Goal: Book appointment/travel/reservation

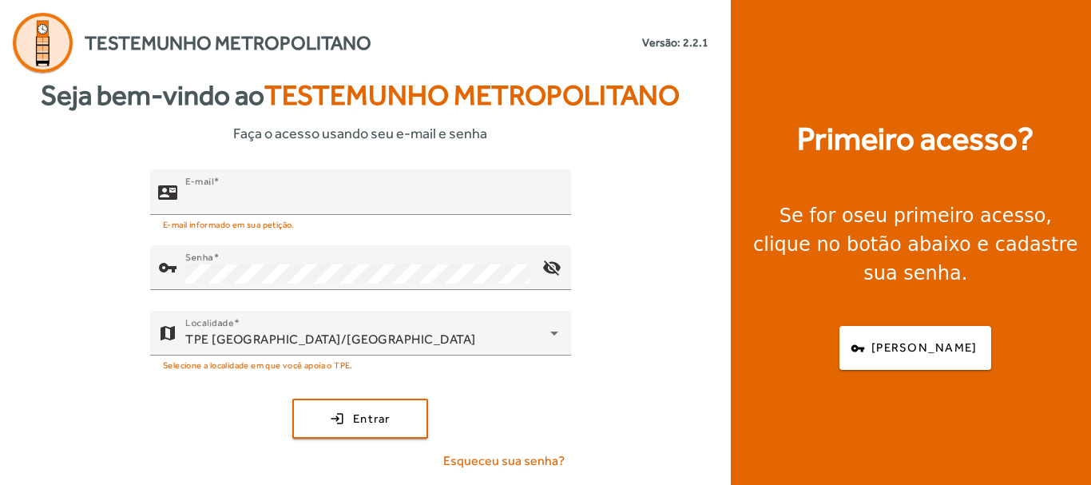
type input "**********"
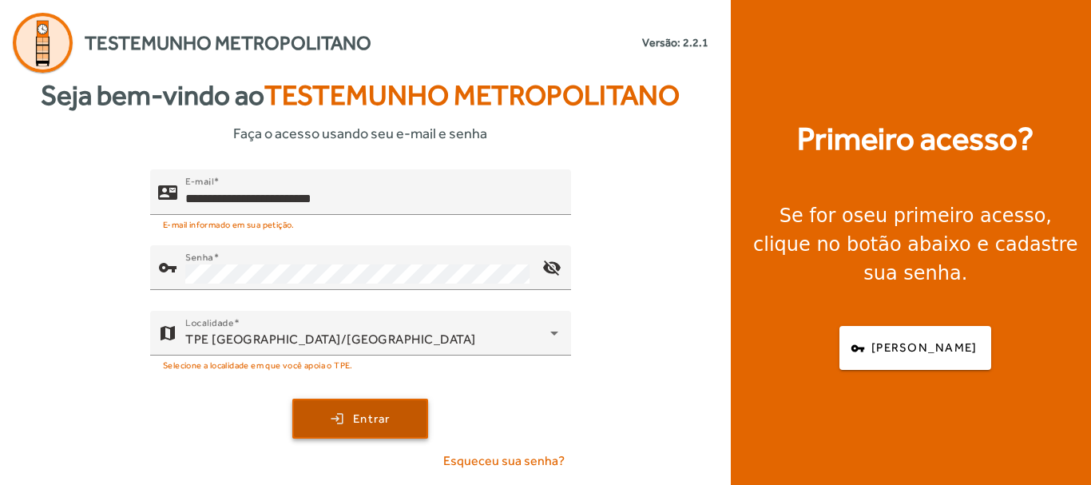
drag, startPoint x: 865, startPoint y: 1, endPoint x: 372, endPoint y: 403, distance: 636.3
click at [372, 401] on span "submit" at bounding box center [360, 418] width 133 height 38
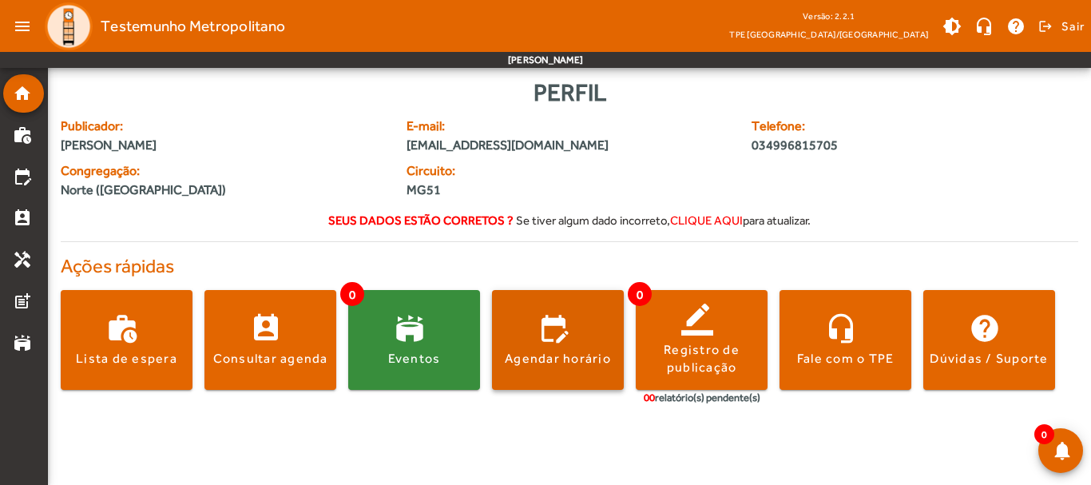
click at [598, 321] on span at bounding box center [558, 340] width 132 height 38
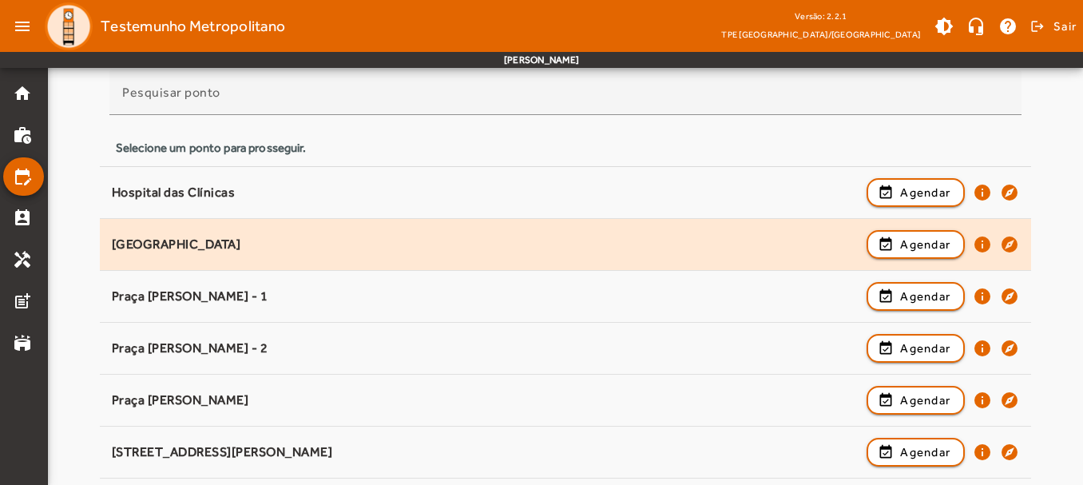
scroll to position [160, 0]
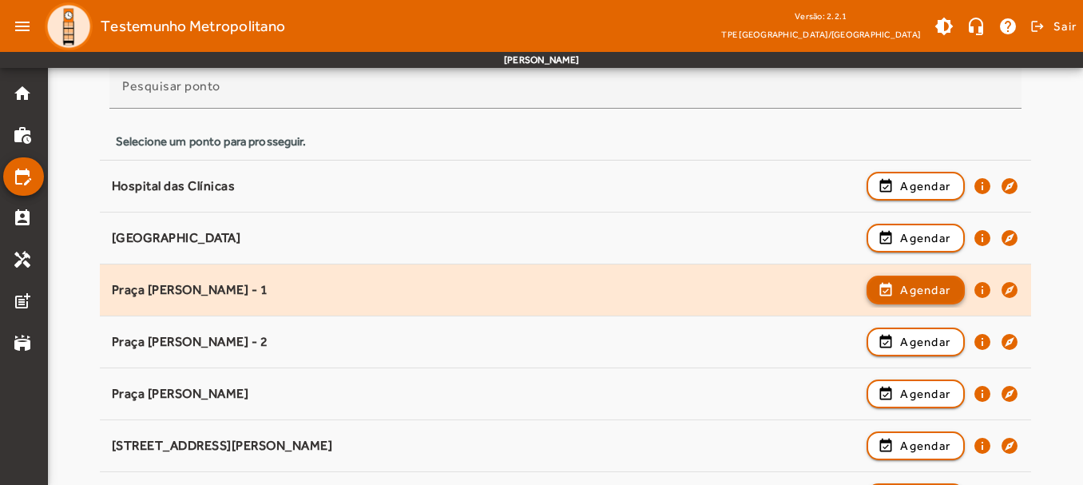
click at [930, 297] on span "Agendar" at bounding box center [925, 289] width 50 height 19
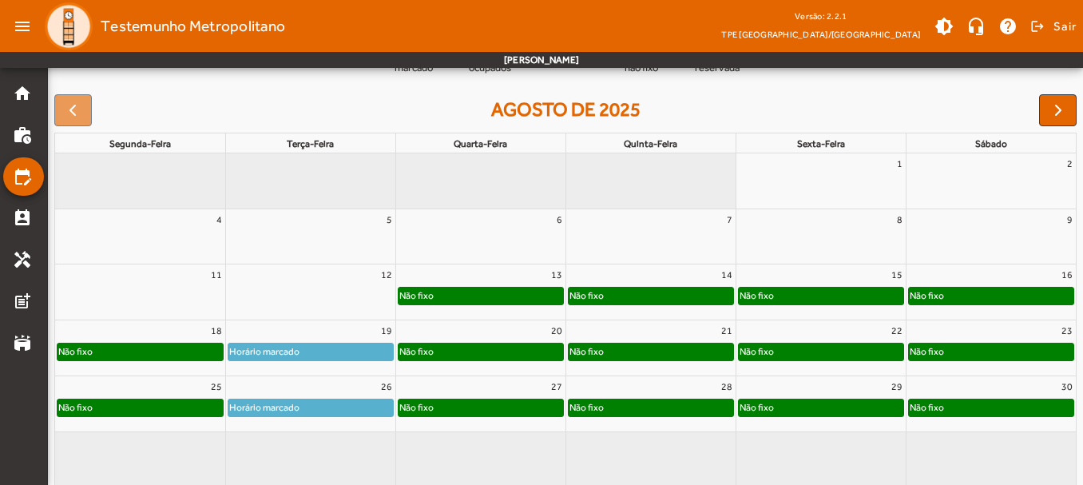
scroll to position [223, 0]
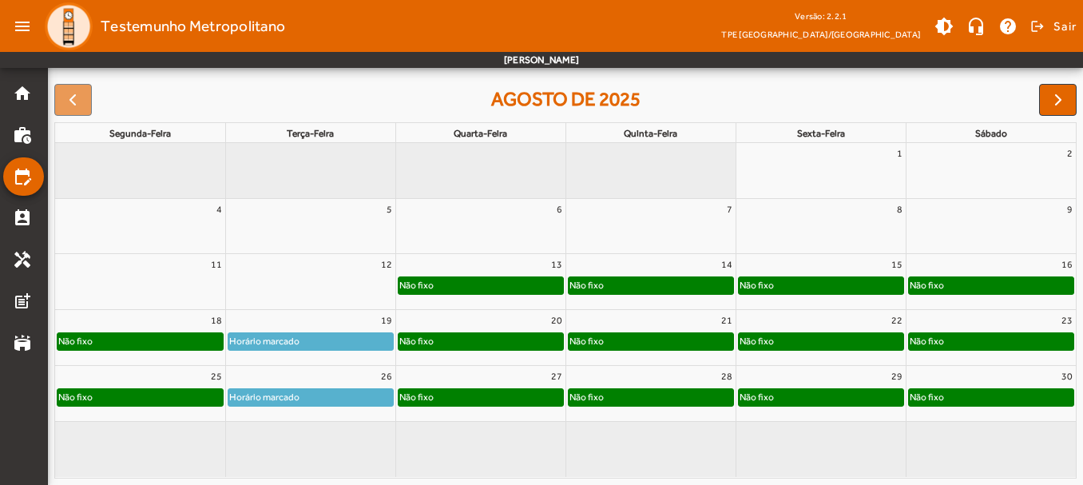
click at [347, 338] on div "Horário marcado" at bounding box center [310, 341] width 165 height 16
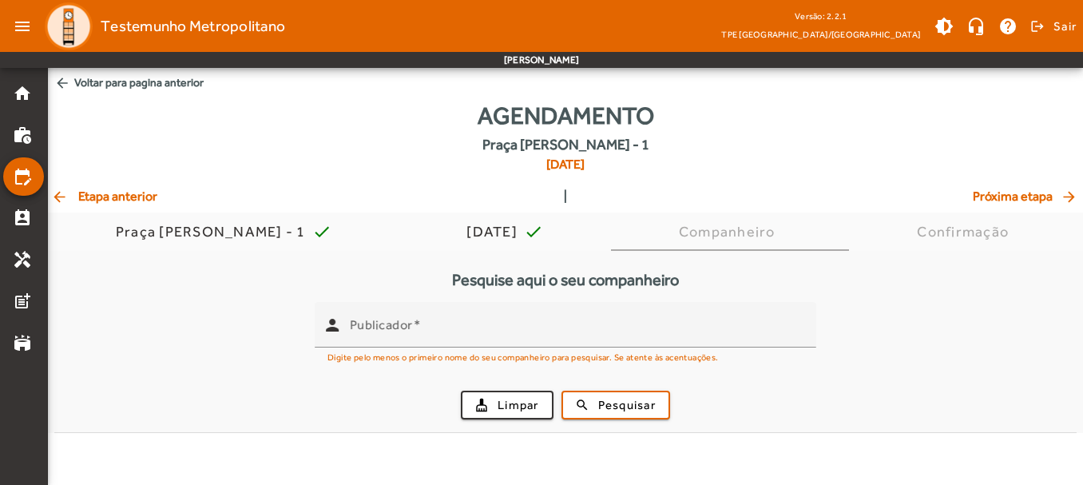
scroll to position [0, 0]
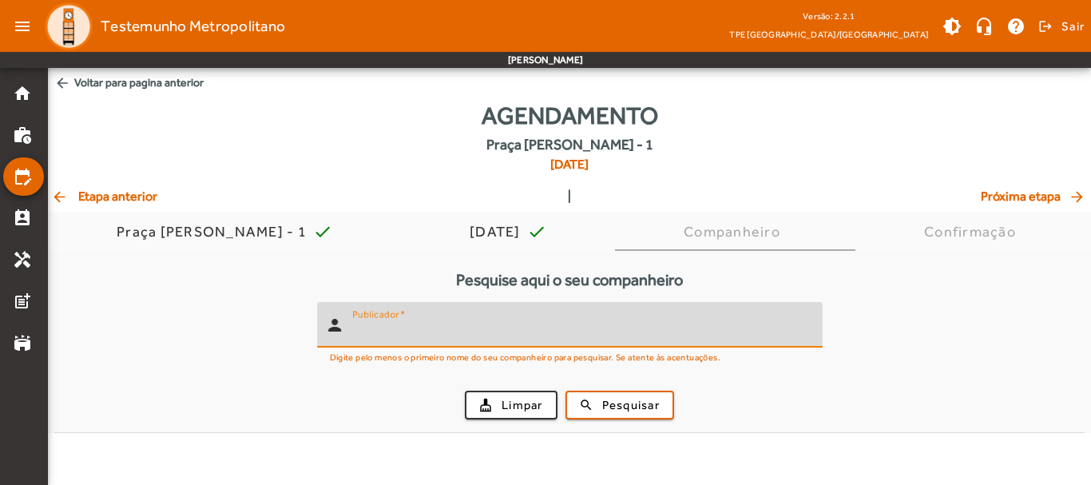
click at [444, 322] on input "Publicador" at bounding box center [581, 331] width 458 height 19
type input "*****"
click at [619, 411] on span "Pesquisar" at bounding box center [631, 405] width 58 height 18
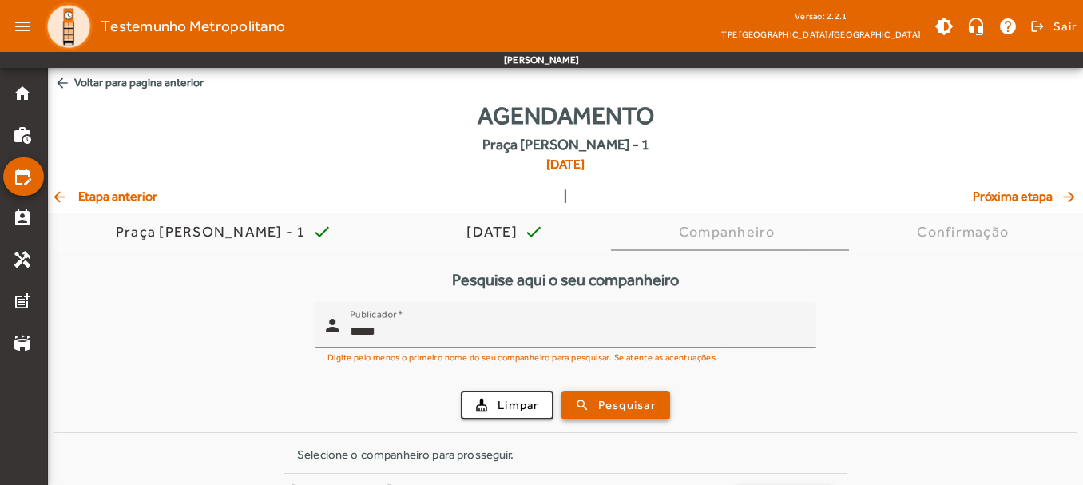
scroll to position [53, 0]
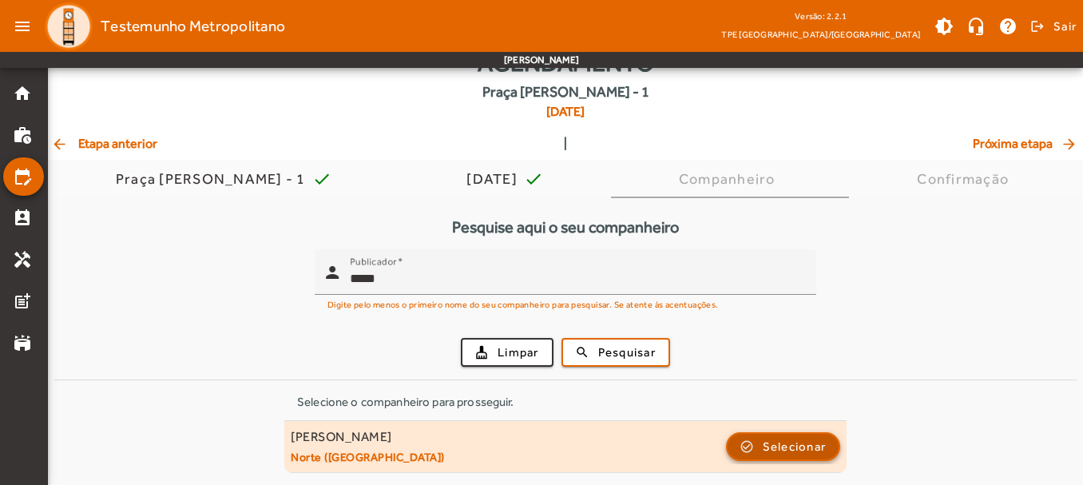
click at [768, 438] on span "Selecionar" at bounding box center [795, 446] width 64 height 19
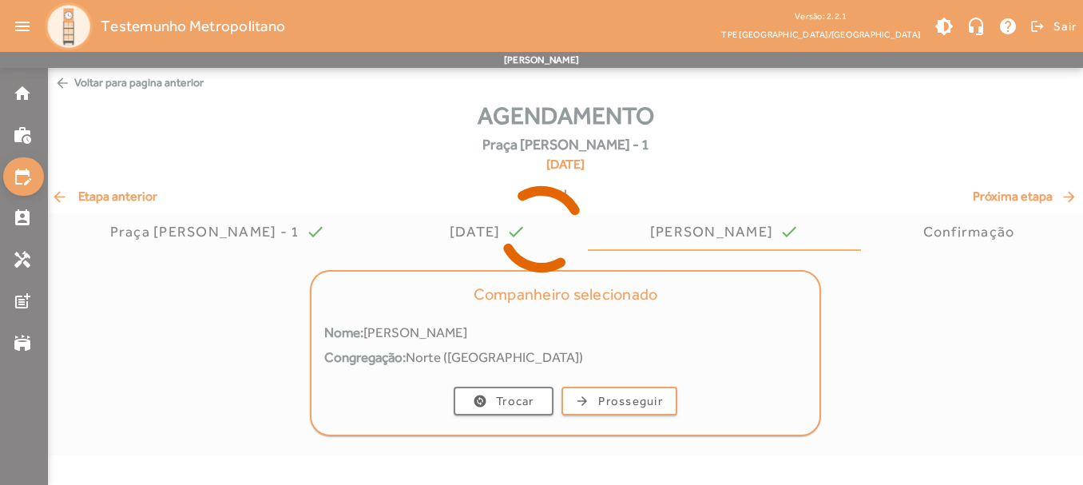
scroll to position [0, 0]
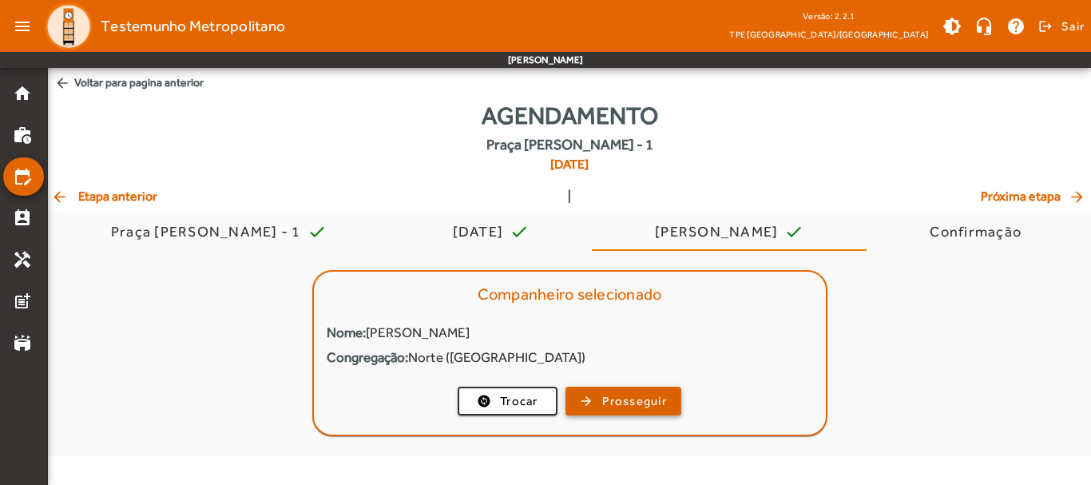
click at [636, 399] on span "Prosseguir" at bounding box center [634, 401] width 65 height 18
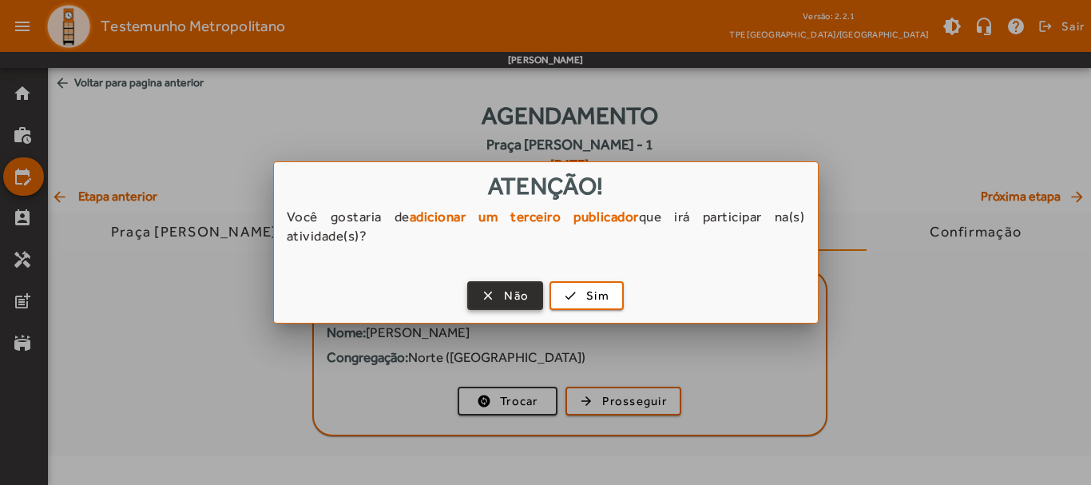
click at [509, 299] on span "Não" at bounding box center [516, 296] width 25 height 18
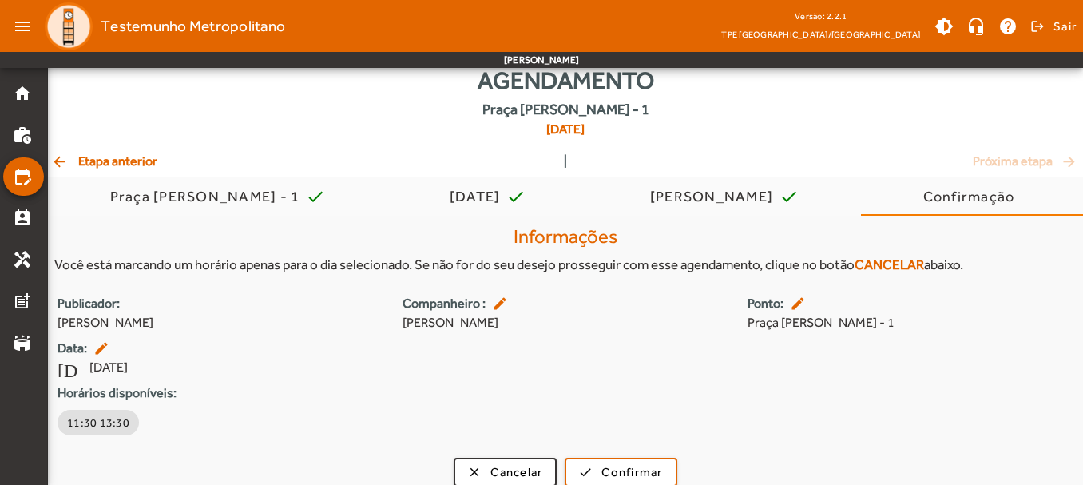
scroll to position [50, 0]
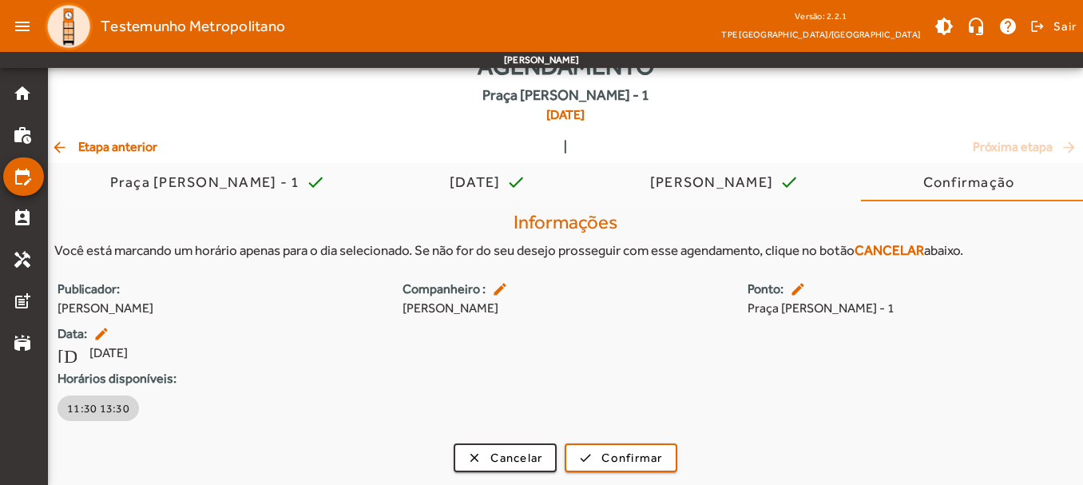
click at [98, 411] on span "11:30 13:30" at bounding box center [98, 408] width 62 height 16
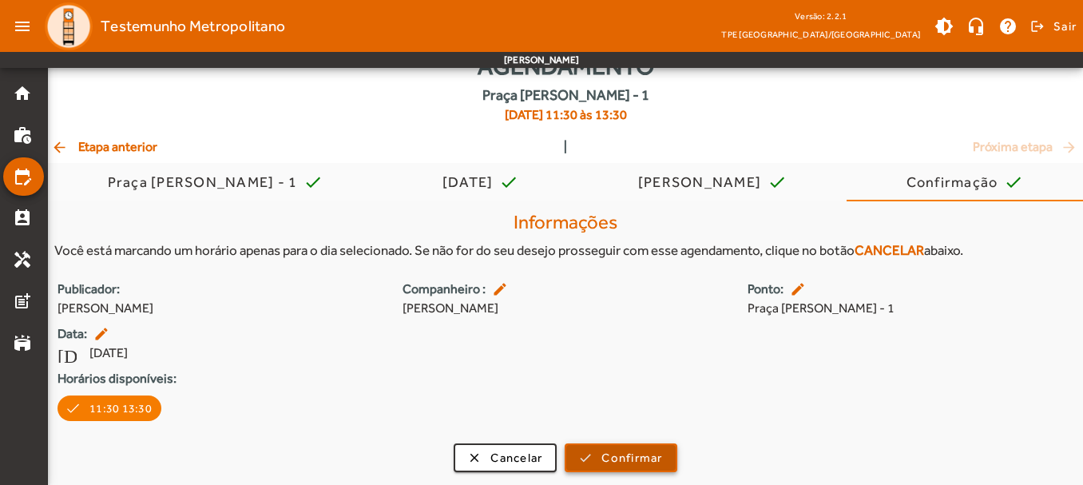
click at [642, 458] on span "Confirmar" at bounding box center [631, 458] width 61 height 18
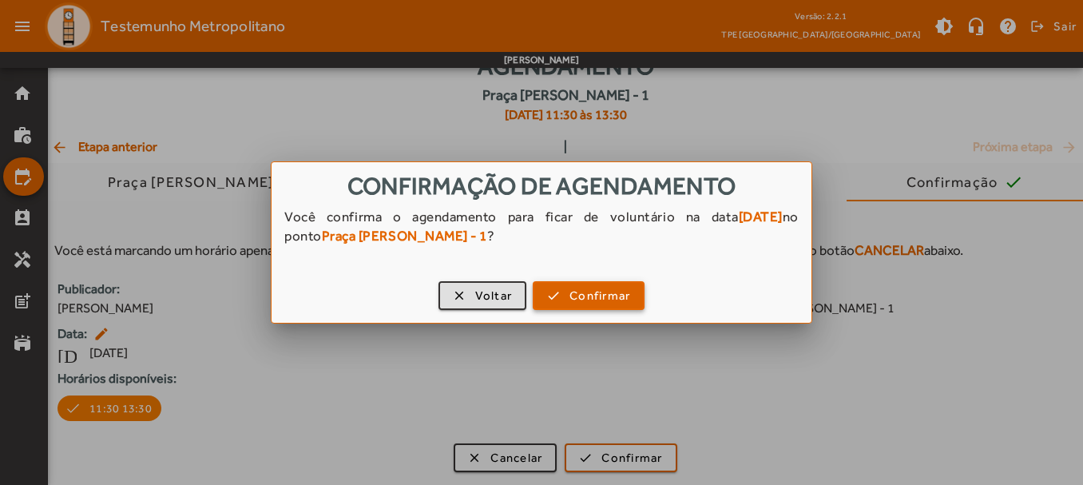
click at [571, 296] on span "Confirmar" at bounding box center [599, 296] width 61 height 18
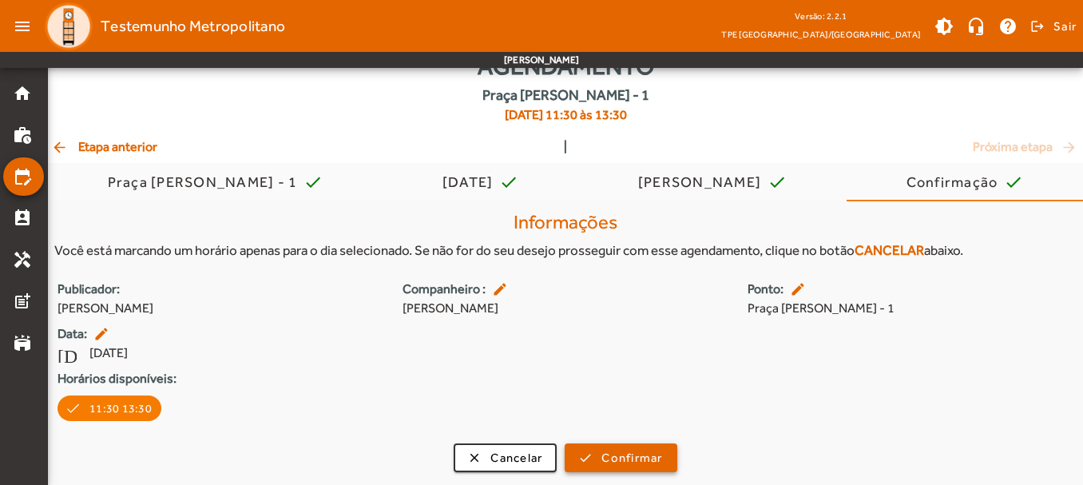
scroll to position [50, 0]
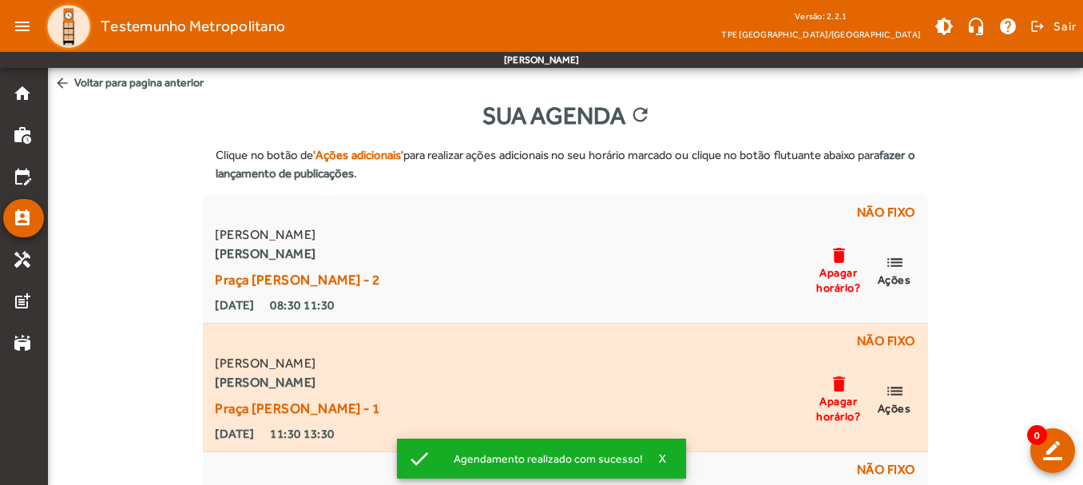
scroll to position [80, 0]
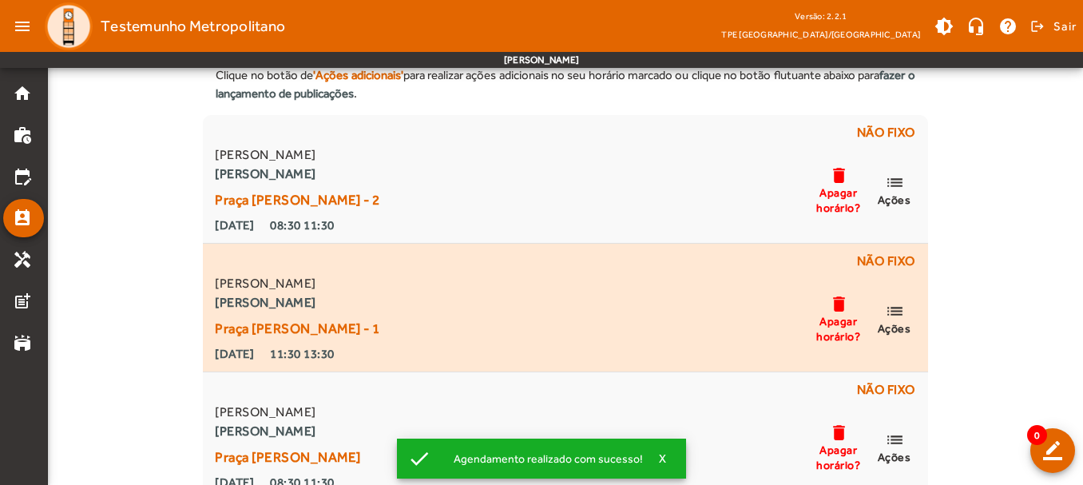
click at [903, 315] on mat-icon "list" at bounding box center [894, 311] width 19 height 20
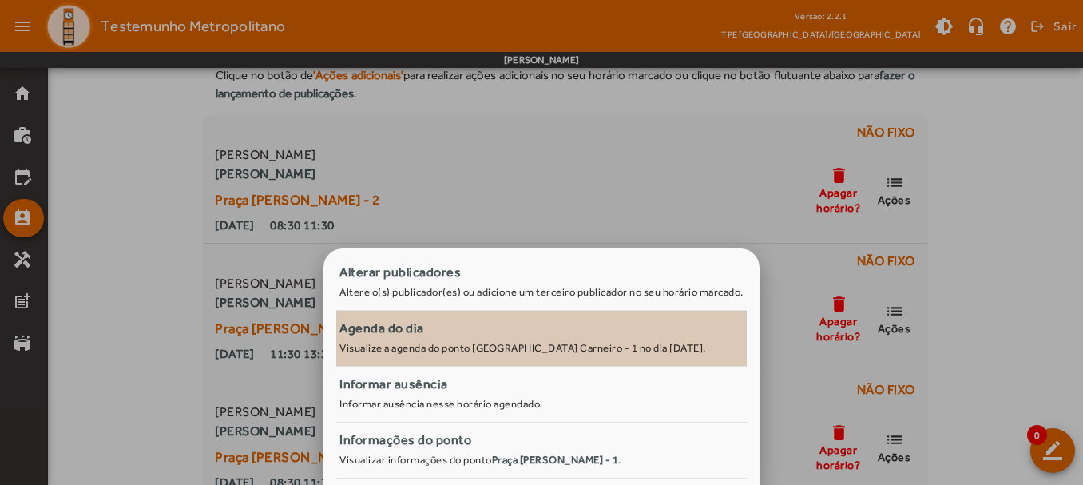
click at [575, 329] on div "Agenda do dia" at bounding box center [541, 328] width 404 height 19
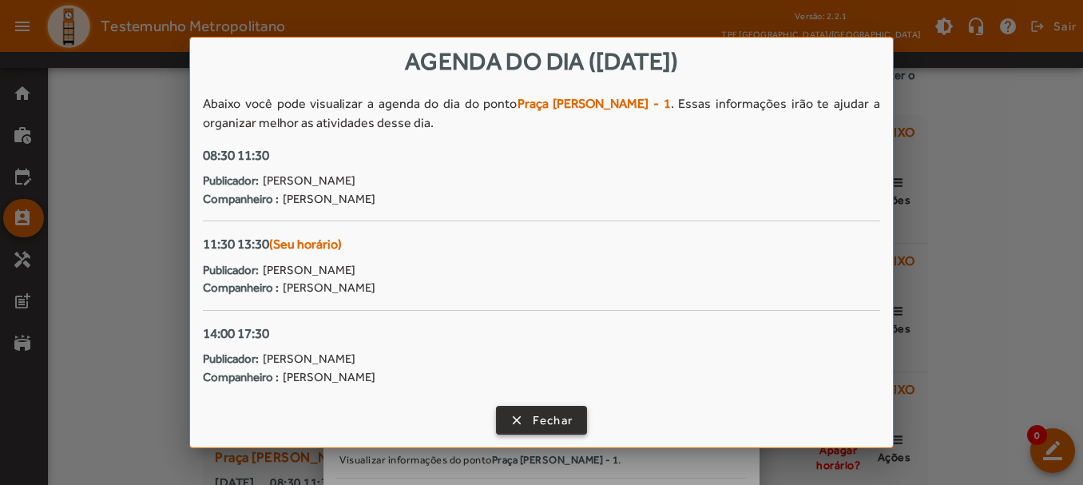
click at [538, 413] on span "Fechar" at bounding box center [553, 420] width 41 height 18
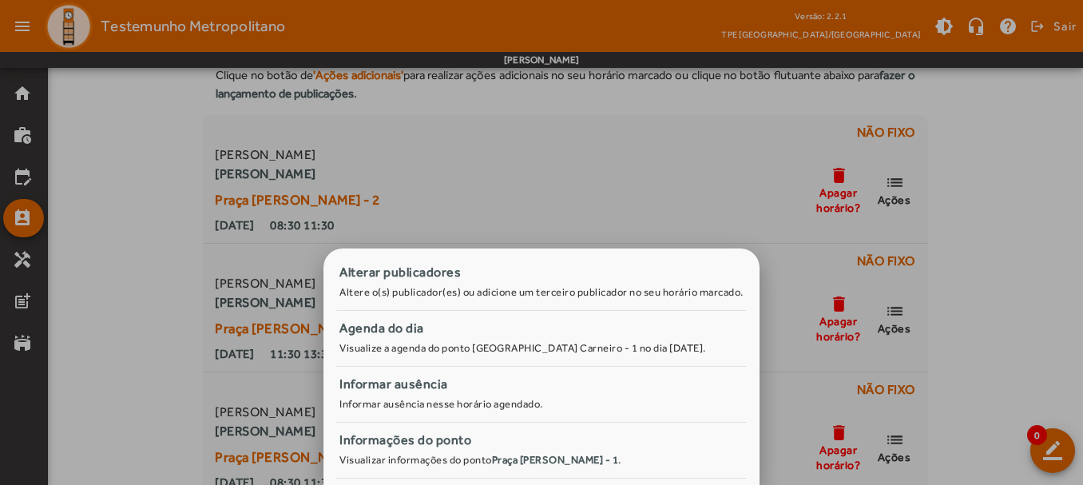
click at [724, 206] on div at bounding box center [541, 242] width 1083 height 485
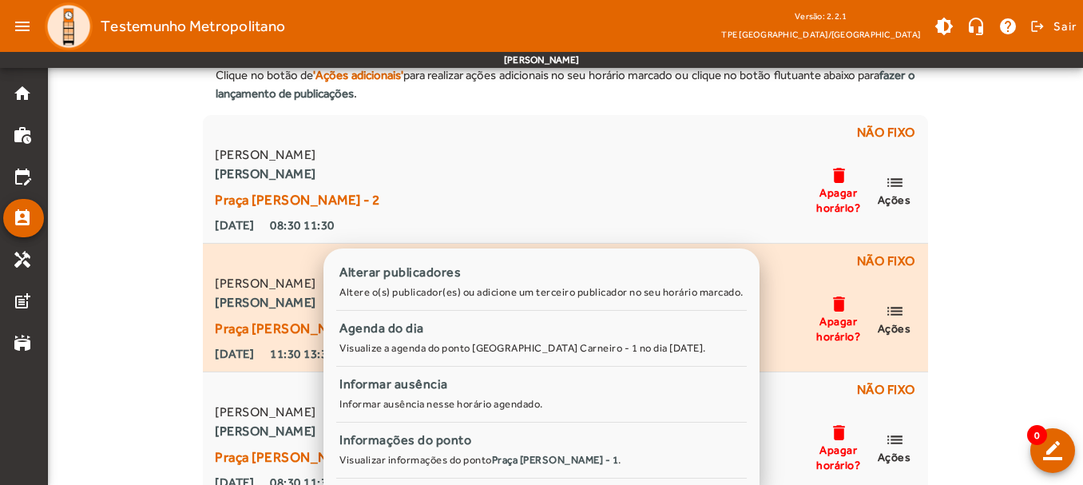
scroll to position [80, 0]
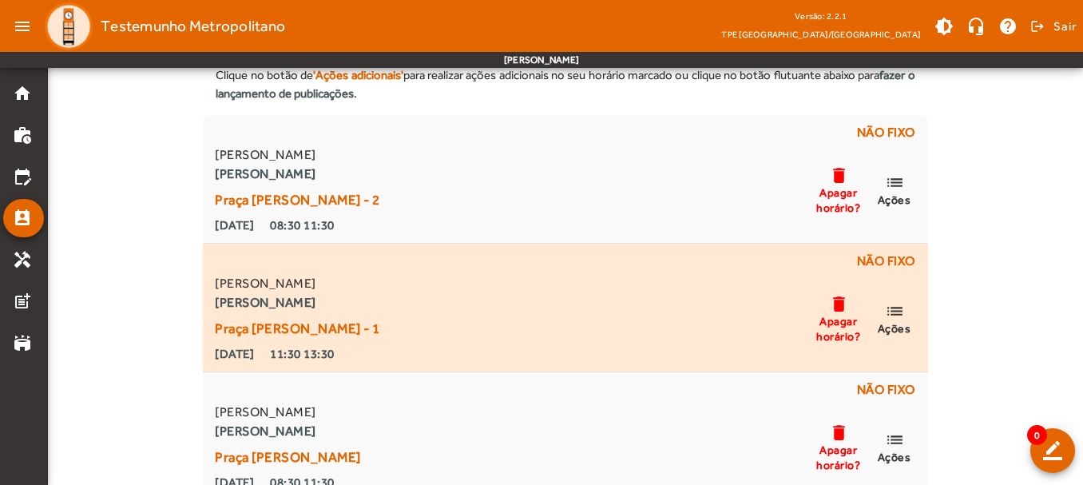
click at [839, 307] on mat-icon "delete" at bounding box center [838, 304] width 19 height 20
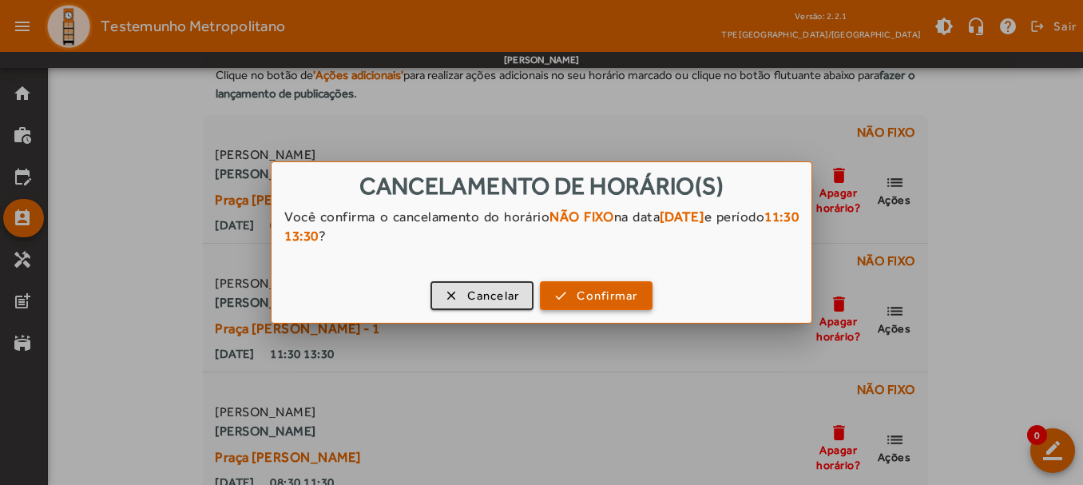
click at [573, 293] on span "button" at bounding box center [595, 295] width 109 height 38
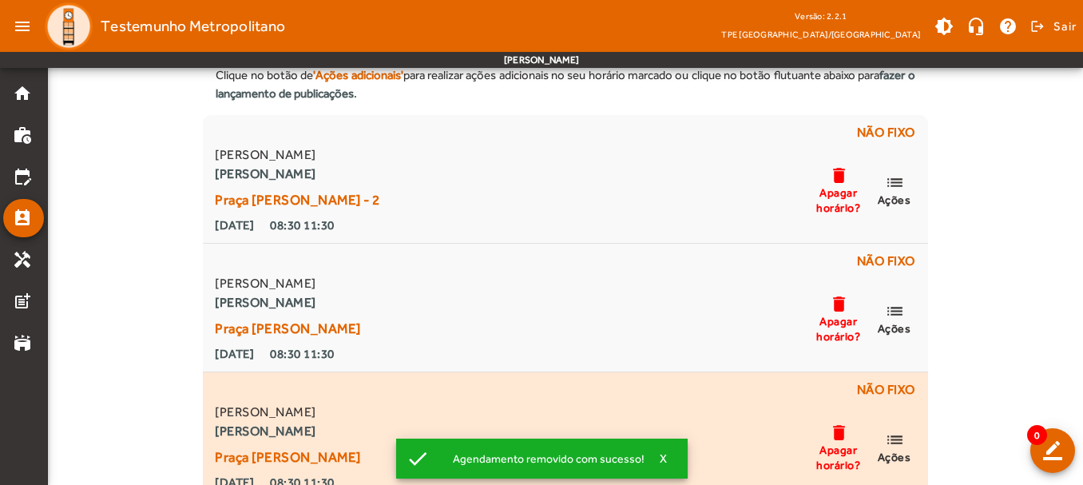
scroll to position [160, 0]
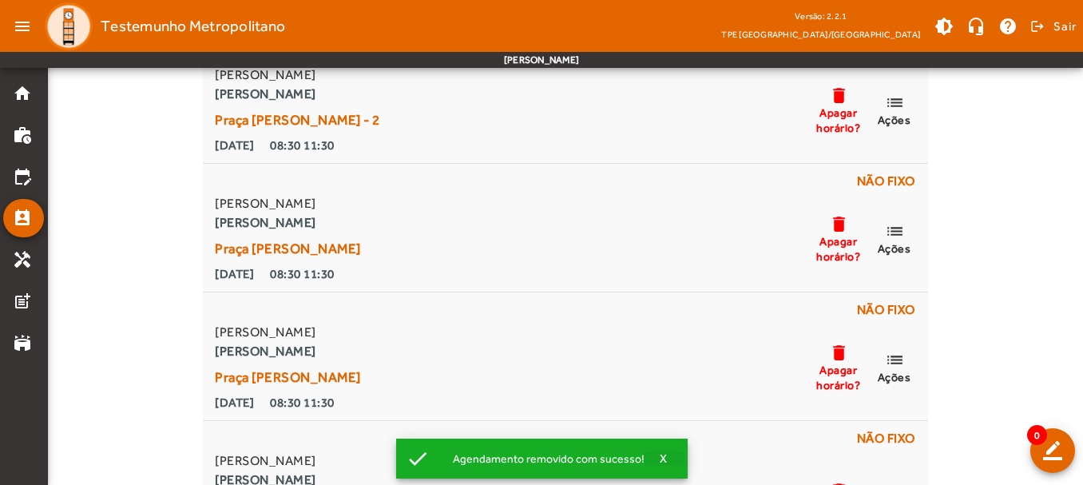
click at [660, 458] on span "X" at bounding box center [664, 458] width 8 height 14
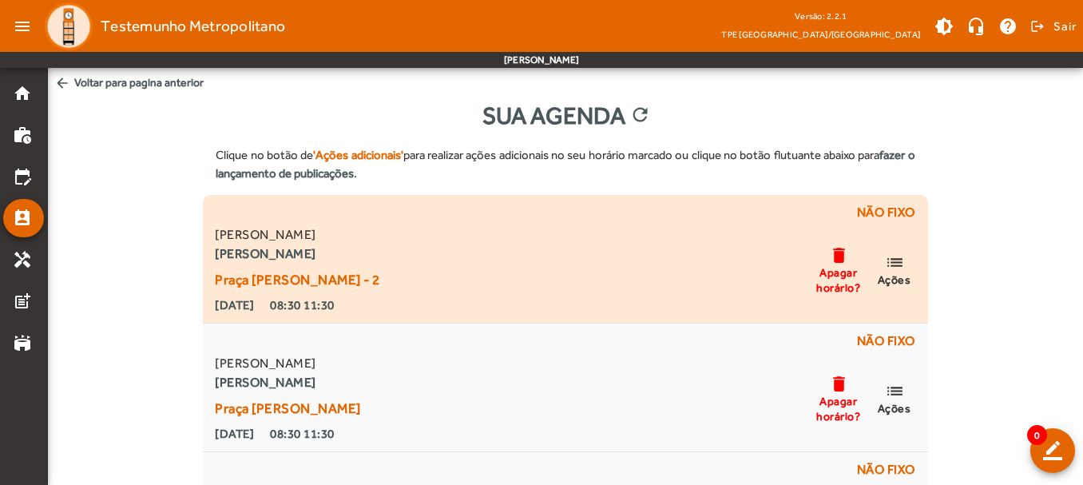
scroll to position [80, 0]
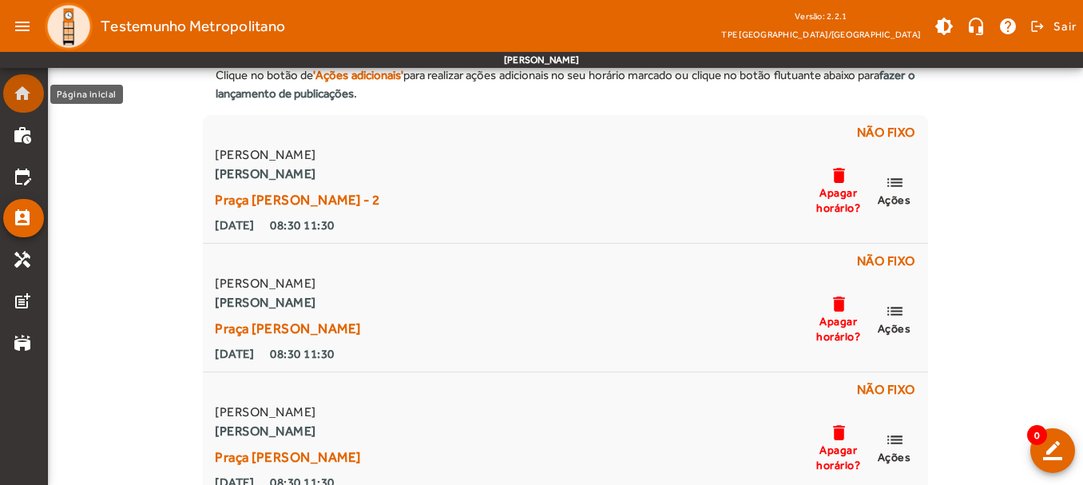
click at [20, 102] on mat-icon "home" at bounding box center [22, 93] width 19 height 19
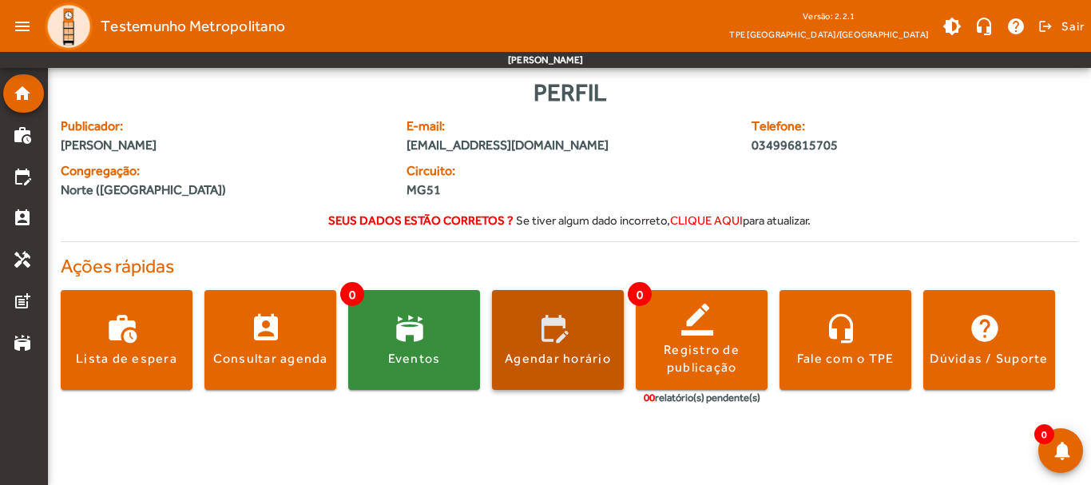
click at [512, 333] on span at bounding box center [558, 340] width 132 height 38
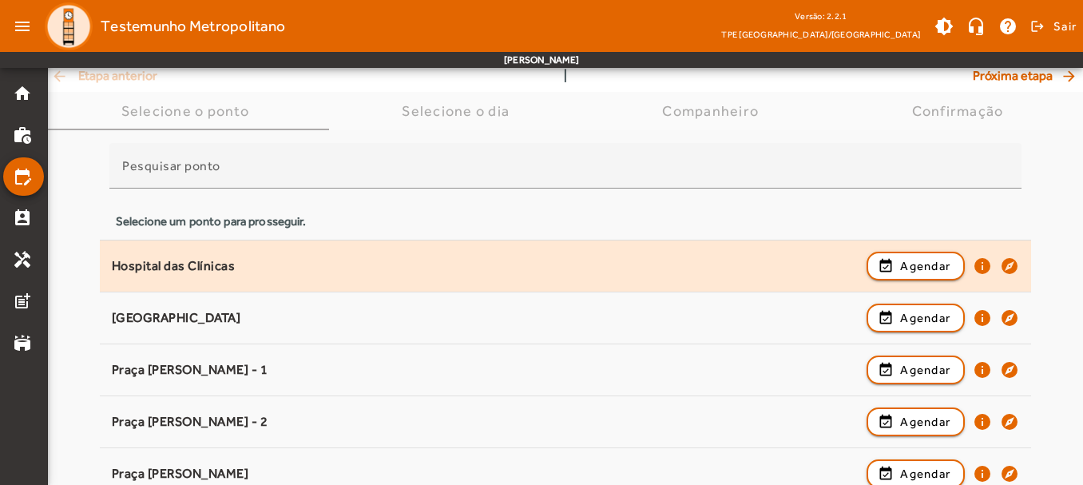
scroll to position [160, 0]
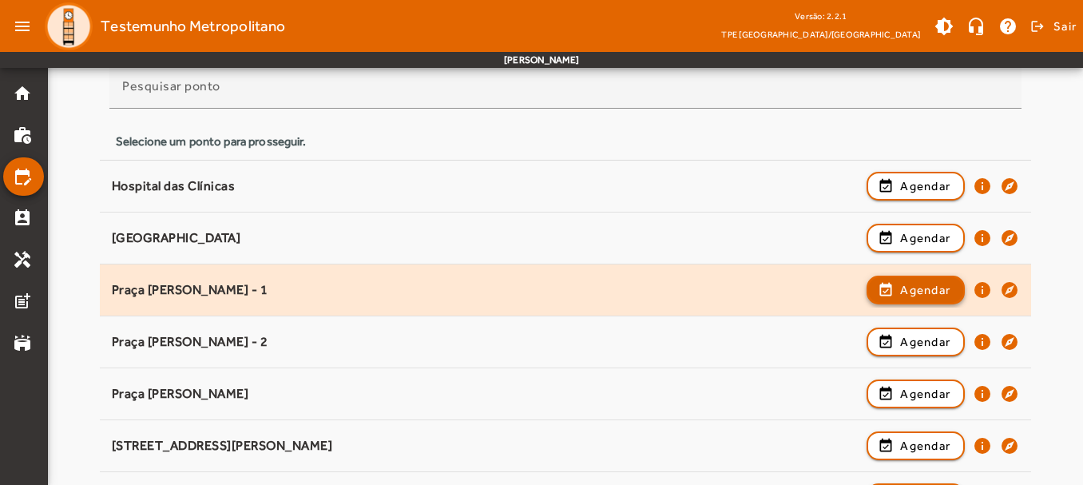
click at [883, 291] on span "button" at bounding box center [915, 290] width 95 height 38
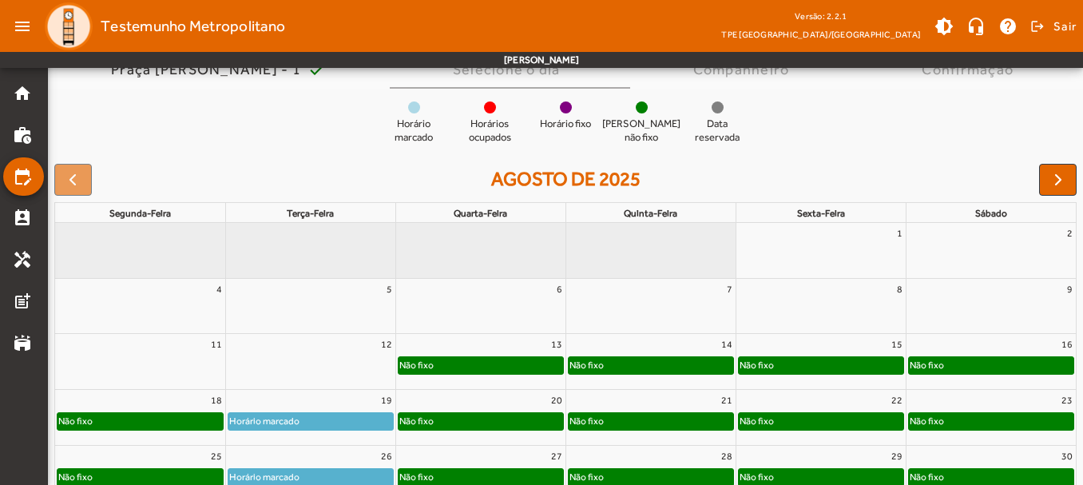
scroll to position [223, 0]
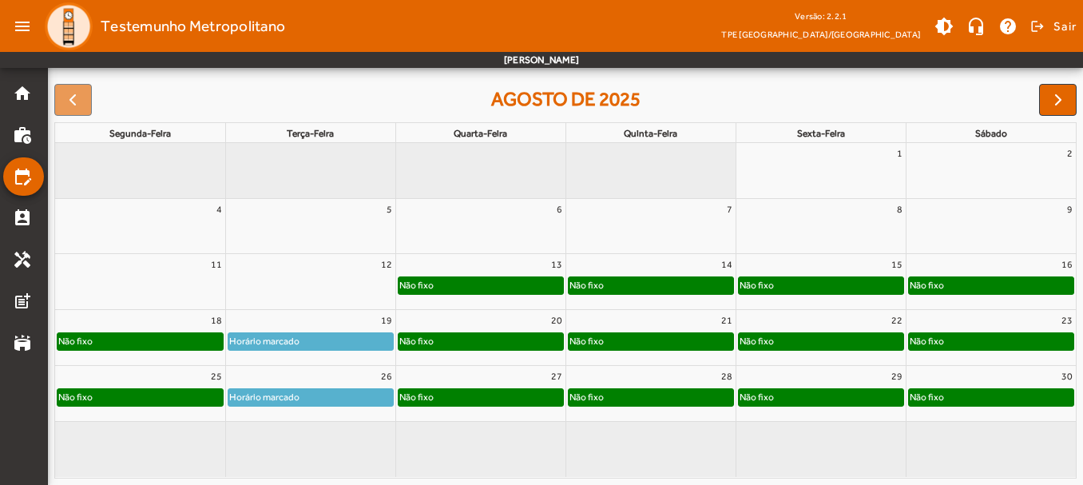
click at [296, 395] on div "Horário marcado" at bounding box center [264, 397] width 72 height 16
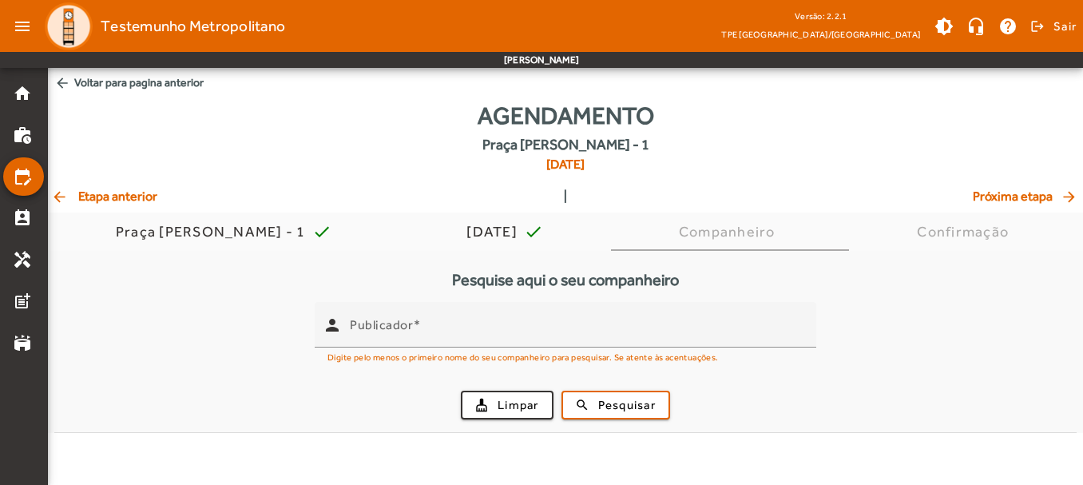
scroll to position [0, 0]
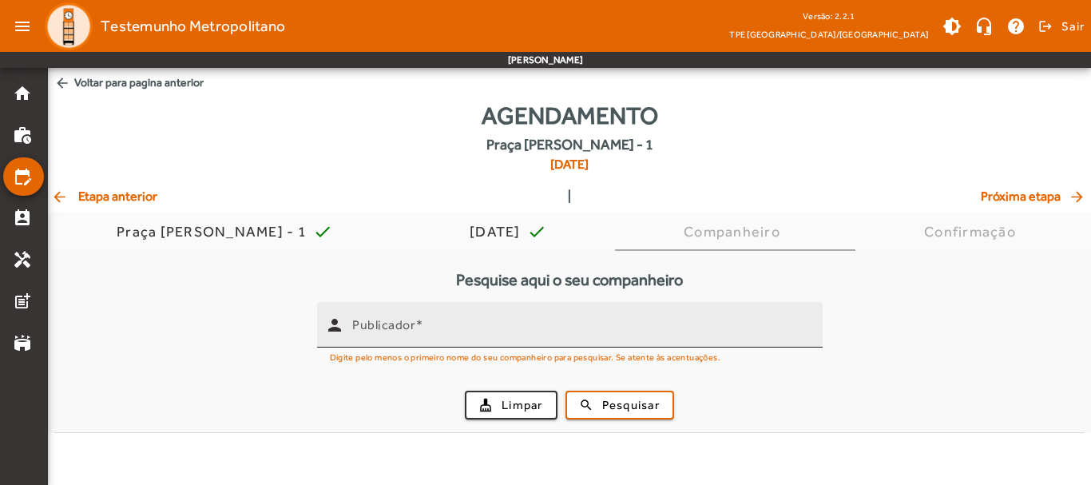
click at [456, 334] on input "Publicador" at bounding box center [581, 331] width 458 height 19
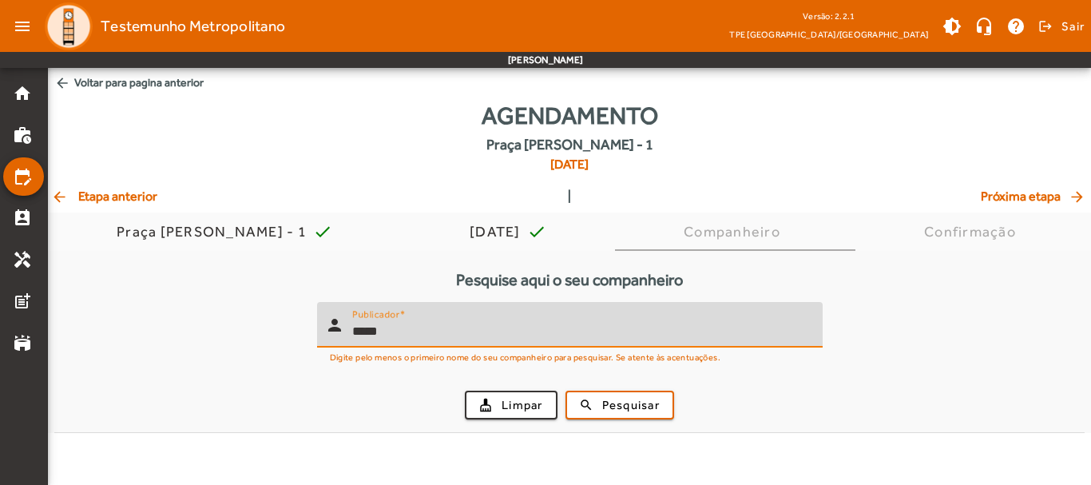
click at [367, 327] on input "*****" at bounding box center [581, 331] width 458 height 19
type input "*****"
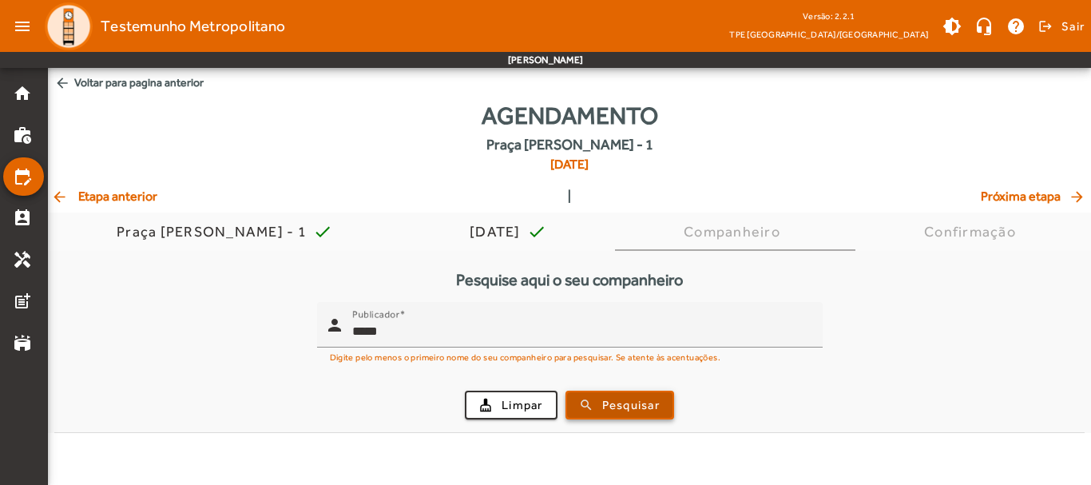
click at [638, 416] on span "submit" at bounding box center [619, 405] width 105 height 38
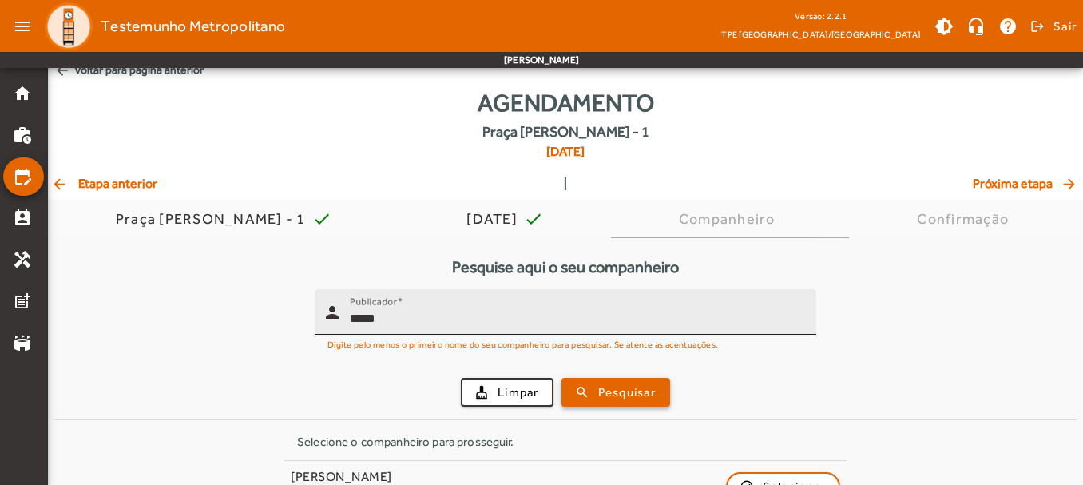
scroll to position [53, 0]
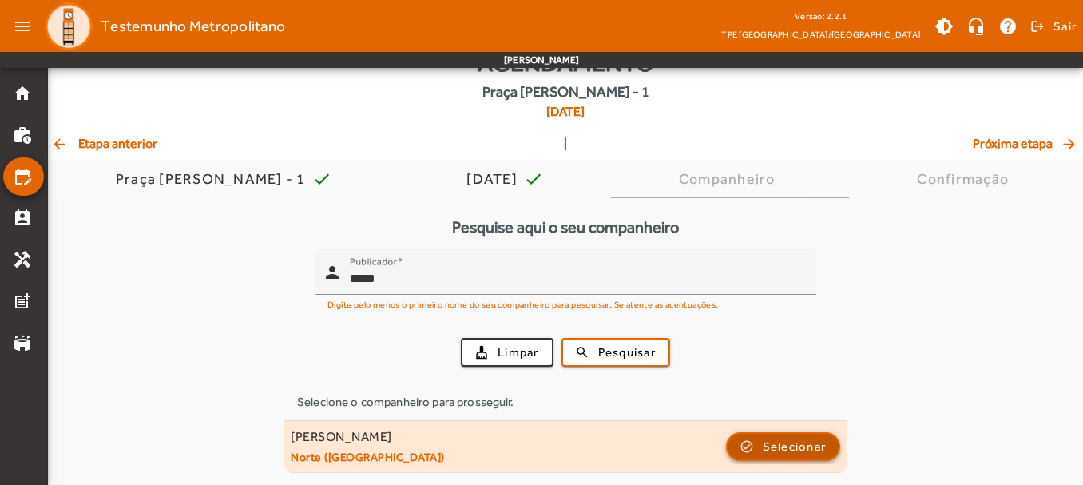
click at [781, 442] on span "Selecionar" at bounding box center [795, 446] width 64 height 19
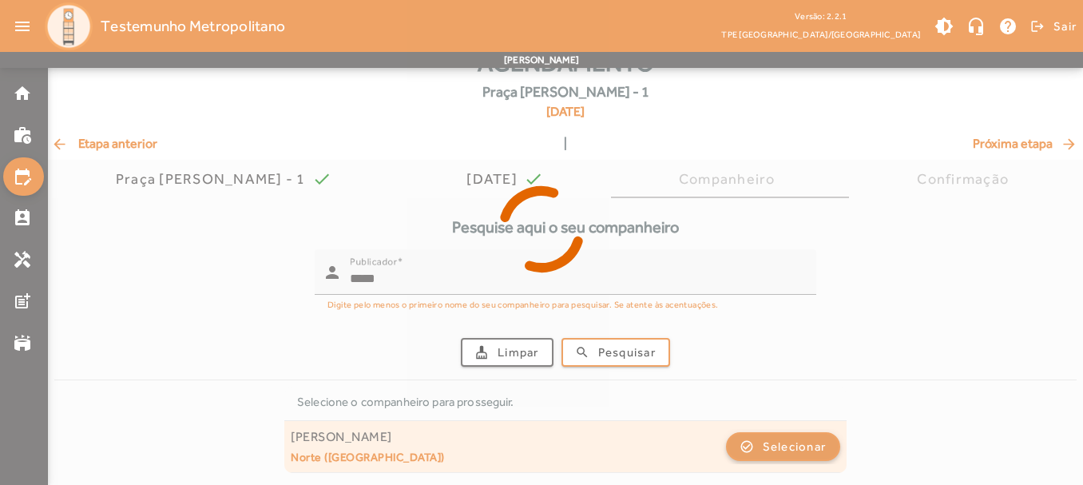
scroll to position [0, 0]
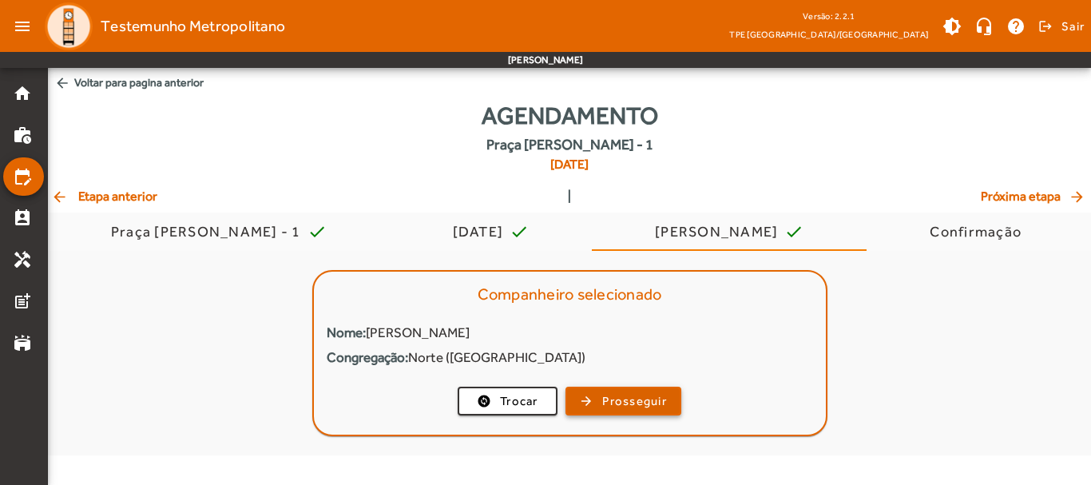
click at [634, 401] on span "Prosseguir" at bounding box center [634, 401] width 65 height 18
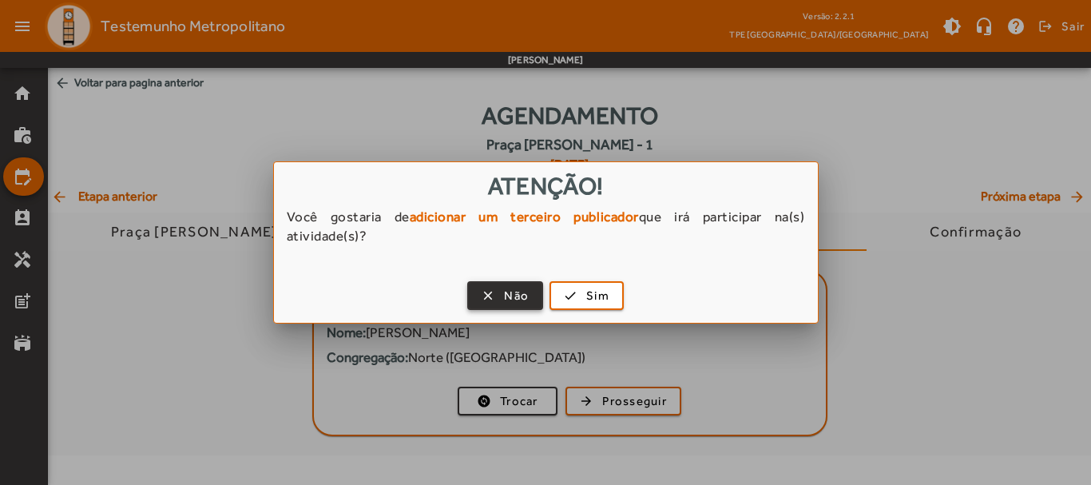
click at [522, 285] on span "button" at bounding box center [505, 295] width 73 height 38
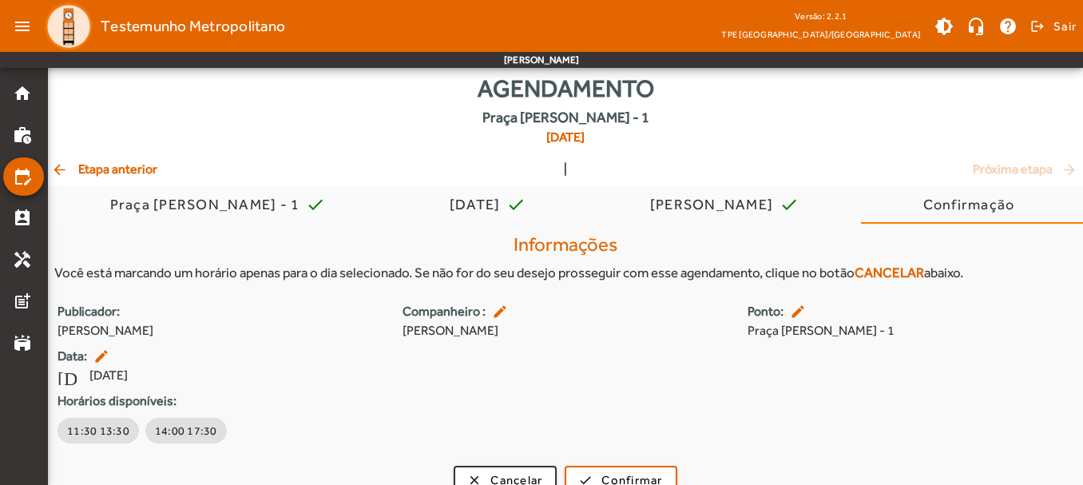
scroll to position [50, 0]
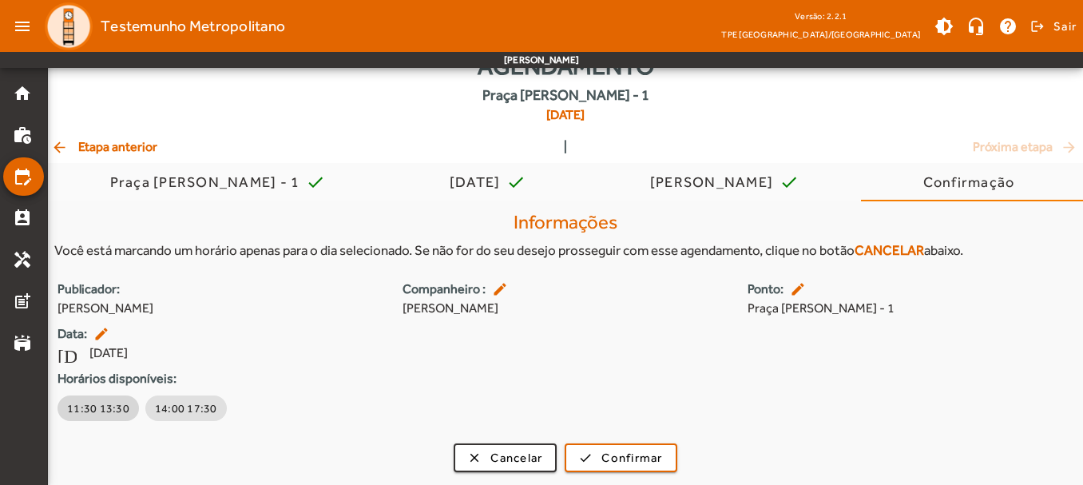
click at [113, 409] on span "11:30 13:30" at bounding box center [98, 408] width 62 height 16
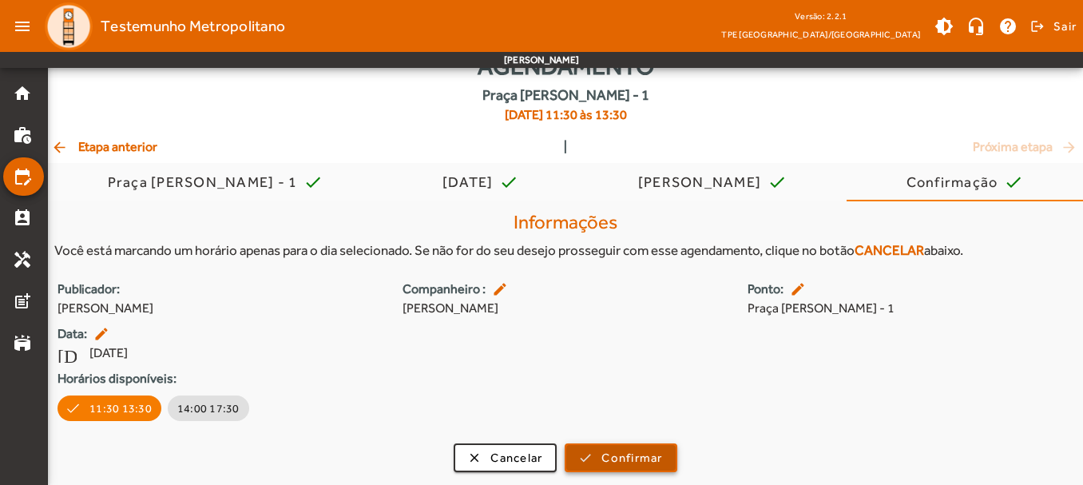
click at [627, 458] on span "Confirmar" at bounding box center [631, 458] width 61 height 18
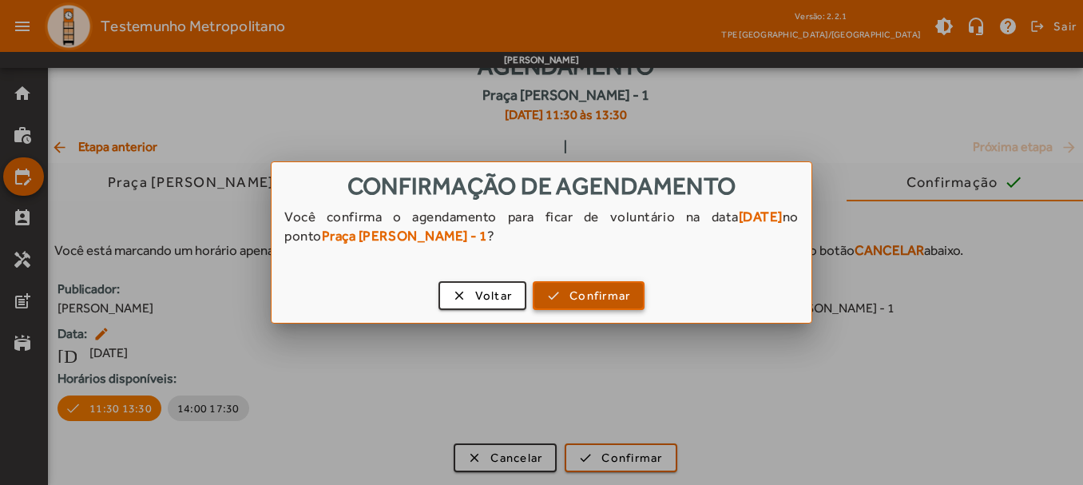
click at [578, 299] on span "Confirmar" at bounding box center [599, 296] width 61 height 18
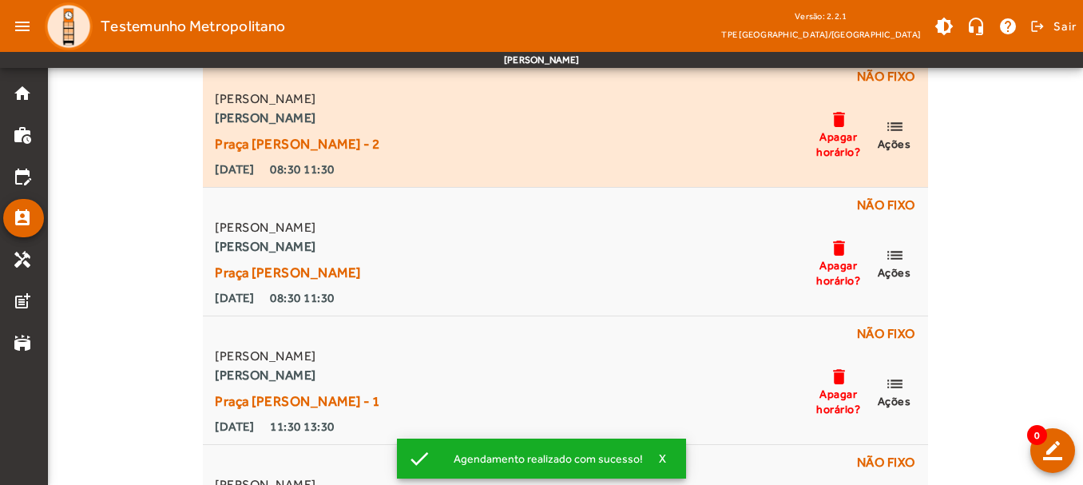
scroll to position [160, 0]
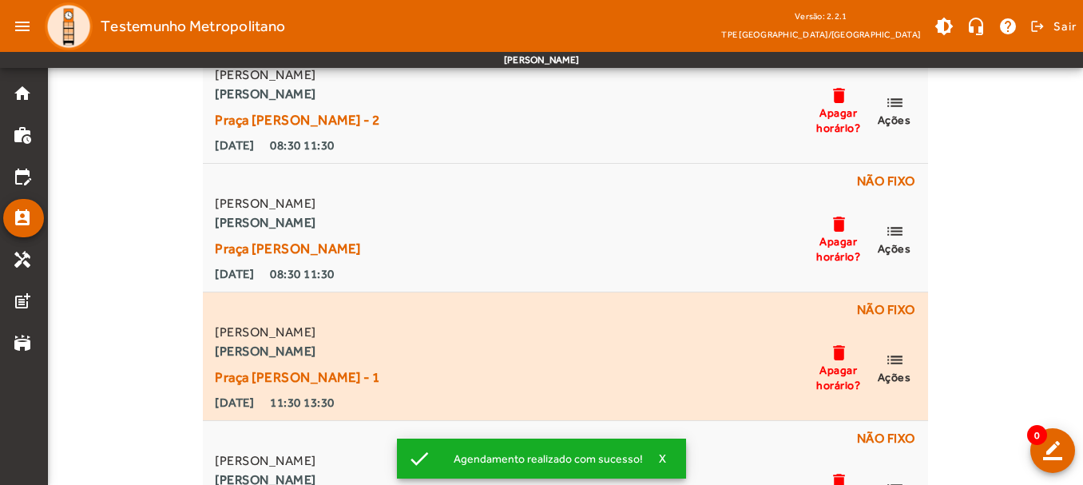
click at [898, 360] on mat-icon "list" at bounding box center [894, 360] width 19 height 20
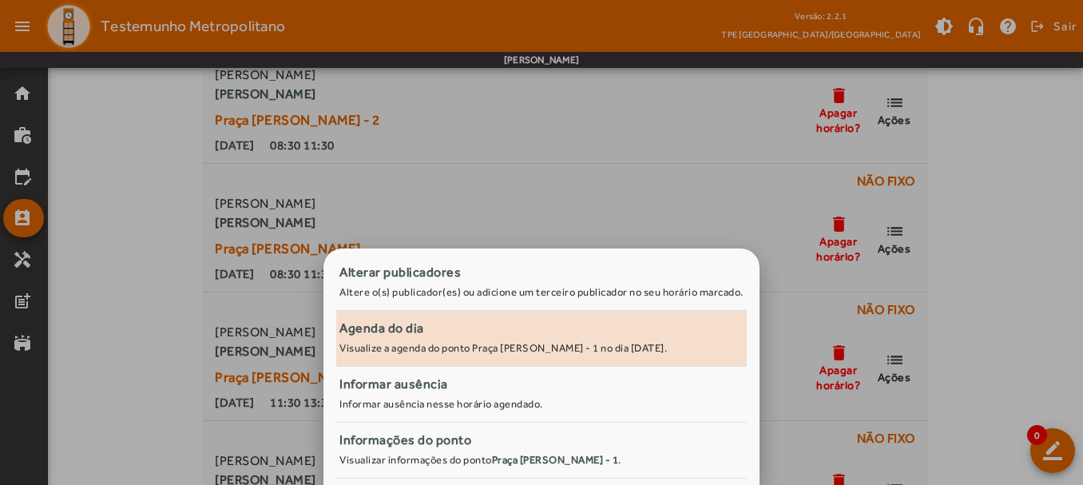
click at [441, 335] on div "Agenda do dia" at bounding box center [541, 328] width 404 height 19
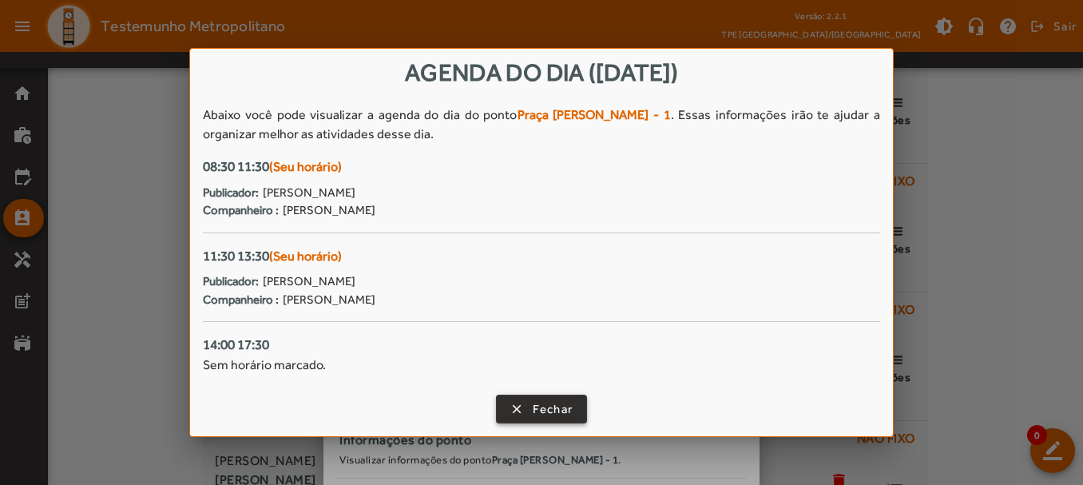
click at [521, 397] on span "button" at bounding box center [542, 409] width 89 height 38
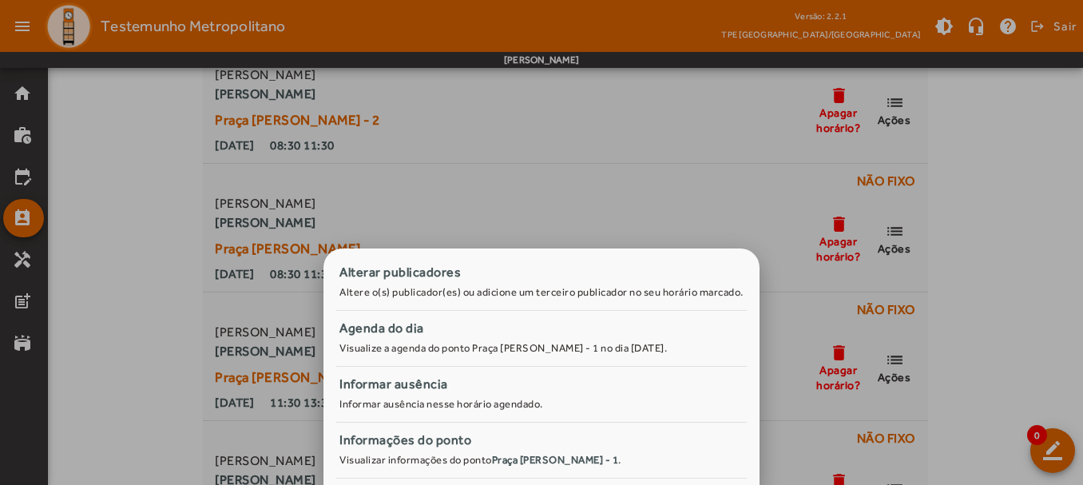
click at [561, 232] on div at bounding box center [541, 242] width 1083 height 485
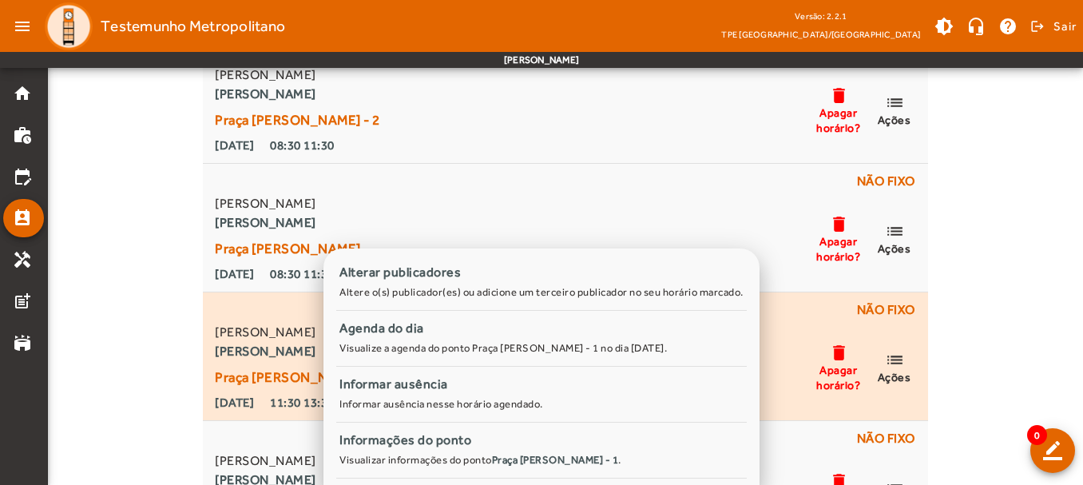
scroll to position [160, 0]
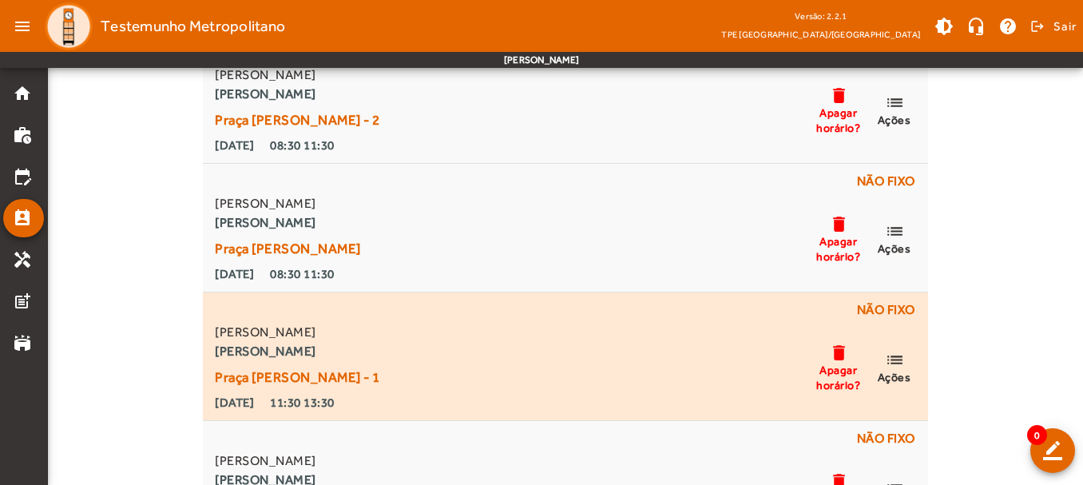
click at [842, 356] on mat-icon "delete" at bounding box center [838, 353] width 19 height 20
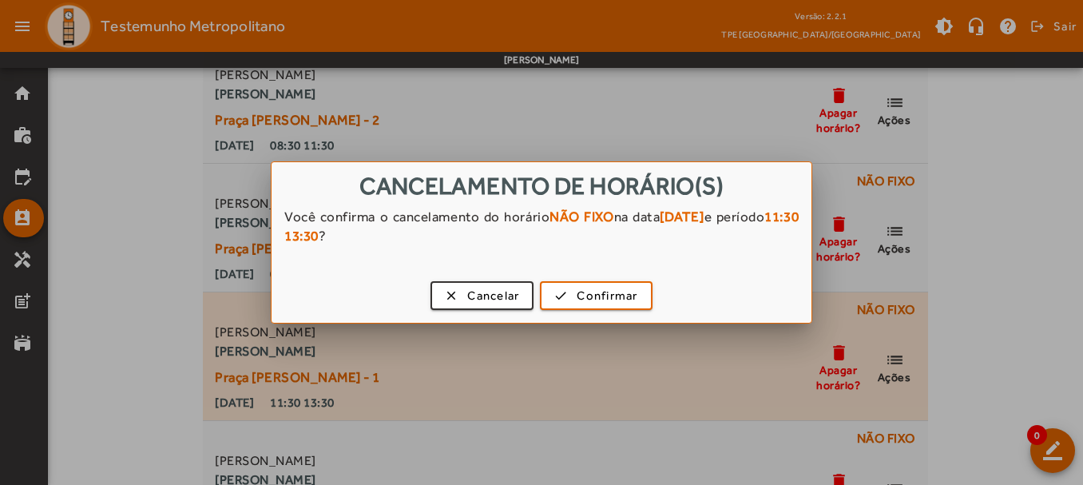
scroll to position [0, 0]
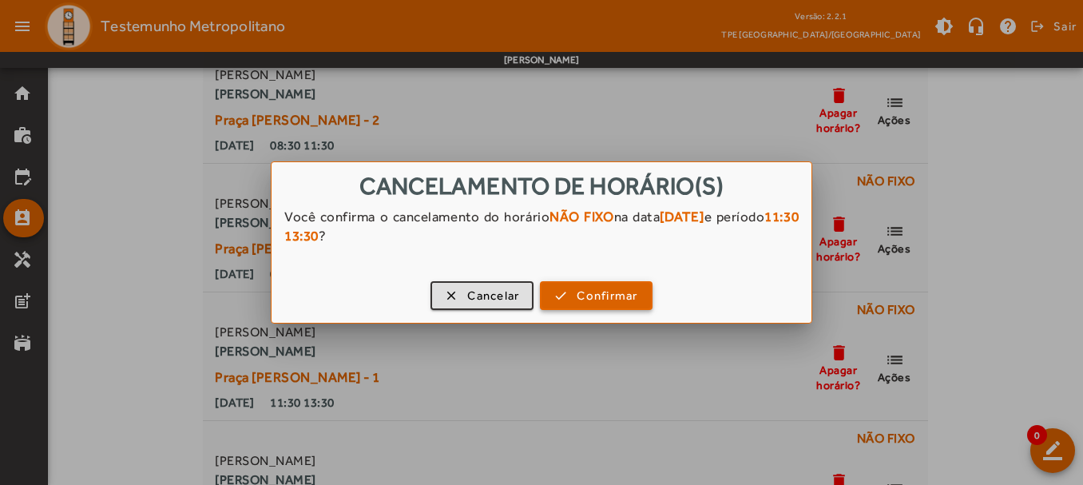
click at [568, 300] on span "button" at bounding box center [595, 295] width 109 height 38
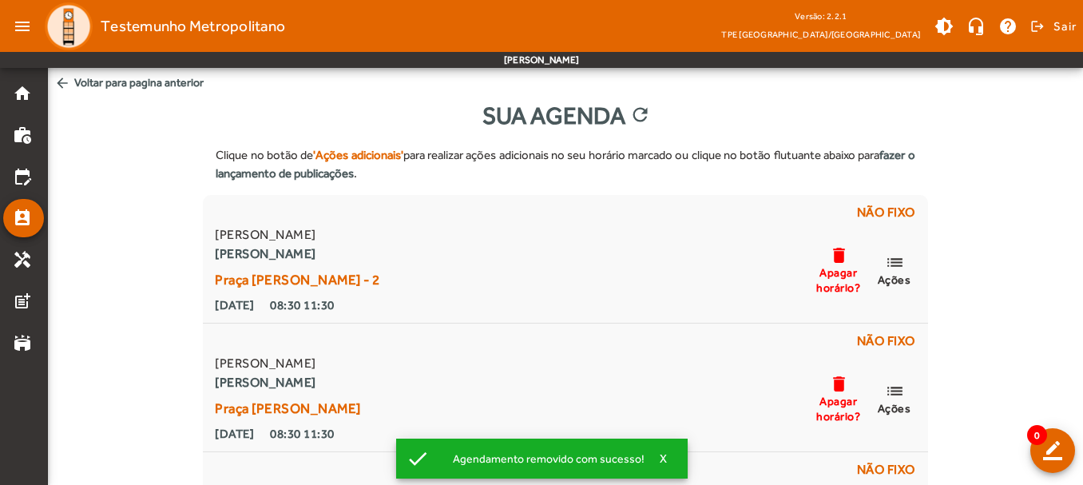
click at [69, 81] on mat-icon "arrow_back" at bounding box center [62, 83] width 16 height 16
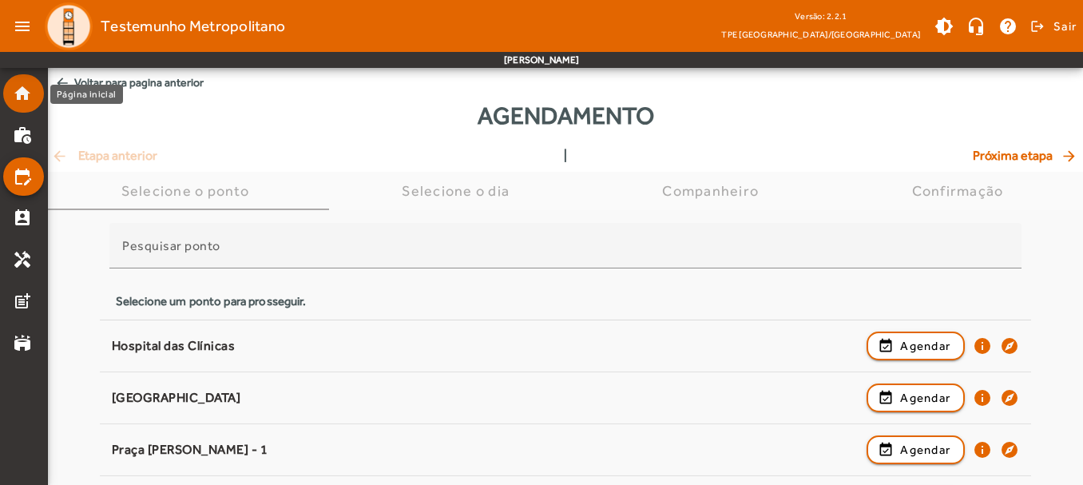
click at [16, 100] on mat-icon "home" at bounding box center [22, 93] width 19 height 19
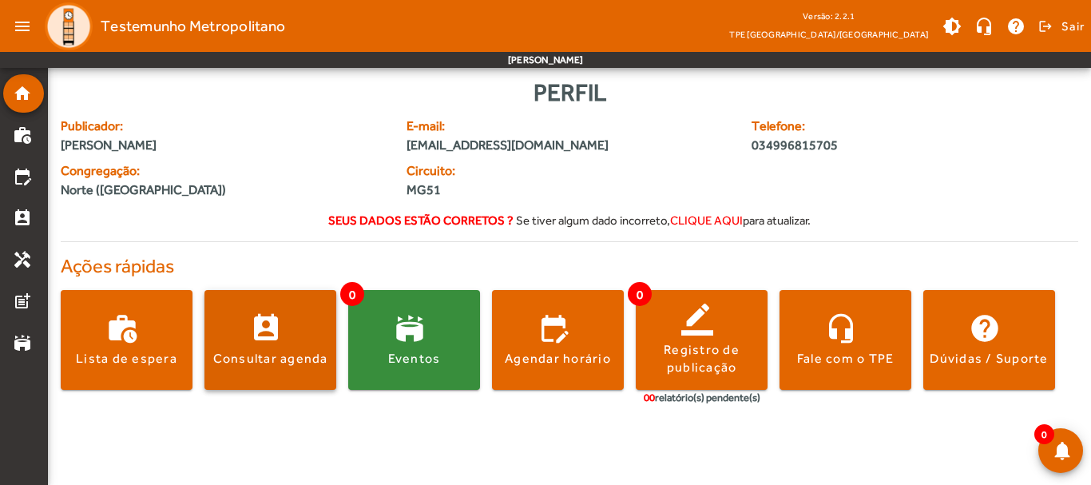
click at [281, 330] on span at bounding box center [270, 340] width 132 height 38
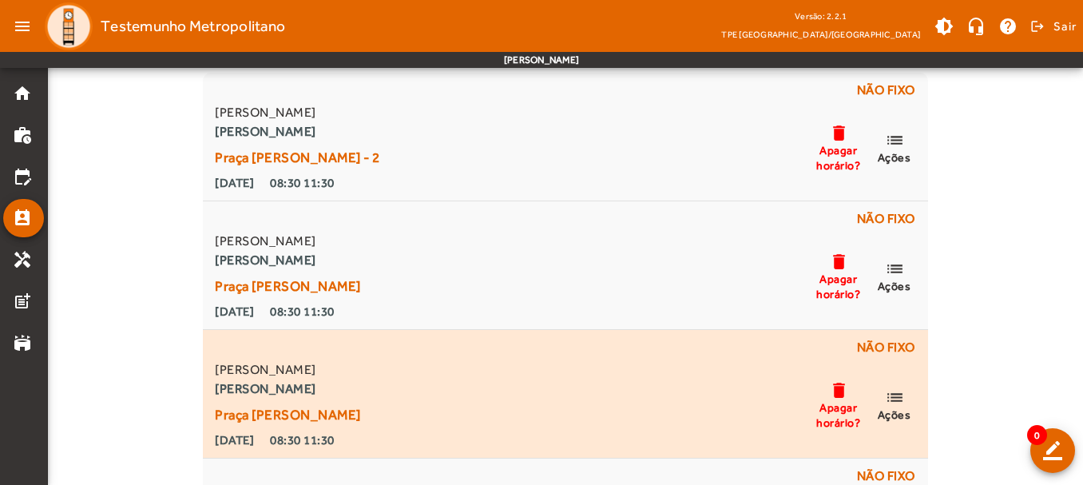
scroll to position [160, 0]
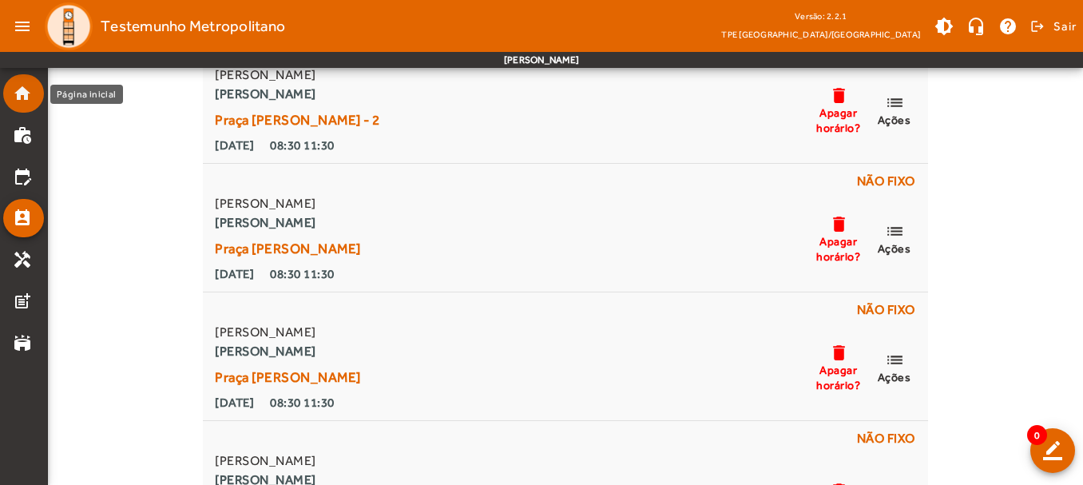
click at [14, 109] on mat-list-item "home" at bounding box center [23, 93] width 41 height 38
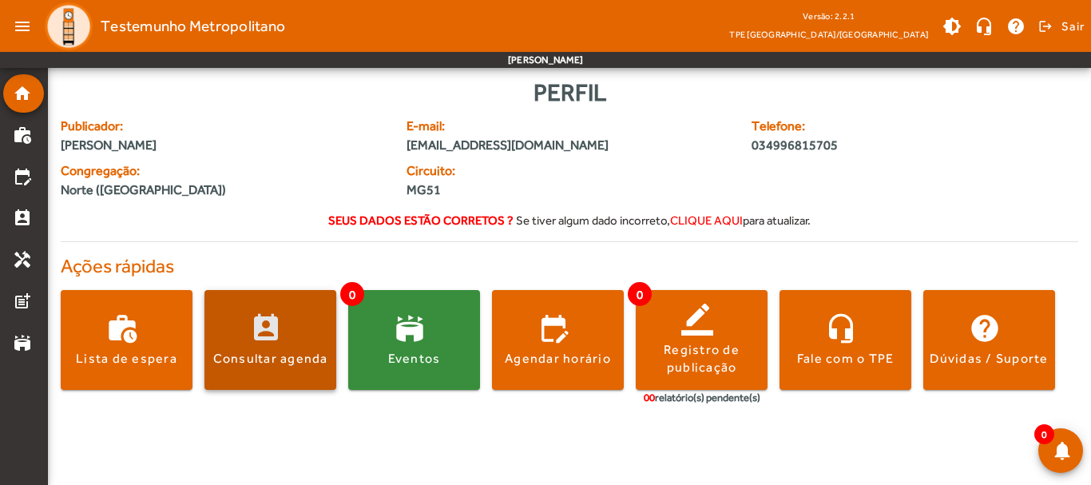
click at [313, 323] on span at bounding box center [270, 340] width 132 height 38
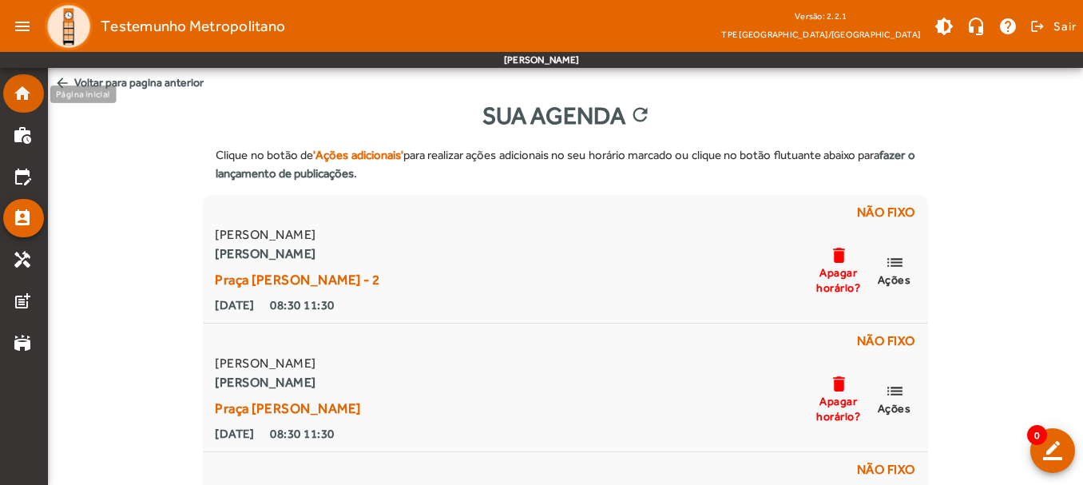
click at [26, 89] on mat-icon "home" at bounding box center [22, 93] width 19 height 19
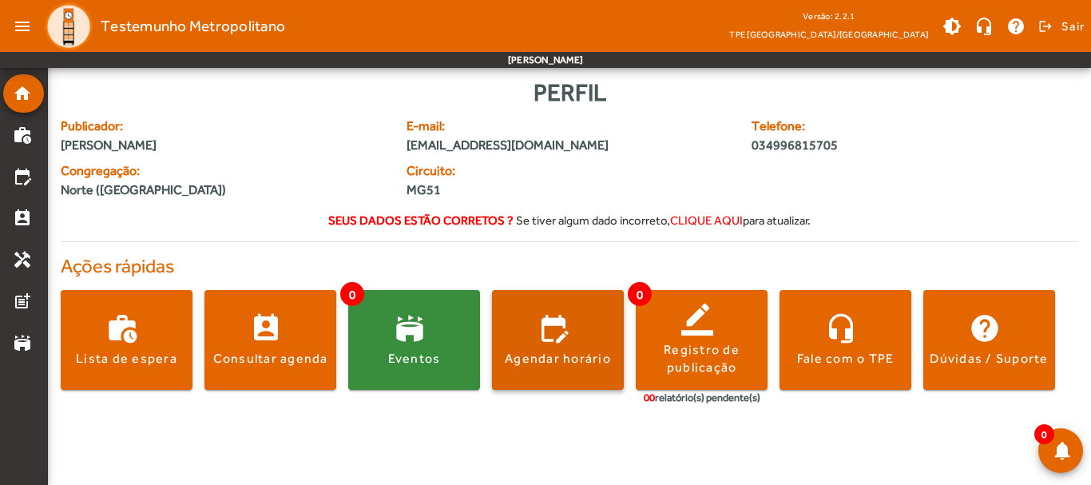
click at [517, 344] on span at bounding box center [558, 340] width 132 height 38
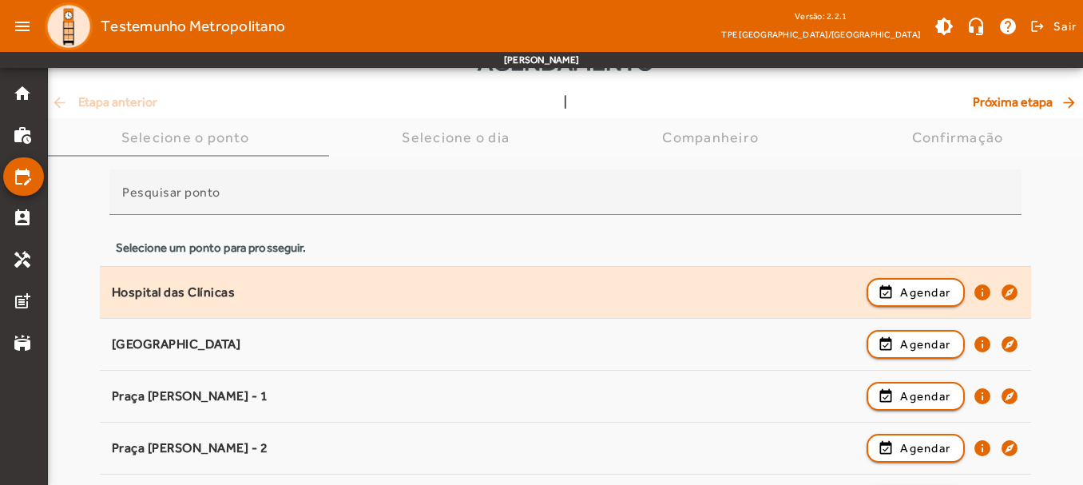
scroll to position [80, 0]
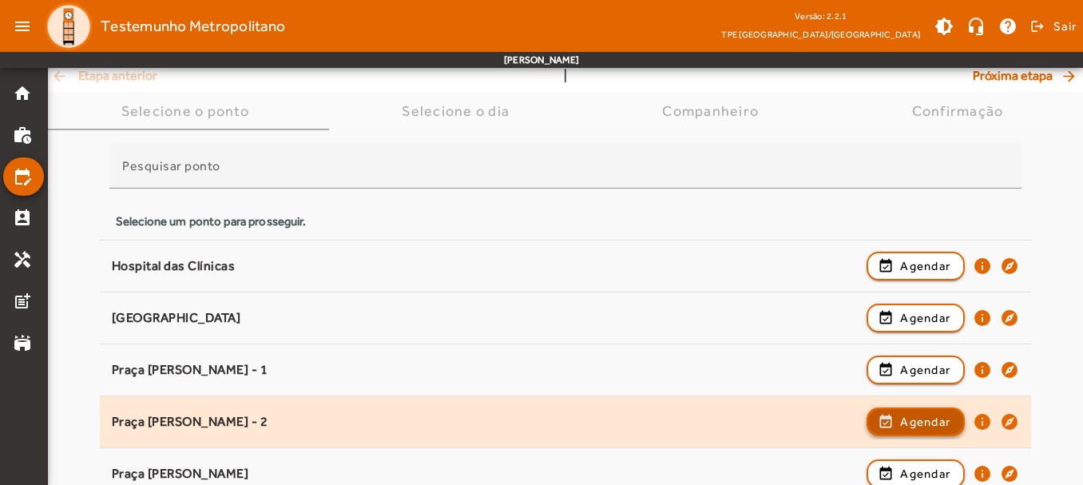
click at [918, 418] on span "Agendar" at bounding box center [925, 421] width 50 height 19
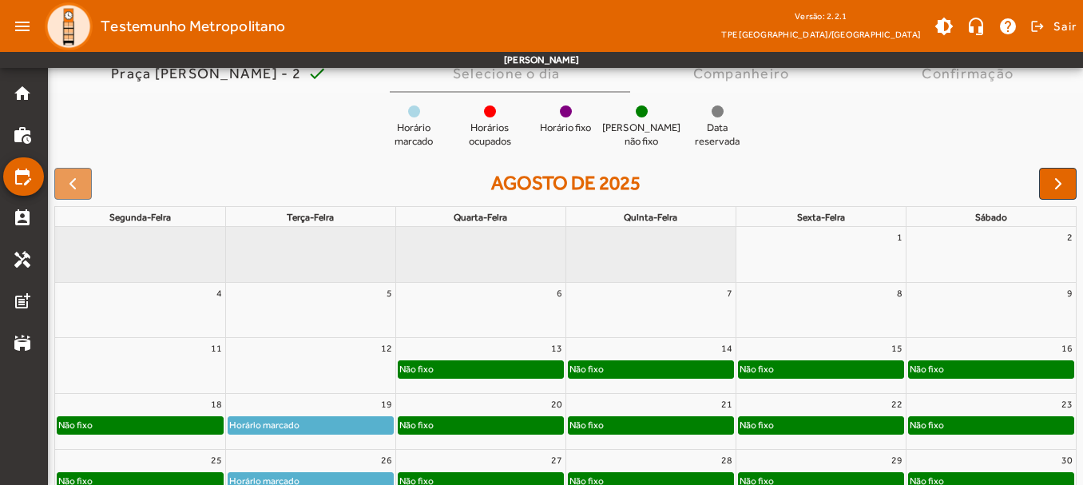
scroll to position [223, 0]
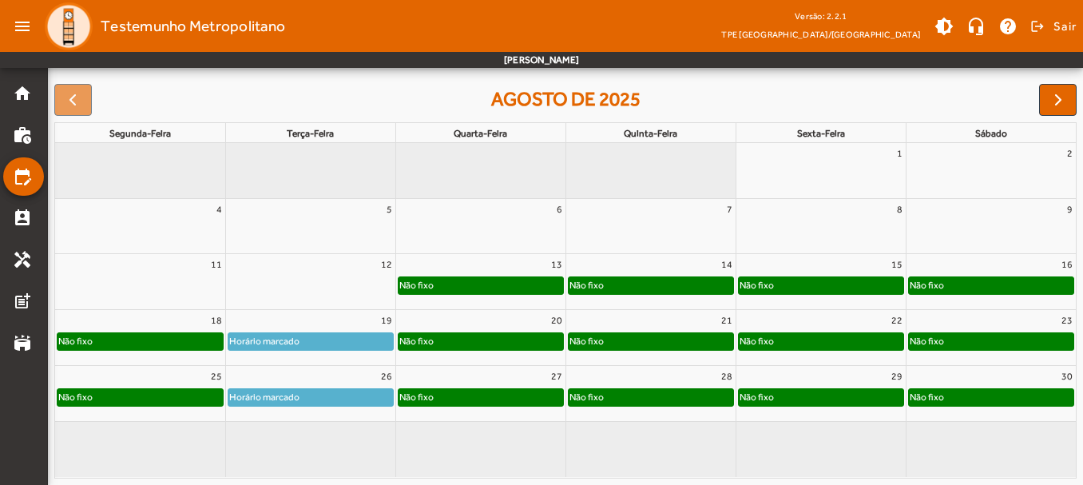
click at [274, 400] on div "Horário marcado" at bounding box center [264, 397] width 72 height 16
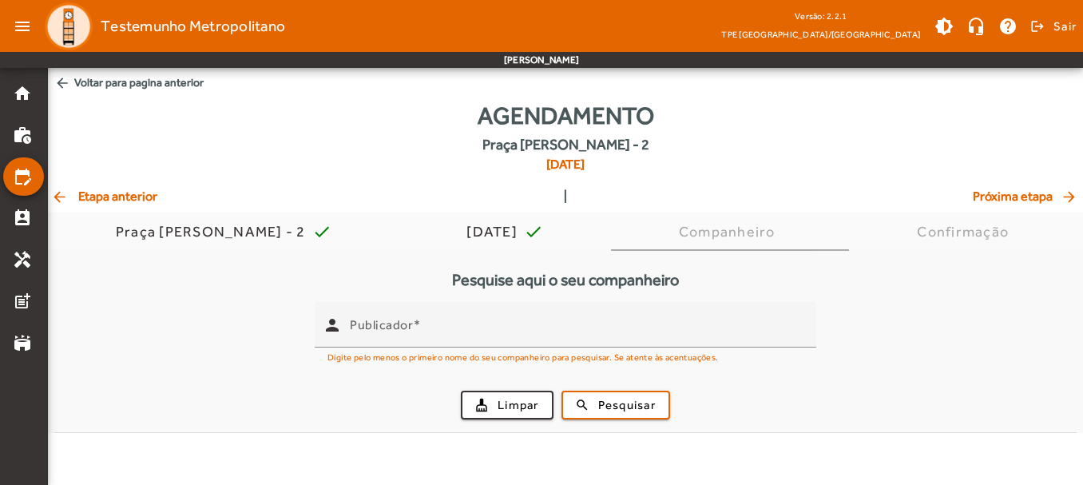
scroll to position [0, 0]
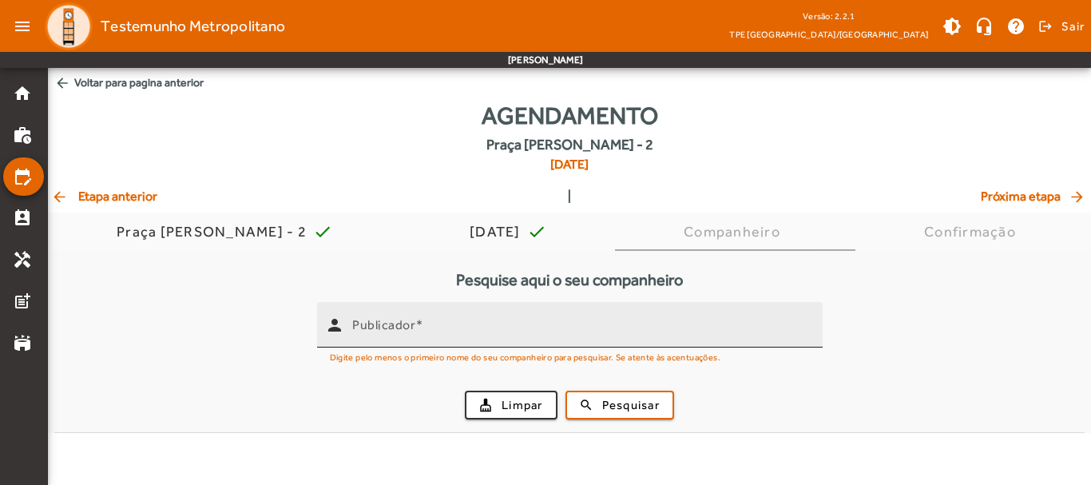
click at [503, 339] on input "Publicador" at bounding box center [581, 331] width 458 height 19
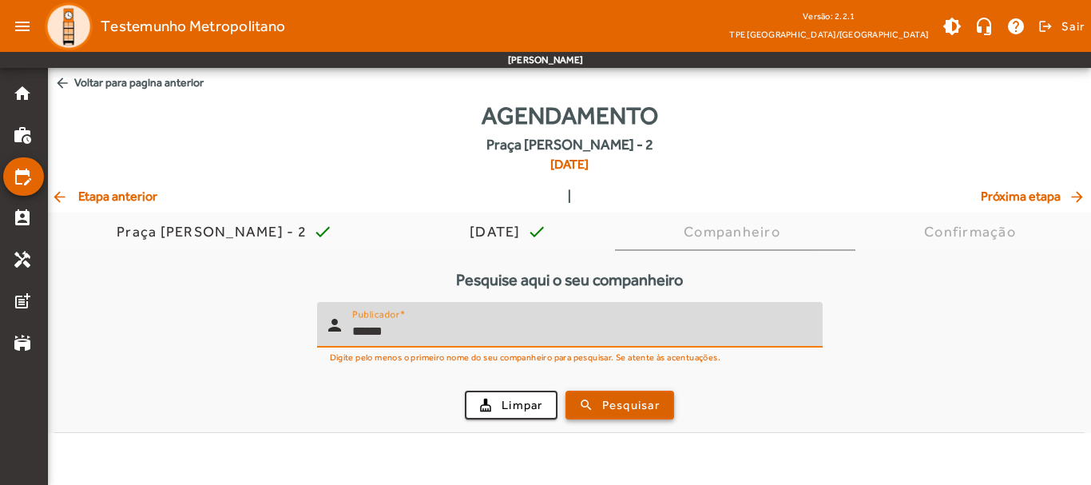
type input "******"
click at [607, 415] on span "submit" at bounding box center [619, 405] width 105 height 38
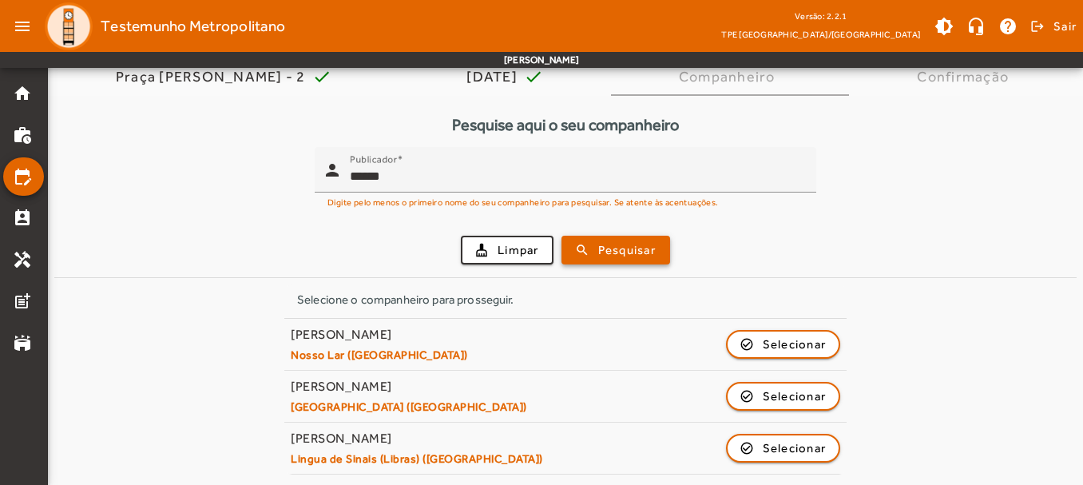
scroll to position [157, 0]
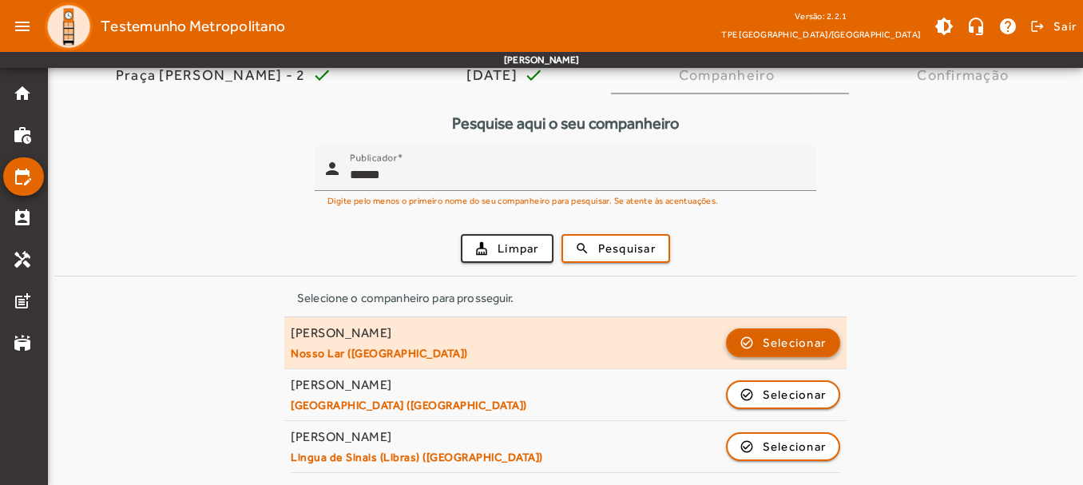
click at [807, 339] on span "Selecionar" at bounding box center [795, 342] width 64 height 19
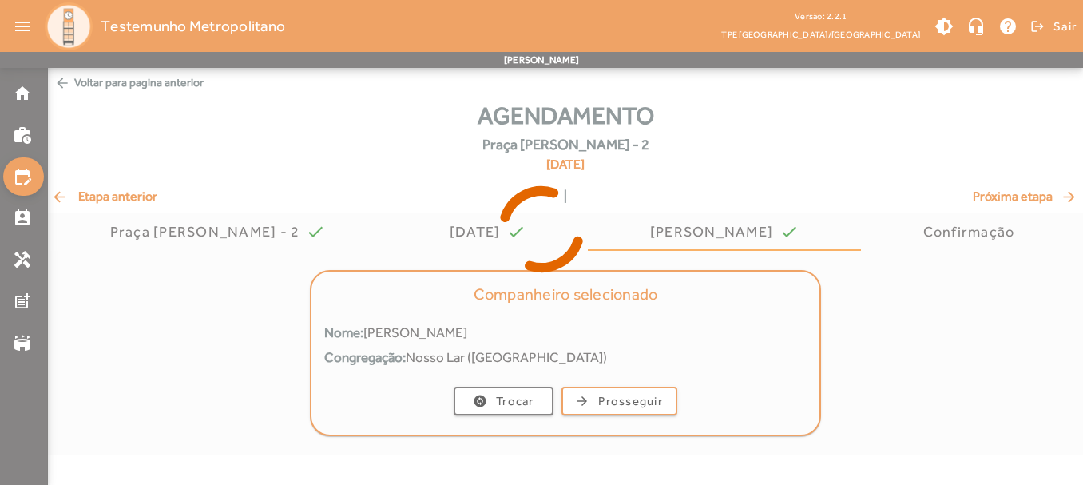
scroll to position [0, 0]
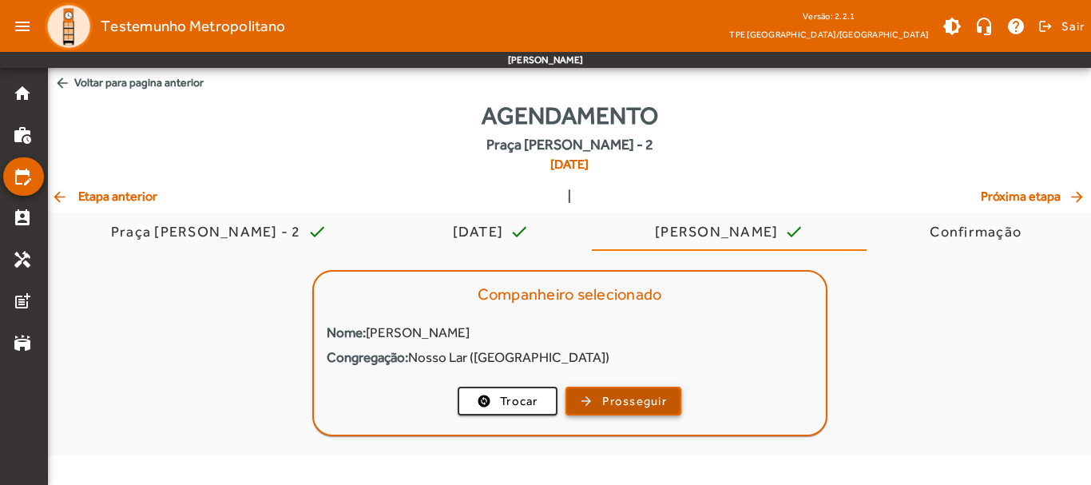
click at [587, 395] on span "button" at bounding box center [623, 401] width 113 height 38
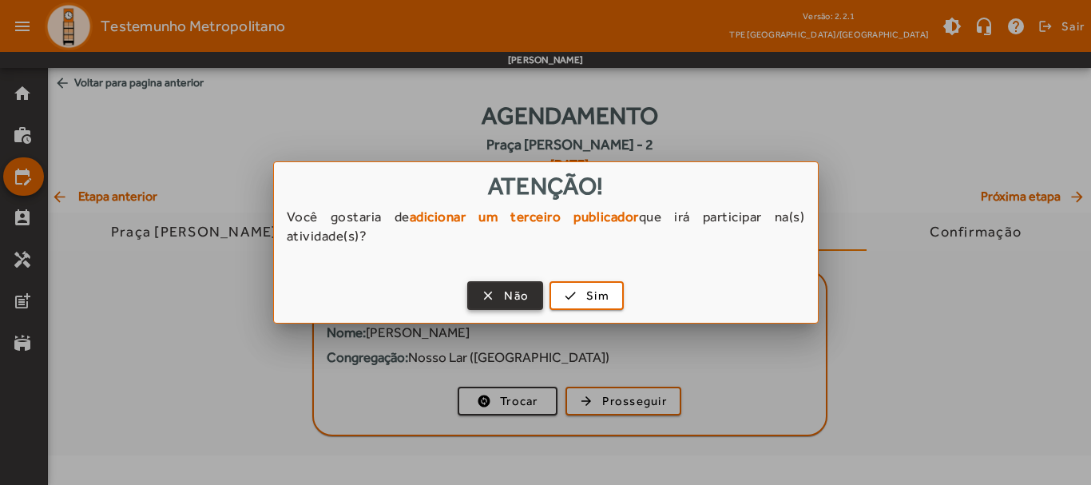
click at [521, 297] on span "Não" at bounding box center [516, 296] width 25 height 18
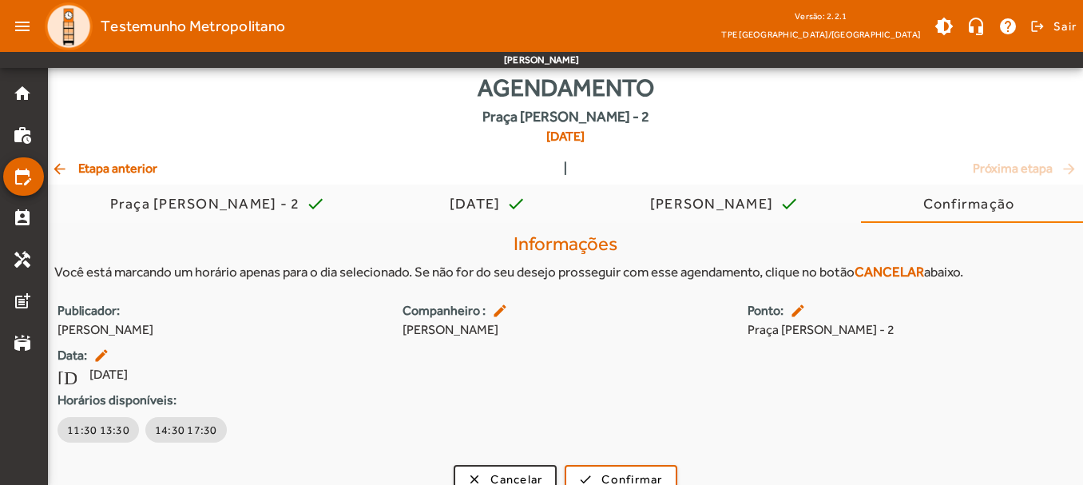
scroll to position [50, 0]
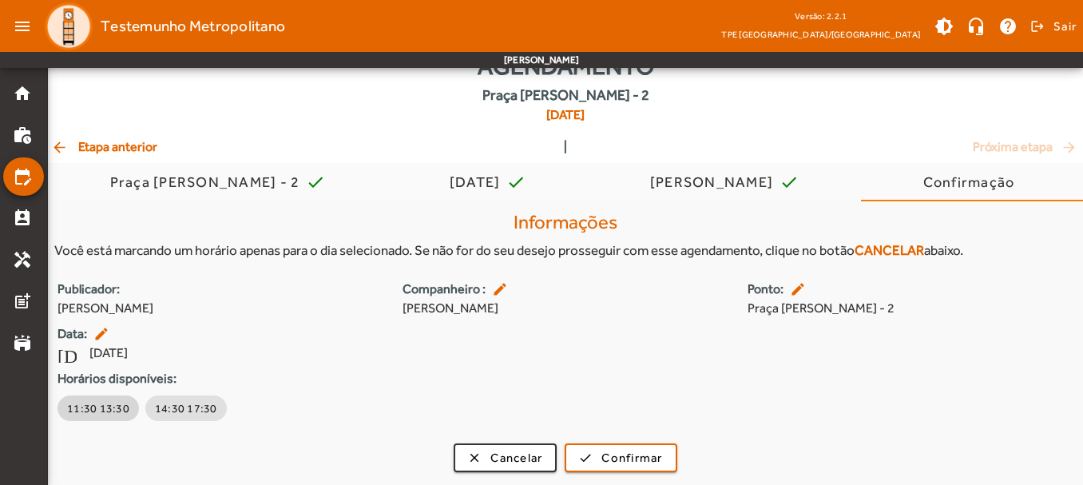
click at [74, 398] on button "11:30 13:30" at bounding box center [98, 408] width 81 height 26
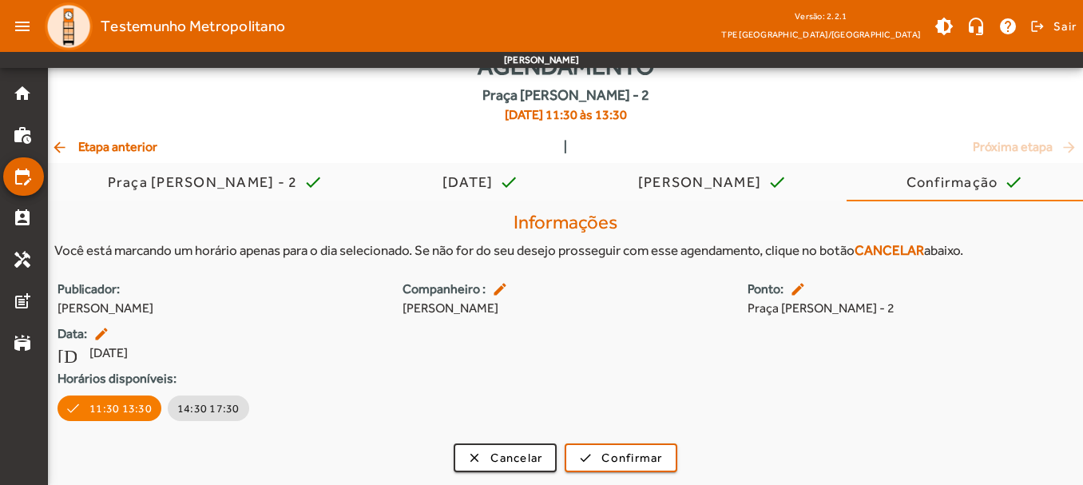
click at [62, 145] on mat-icon "arrow_back" at bounding box center [60, 147] width 19 height 16
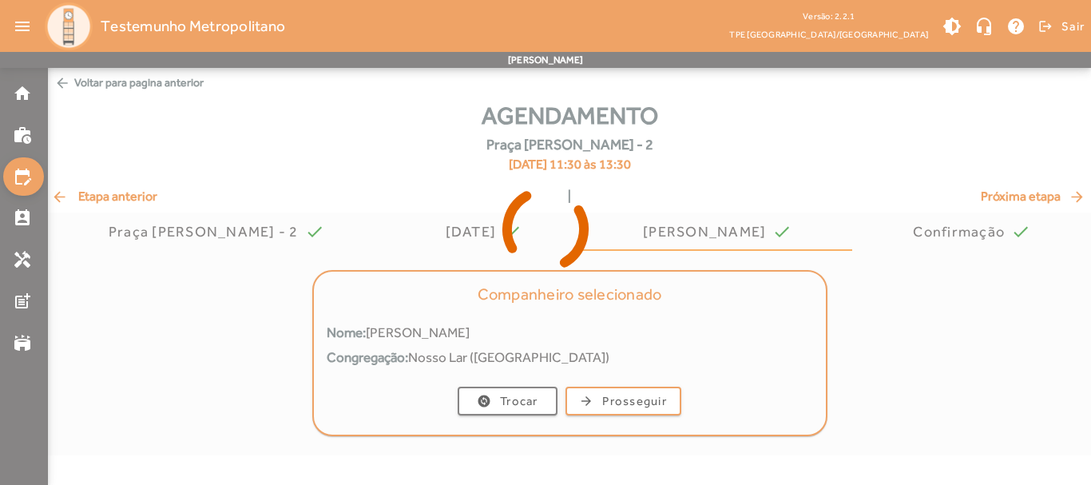
click at [62, 145] on div at bounding box center [545, 242] width 1091 height 485
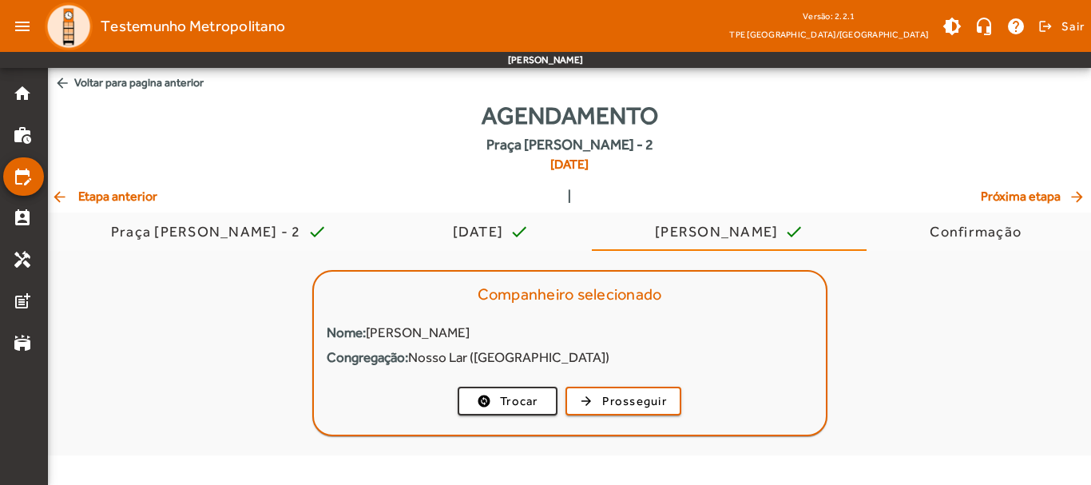
click at [69, 192] on mat-icon "arrow_back" at bounding box center [60, 196] width 19 height 16
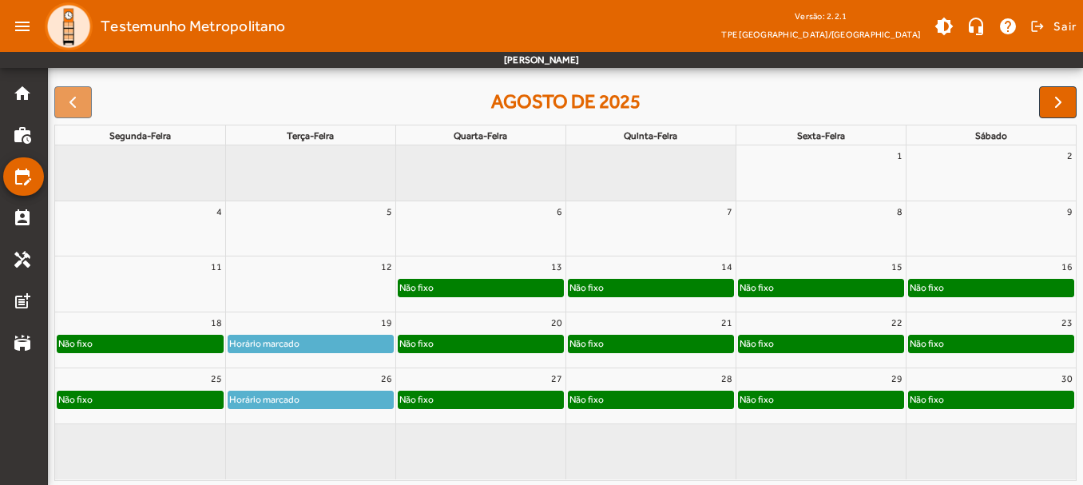
scroll to position [242, 0]
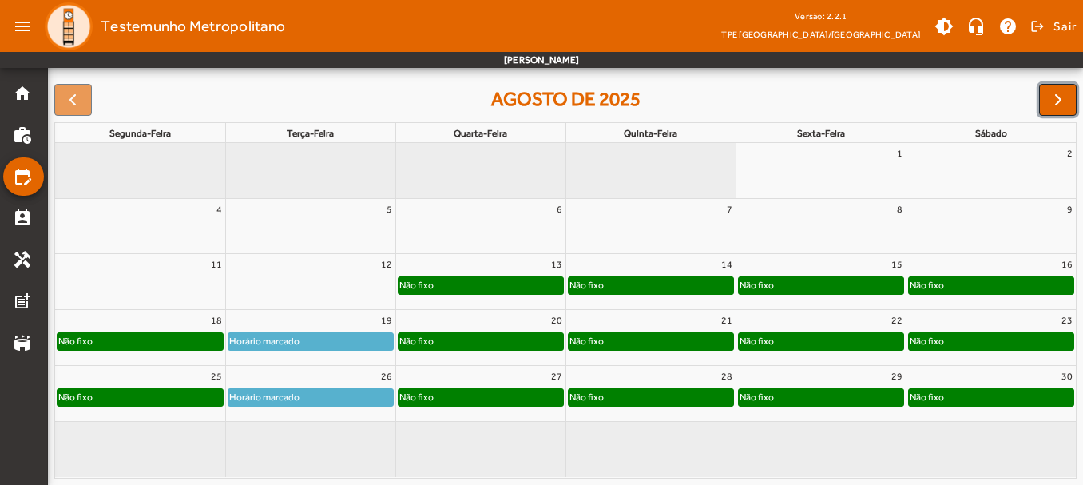
click at [1051, 101] on span "button" at bounding box center [1058, 99] width 19 height 19
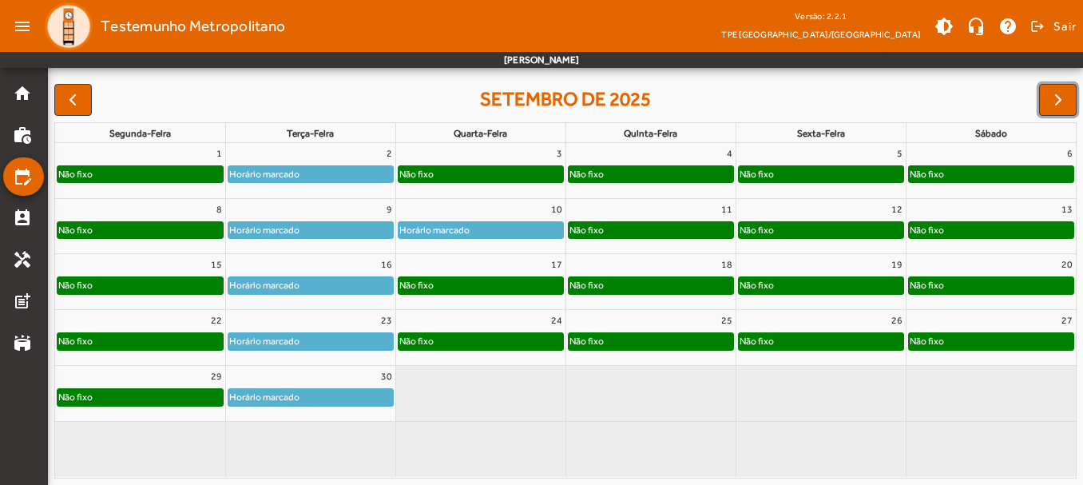
click at [331, 170] on div "Horário marcado" at bounding box center [310, 174] width 165 height 16
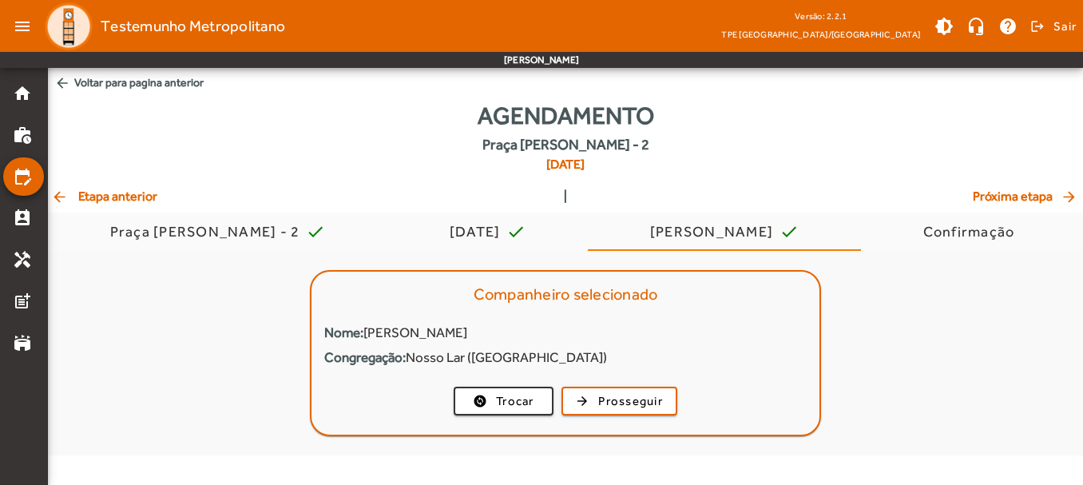
scroll to position [0, 0]
click at [602, 394] on span "Prosseguir" at bounding box center [634, 401] width 65 height 18
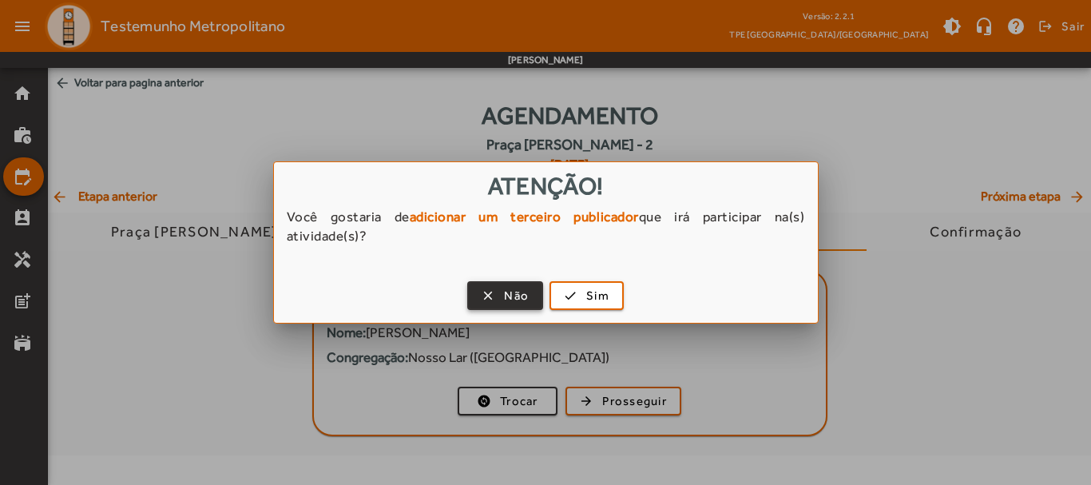
click at [512, 283] on span "button" at bounding box center [505, 295] width 73 height 38
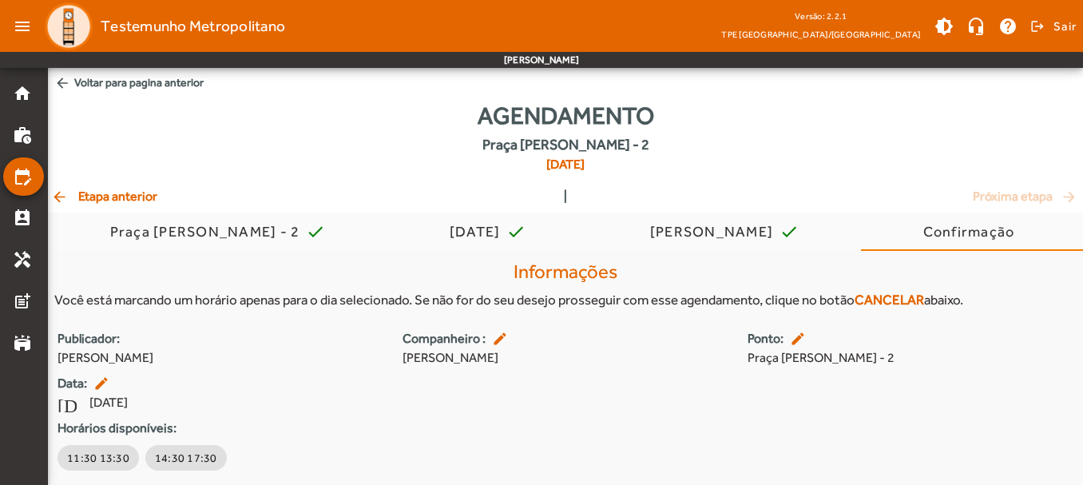
scroll to position [50, 0]
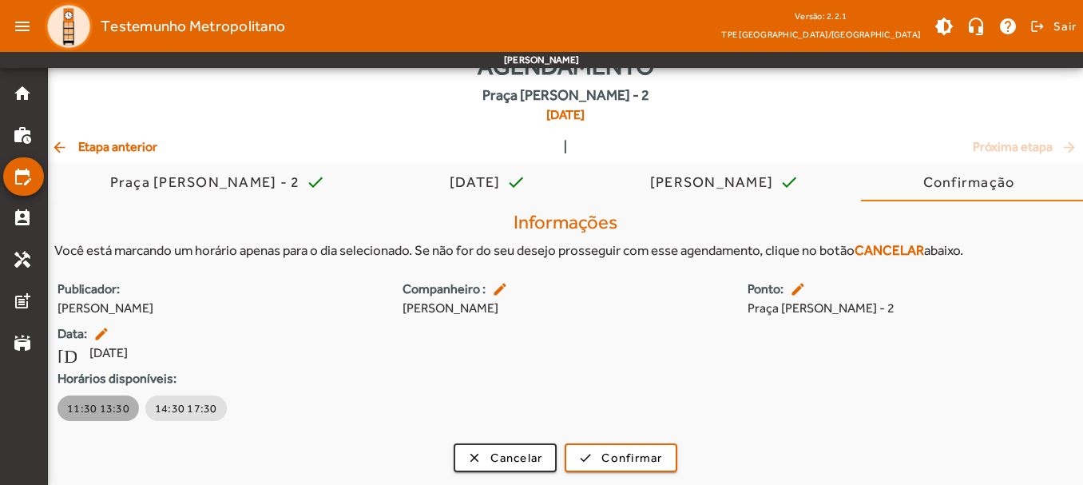
click at [89, 403] on span "11:30 13:30" at bounding box center [98, 408] width 62 height 16
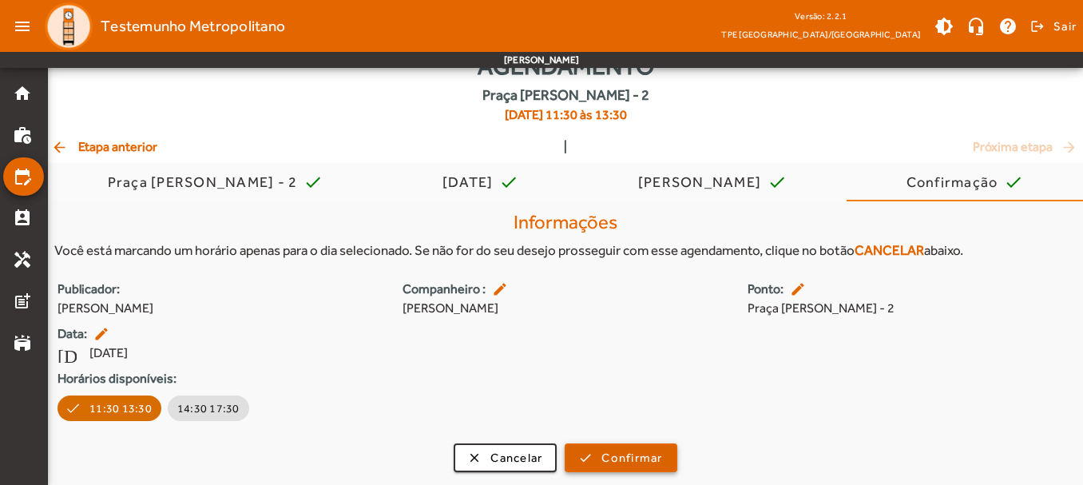
click at [637, 461] on span "Confirmar" at bounding box center [631, 458] width 61 height 18
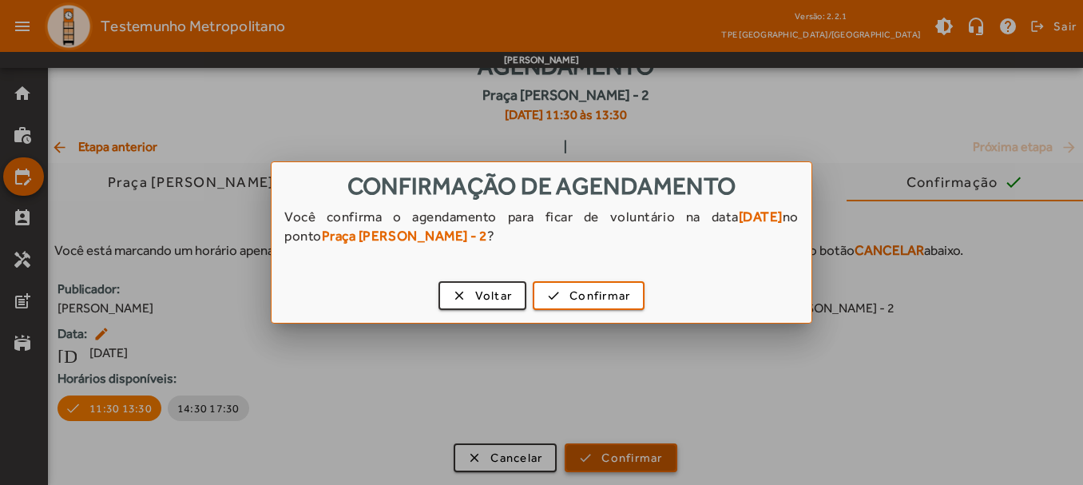
scroll to position [0, 0]
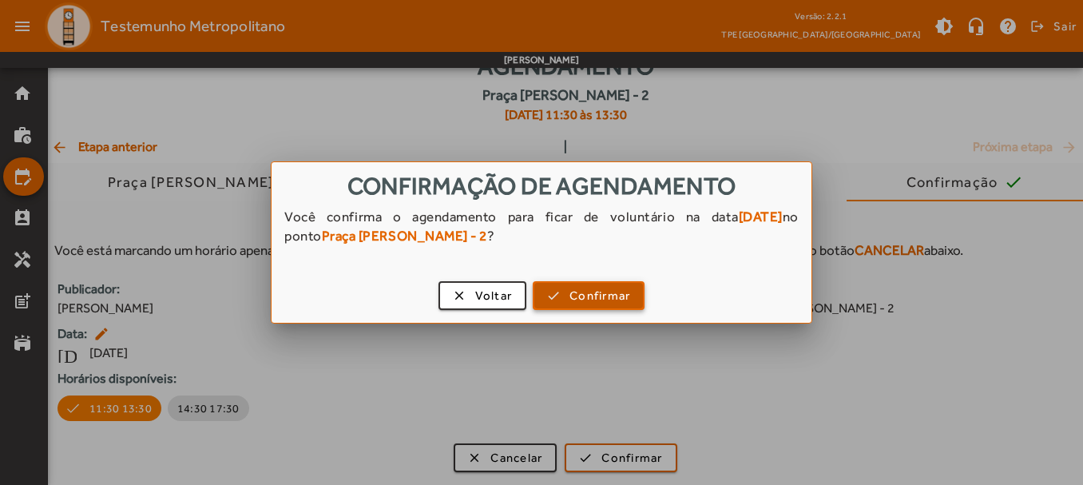
click at [557, 294] on span "button" at bounding box center [588, 295] width 109 height 38
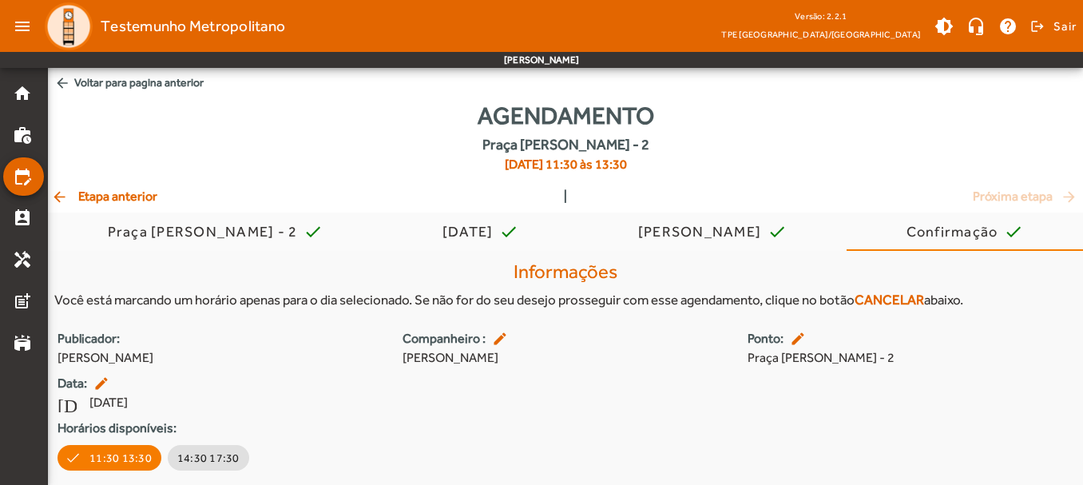
scroll to position [50, 0]
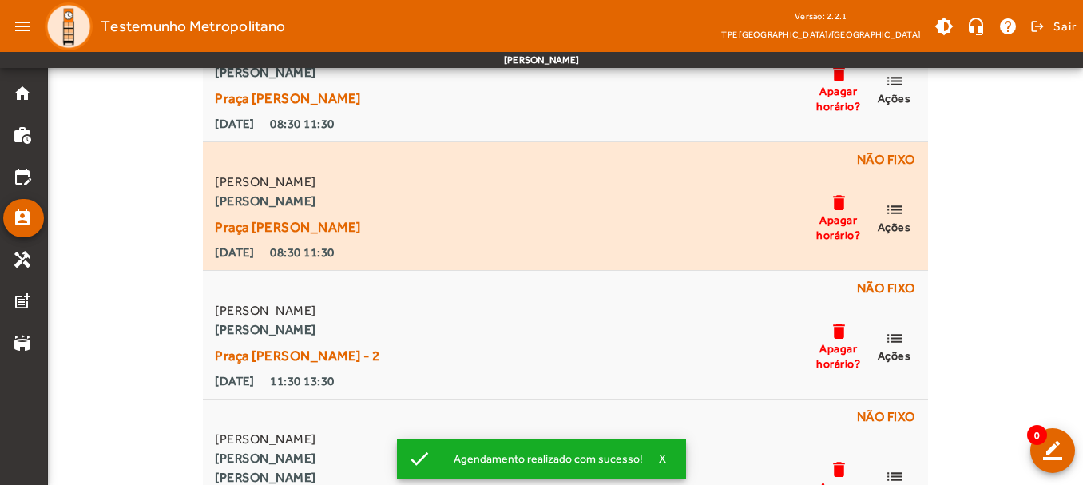
scroll to position [319, 0]
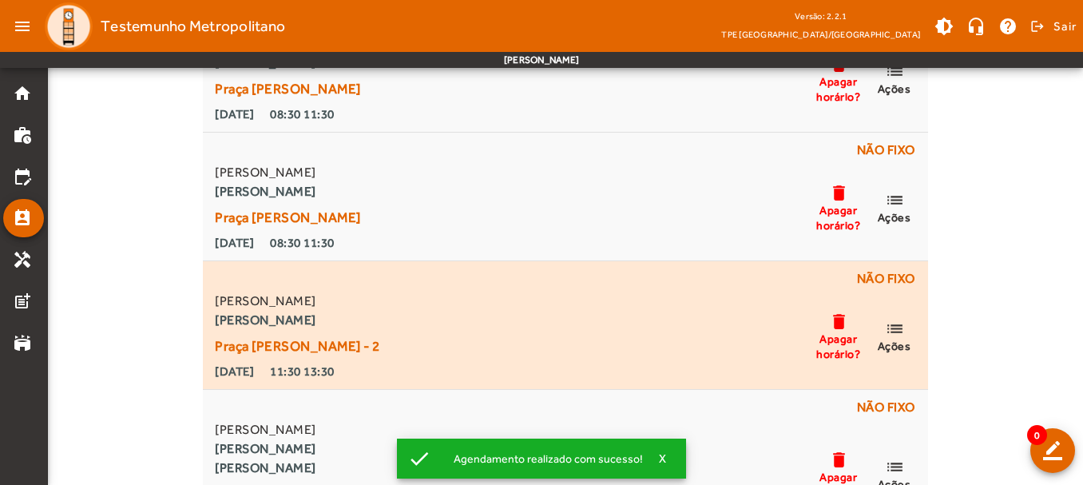
click at [898, 332] on mat-icon "list" at bounding box center [894, 329] width 19 height 20
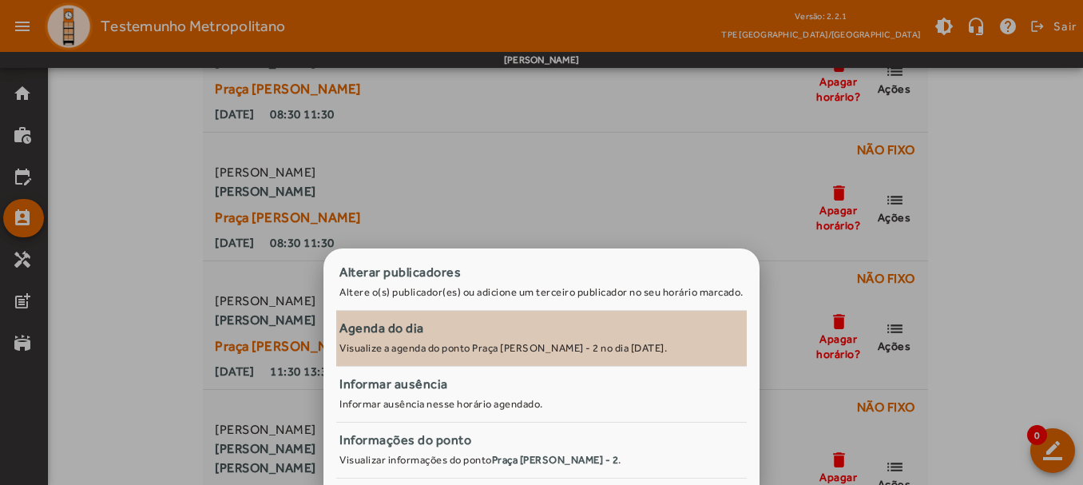
click at [484, 346] on small "Visualize a agenda do ponto Praça [PERSON_NAME] - 2 no dia [DATE]." at bounding box center [502, 348] width 327 height 12
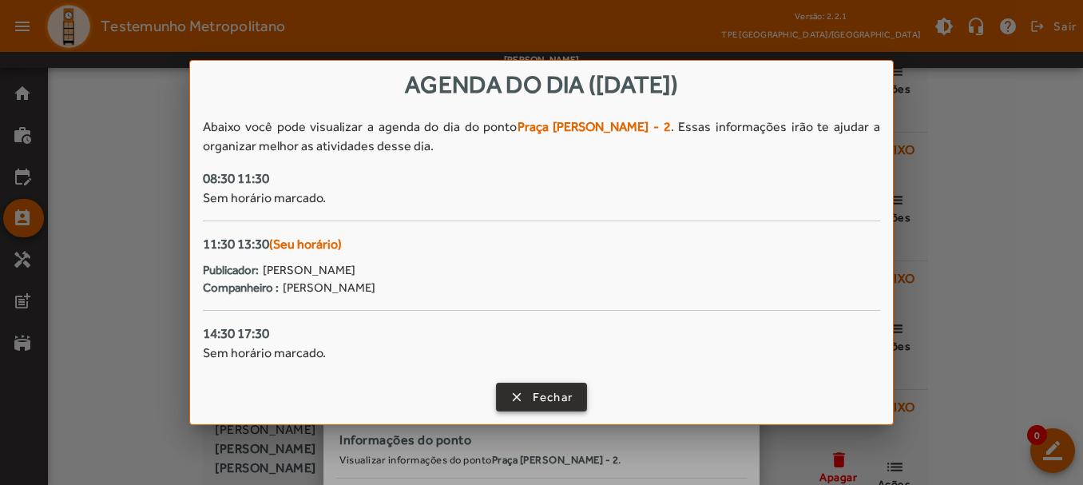
click at [515, 385] on span "button" at bounding box center [542, 397] width 89 height 38
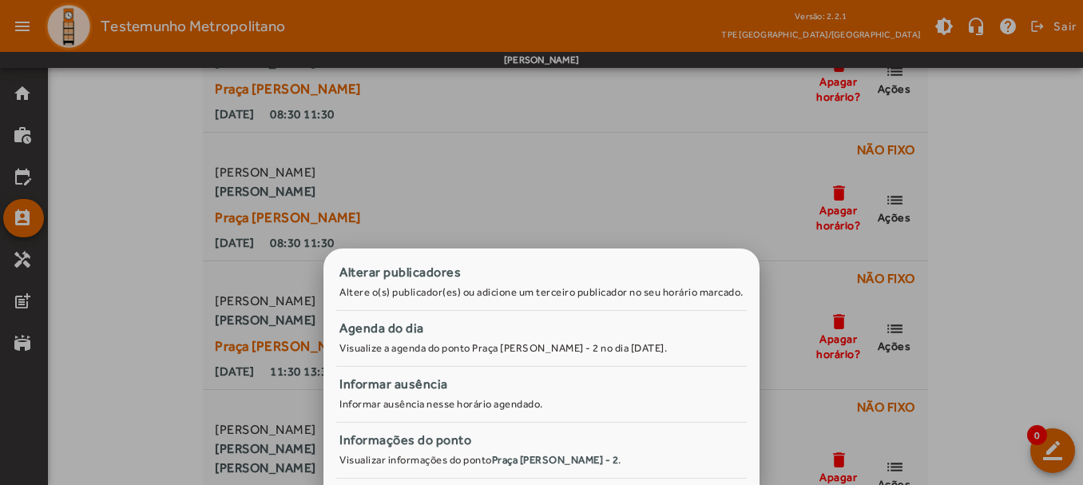
click at [497, 198] on div at bounding box center [541, 242] width 1083 height 485
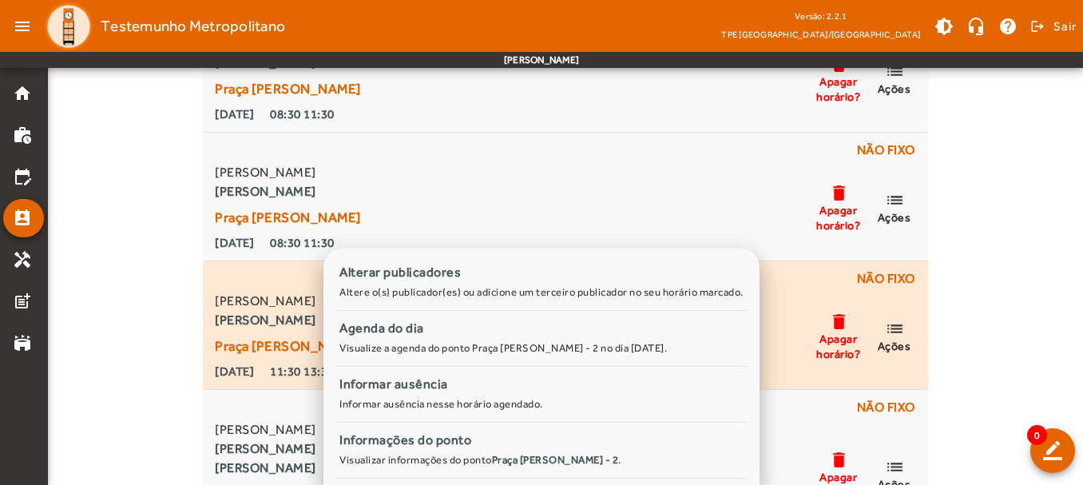
scroll to position [319, 0]
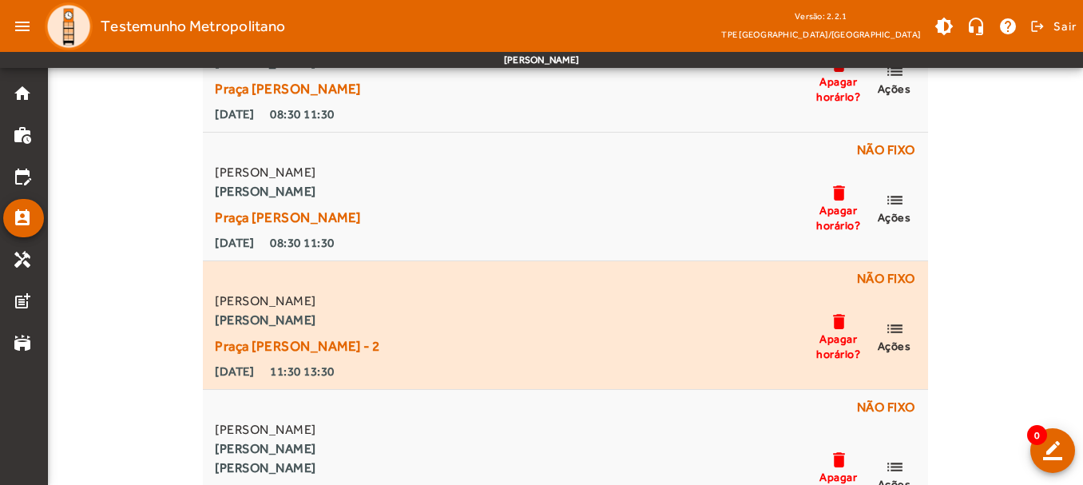
click at [834, 327] on mat-icon "delete" at bounding box center [838, 321] width 19 height 20
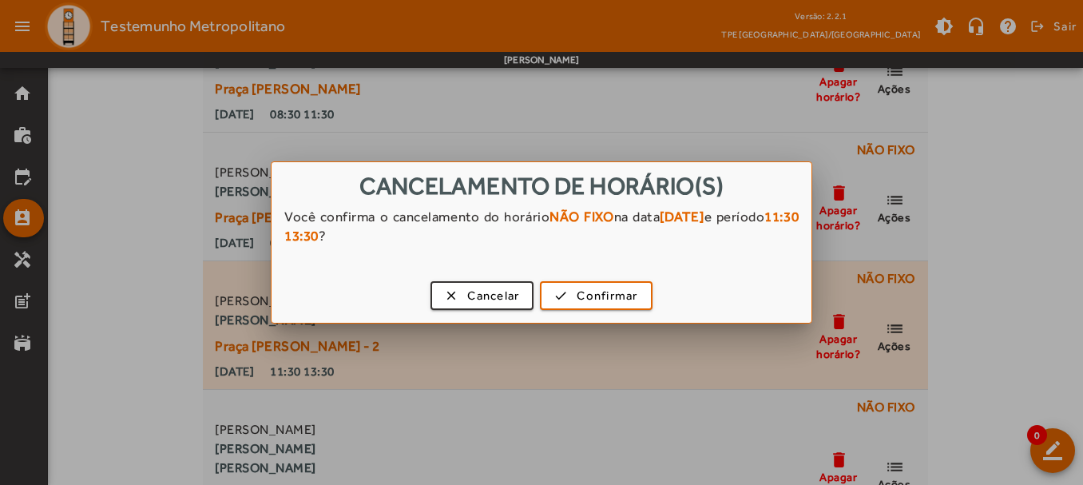
scroll to position [0, 0]
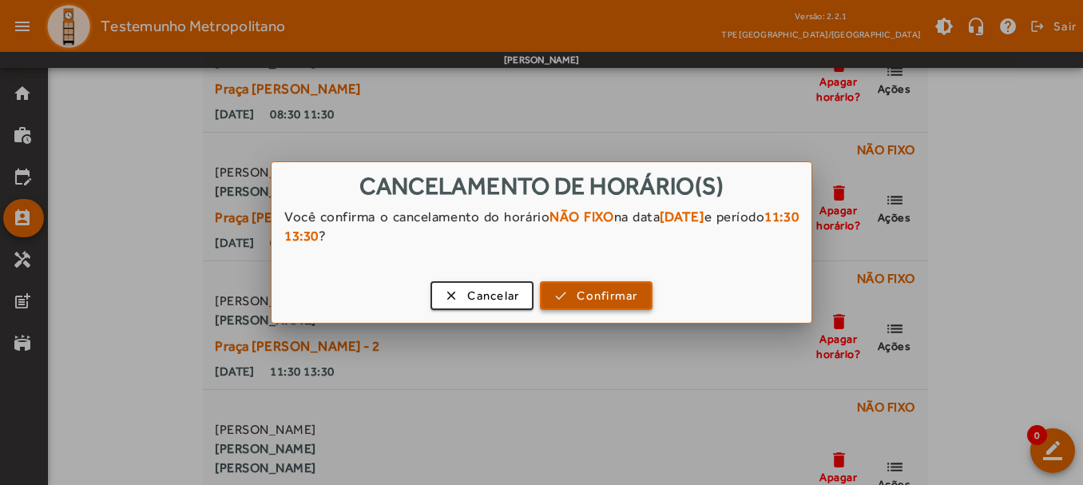
click at [577, 285] on span "button" at bounding box center [595, 295] width 109 height 38
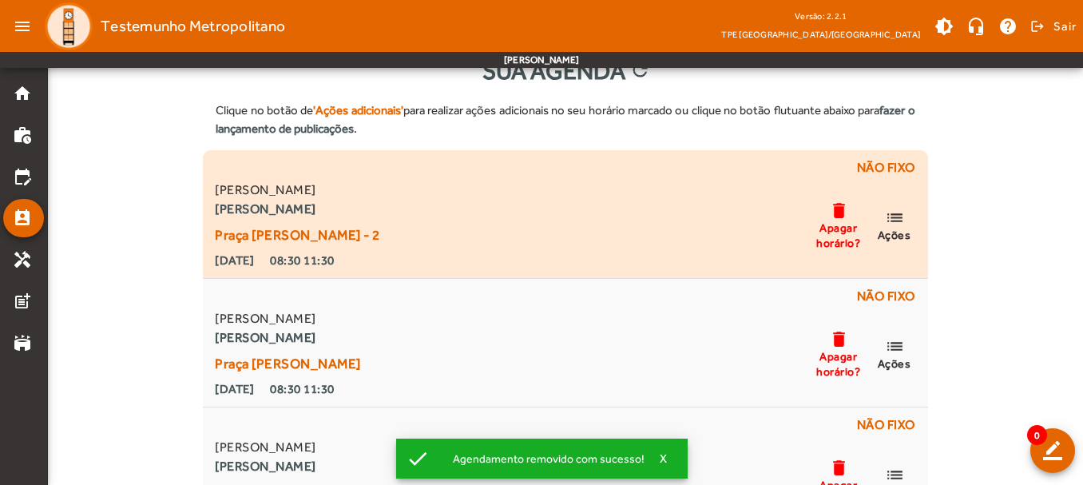
scroll to position [80, 0]
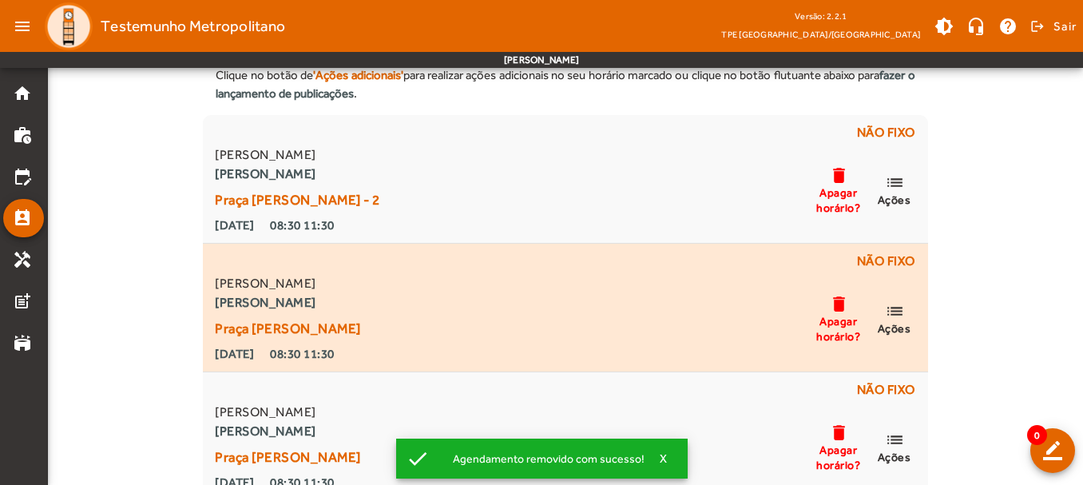
click at [845, 311] on mat-icon "delete" at bounding box center [838, 304] width 19 height 20
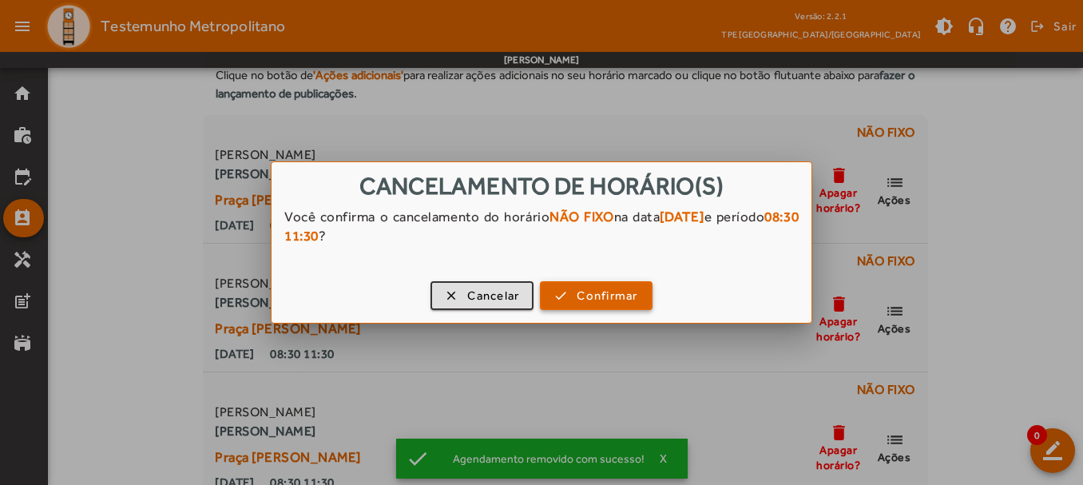
click at [576, 295] on span "button" at bounding box center [595, 295] width 109 height 38
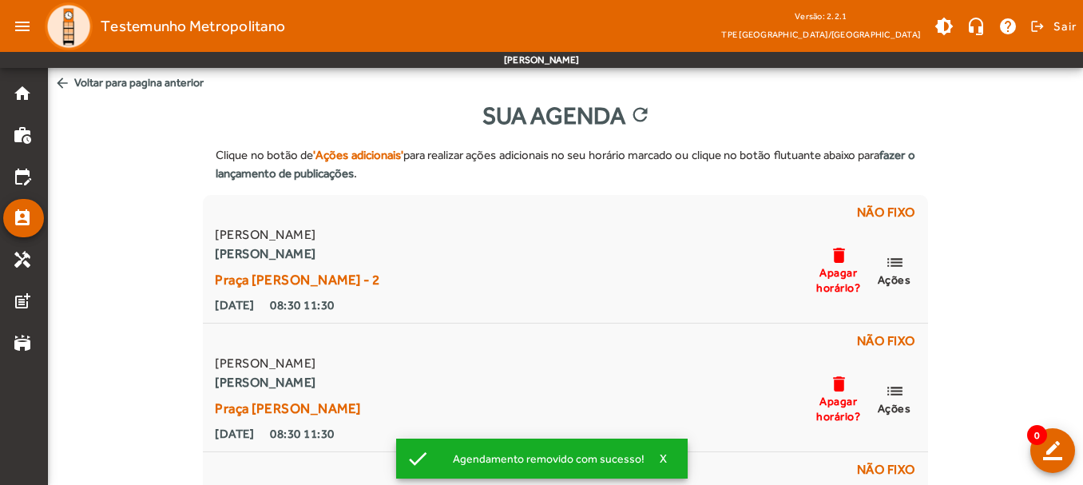
scroll to position [80, 0]
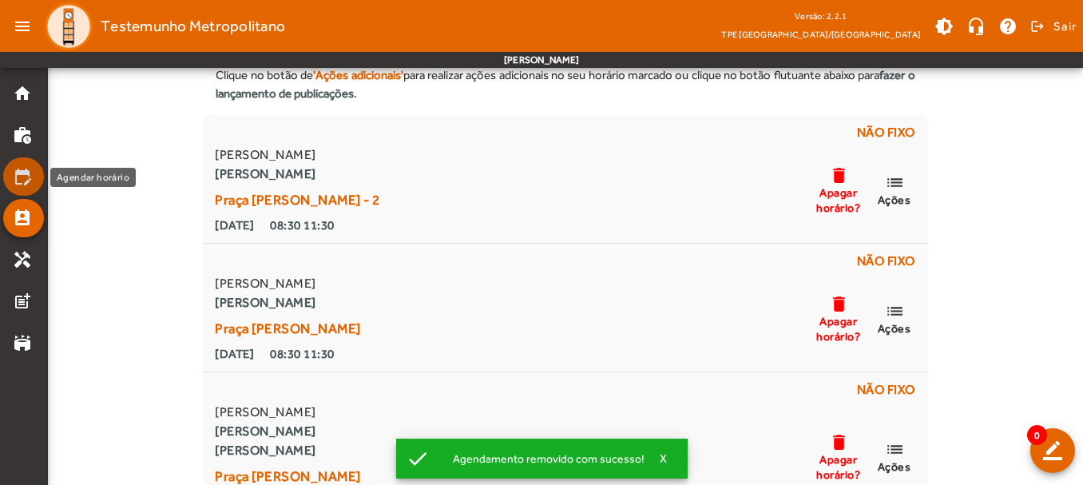
click at [18, 174] on mat-icon "edit_calendar" at bounding box center [22, 176] width 19 height 19
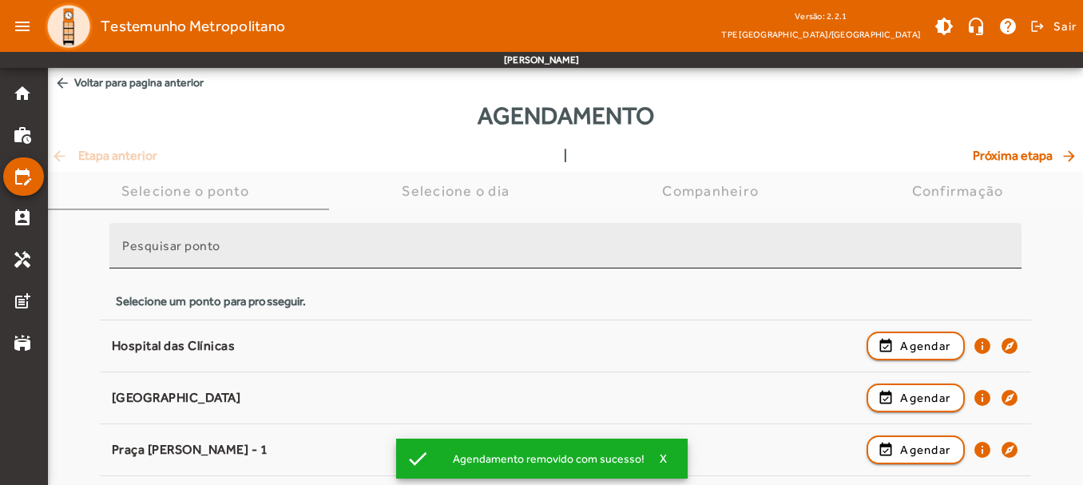
scroll to position [80, 0]
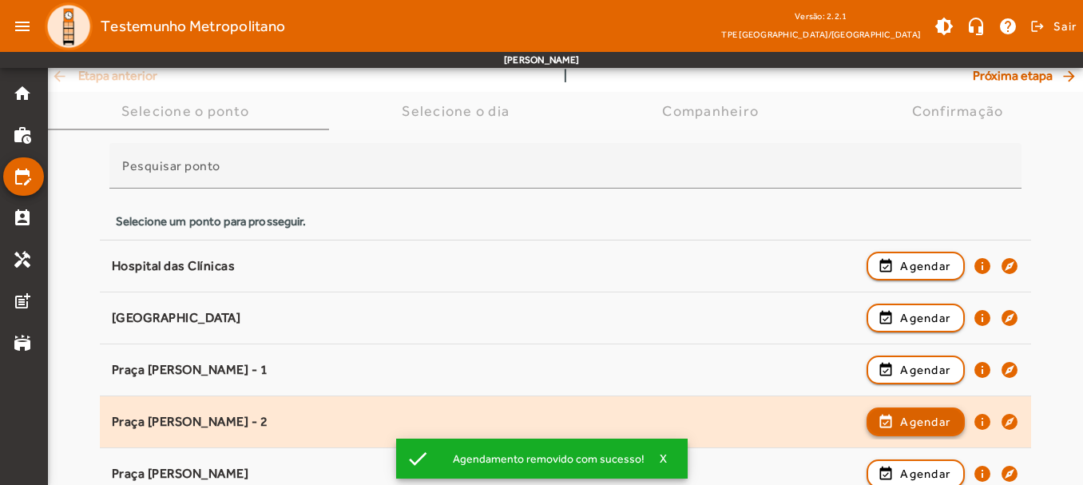
click at [891, 423] on span "button" at bounding box center [915, 422] width 95 height 38
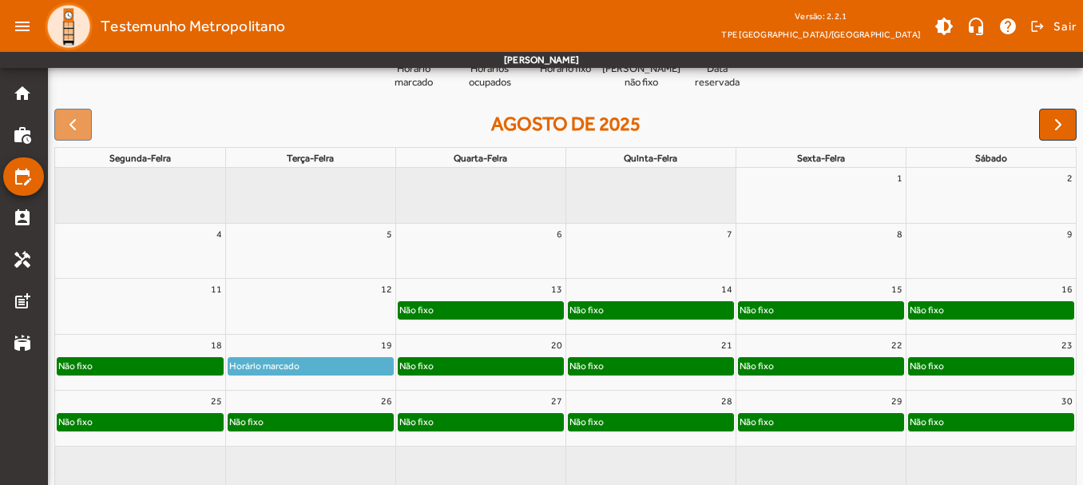
scroll to position [223, 0]
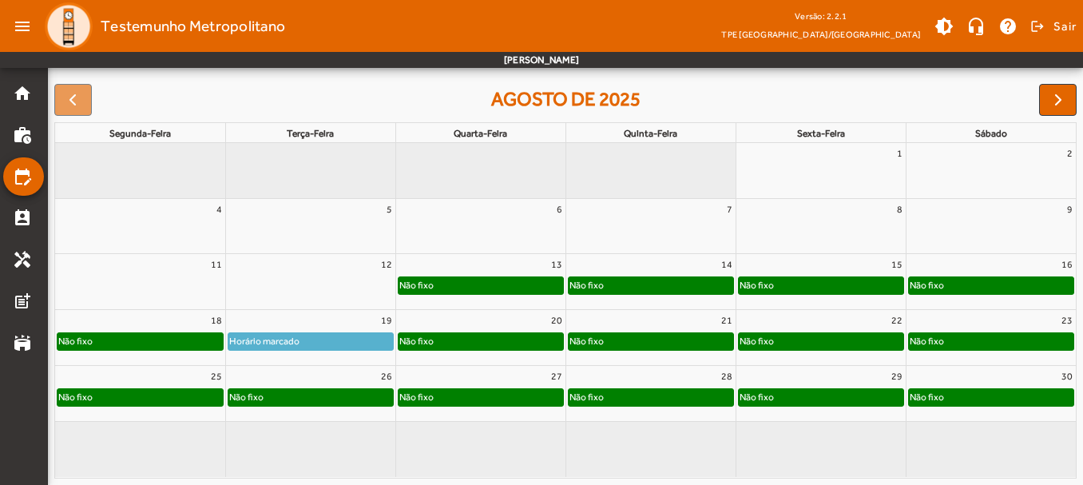
click at [304, 391] on div "Não fixo" at bounding box center [310, 397] width 165 height 16
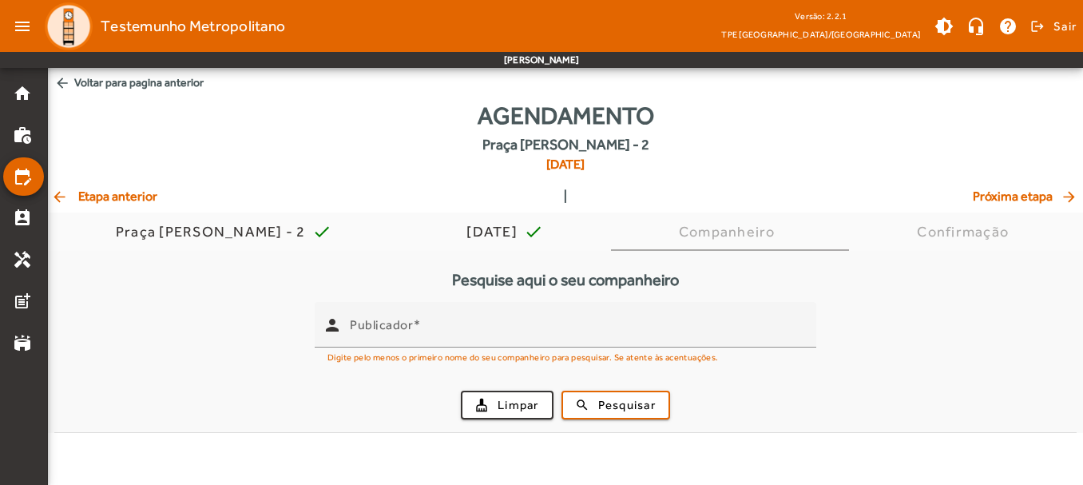
scroll to position [0, 0]
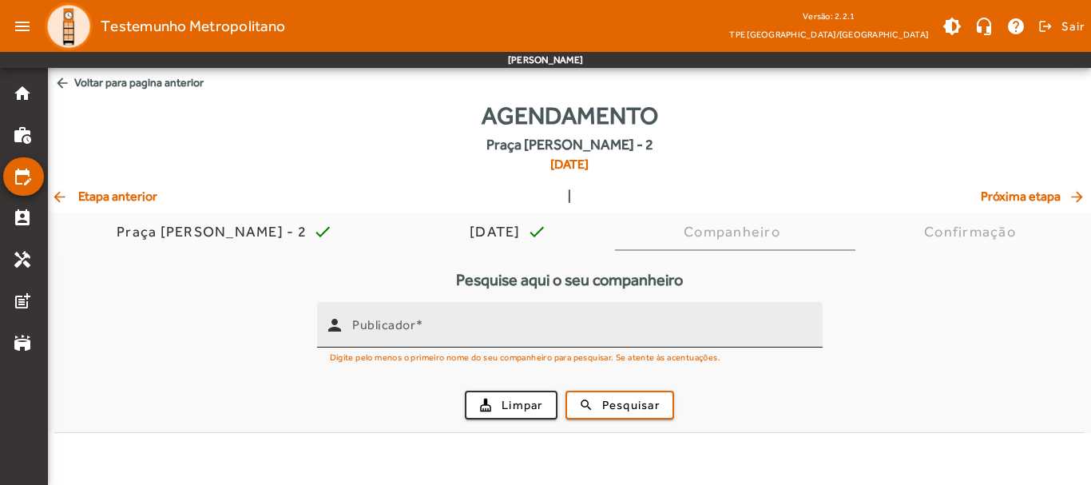
click at [450, 334] on input "Publicador" at bounding box center [581, 331] width 458 height 19
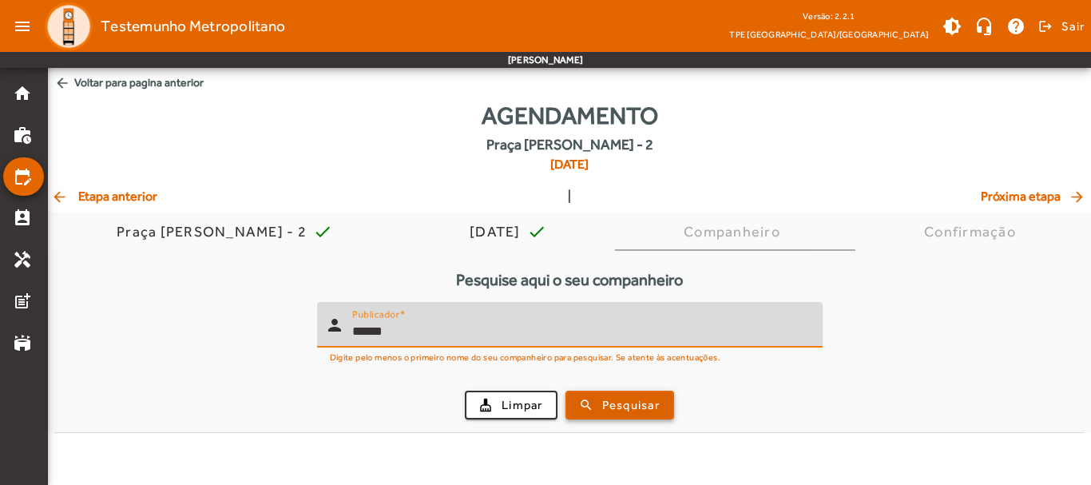
type input "******"
click at [605, 408] on span "Pesquisar" at bounding box center [631, 405] width 58 height 18
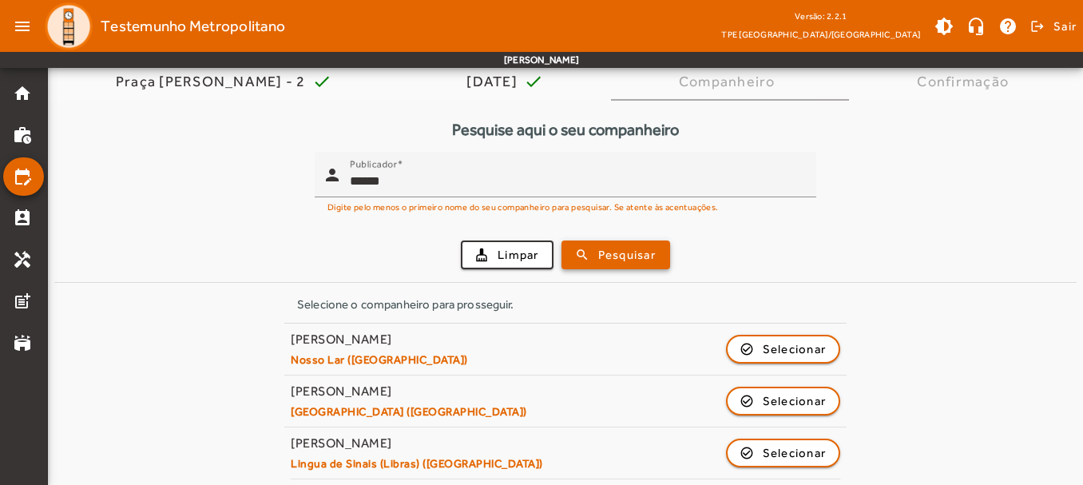
scroll to position [157, 0]
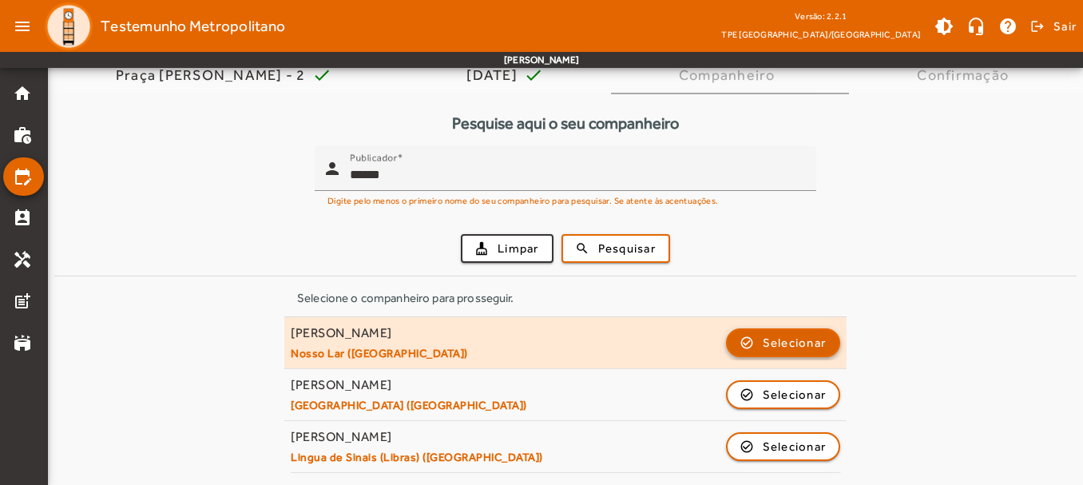
click at [785, 346] on span "Selecionar" at bounding box center [795, 342] width 64 height 19
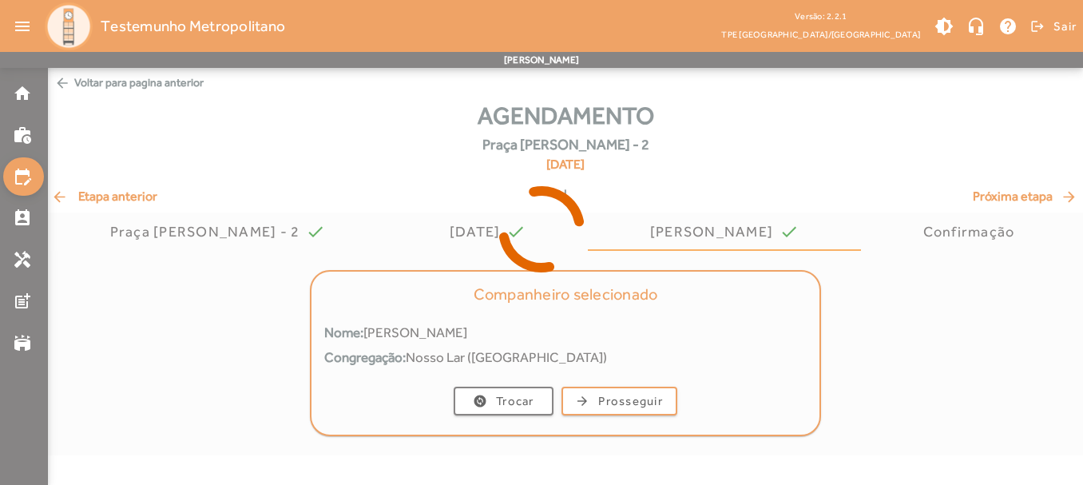
scroll to position [0, 0]
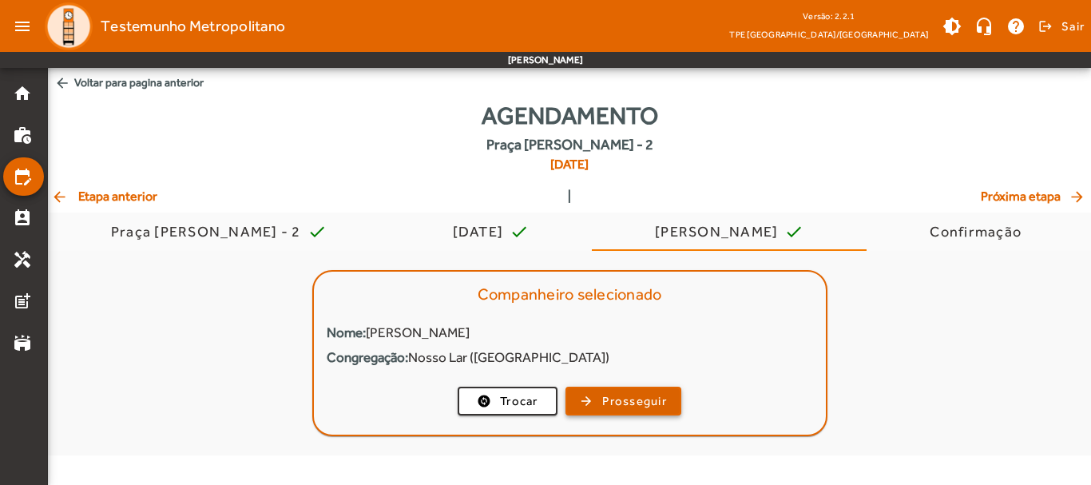
click at [656, 406] on span "Prosseguir" at bounding box center [634, 401] width 65 height 18
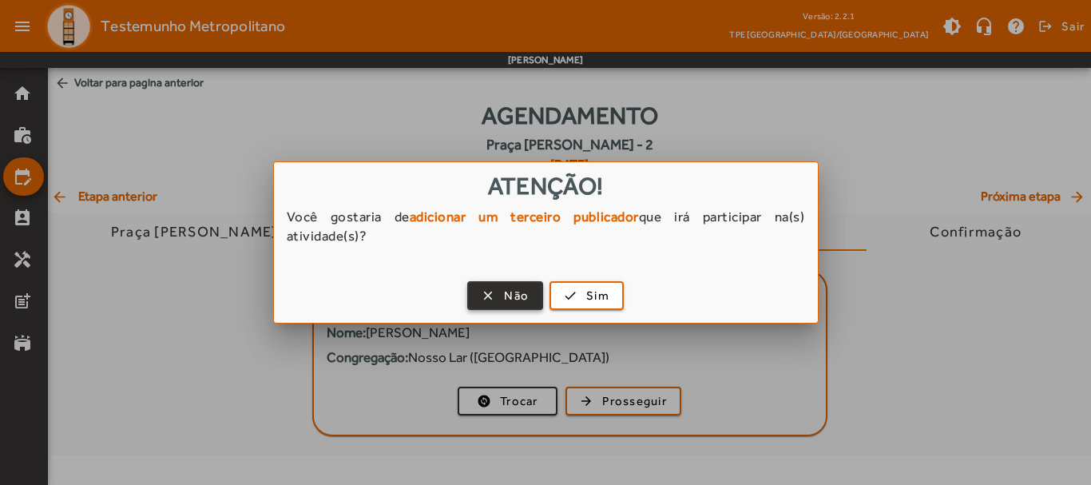
click at [518, 285] on span "button" at bounding box center [505, 295] width 73 height 38
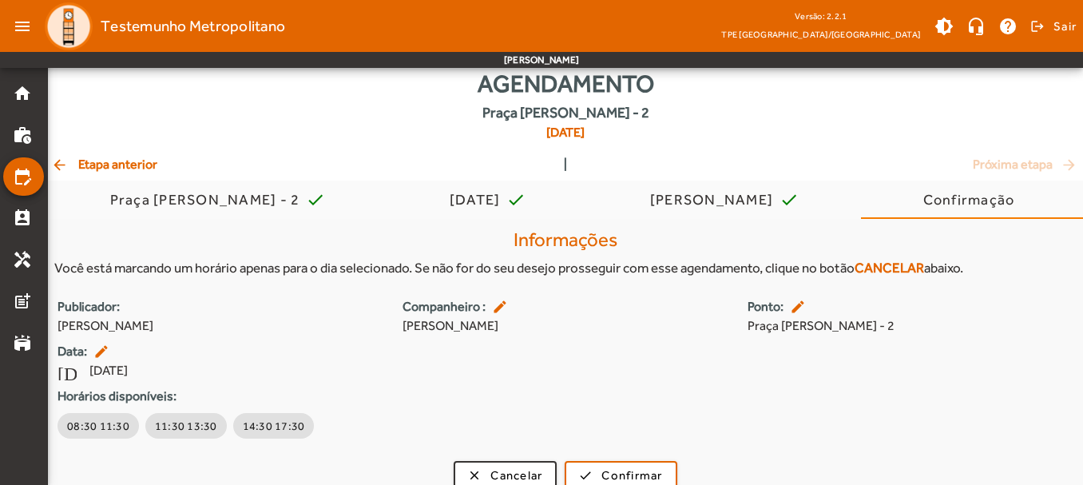
scroll to position [50, 0]
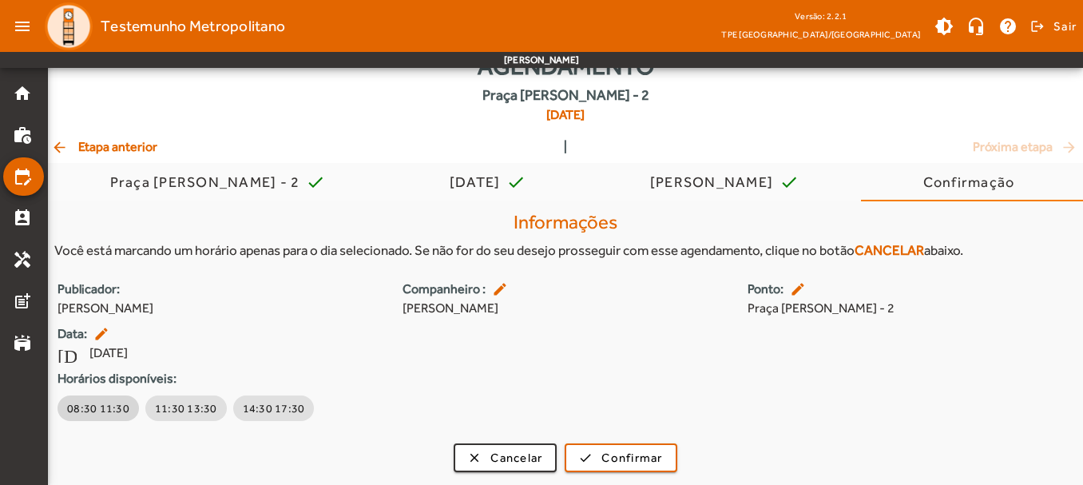
click at [101, 401] on span "08:30 11:30" at bounding box center [98, 408] width 62 height 16
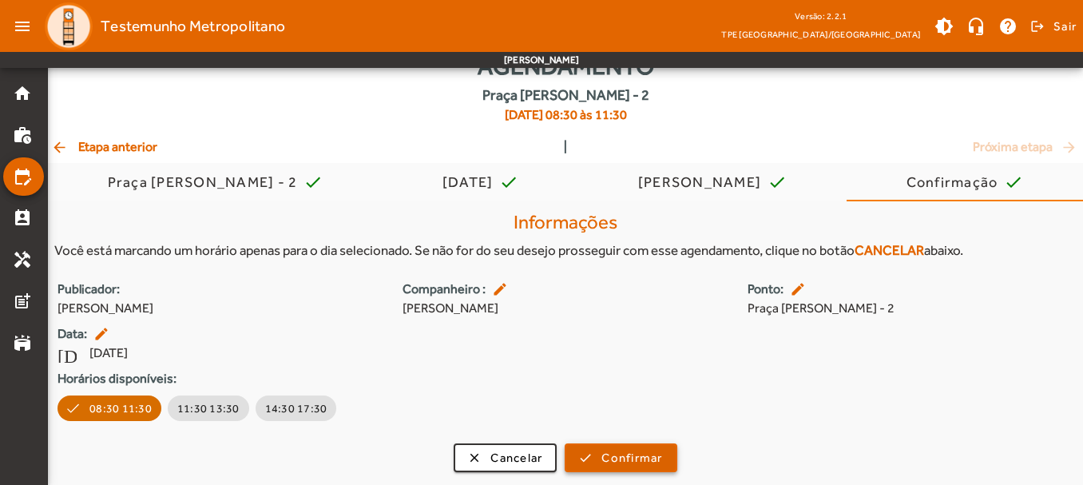
click at [649, 467] on span "submit" at bounding box center [620, 457] width 109 height 38
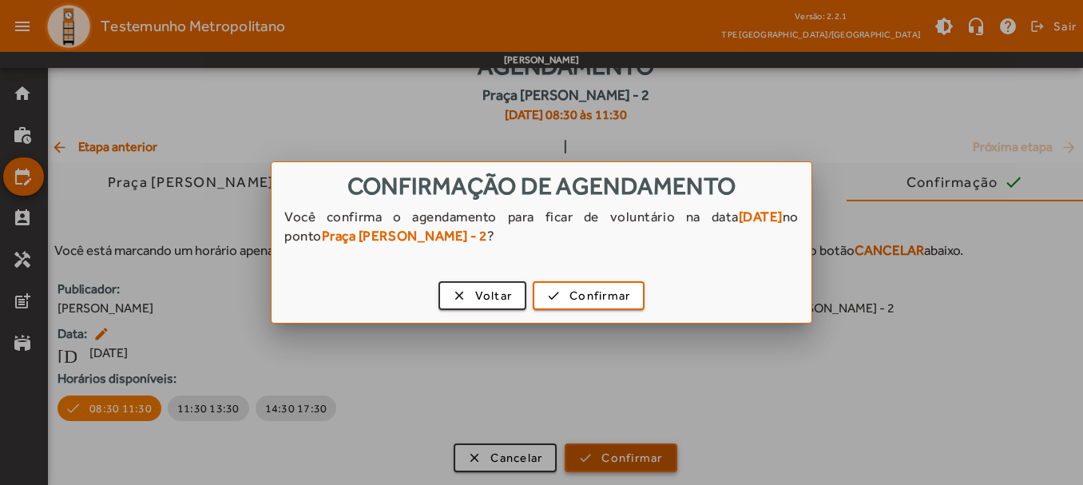
scroll to position [0, 0]
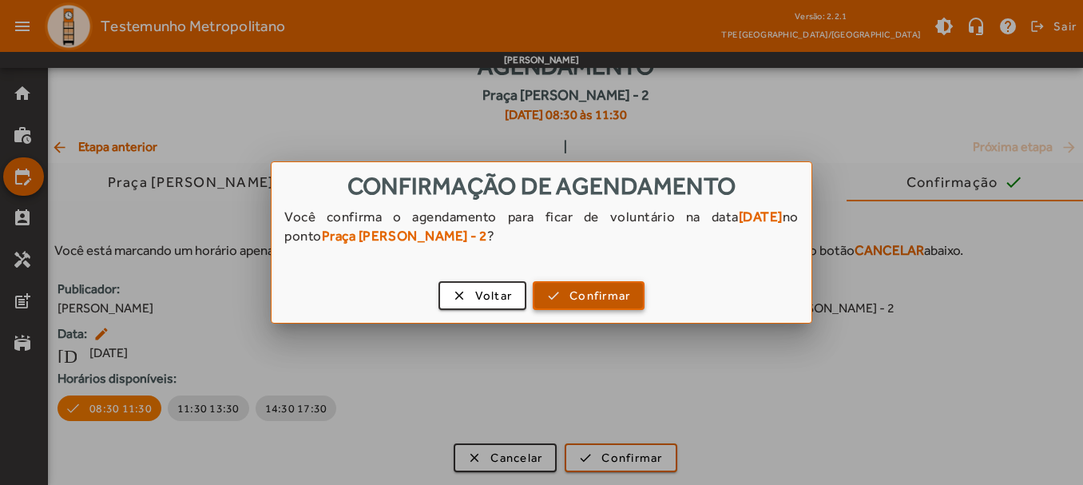
click at [593, 298] on span "Confirmar" at bounding box center [599, 296] width 61 height 18
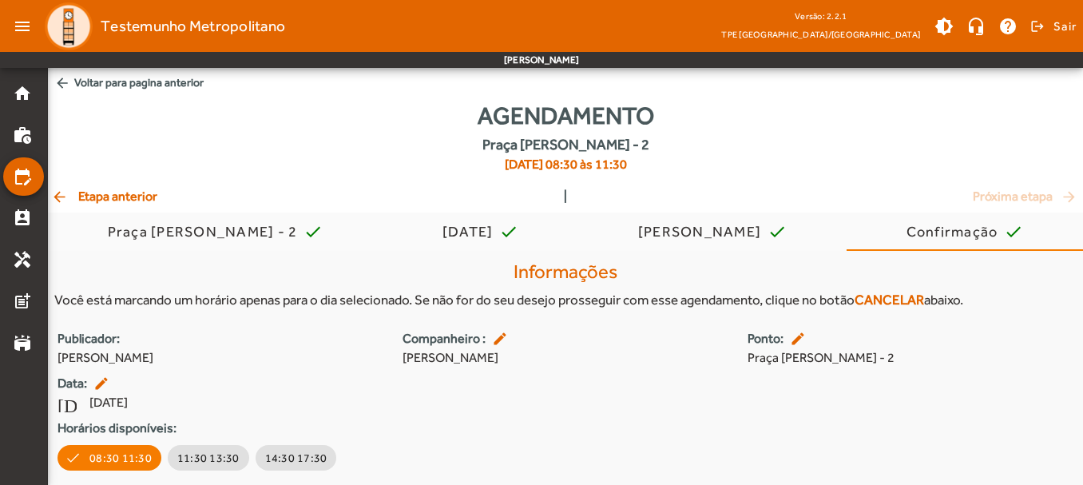
scroll to position [50, 0]
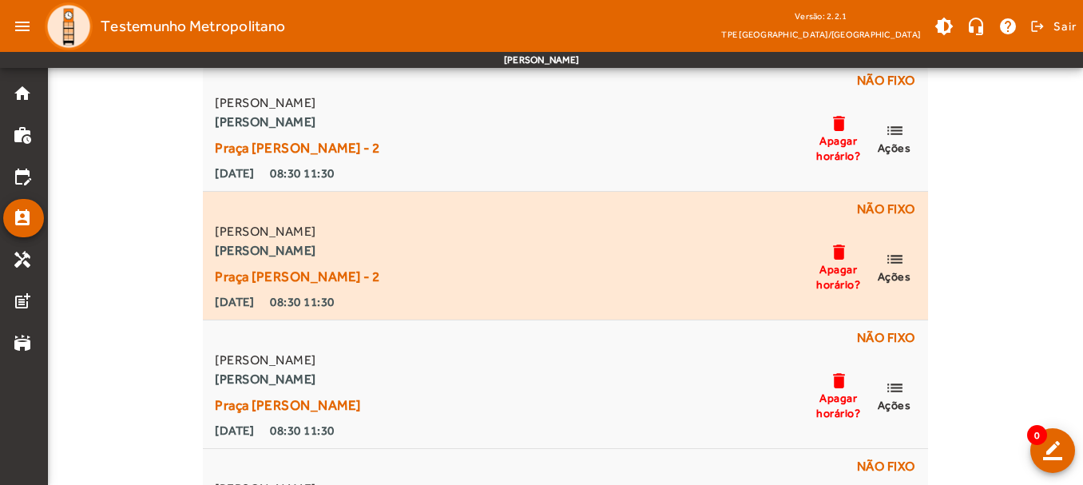
scroll to position [160, 0]
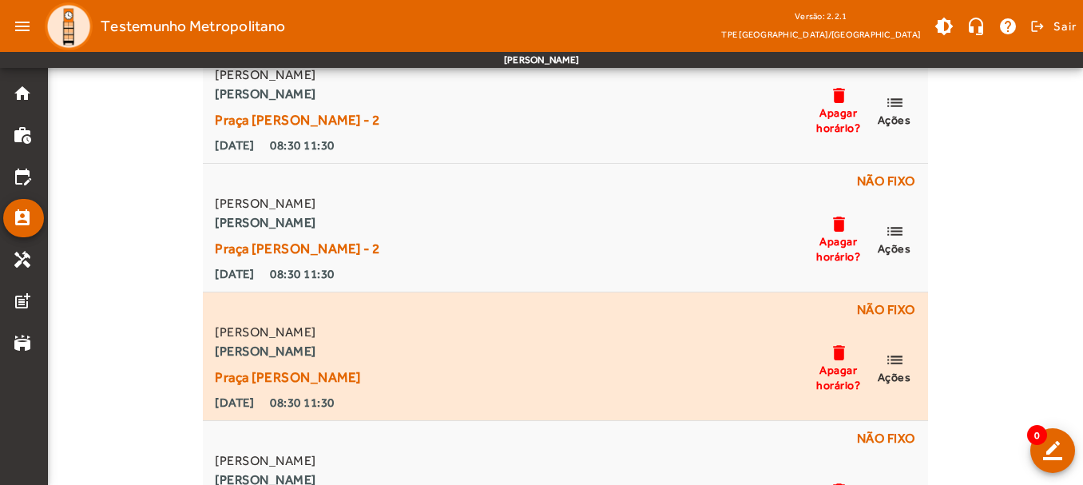
click at [832, 361] on mat-icon "delete" at bounding box center [838, 353] width 19 height 20
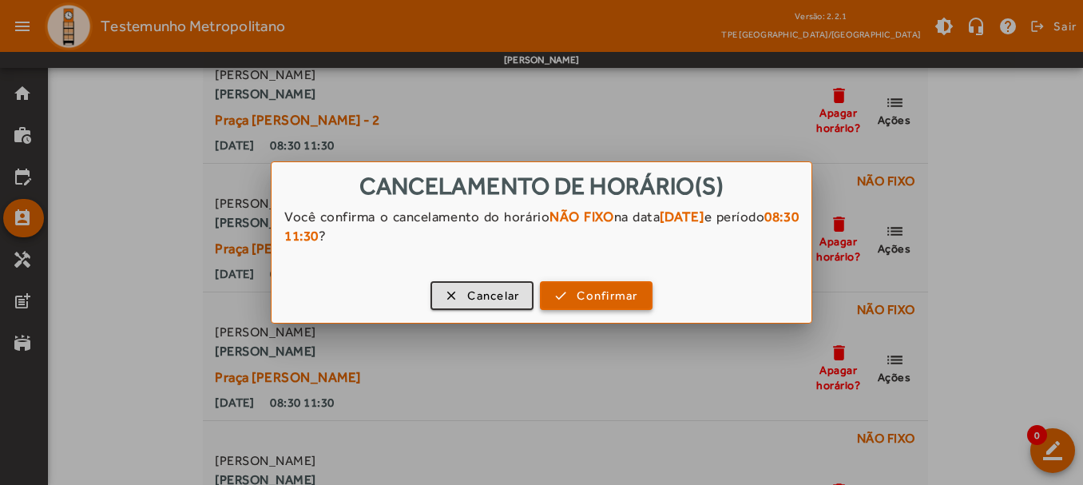
click at [602, 299] on span "Confirmar" at bounding box center [607, 296] width 61 height 18
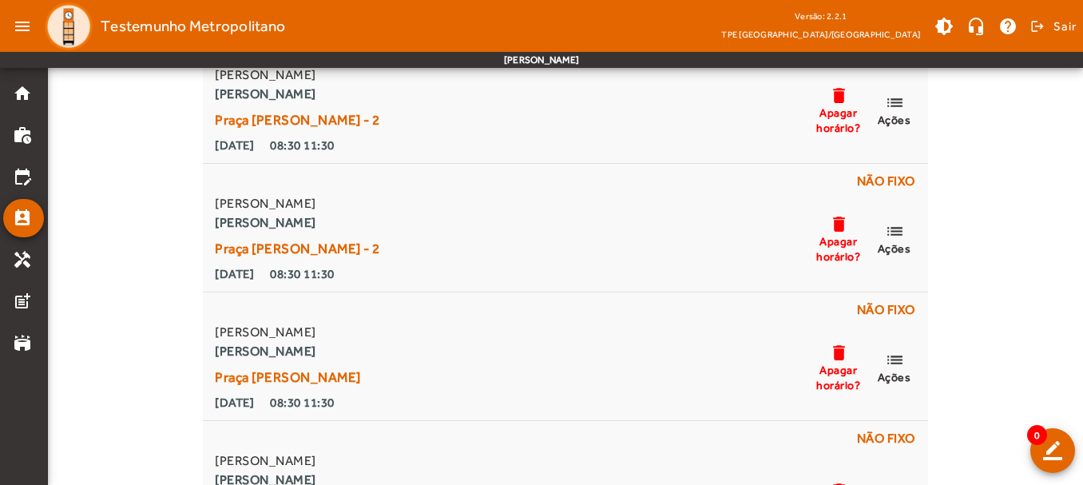
scroll to position [160, 0]
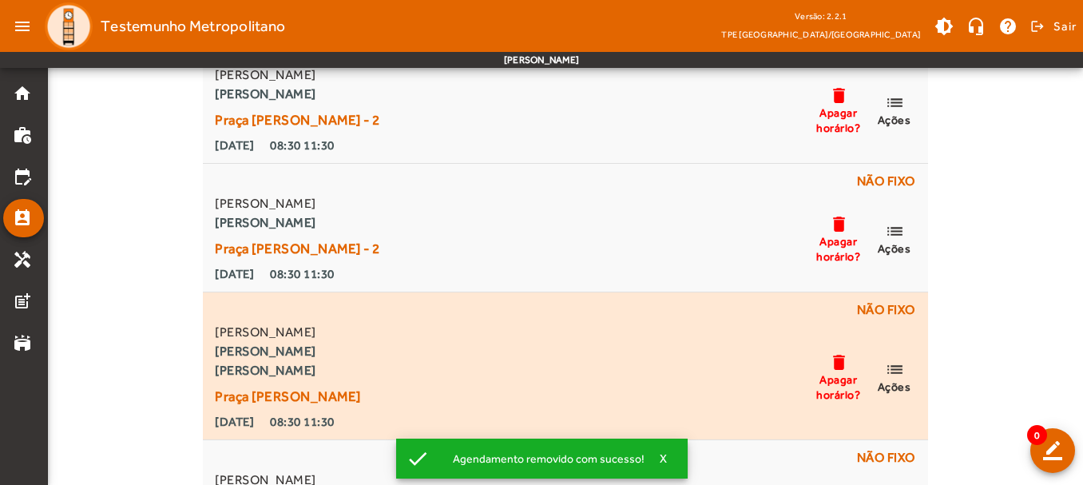
click at [830, 379] on span "Apagar horário?" at bounding box center [839, 386] width 48 height 29
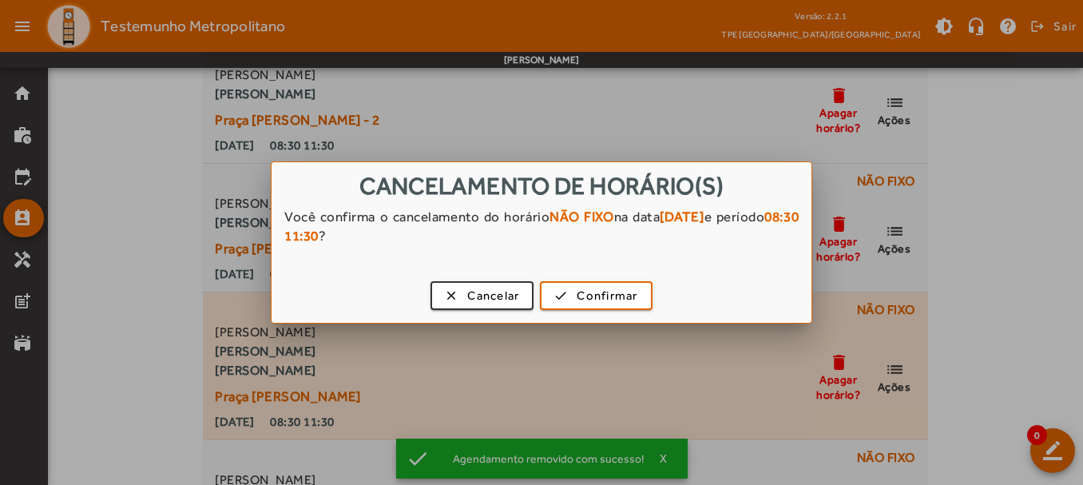
scroll to position [0, 0]
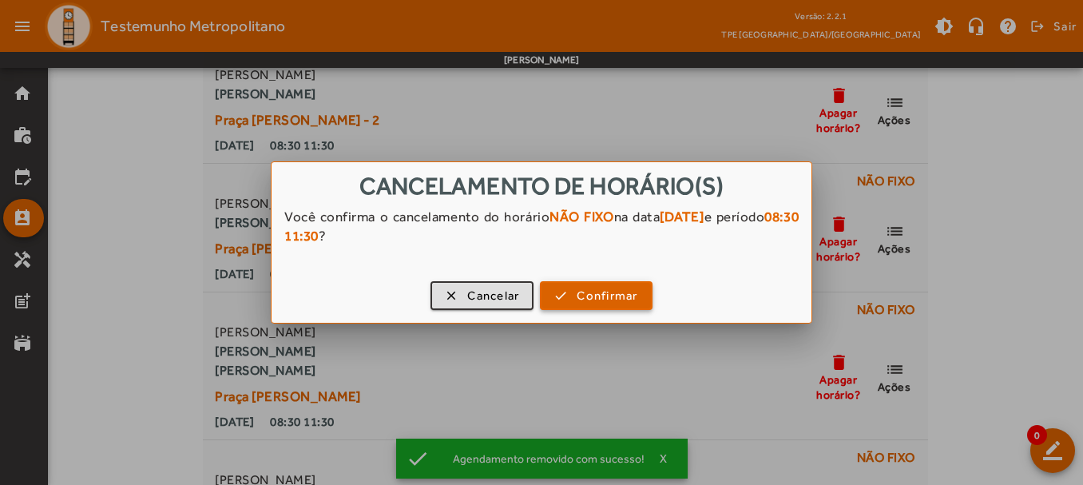
click at [572, 287] on span "button" at bounding box center [595, 295] width 109 height 38
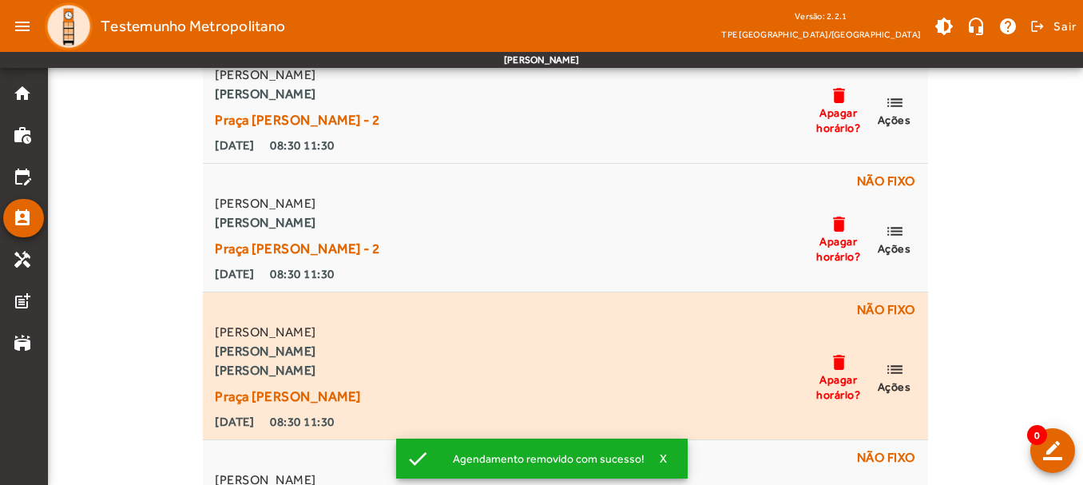
scroll to position [160, 0]
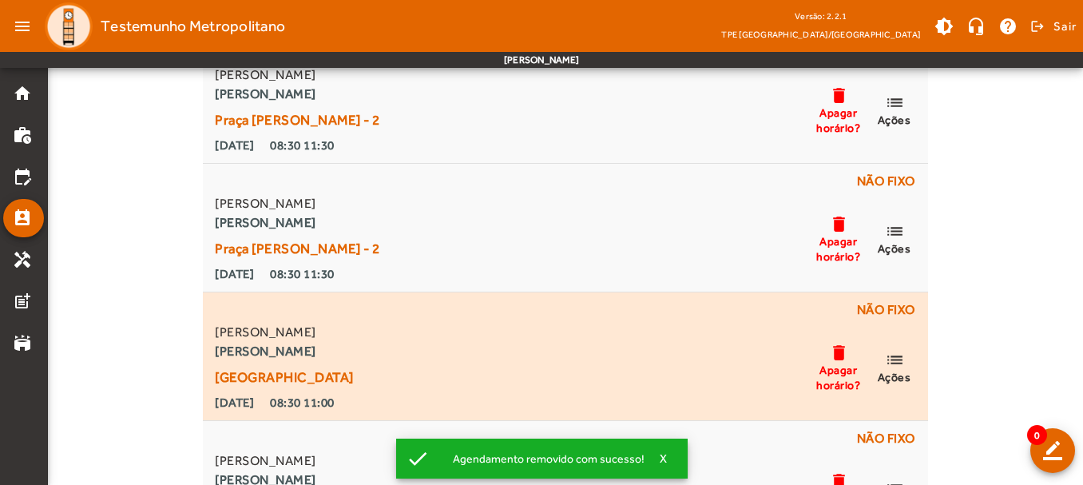
click at [835, 365] on span "Apagar horário?" at bounding box center [839, 377] width 48 height 29
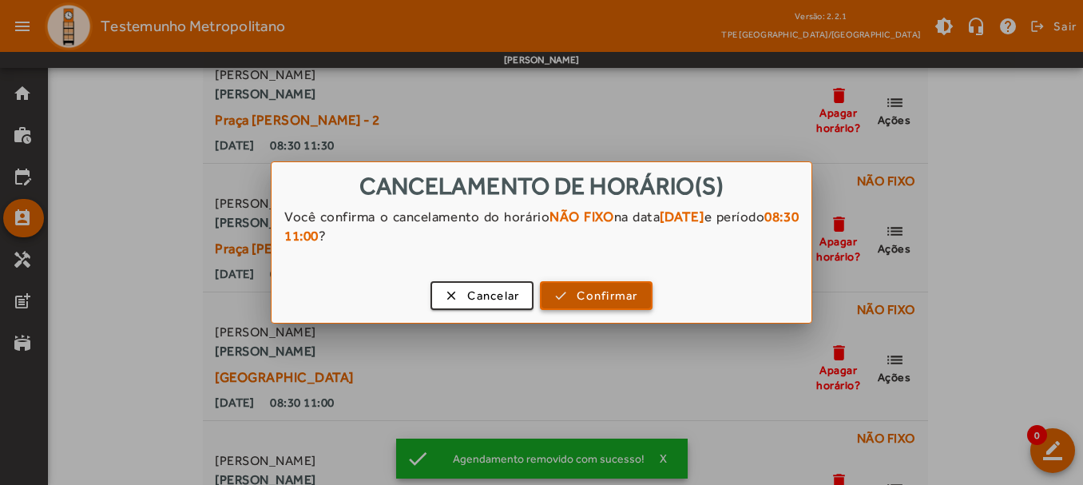
click at [641, 300] on span "button" at bounding box center [595, 295] width 109 height 38
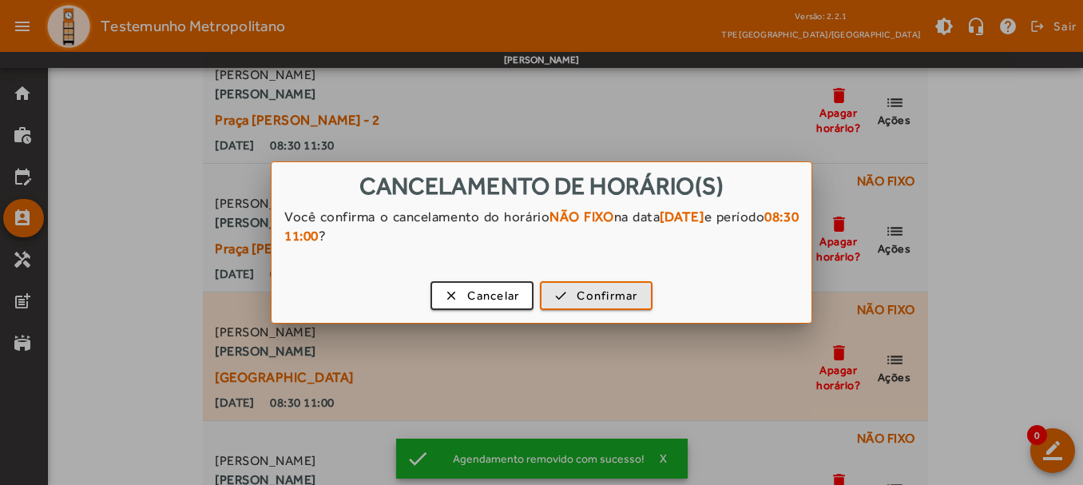
scroll to position [160, 0]
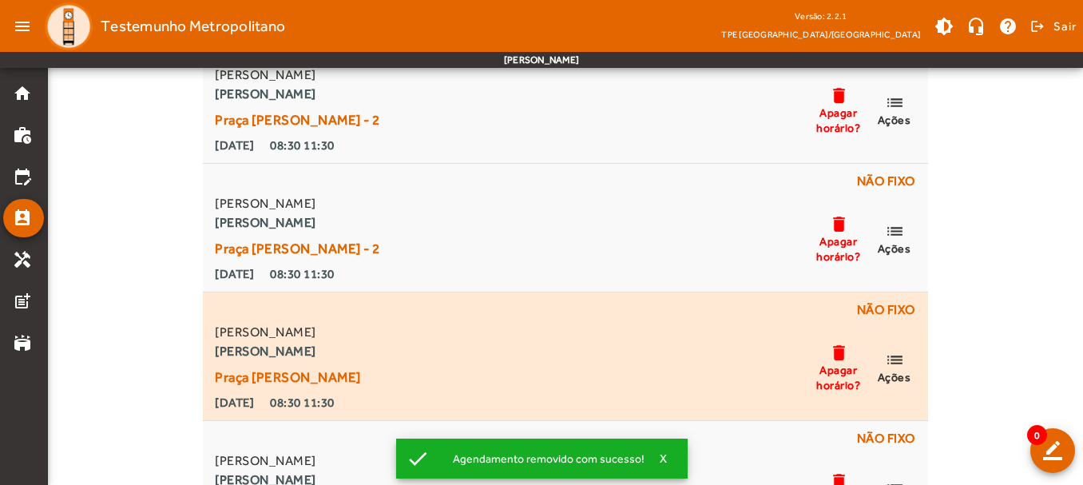
click at [835, 360] on mat-icon "delete" at bounding box center [838, 353] width 19 height 20
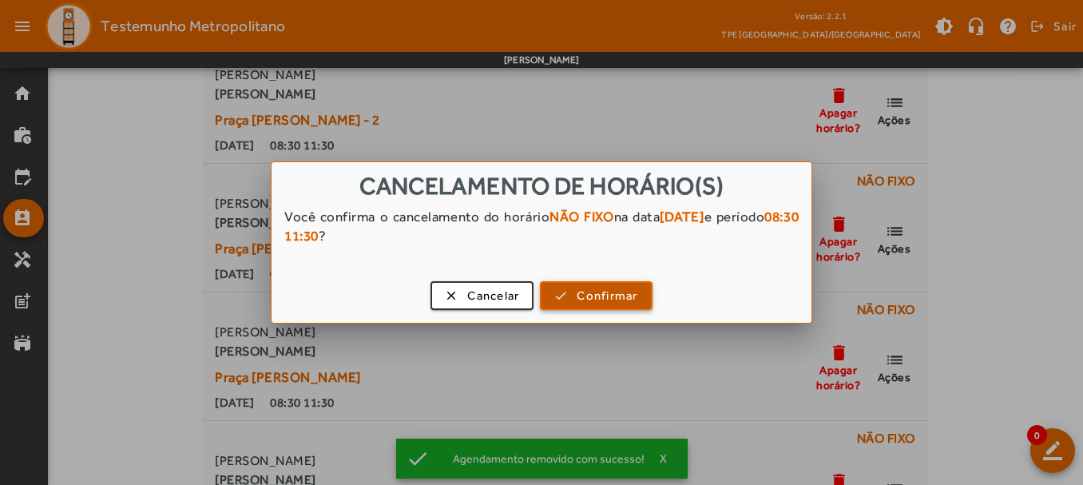
click at [588, 298] on span "Confirmar" at bounding box center [607, 296] width 61 height 18
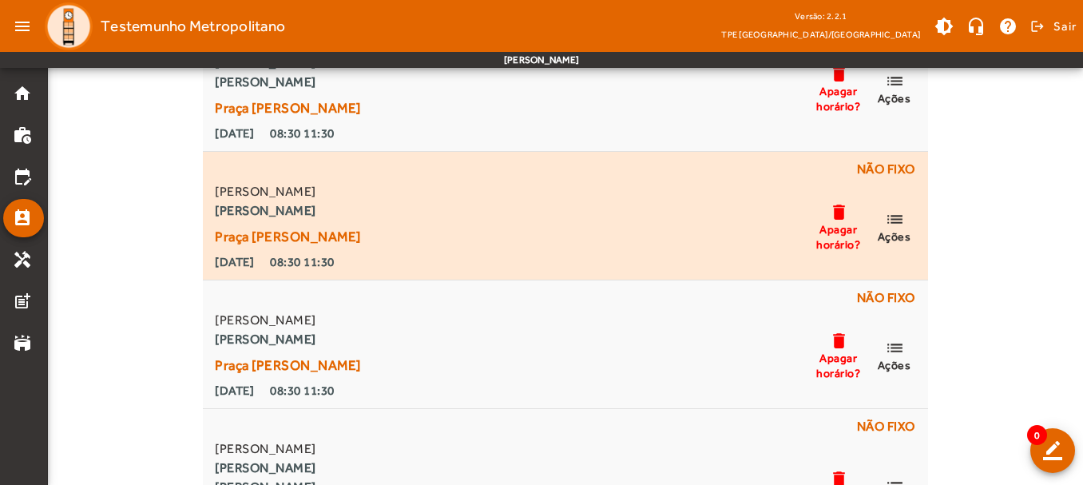
scroll to position [796, 0]
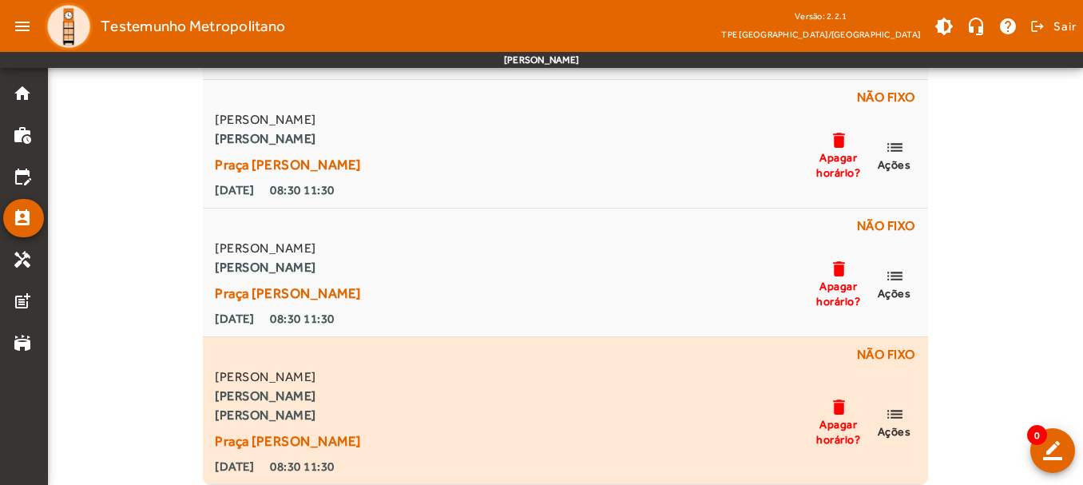
click at [847, 412] on mat-icon "delete" at bounding box center [838, 407] width 19 height 20
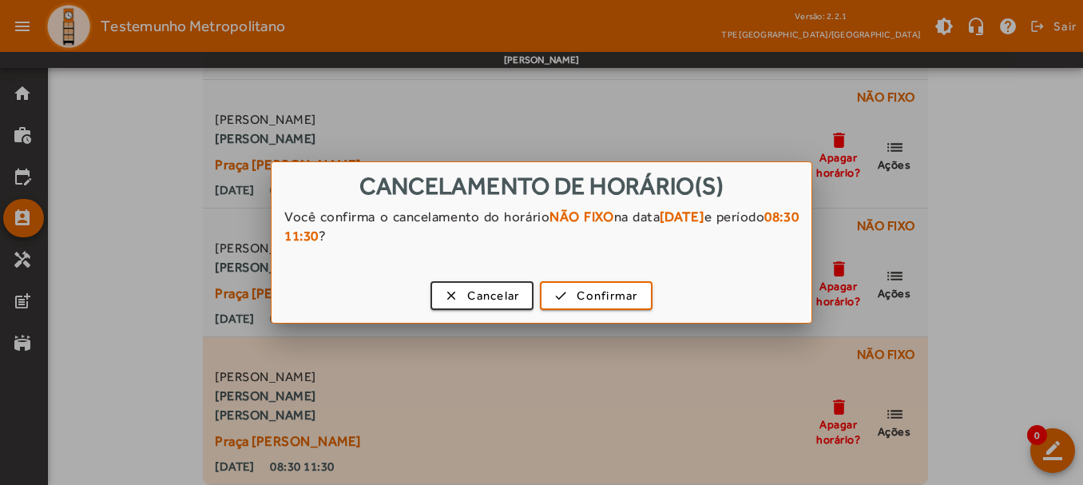
scroll to position [0, 0]
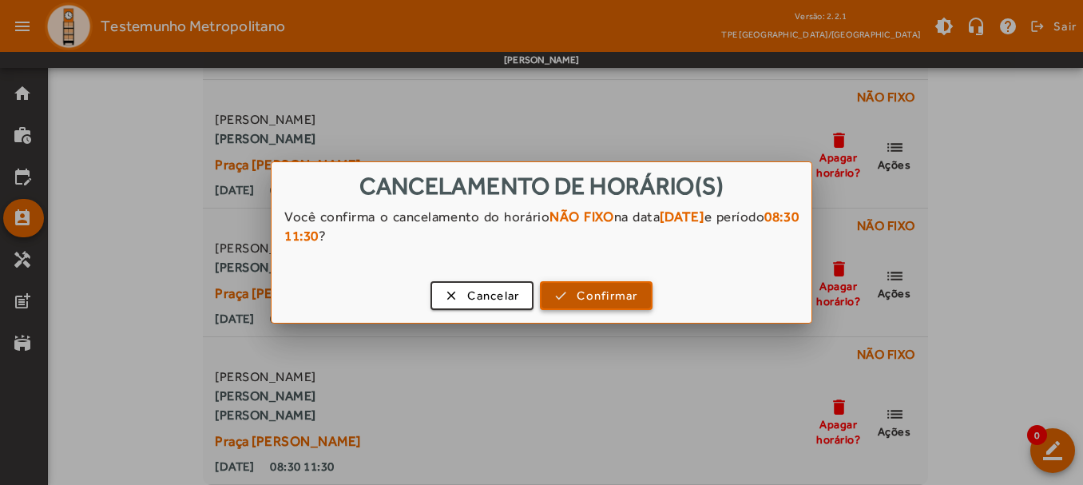
click at [621, 302] on span "Confirmar" at bounding box center [607, 296] width 61 height 18
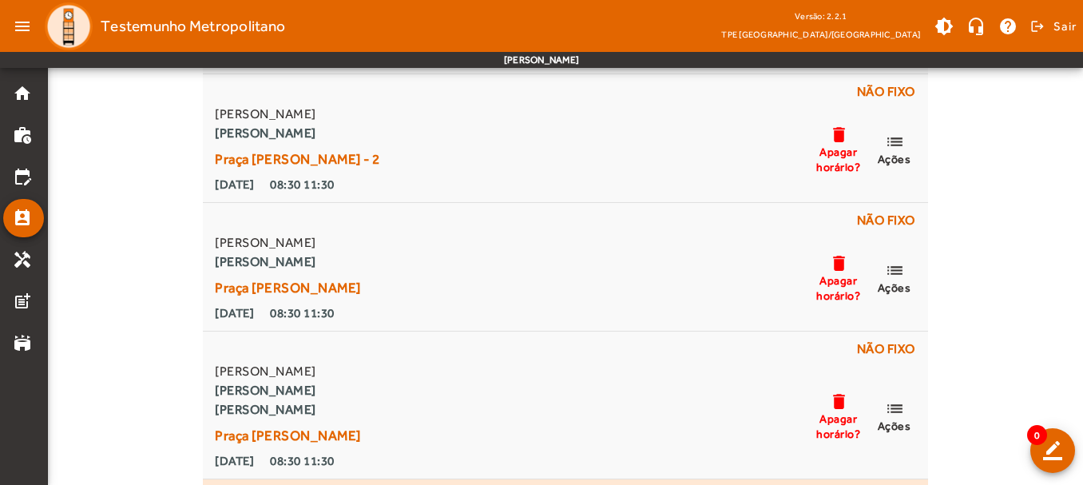
scroll to position [169, 0]
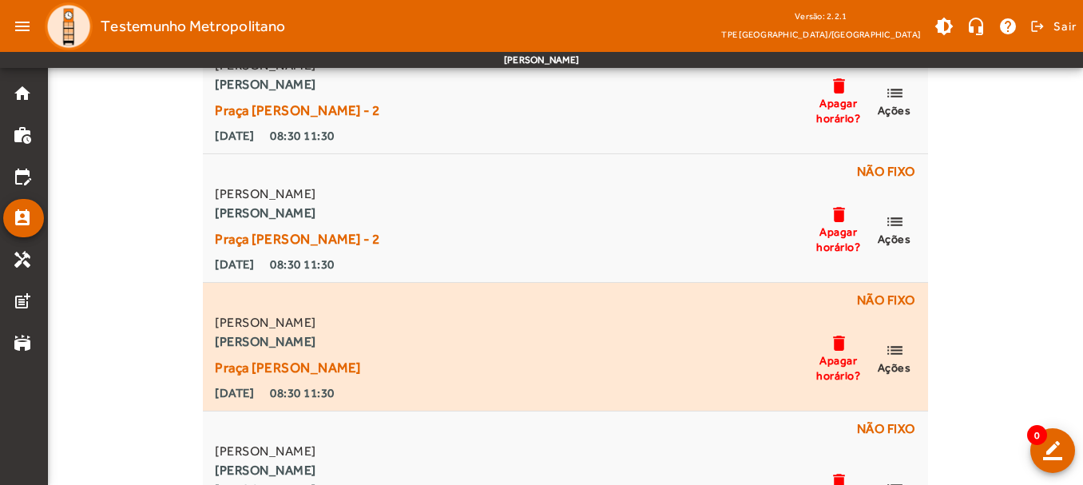
click at [843, 350] on mat-icon "delete" at bounding box center [838, 343] width 19 height 20
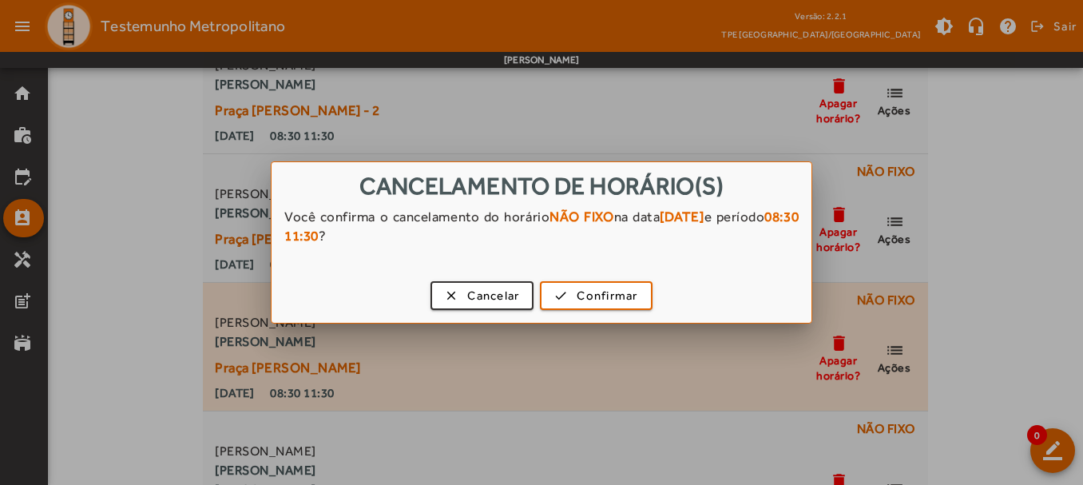
scroll to position [0, 0]
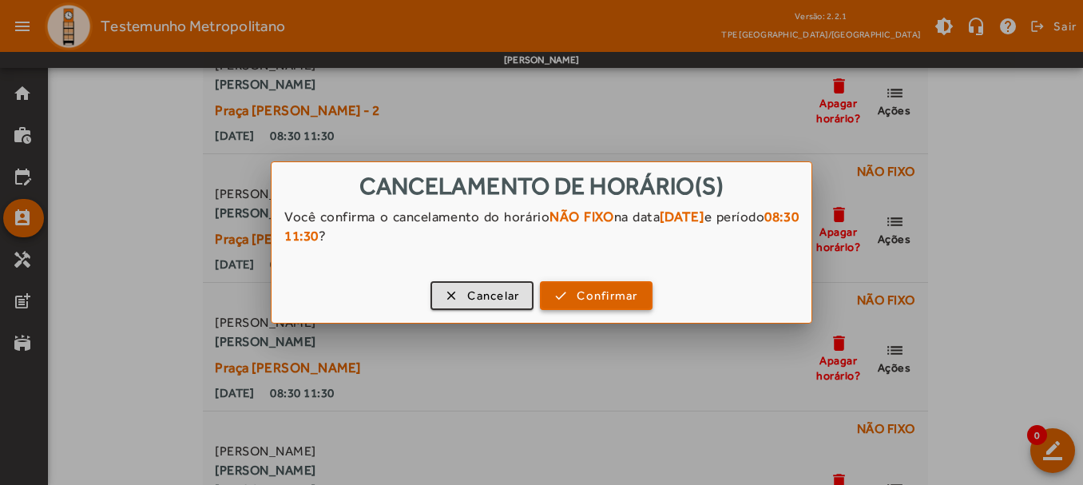
click at [581, 281] on button "check Confirmar" at bounding box center [596, 295] width 112 height 29
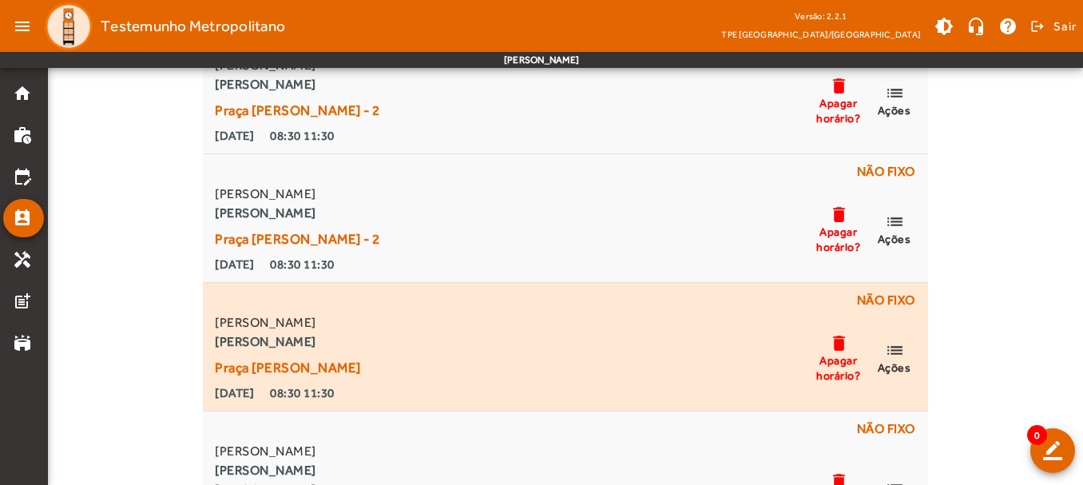
scroll to position [169, 0]
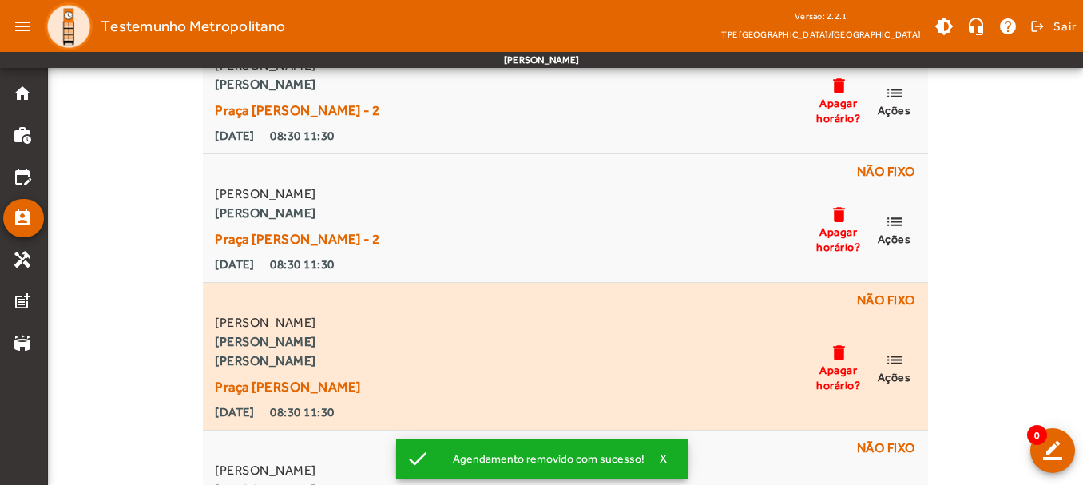
click at [843, 348] on mat-icon "delete" at bounding box center [838, 353] width 19 height 20
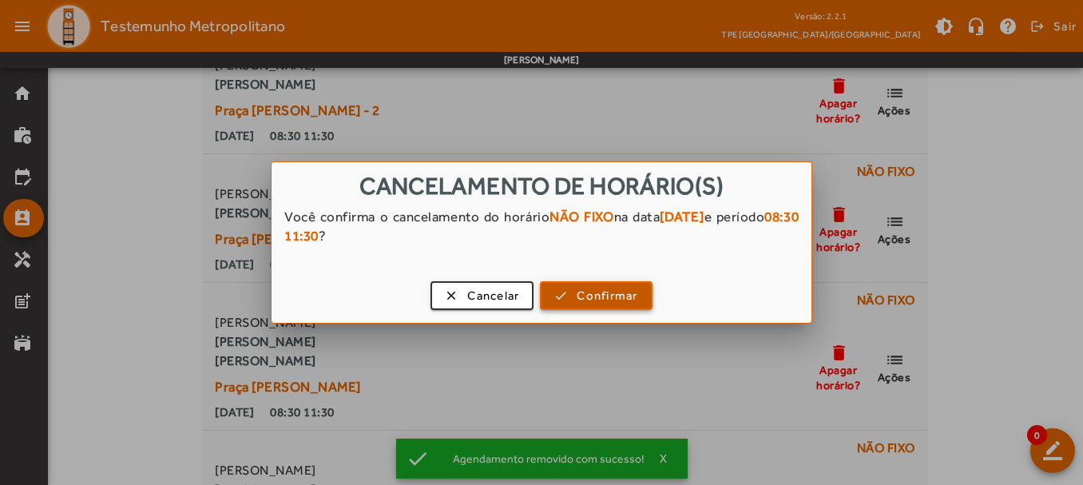
click at [619, 308] on button "check Confirmar" at bounding box center [596, 295] width 112 height 29
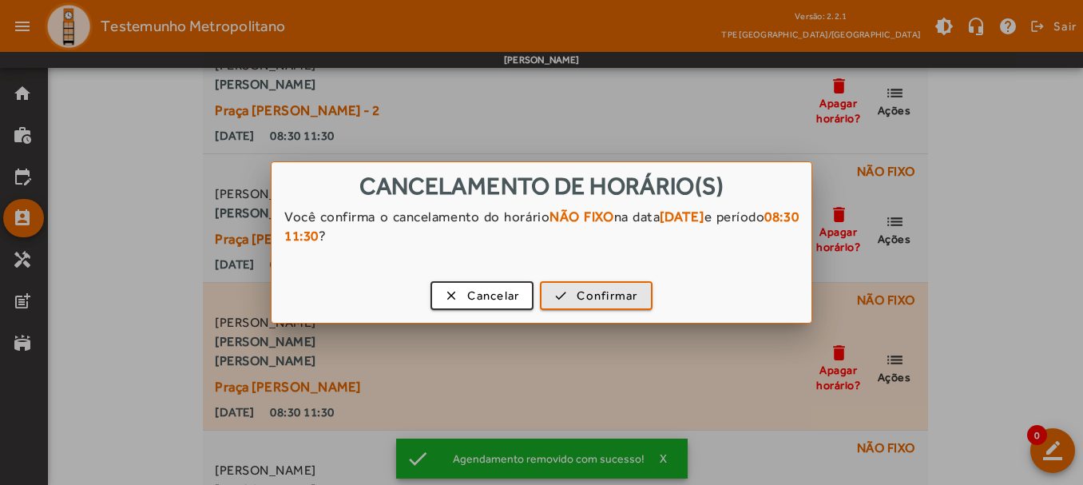
scroll to position [169, 0]
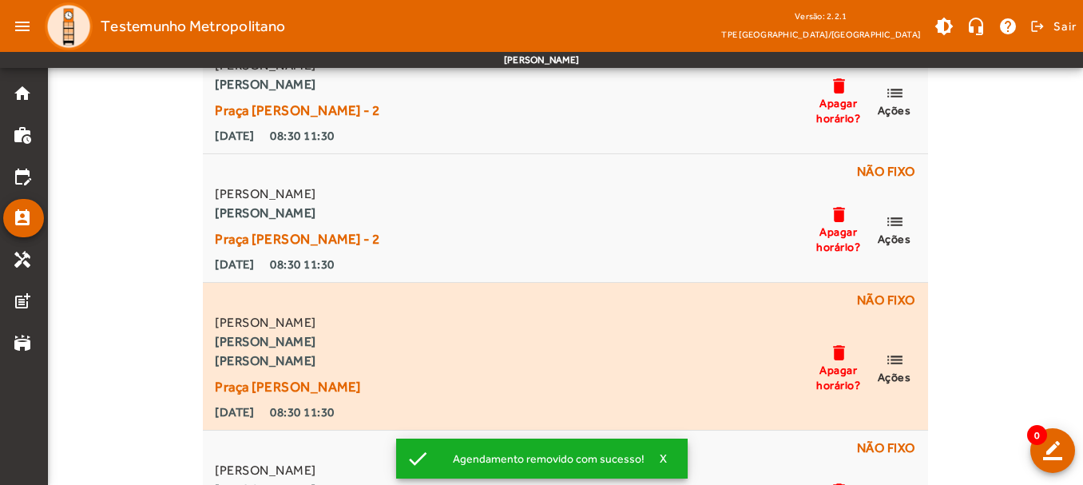
click at [840, 353] on mat-icon "delete" at bounding box center [838, 353] width 19 height 20
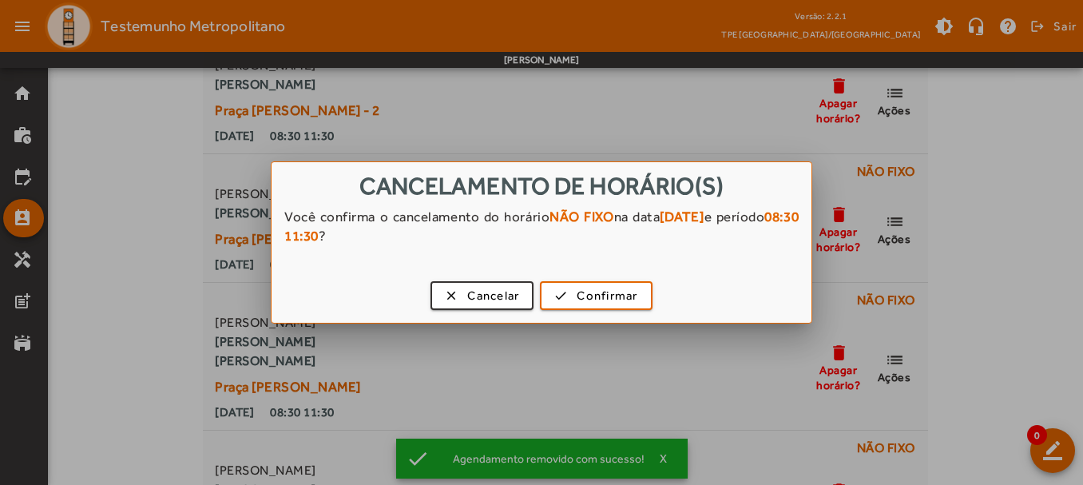
scroll to position [0, 0]
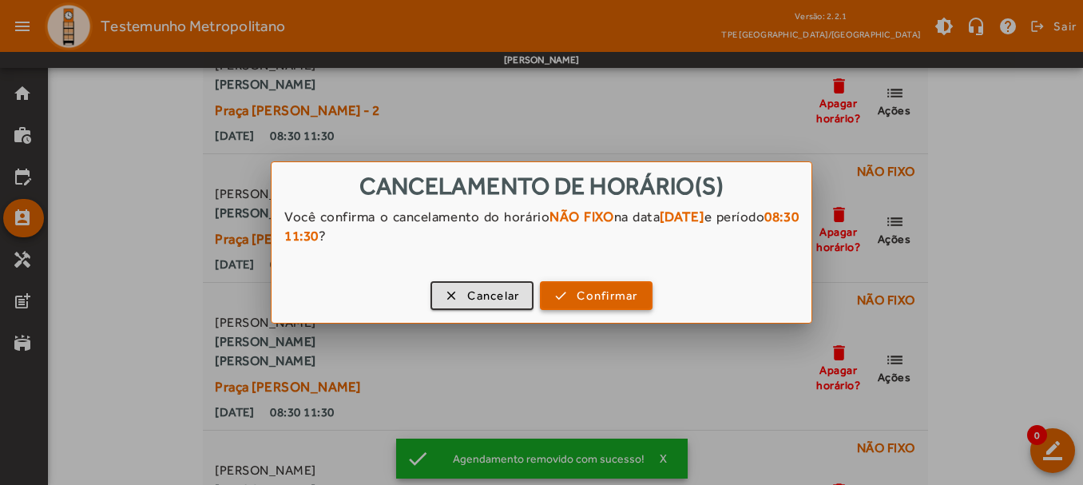
click at [612, 300] on span "Confirmar" at bounding box center [607, 296] width 61 height 18
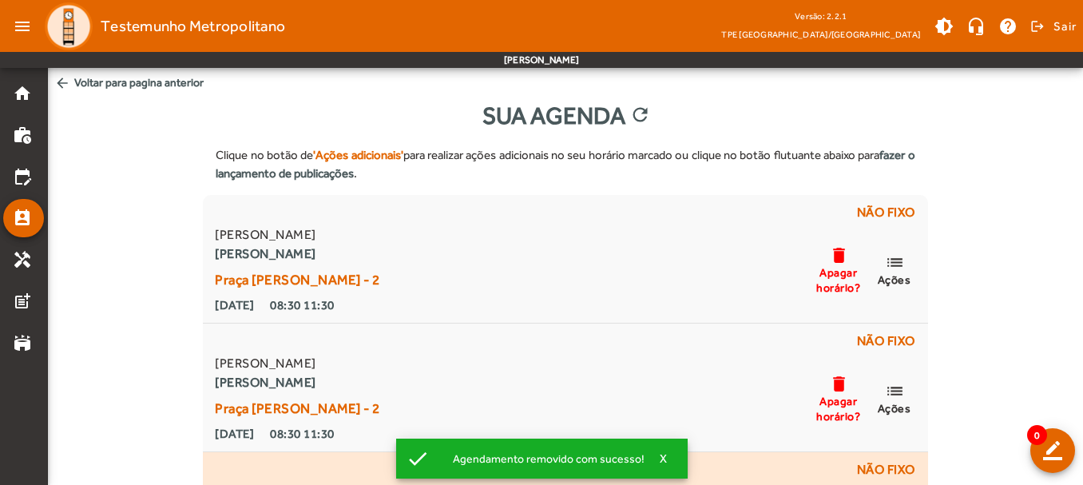
scroll to position [169, 0]
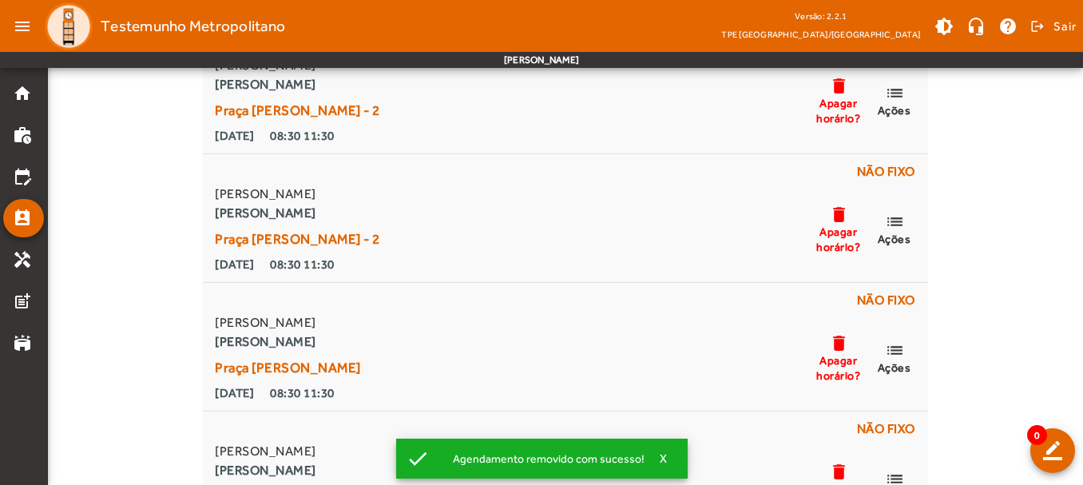
click at [836, 353] on span "Apagar horário?" at bounding box center [839, 367] width 48 height 29
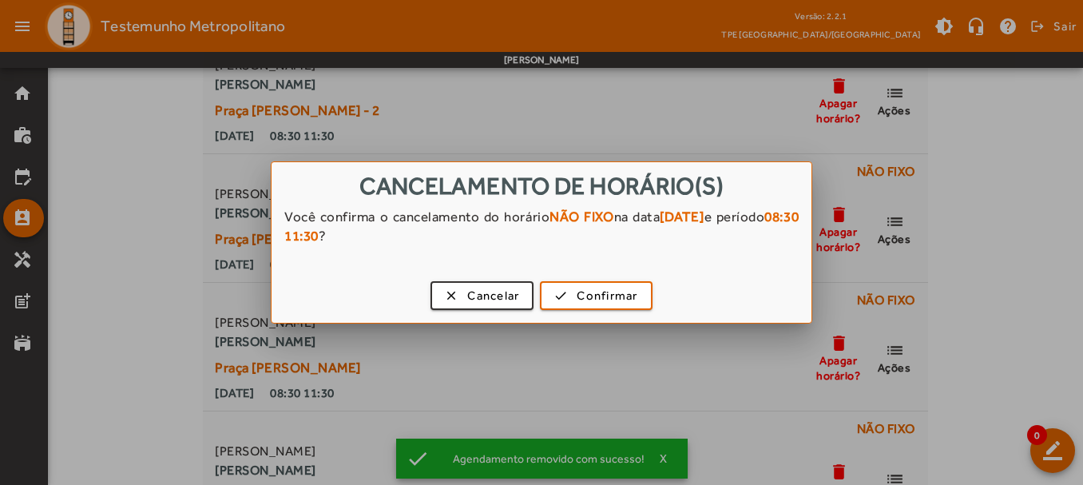
scroll to position [0, 0]
click at [625, 296] on span "Confirmar" at bounding box center [607, 296] width 61 height 18
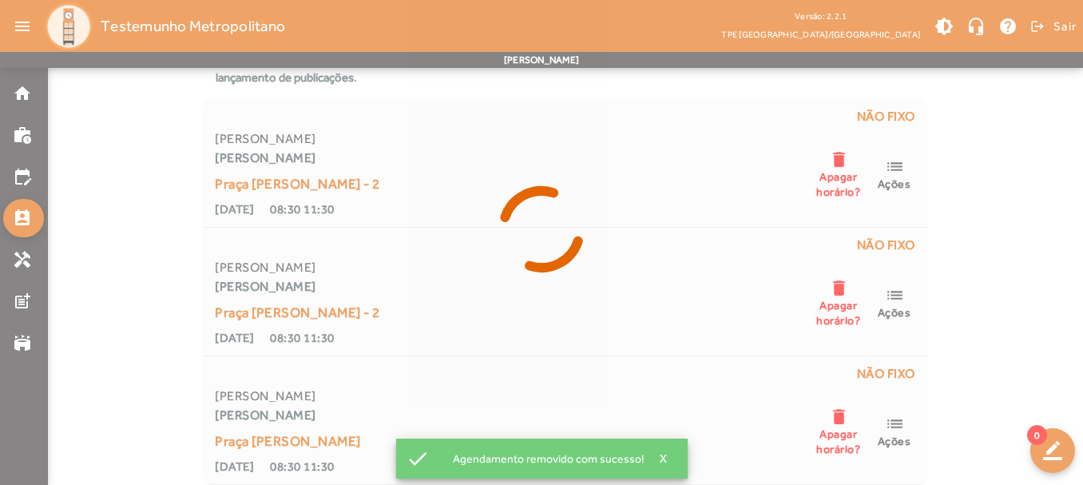
scroll to position [96, 0]
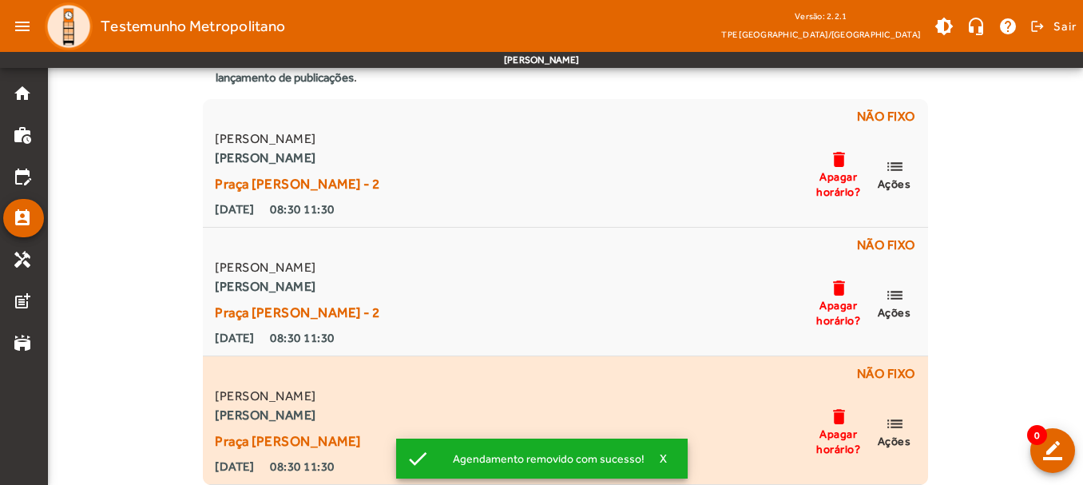
click at [839, 407] on mat-icon "delete" at bounding box center [838, 417] width 19 height 20
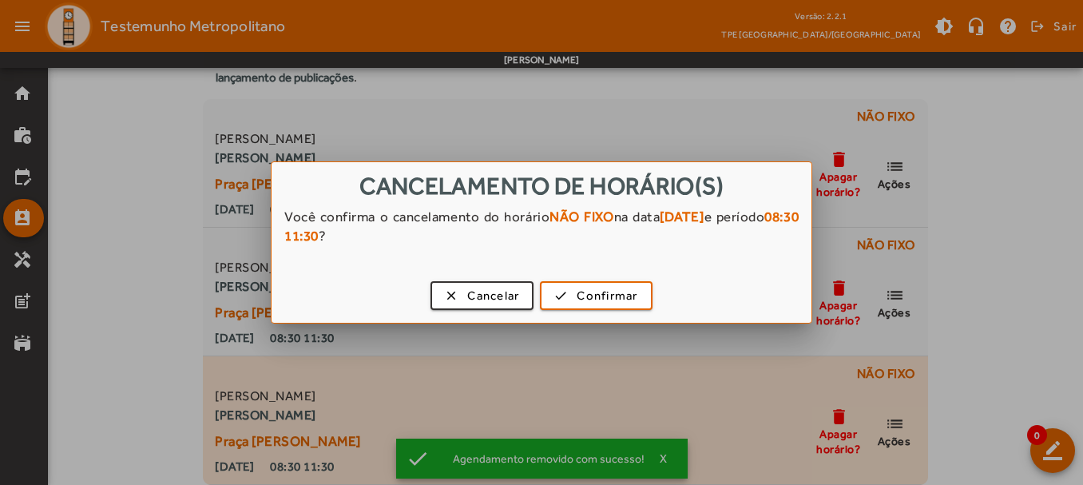
scroll to position [0, 0]
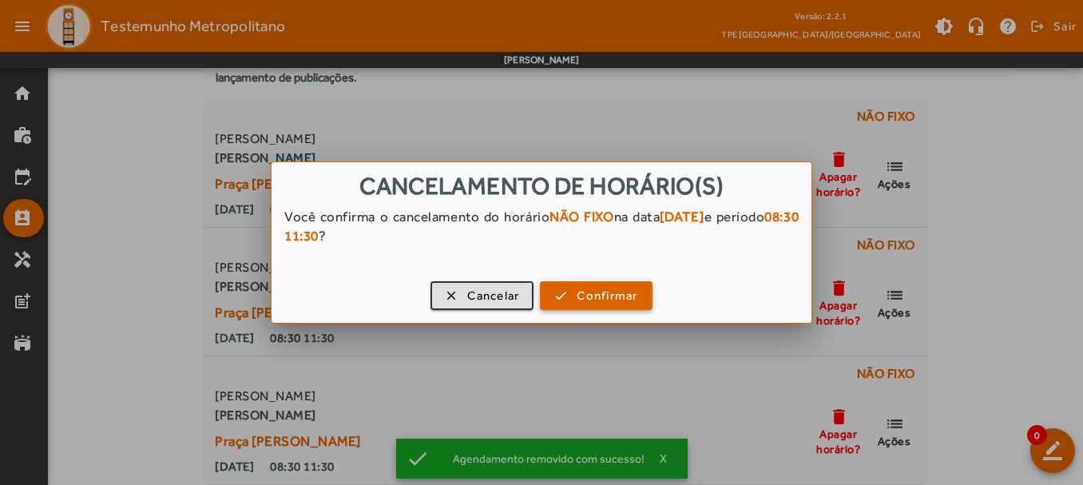
click at [641, 289] on span "button" at bounding box center [595, 295] width 109 height 38
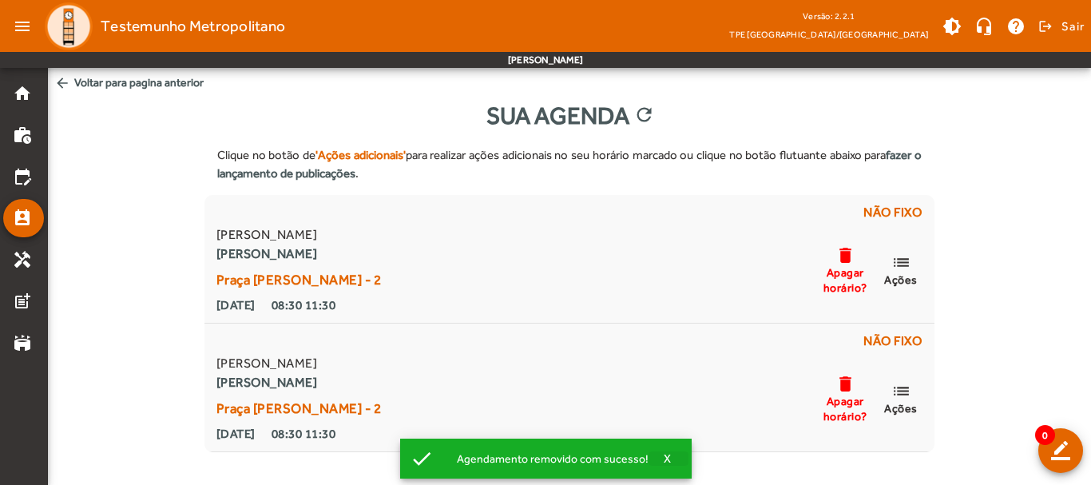
click at [664, 458] on span "X" at bounding box center [668, 458] width 8 height 14
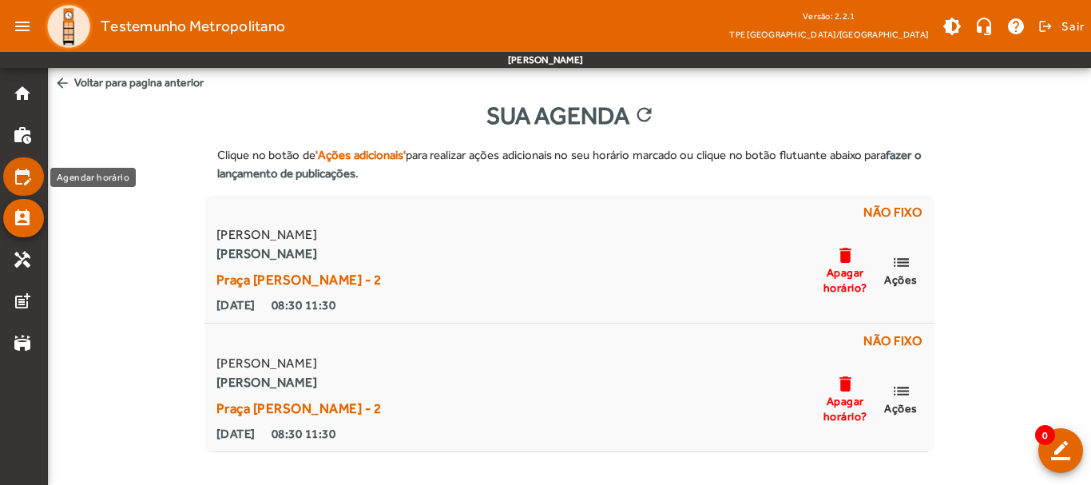
click at [18, 169] on mat-icon "edit_calendar" at bounding box center [22, 176] width 19 height 19
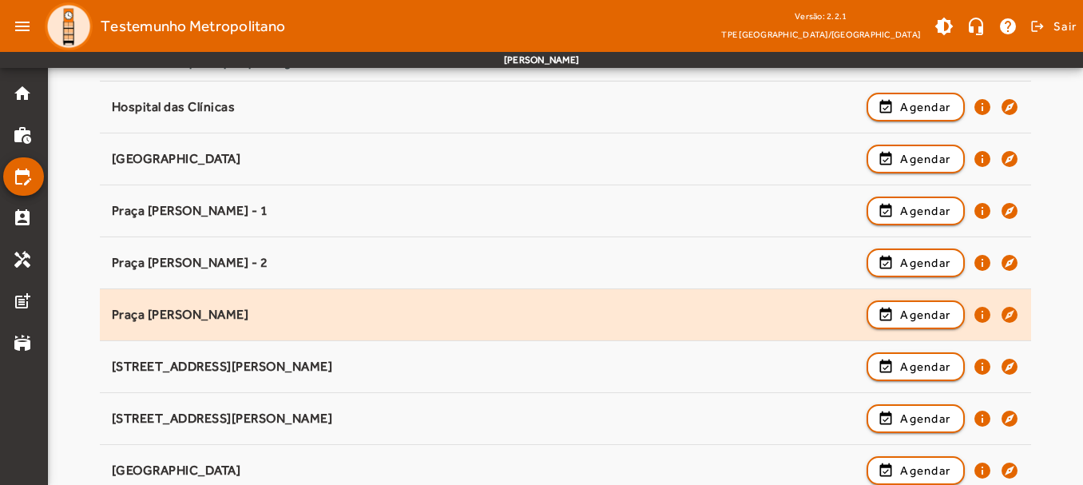
scroll to position [240, 0]
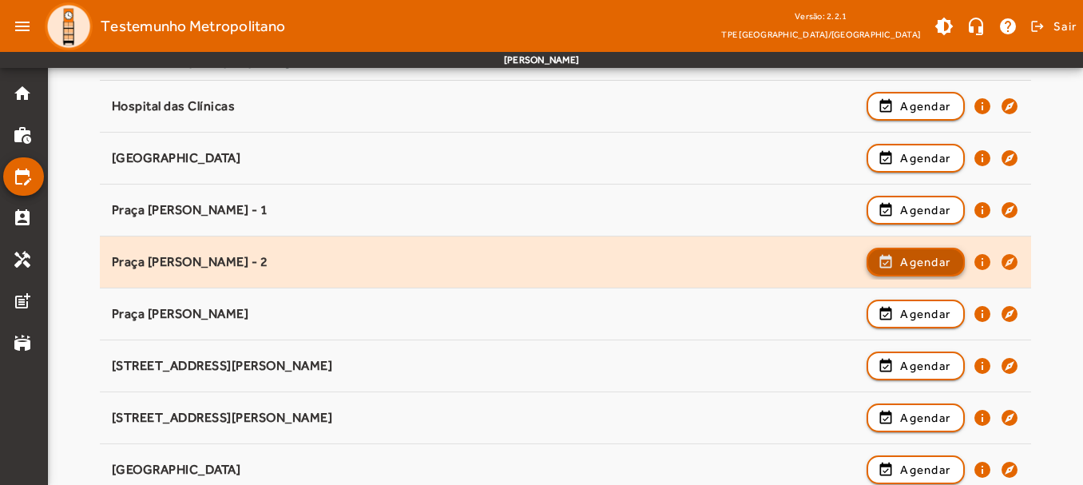
click at [903, 264] on span "Agendar" at bounding box center [925, 261] width 50 height 19
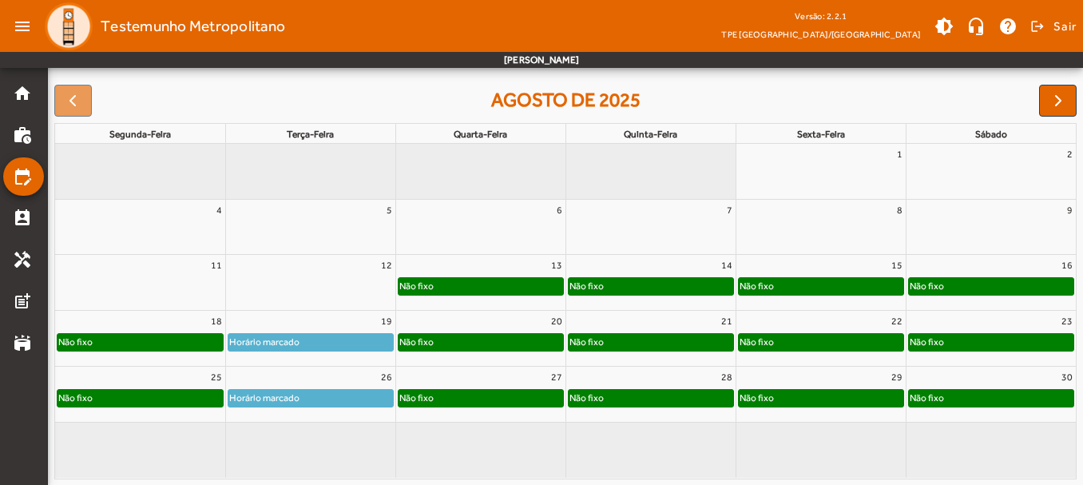
scroll to position [223, 0]
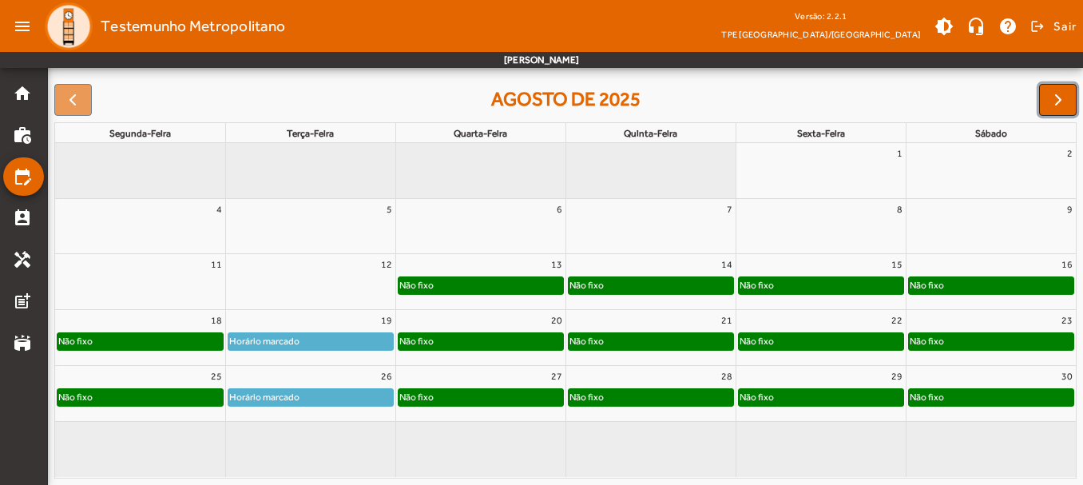
click at [1051, 110] on button "button" at bounding box center [1058, 100] width 38 height 32
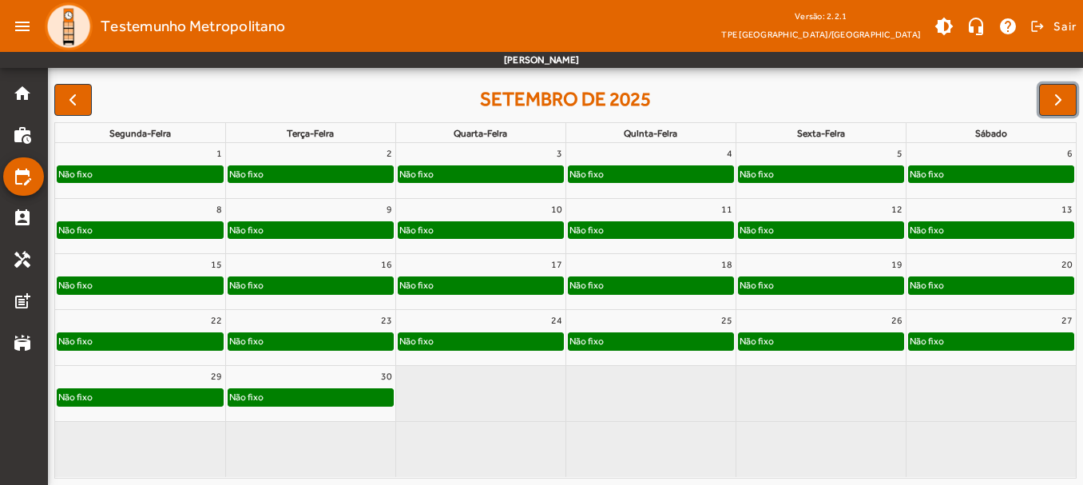
click at [333, 167] on div "Não fixo" at bounding box center [310, 174] width 165 height 16
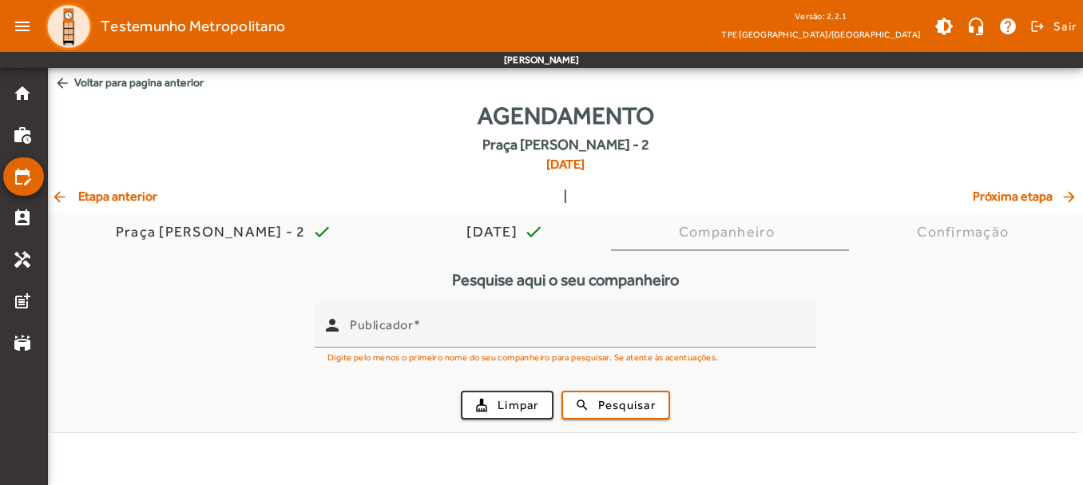
scroll to position [0, 0]
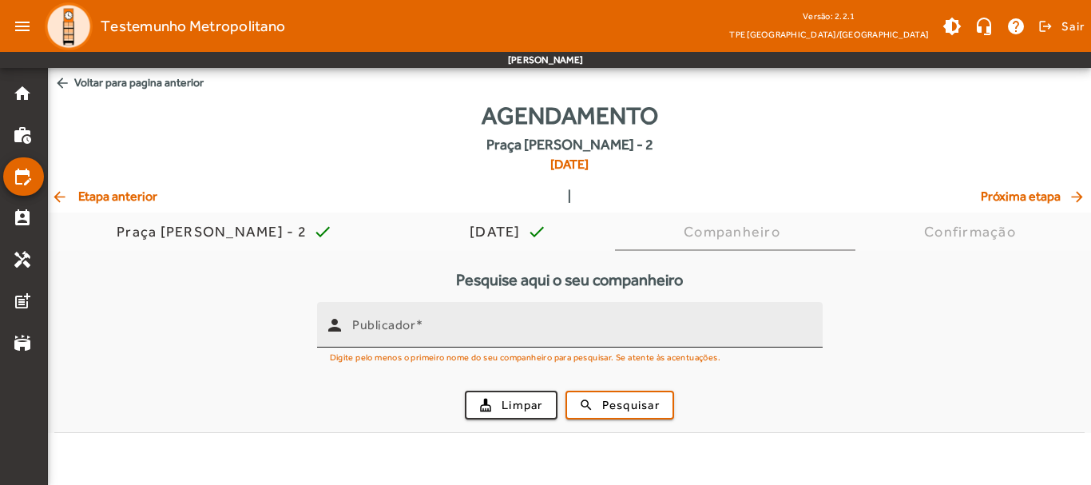
click at [421, 331] on span at bounding box center [419, 324] width 8 height 15
click at [421, 331] on input "Publicador" at bounding box center [581, 331] width 458 height 19
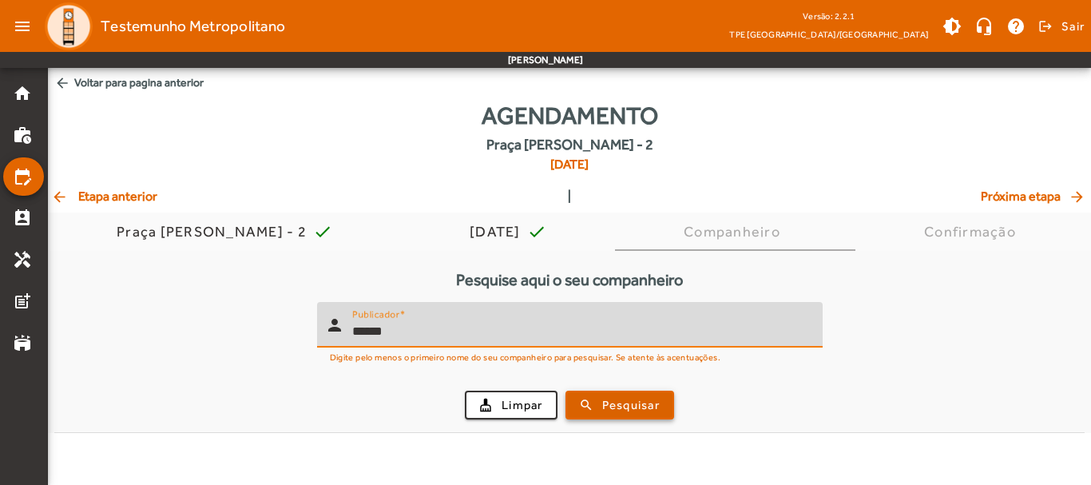
type input "******"
click at [600, 401] on span "submit" at bounding box center [619, 405] width 105 height 38
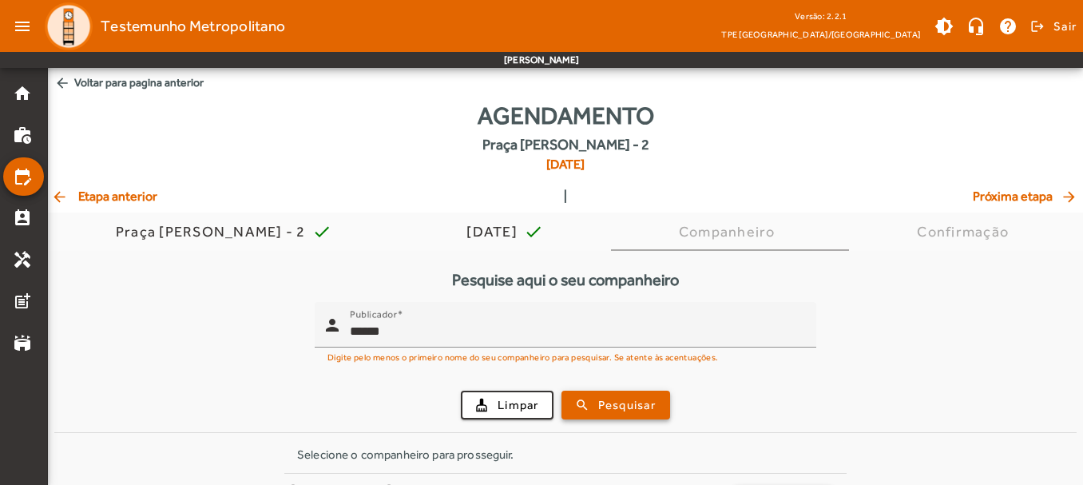
scroll to position [157, 0]
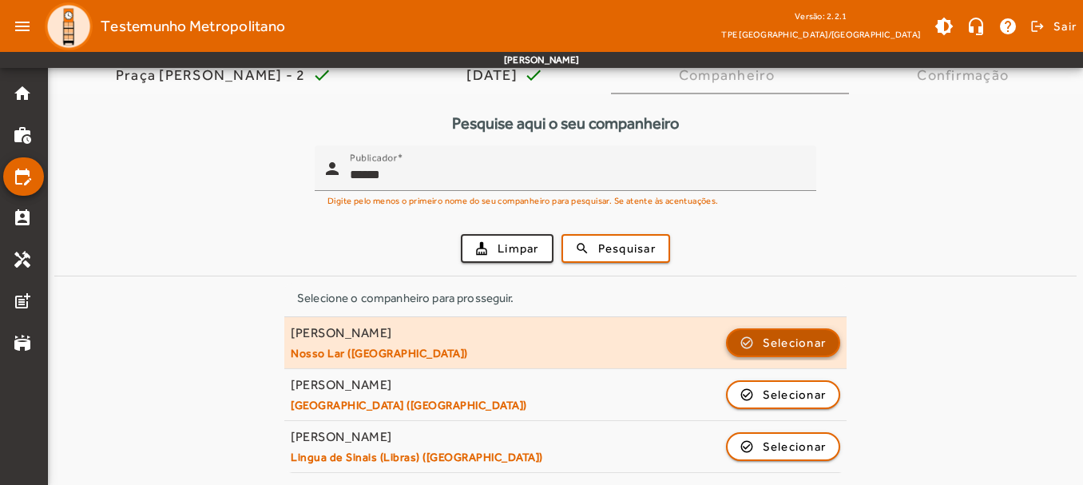
click at [784, 339] on span "Selecionar" at bounding box center [795, 342] width 64 height 19
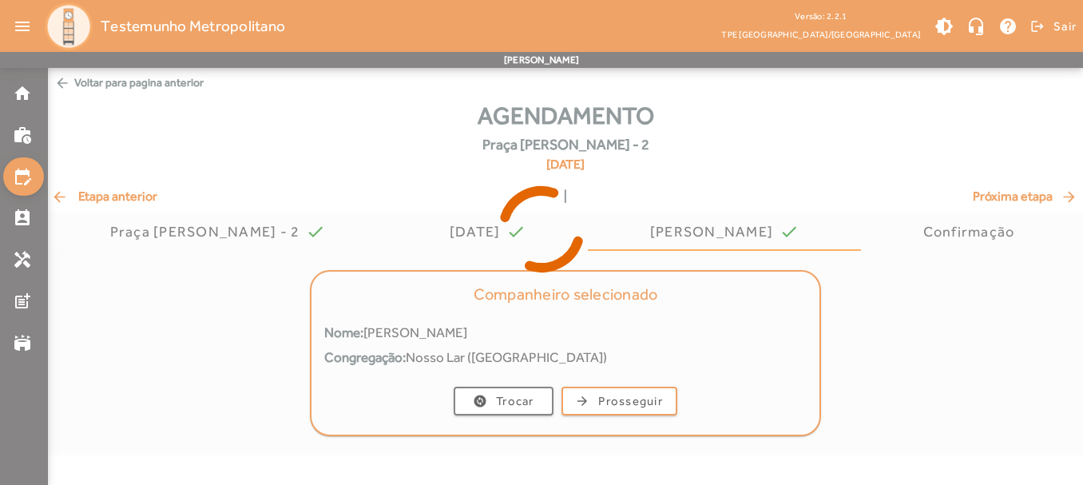
scroll to position [0, 0]
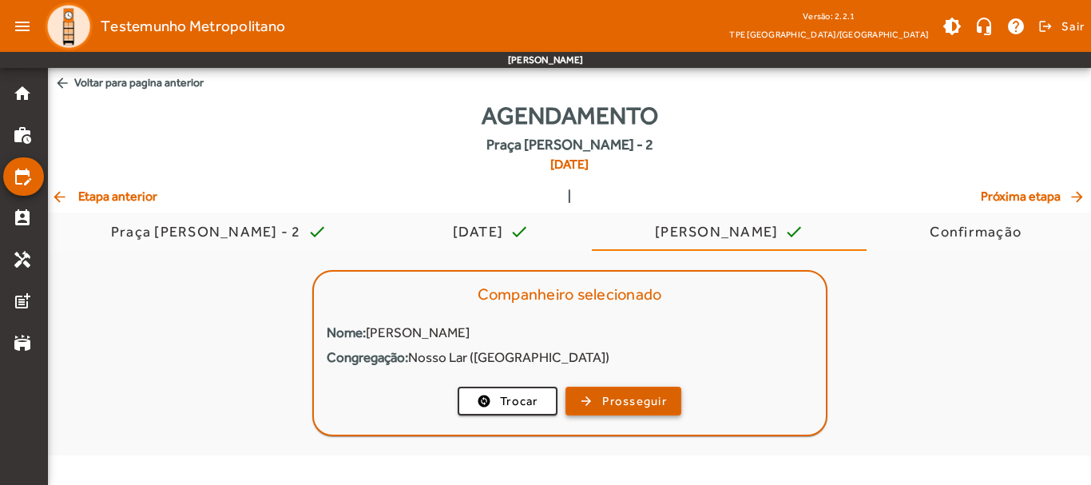
click at [627, 400] on span "Prosseguir" at bounding box center [634, 401] width 65 height 18
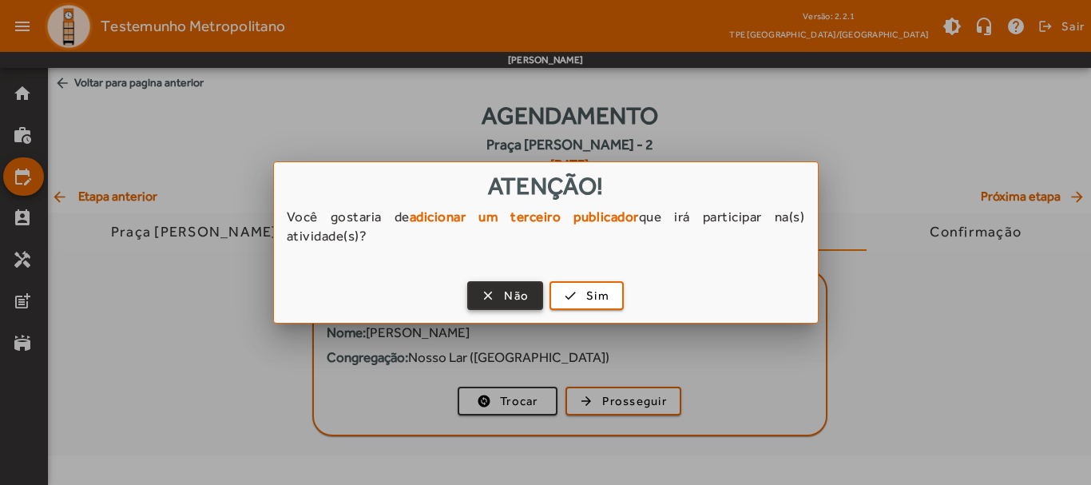
click at [498, 306] on span "button" at bounding box center [505, 295] width 73 height 38
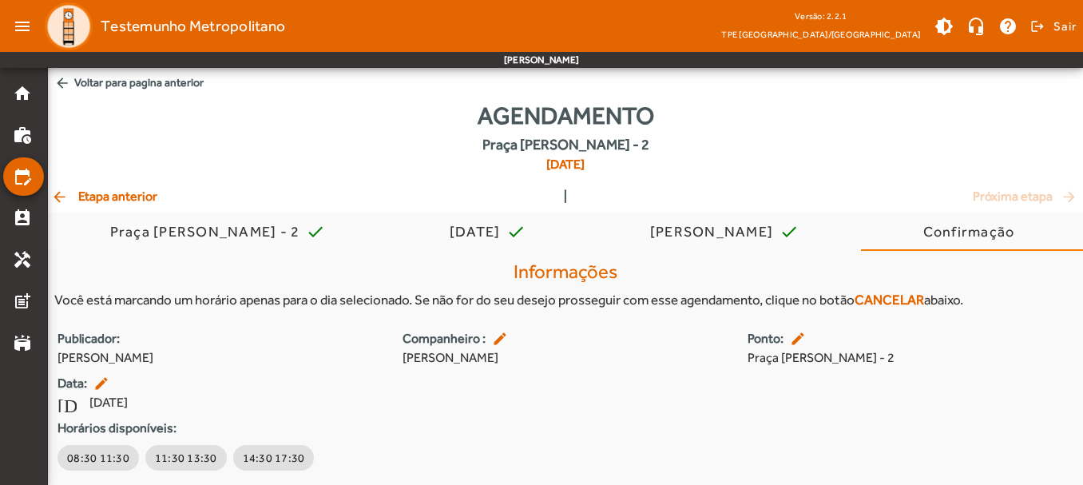
scroll to position [50, 0]
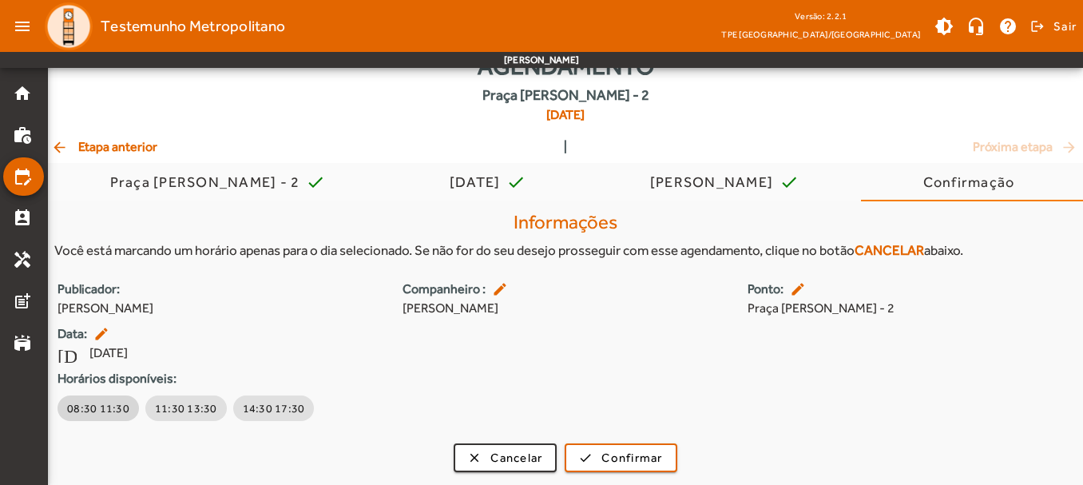
click at [87, 416] on span "08:30 11:30" at bounding box center [98, 408] width 62 height 16
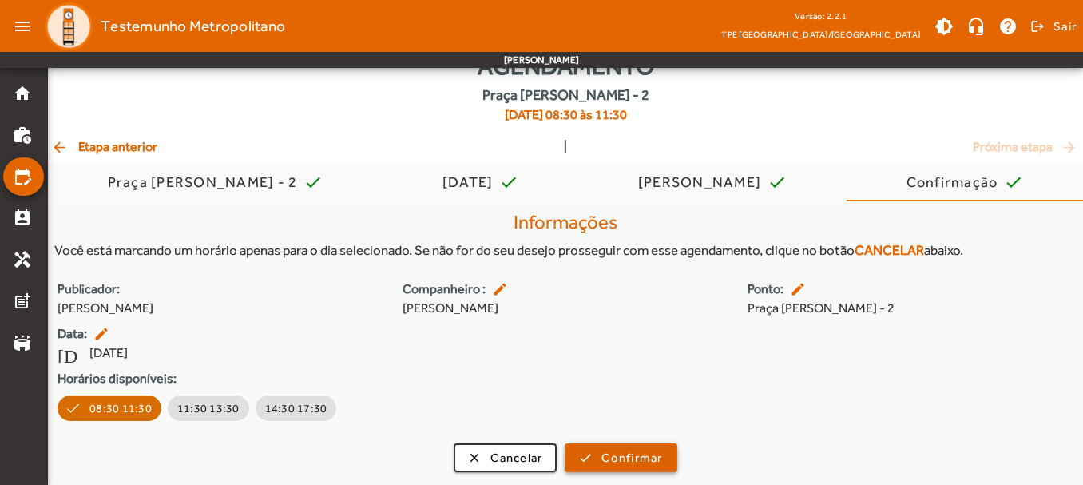
click at [647, 457] on span "Confirmar" at bounding box center [631, 458] width 61 height 18
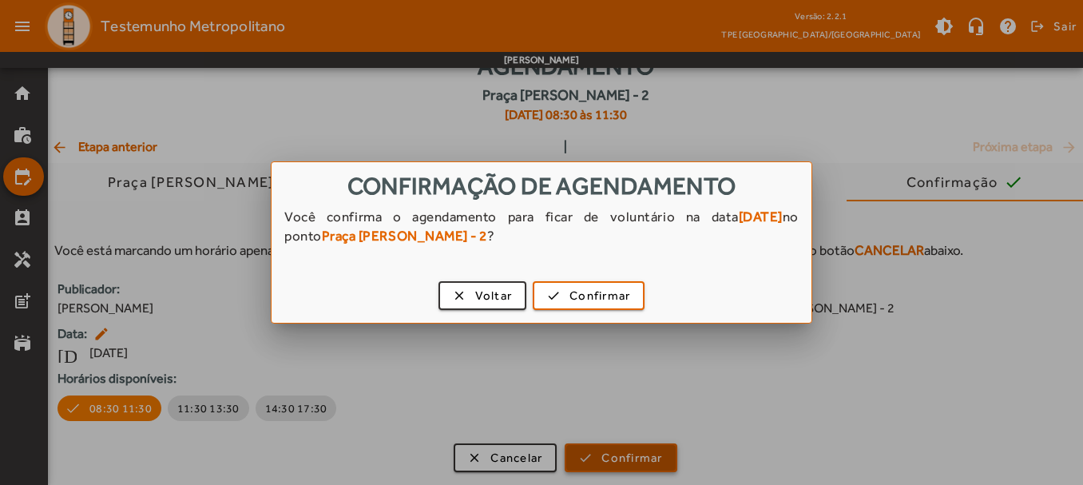
scroll to position [0, 0]
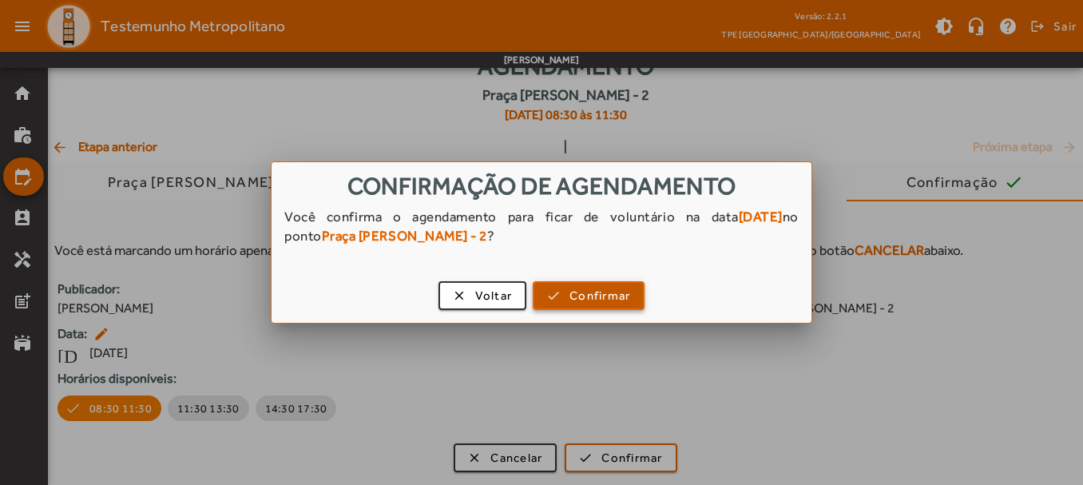
click at [599, 290] on span "Confirmar" at bounding box center [599, 296] width 61 height 18
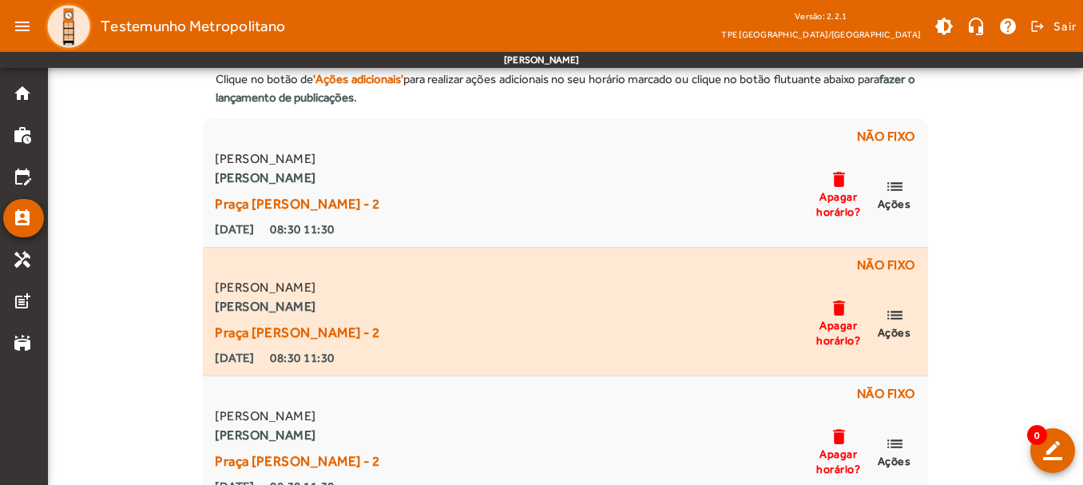
scroll to position [96, 0]
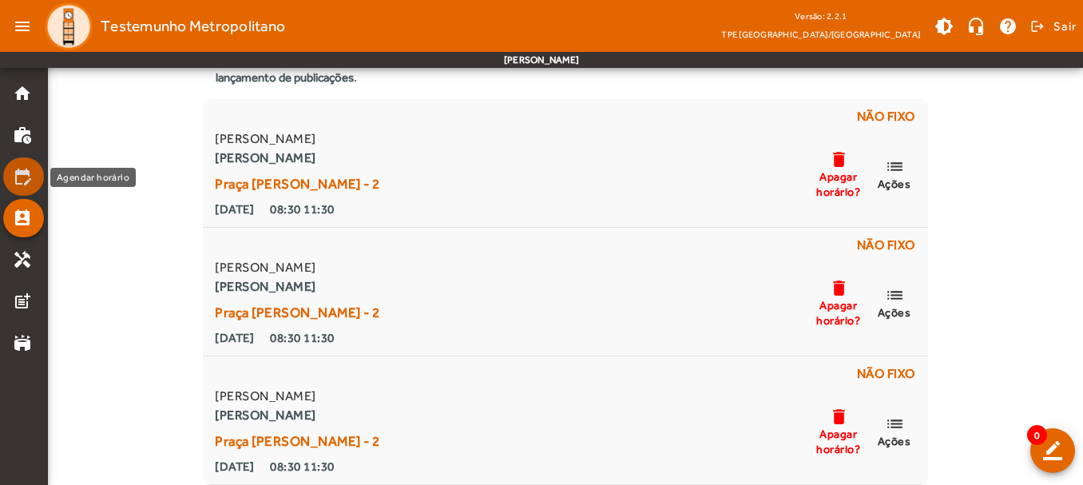
click at [22, 179] on mat-icon "edit_calendar" at bounding box center [22, 176] width 19 height 19
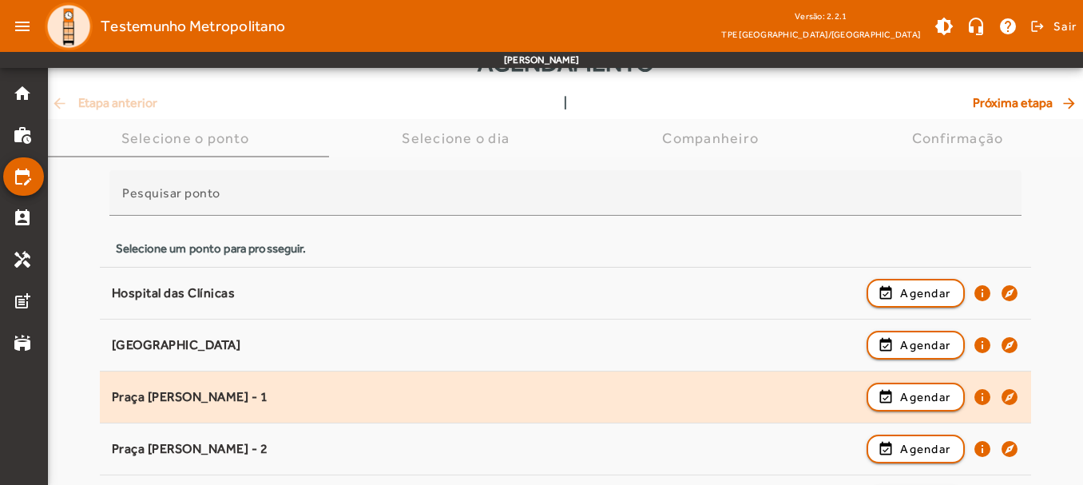
scroll to position [80, 0]
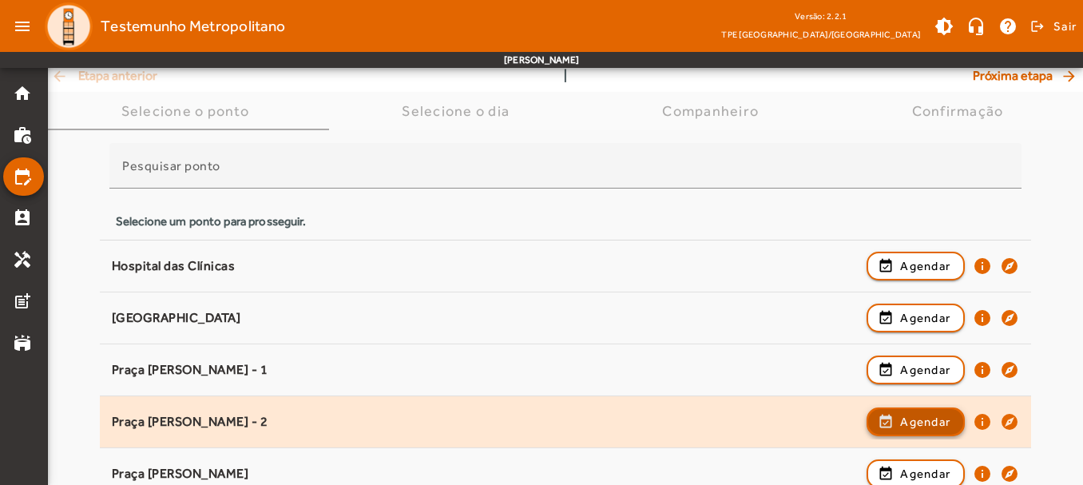
click at [886, 421] on span "button" at bounding box center [915, 422] width 95 height 38
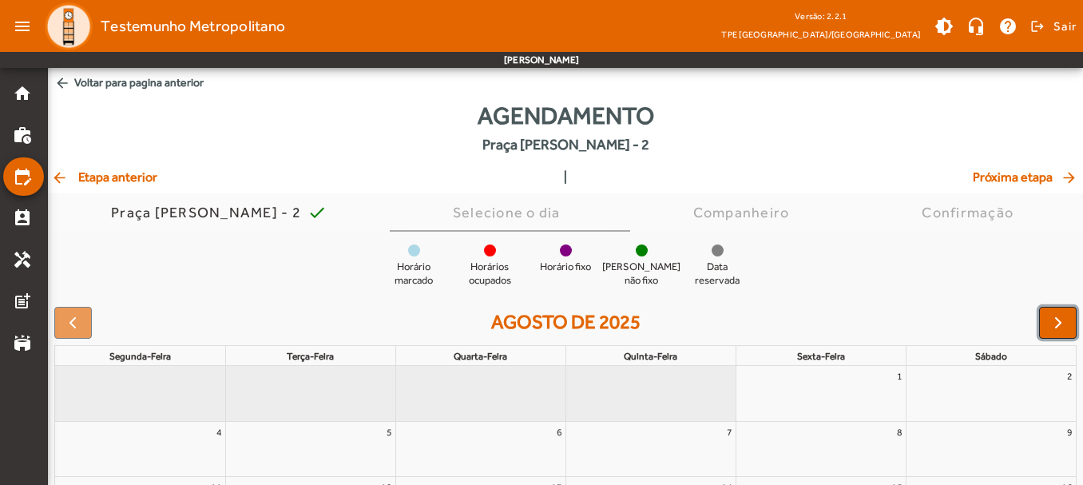
click at [1043, 321] on button "button" at bounding box center [1058, 323] width 38 height 32
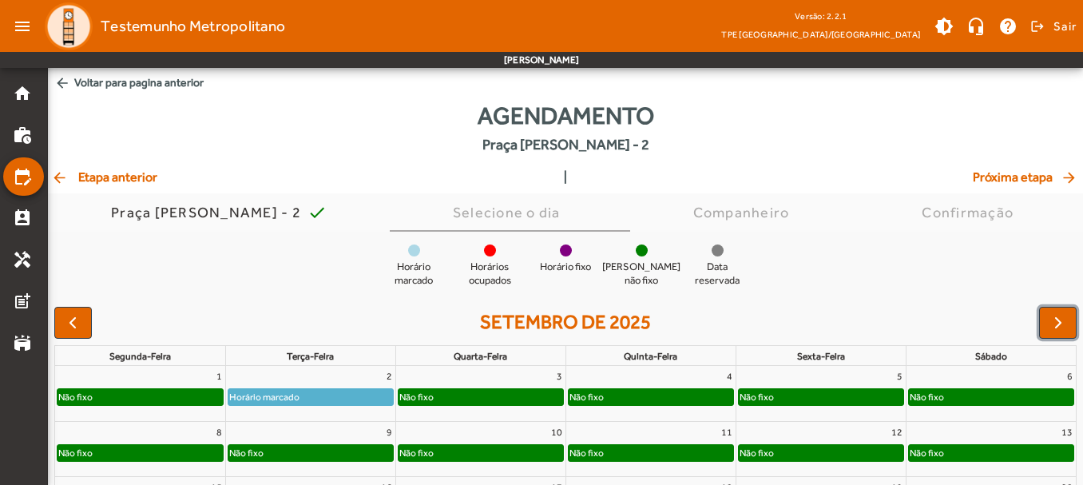
scroll to position [223, 0]
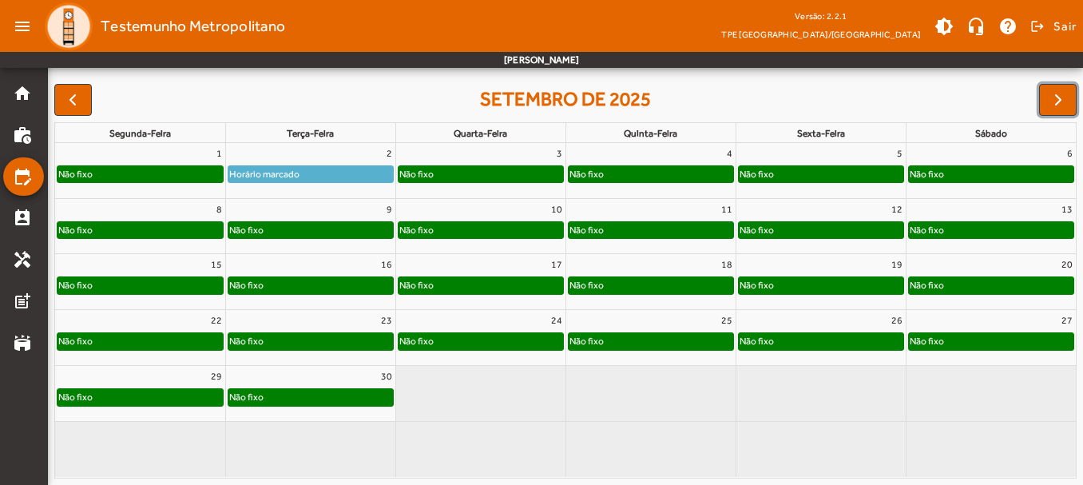
click at [312, 222] on div "Não fixo" at bounding box center [310, 230] width 165 height 16
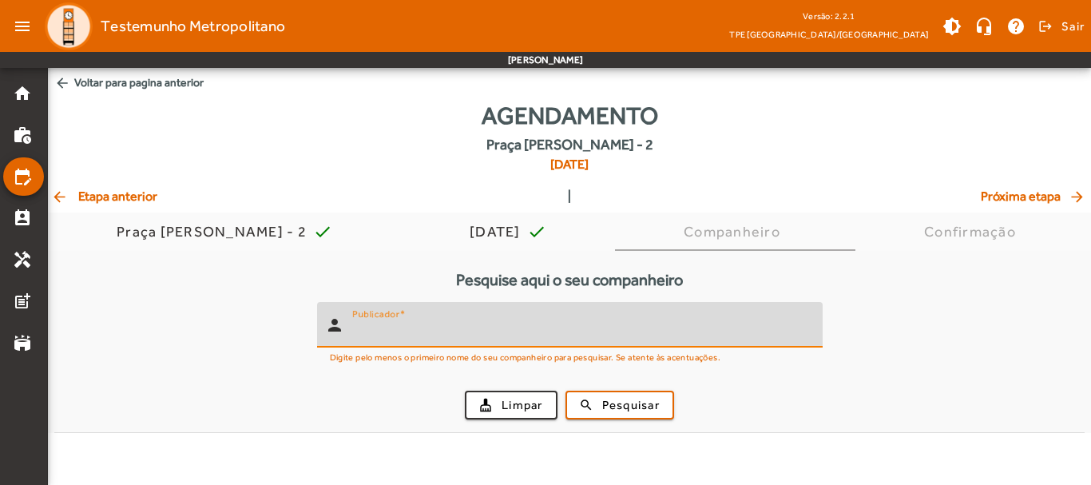
click at [442, 330] on input "Publicador" at bounding box center [581, 331] width 458 height 19
type input "******"
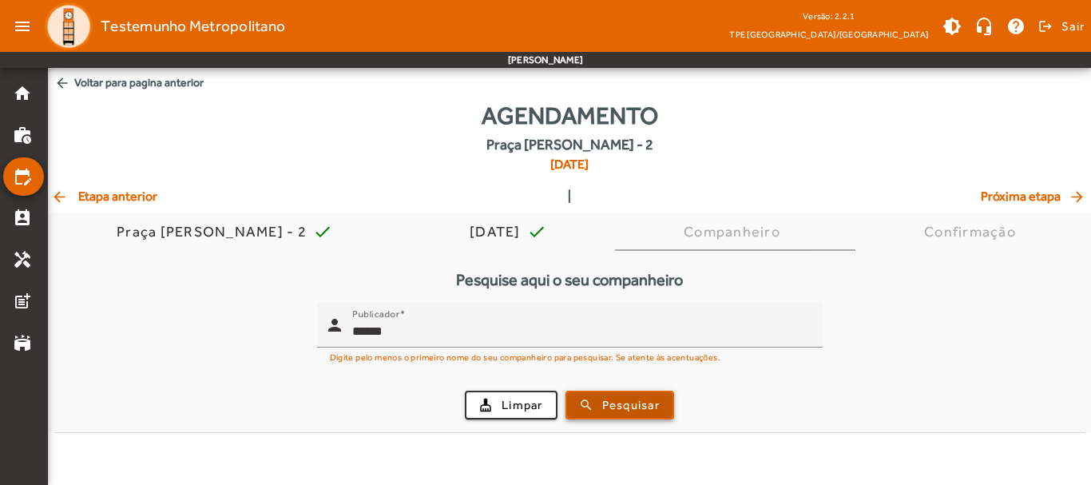
click at [656, 405] on span "Pesquisar" at bounding box center [631, 405] width 58 height 18
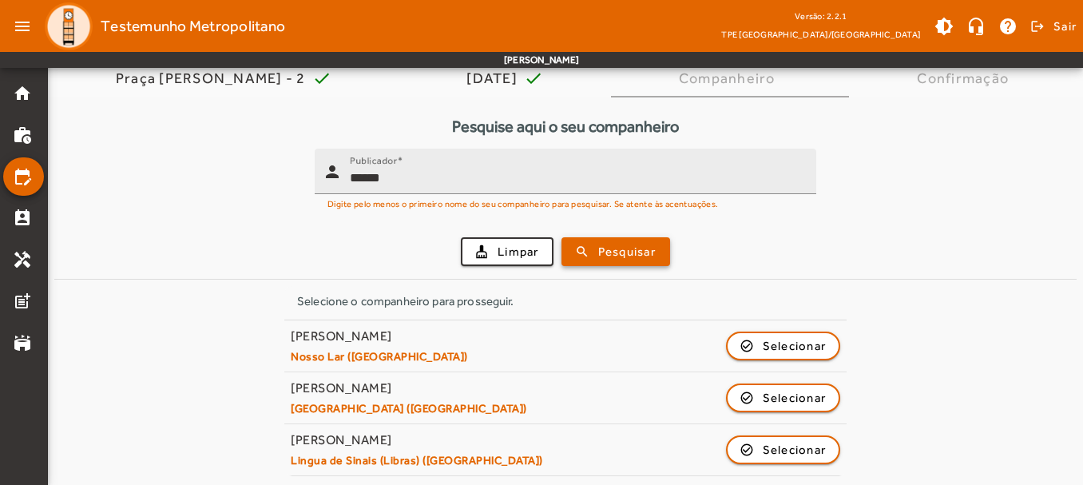
scroll to position [157, 0]
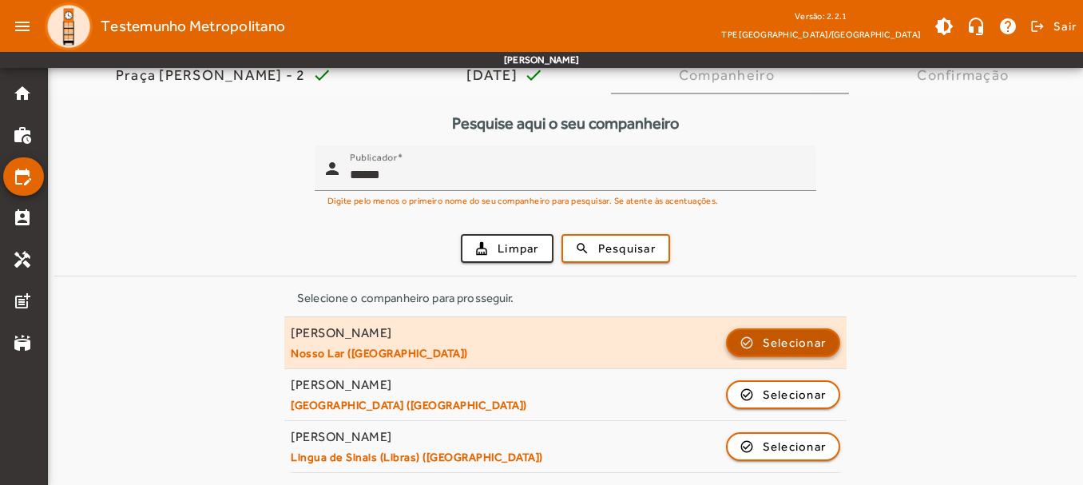
click at [779, 343] on span "Selecionar" at bounding box center [795, 342] width 64 height 19
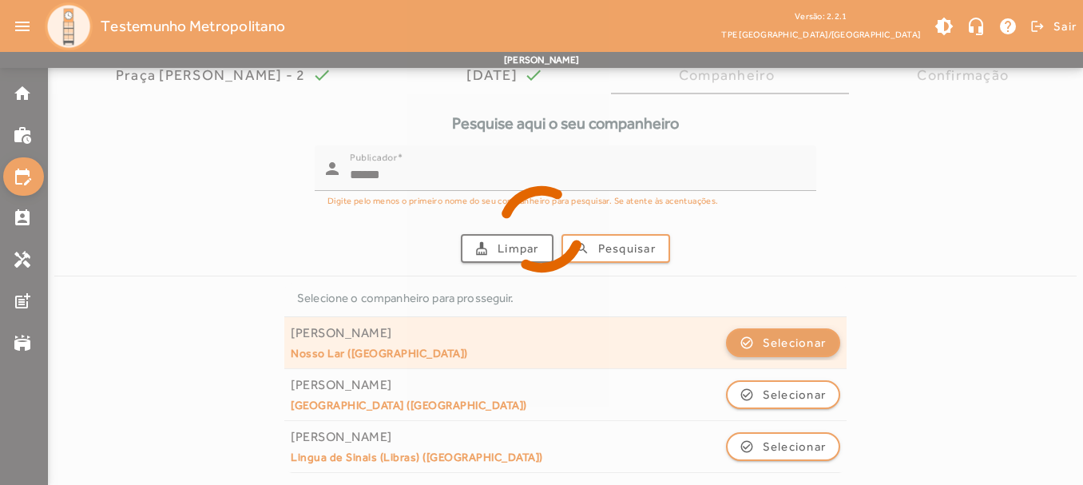
scroll to position [0, 0]
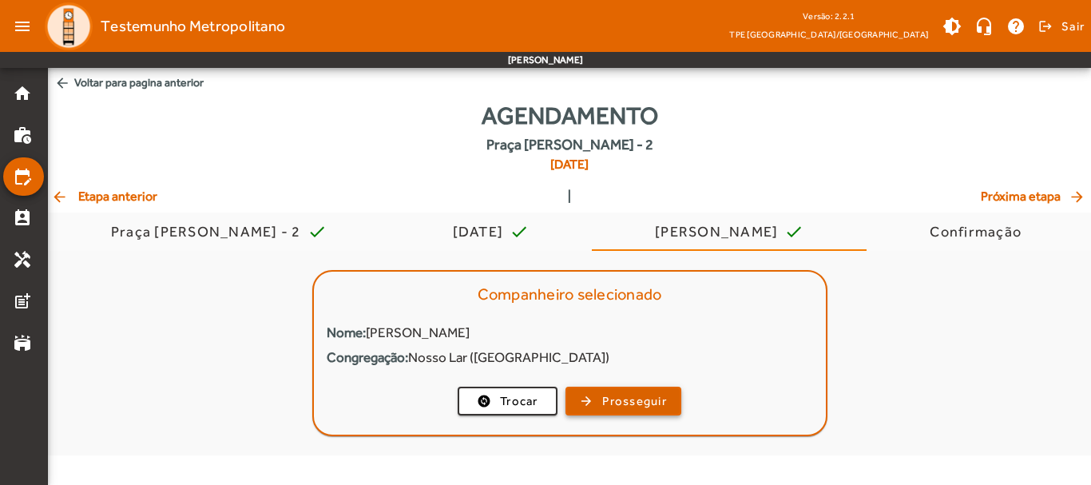
click at [636, 402] on span "Prosseguir" at bounding box center [634, 401] width 65 height 18
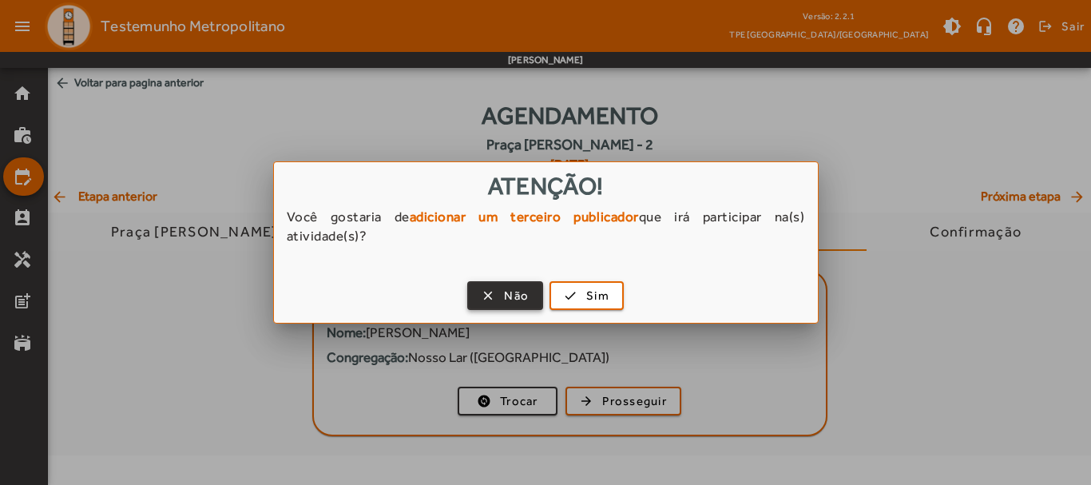
click at [482, 294] on span "button" at bounding box center [505, 295] width 73 height 38
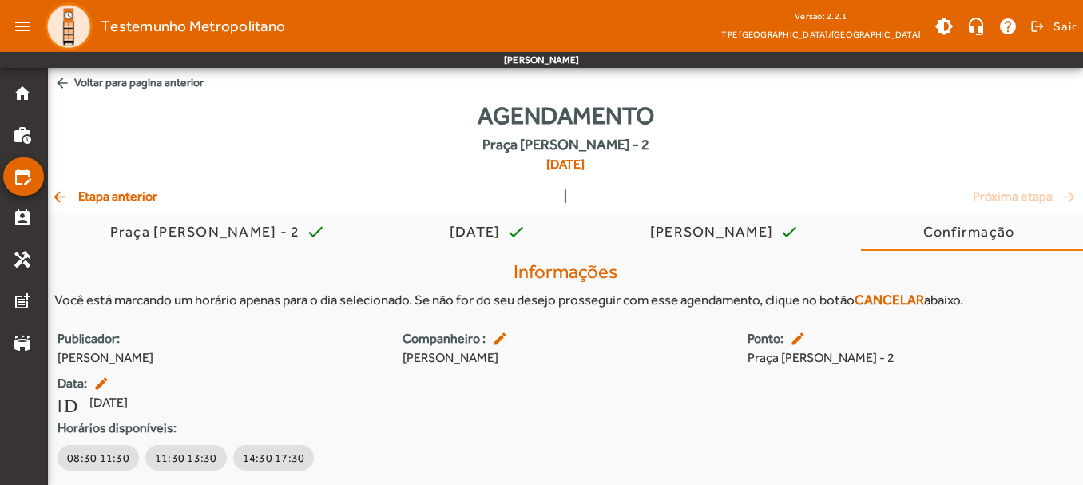
scroll to position [50, 0]
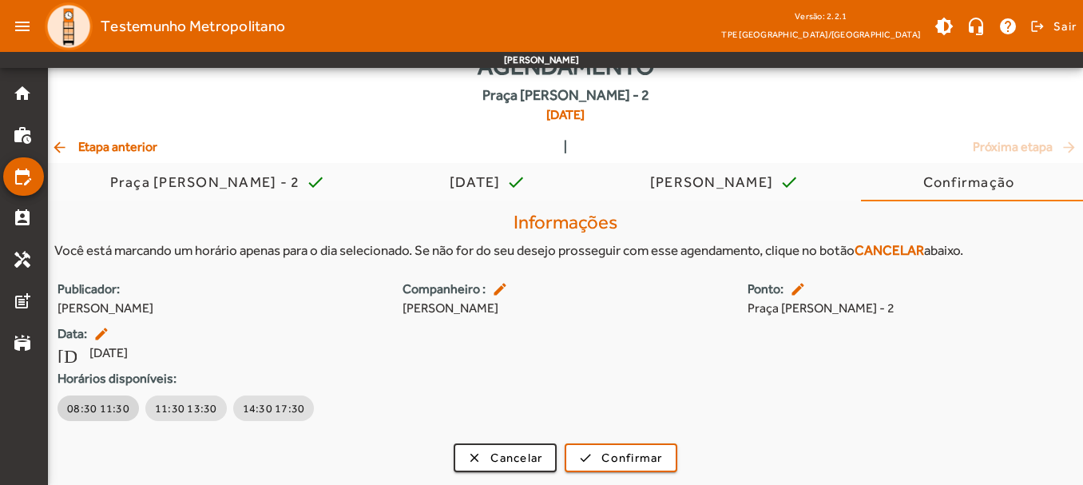
click at [96, 411] on span "08:30 11:30" at bounding box center [98, 408] width 62 height 16
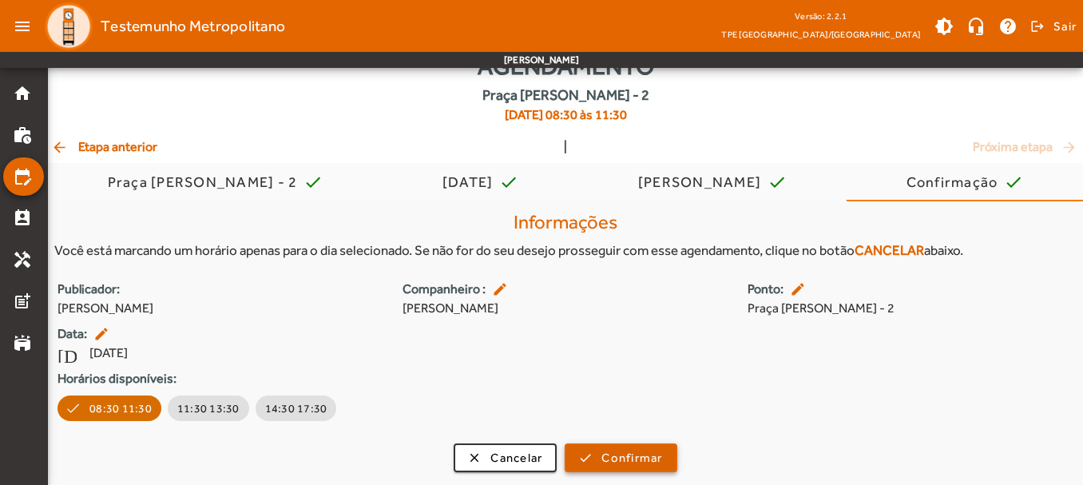
click at [641, 454] on span "Confirmar" at bounding box center [631, 458] width 61 height 18
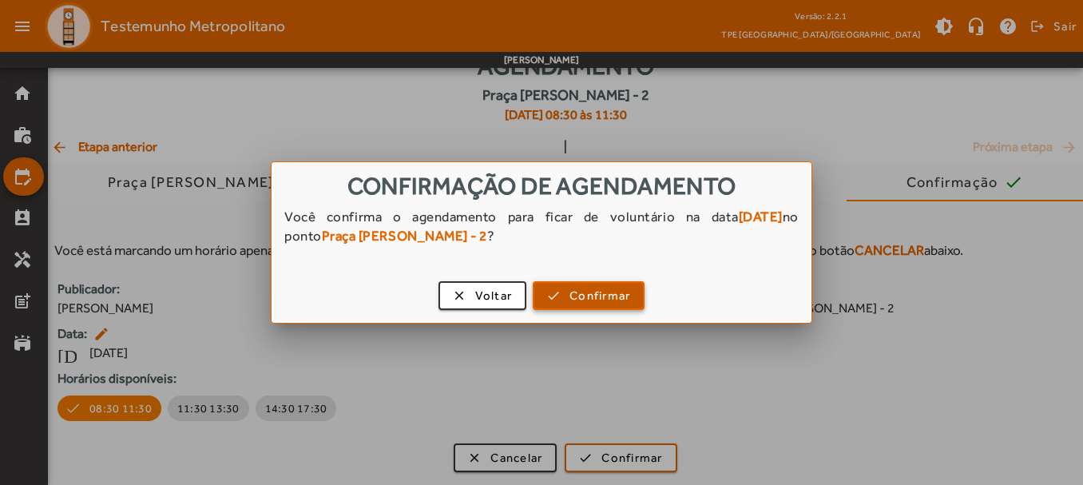
click at [589, 289] on span "Confirmar" at bounding box center [599, 296] width 61 height 18
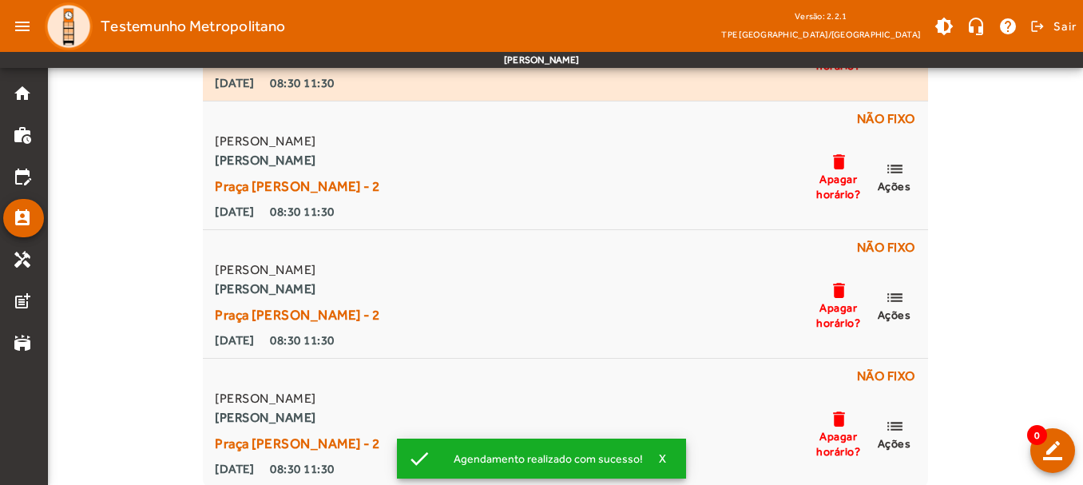
scroll to position [224, 0]
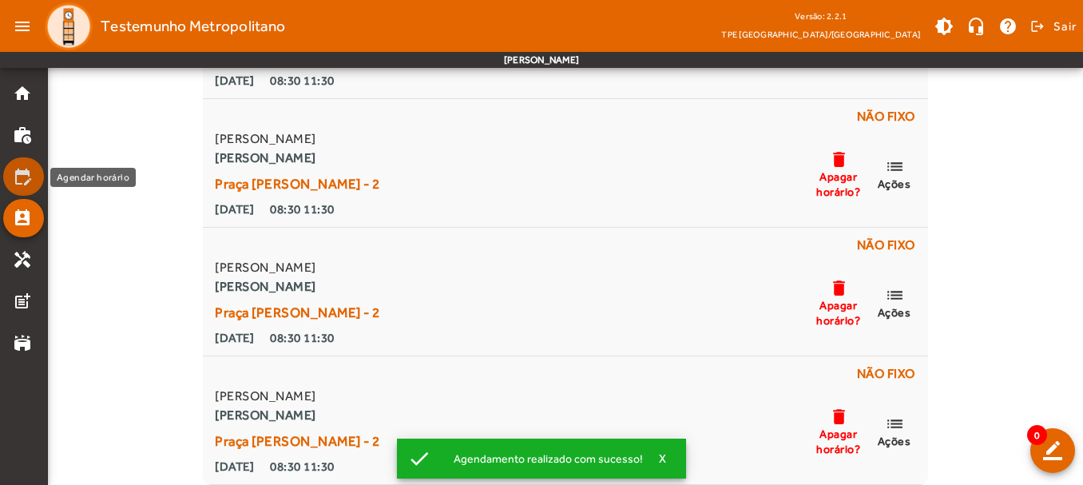
click at [26, 173] on mat-icon "edit_calendar" at bounding box center [22, 176] width 19 height 19
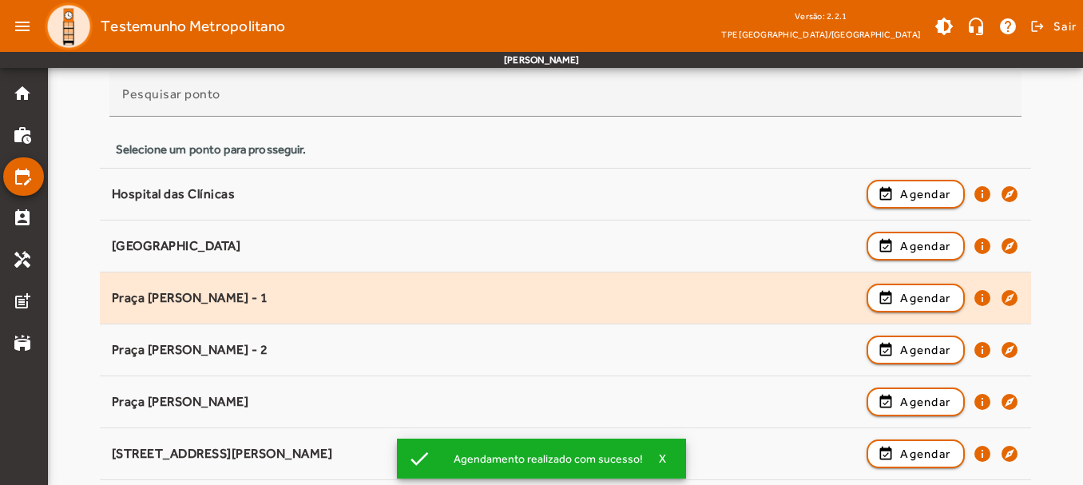
scroll to position [399, 0]
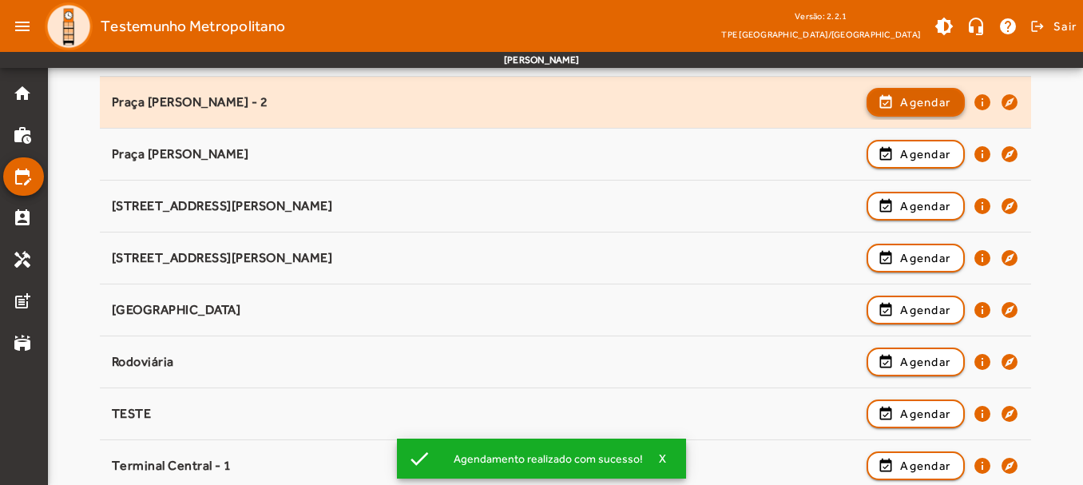
click at [946, 89] on span "button" at bounding box center [915, 102] width 95 height 38
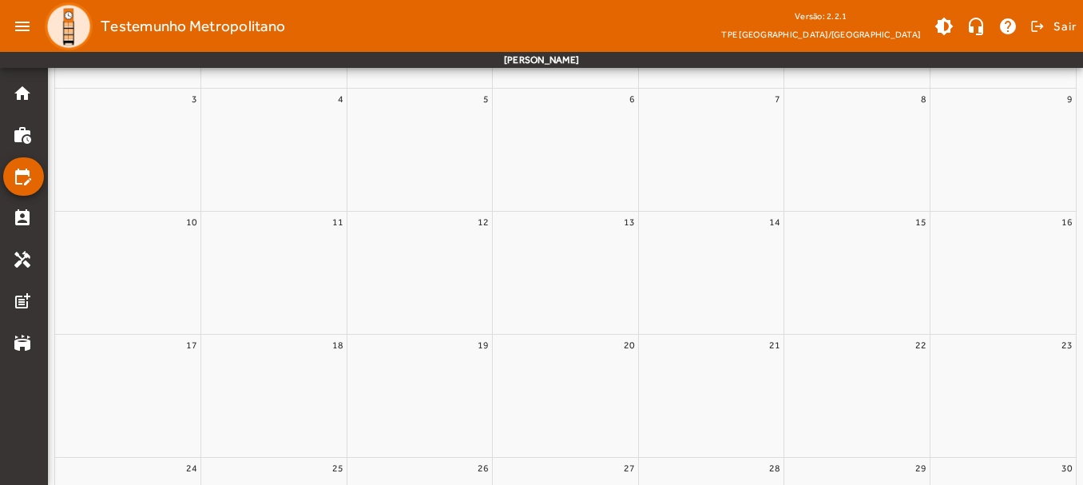
scroll to position [0, 0]
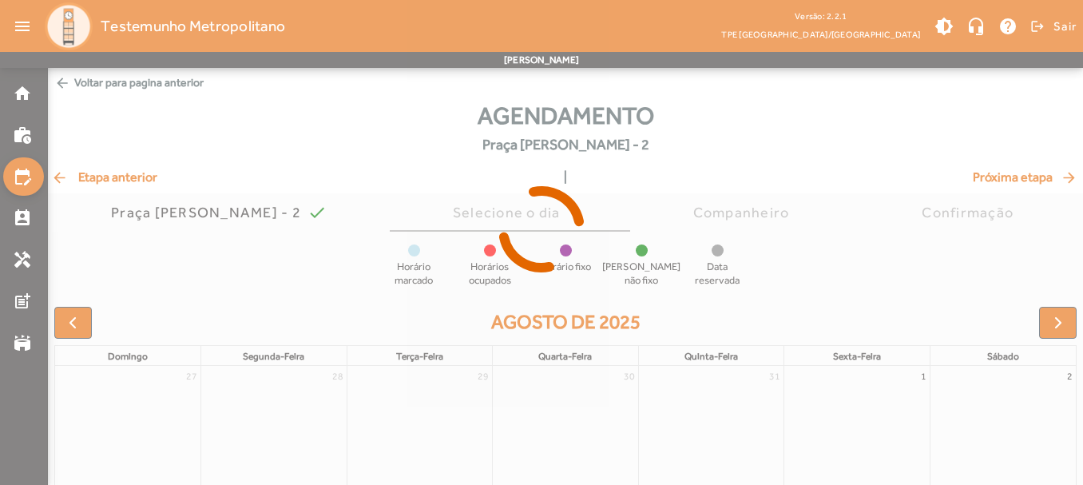
click at [1053, 322] on div at bounding box center [541, 242] width 1083 height 485
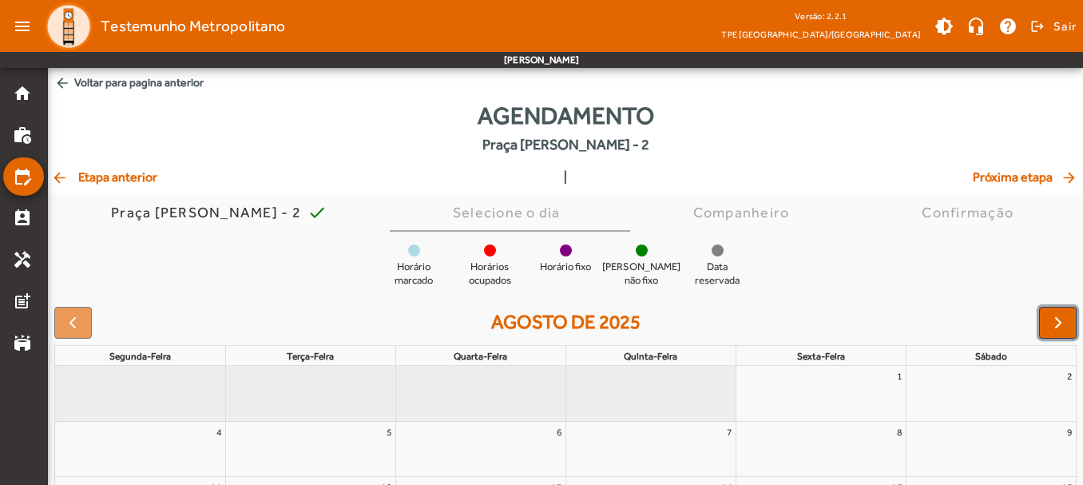
click at [1052, 321] on span "button" at bounding box center [1058, 322] width 19 height 19
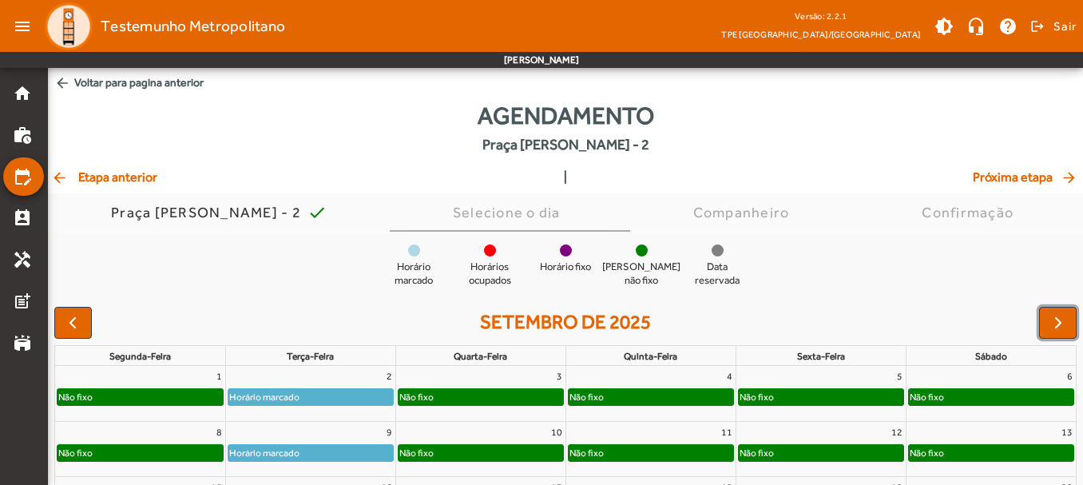
scroll to position [160, 0]
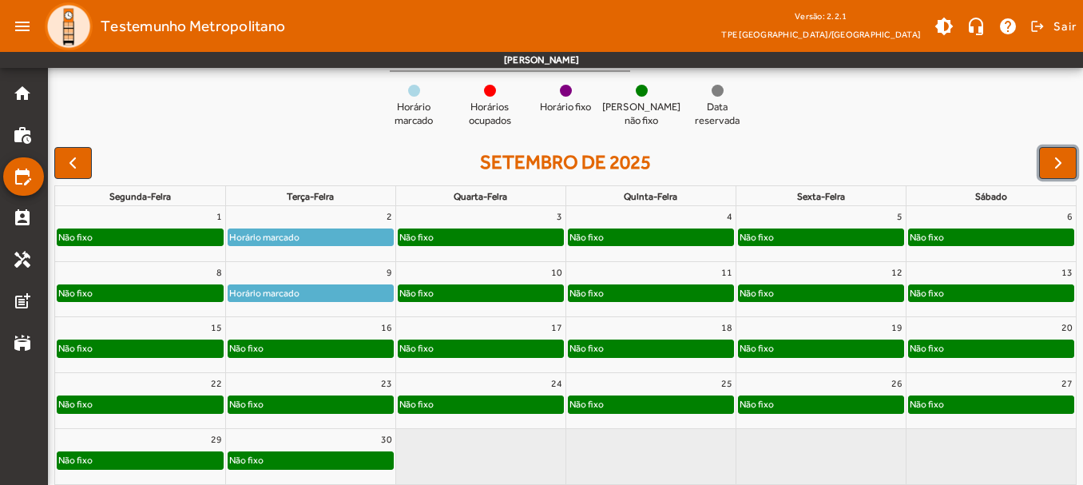
click at [319, 347] on div "Não fixo" at bounding box center [310, 348] width 165 height 16
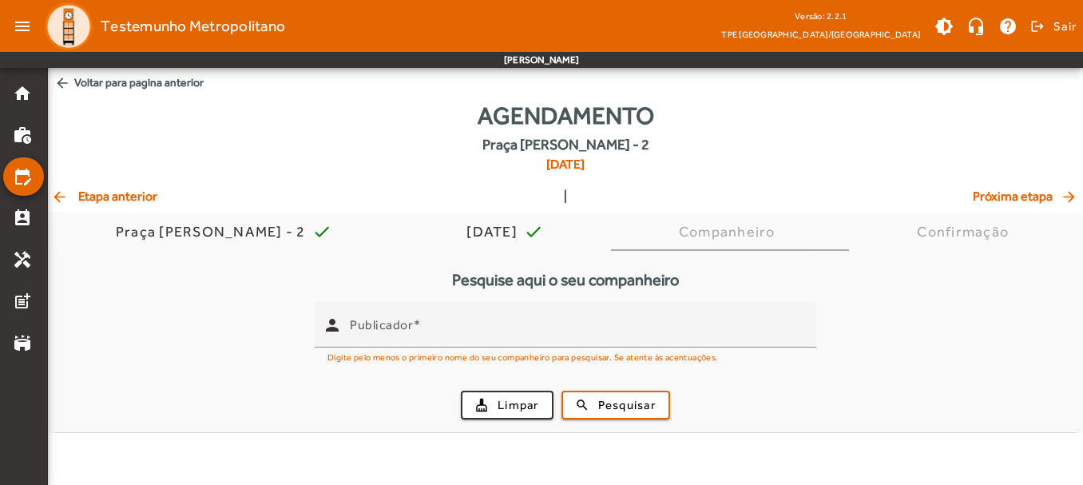
scroll to position [0, 0]
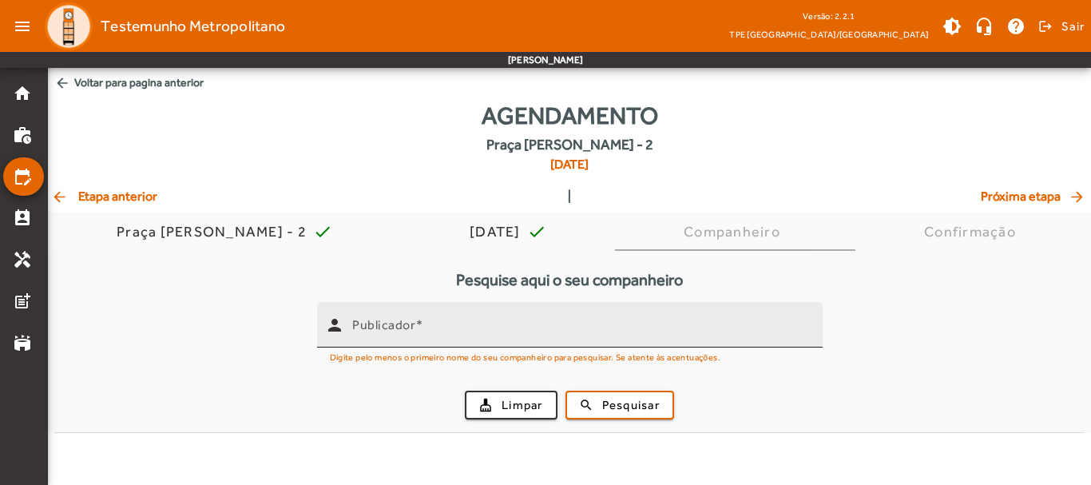
click at [543, 318] on div "Publicador" at bounding box center [581, 325] width 458 height 46
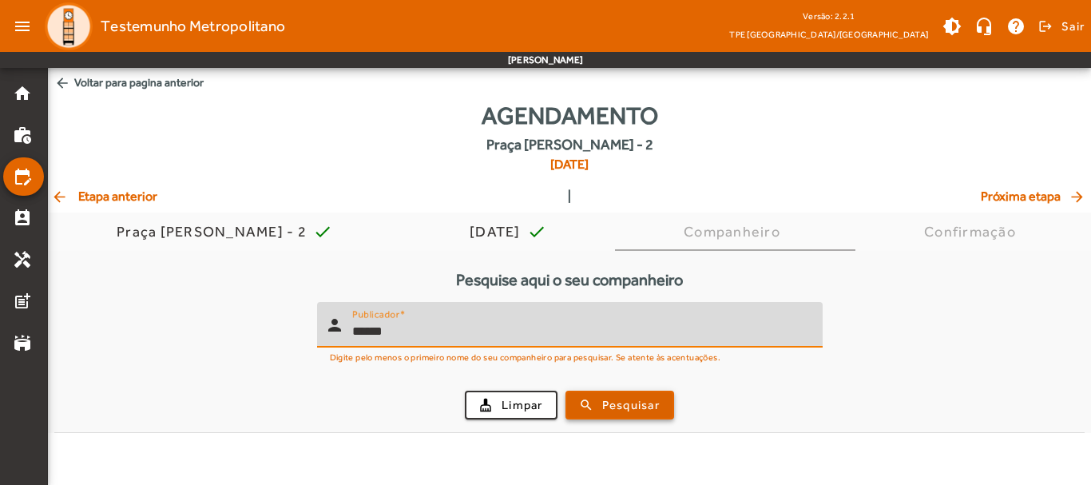
type input "******"
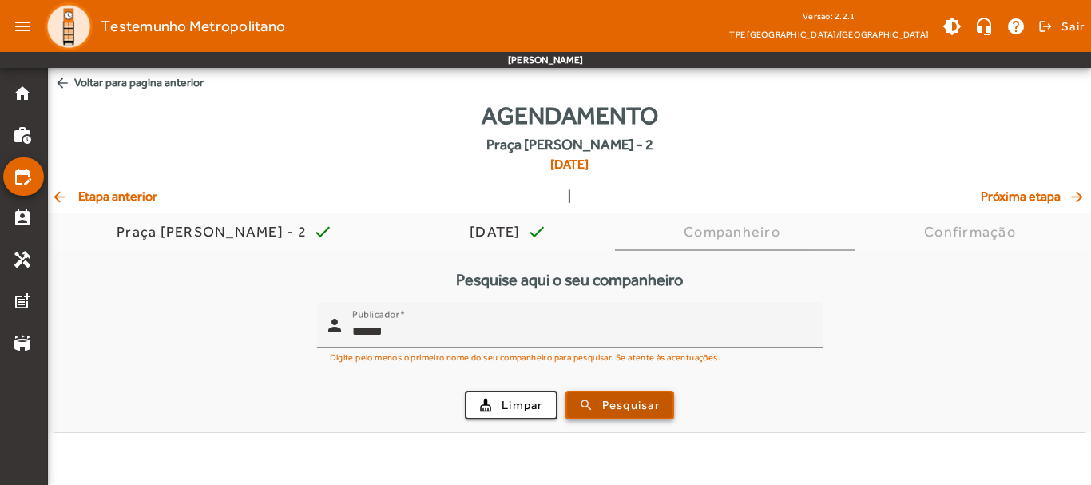
click at [628, 400] on span "Pesquisar" at bounding box center [631, 405] width 58 height 18
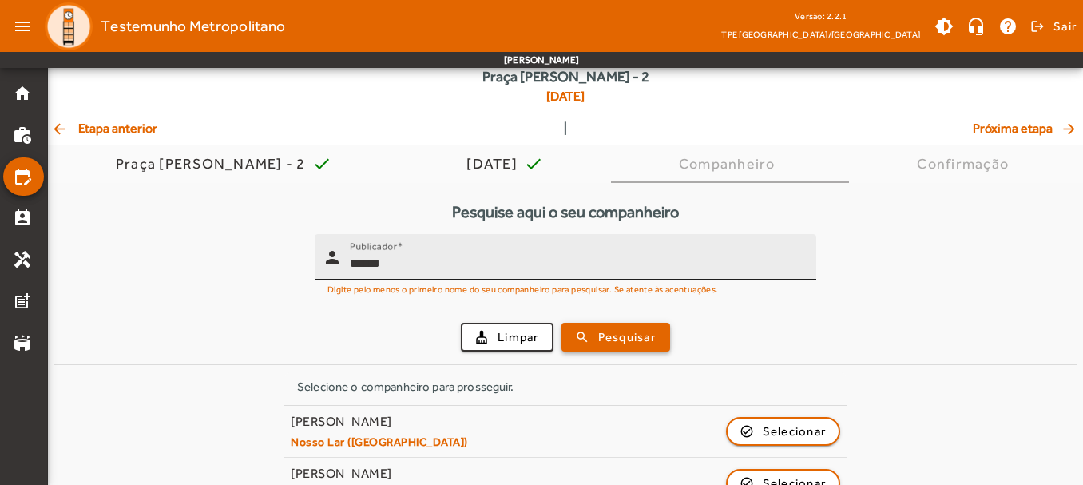
scroll to position [157, 0]
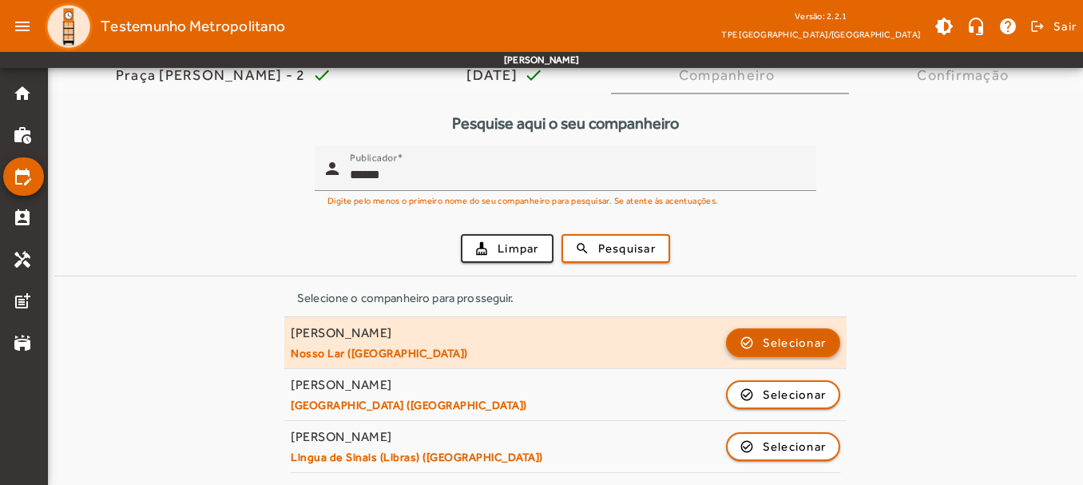
click at [799, 350] on span "Selecionar" at bounding box center [795, 342] width 64 height 19
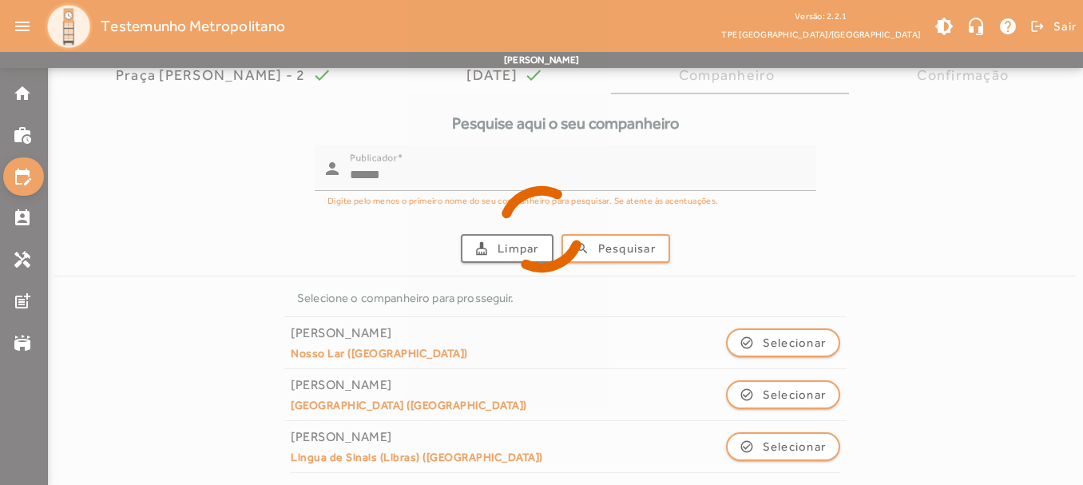
scroll to position [0, 0]
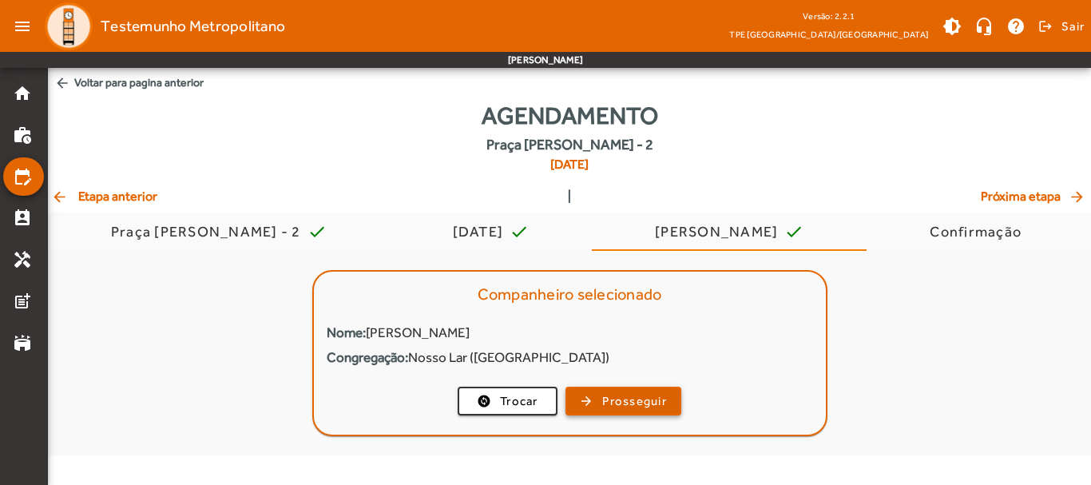
click at [631, 395] on span "Prosseguir" at bounding box center [634, 401] width 65 height 18
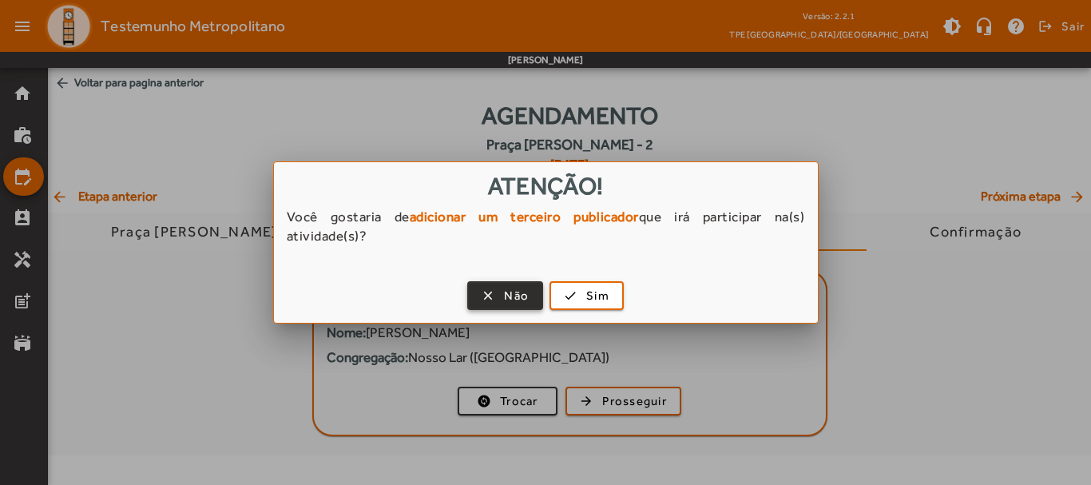
click at [519, 296] on span "Não" at bounding box center [516, 296] width 25 height 18
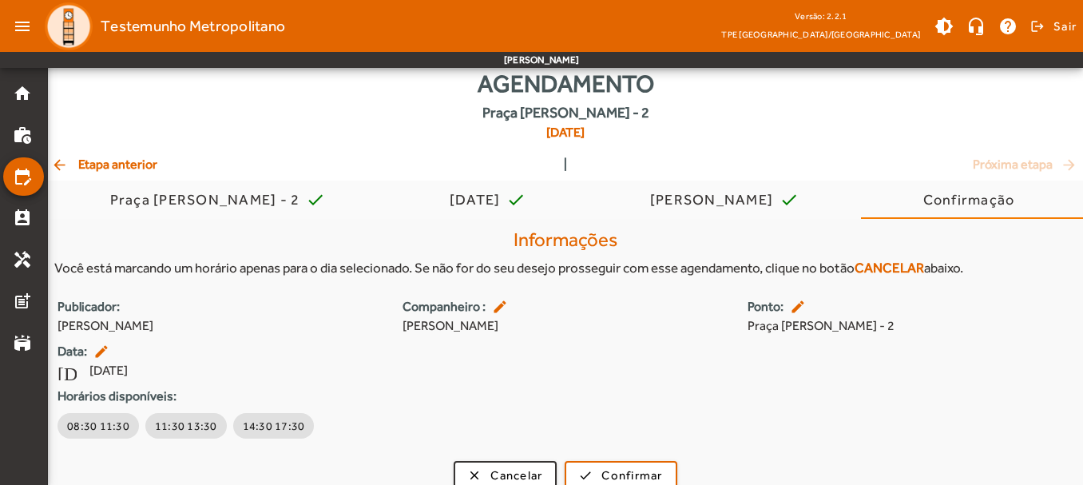
scroll to position [50, 0]
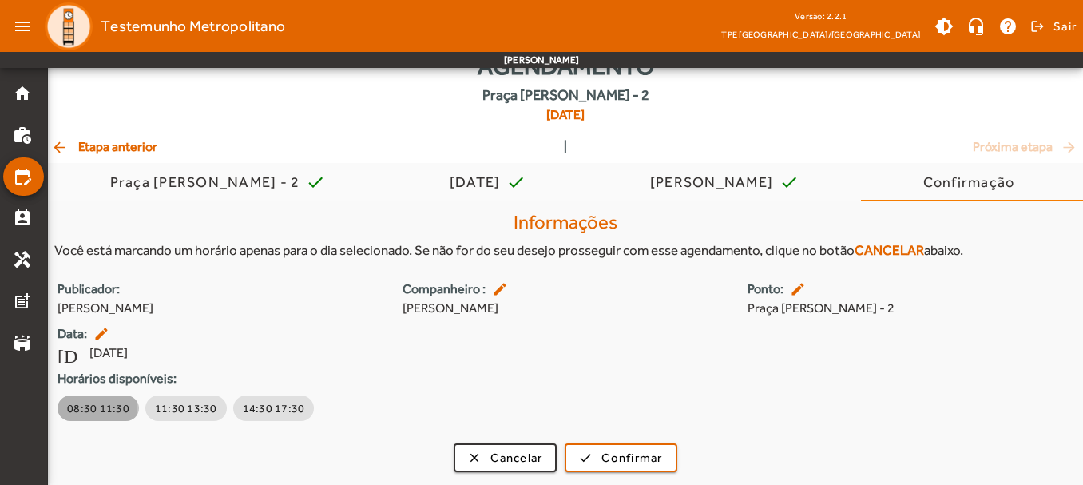
drag, startPoint x: 89, startPoint y: 409, endPoint x: 229, endPoint y: 422, distance: 141.1
click at [89, 410] on span "08:30 11:30" at bounding box center [98, 408] width 62 height 16
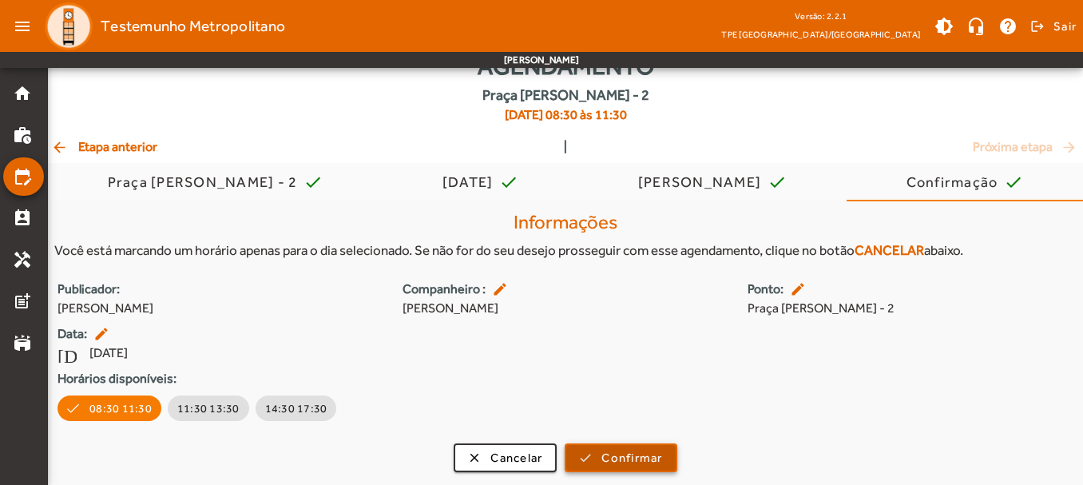
click at [619, 454] on span "Confirmar" at bounding box center [631, 458] width 61 height 18
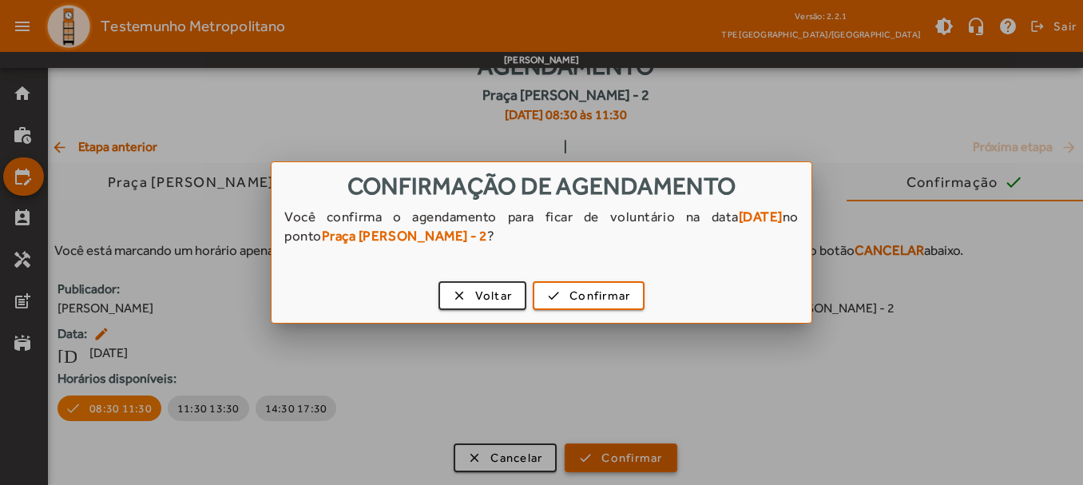
scroll to position [0, 0]
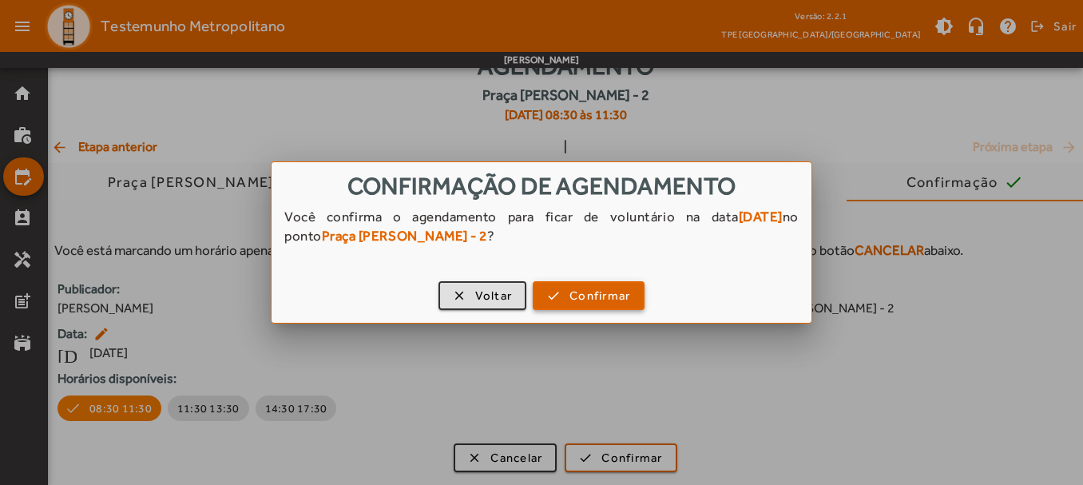
click at [564, 285] on span "button" at bounding box center [588, 295] width 109 height 38
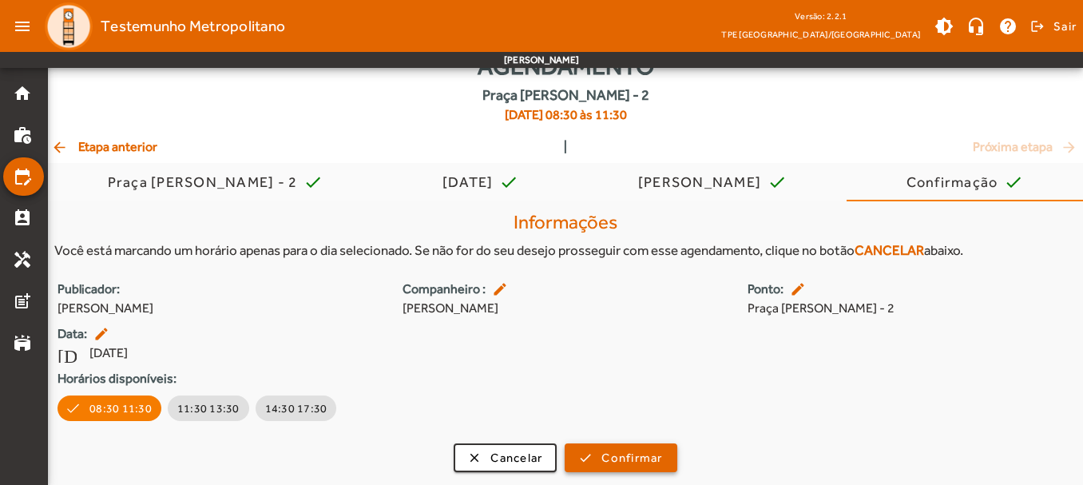
scroll to position [50, 0]
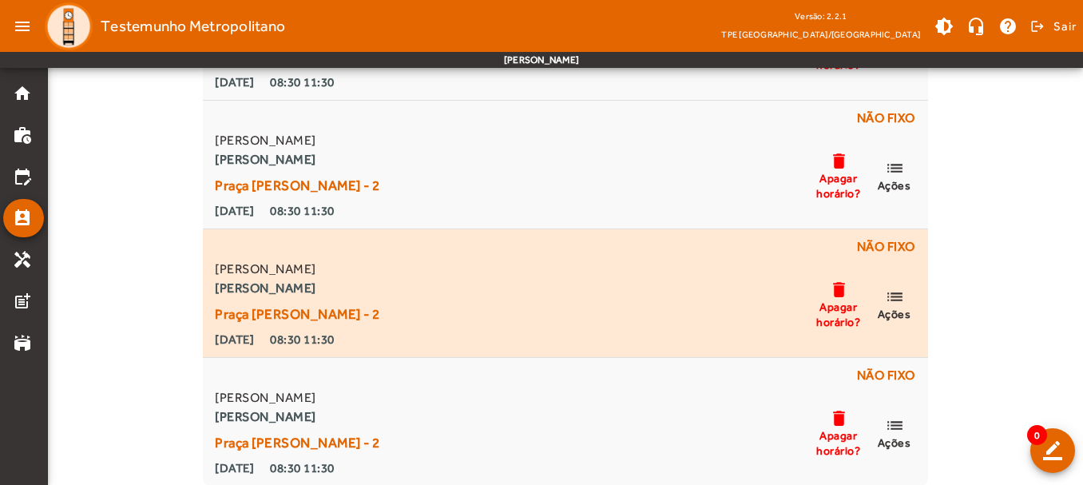
scroll to position [353, 0]
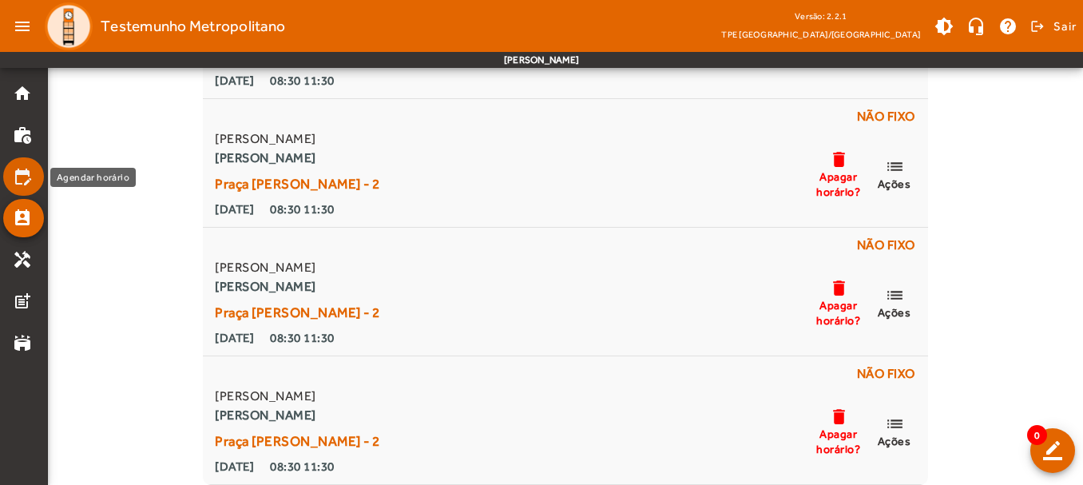
click at [17, 176] on mat-icon "edit_calendar" at bounding box center [22, 176] width 19 height 19
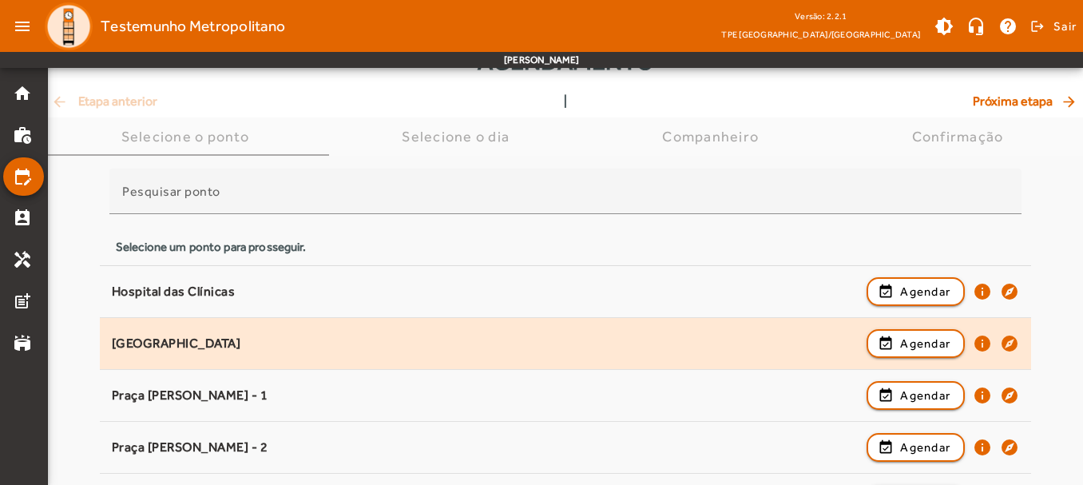
scroll to position [80, 0]
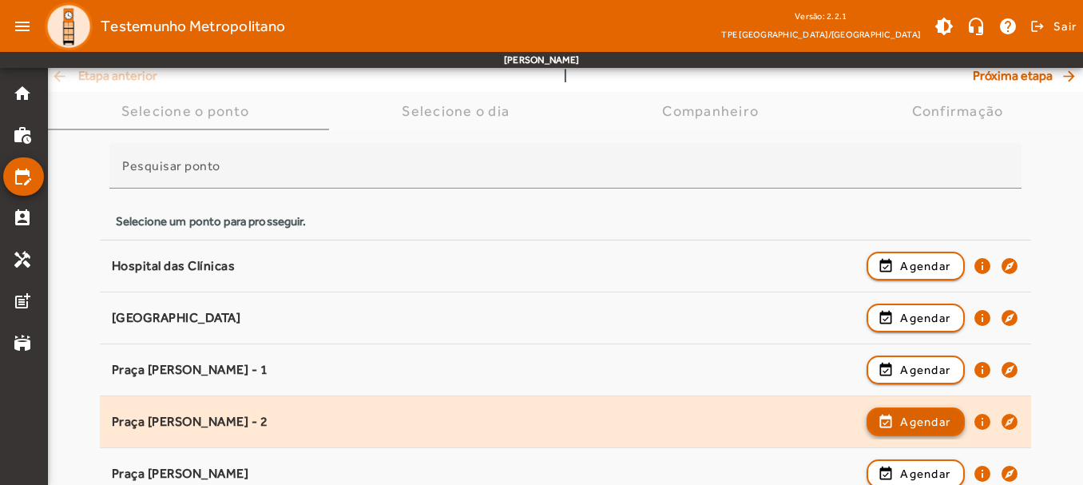
click at [899, 413] on span "button" at bounding box center [915, 422] width 95 height 38
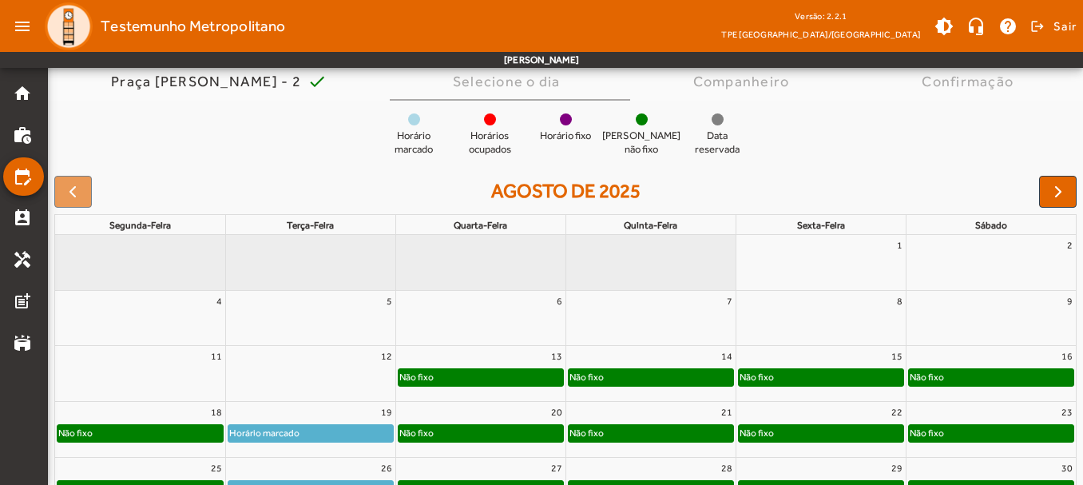
scroll to position [0, 0]
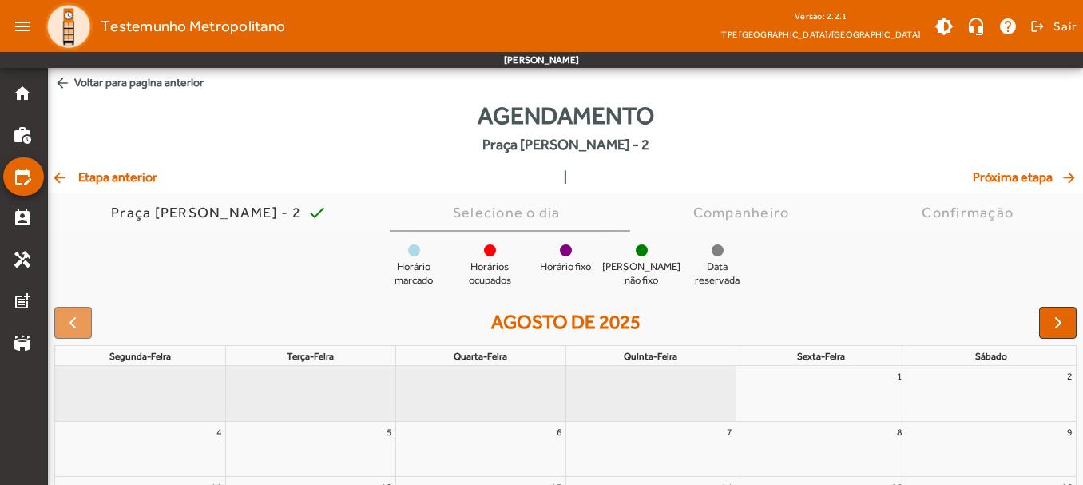
click at [1037, 320] on div "agosto de 2025" at bounding box center [565, 323] width 1022 height 32
click at [1054, 320] on span "button" at bounding box center [1058, 322] width 19 height 19
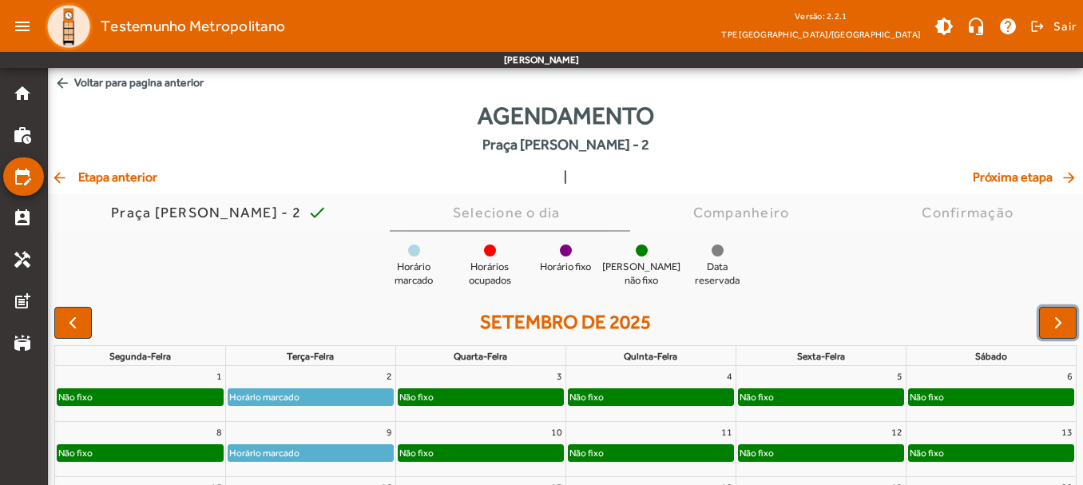
scroll to position [223, 0]
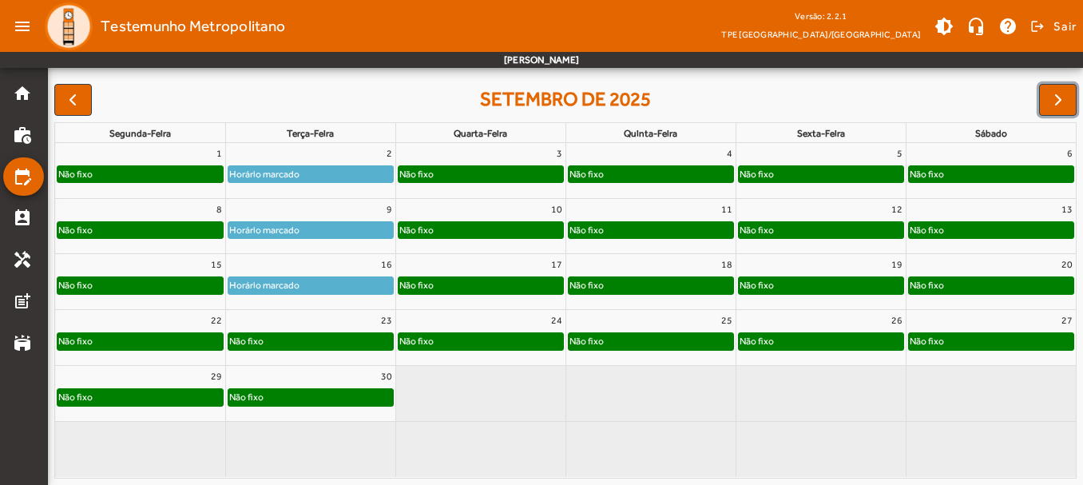
click at [325, 340] on div "Não fixo" at bounding box center [310, 341] width 165 height 16
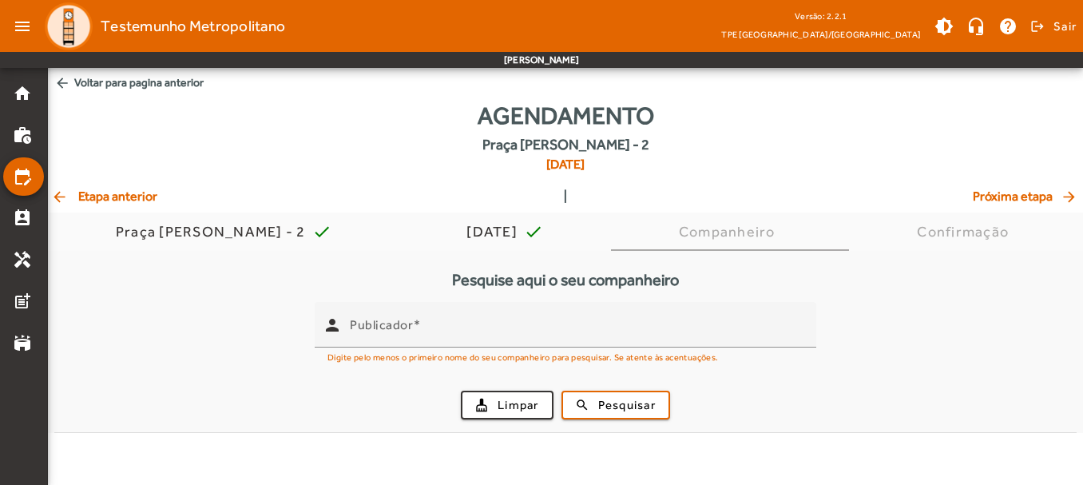
scroll to position [0, 0]
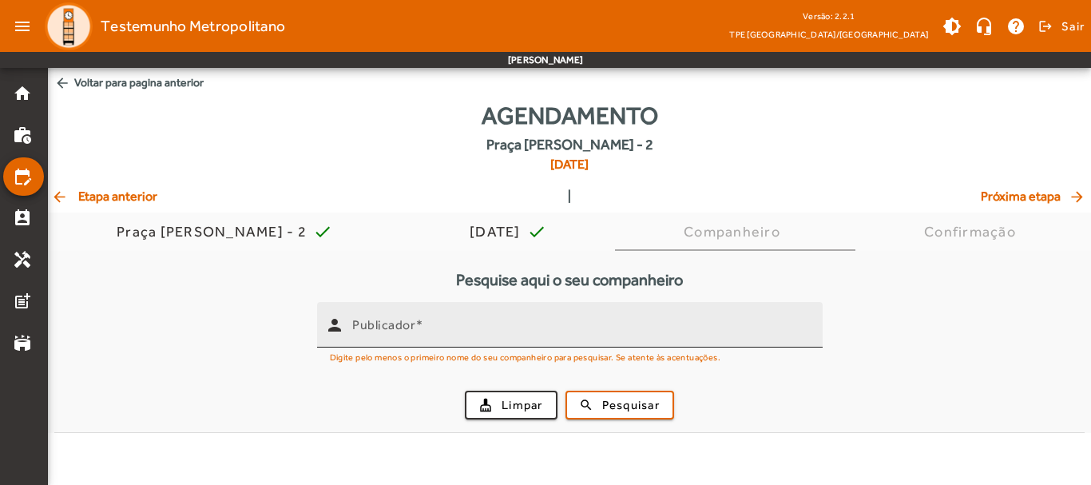
click at [445, 319] on div "Publicador" at bounding box center [581, 325] width 458 height 46
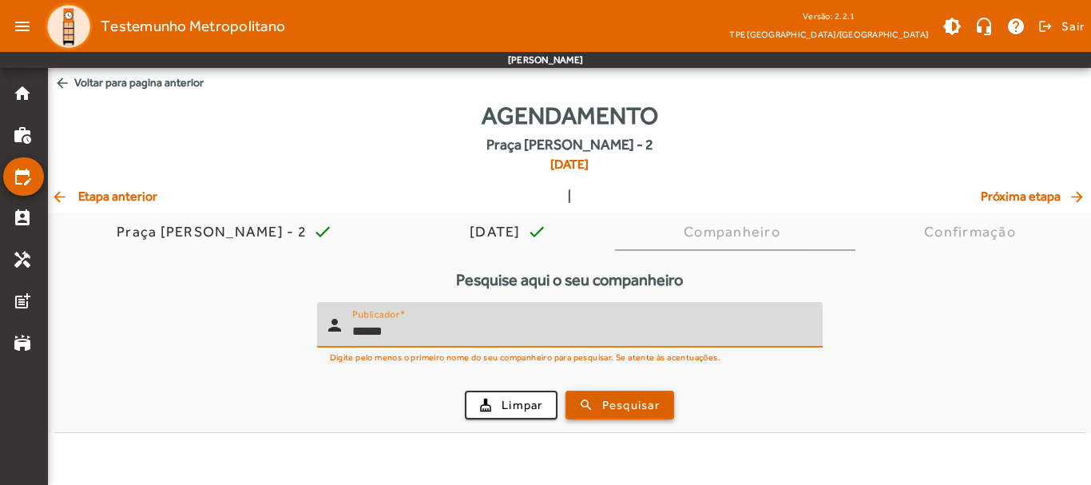
type input "******"
click at [657, 406] on span "Pesquisar" at bounding box center [631, 405] width 58 height 18
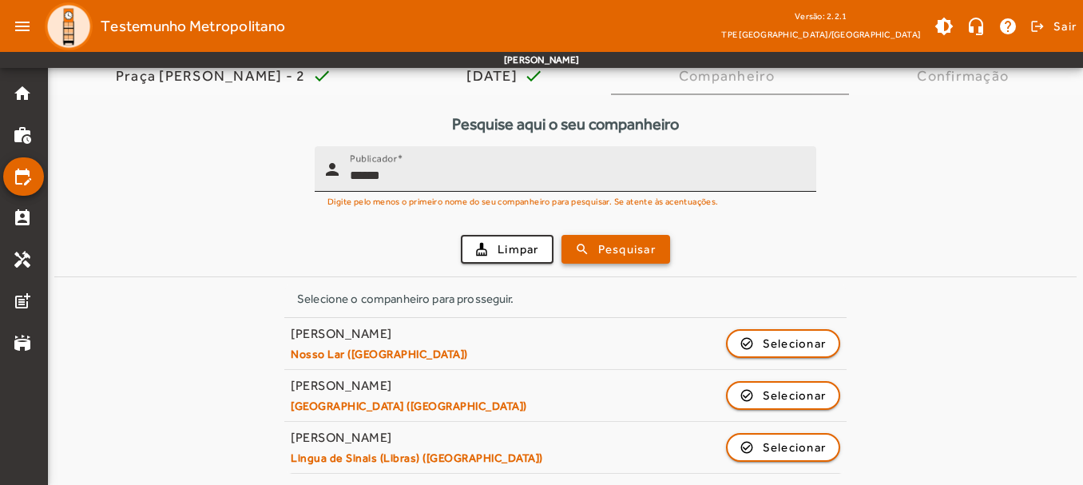
scroll to position [157, 0]
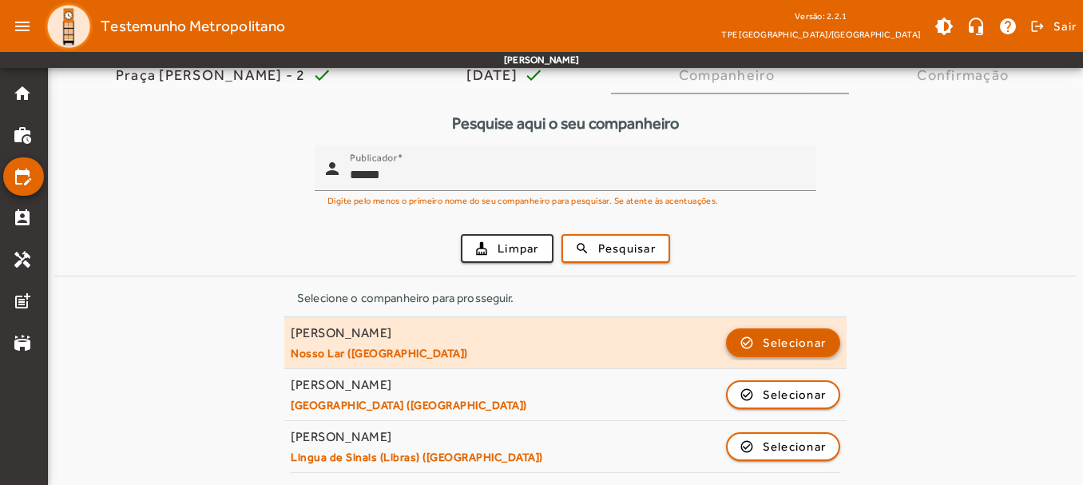
click at [770, 328] on span "button" at bounding box center [784, 342] width 112 height 38
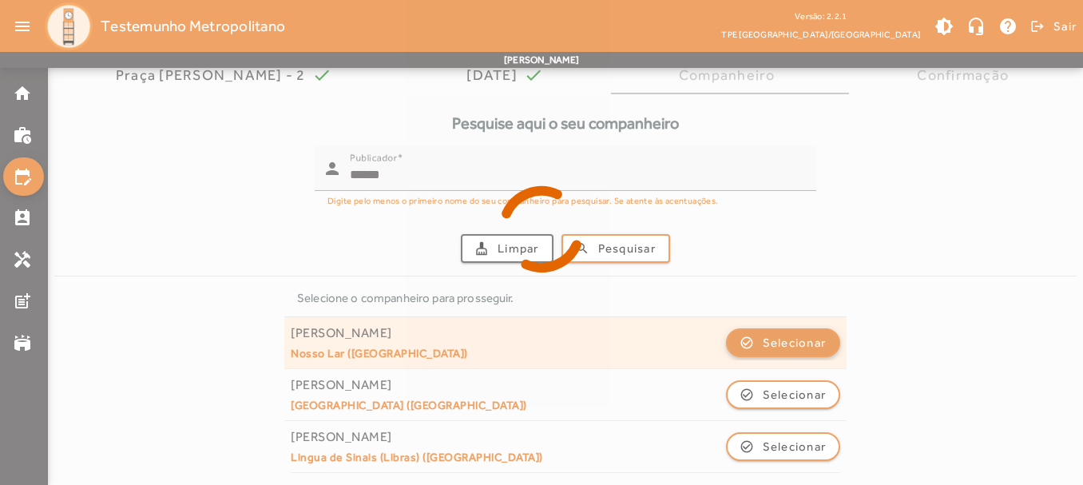
scroll to position [0, 0]
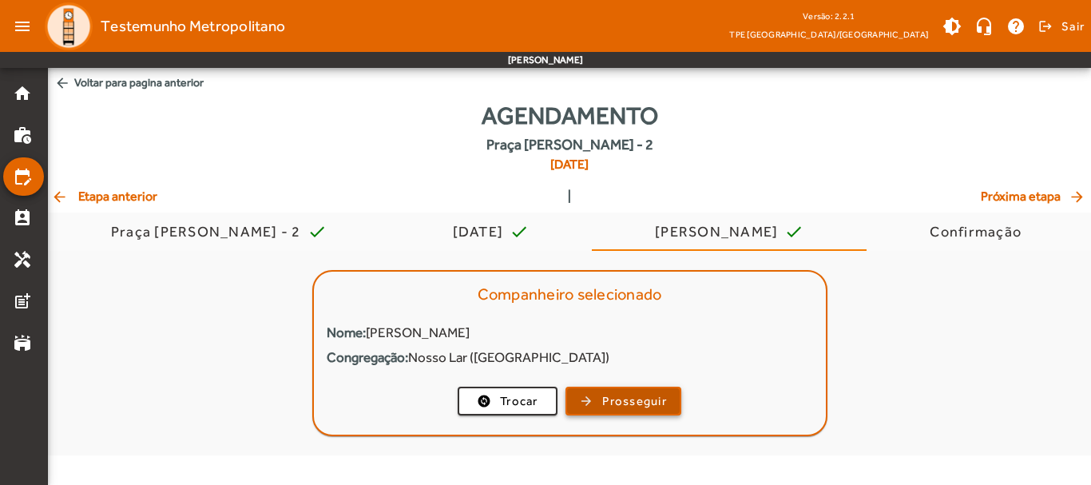
click at [625, 397] on span "Prosseguir" at bounding box center [634, 401] width 65 height 18
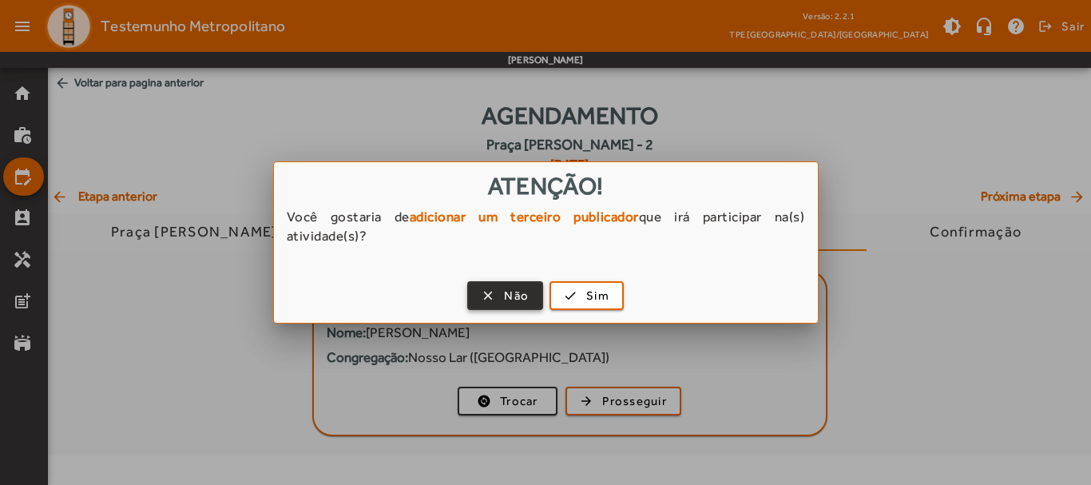
click at [502, 303] on span "button" at bounding box center [505, 295] width 73 height 38
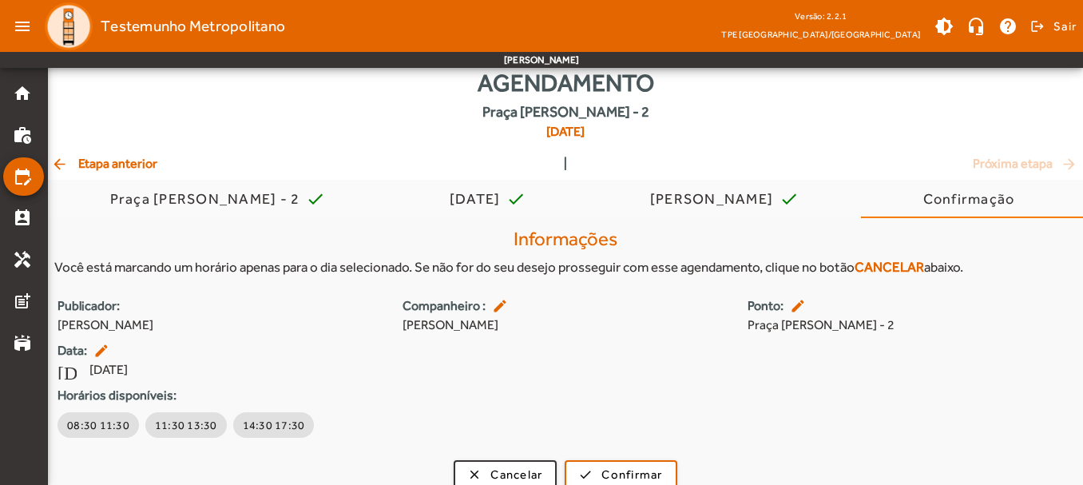
scroll to position [50, 0]
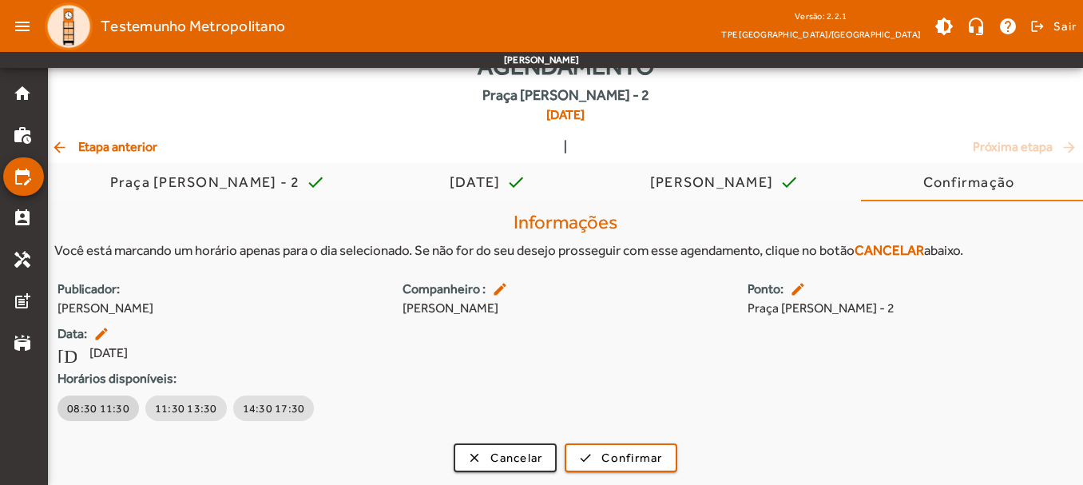
click at [88, 407] on span "08:30 11:30" at bounding box center [98, 408] width 62 height 16
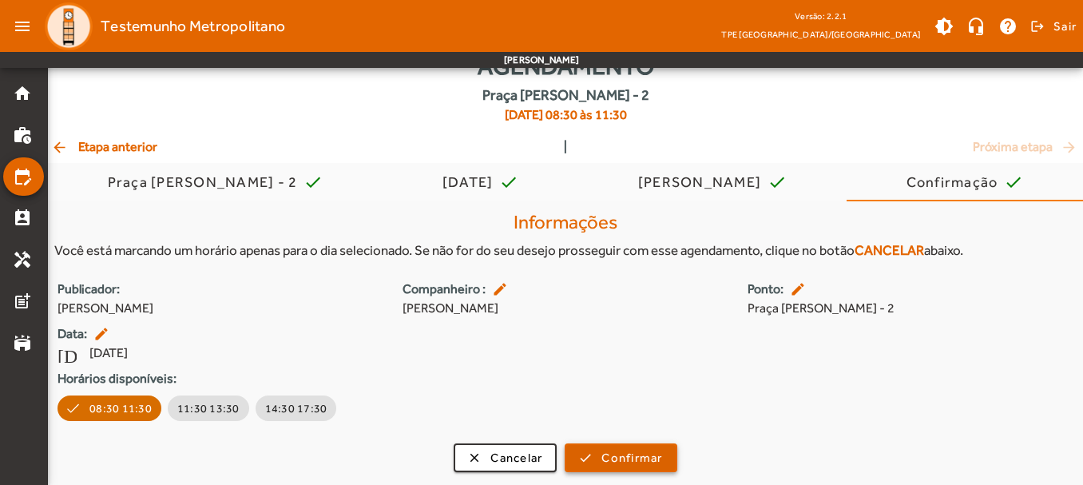
click at [653, 457] on span "Confirmar" at bounding box center [631, 458] width 61 height 18
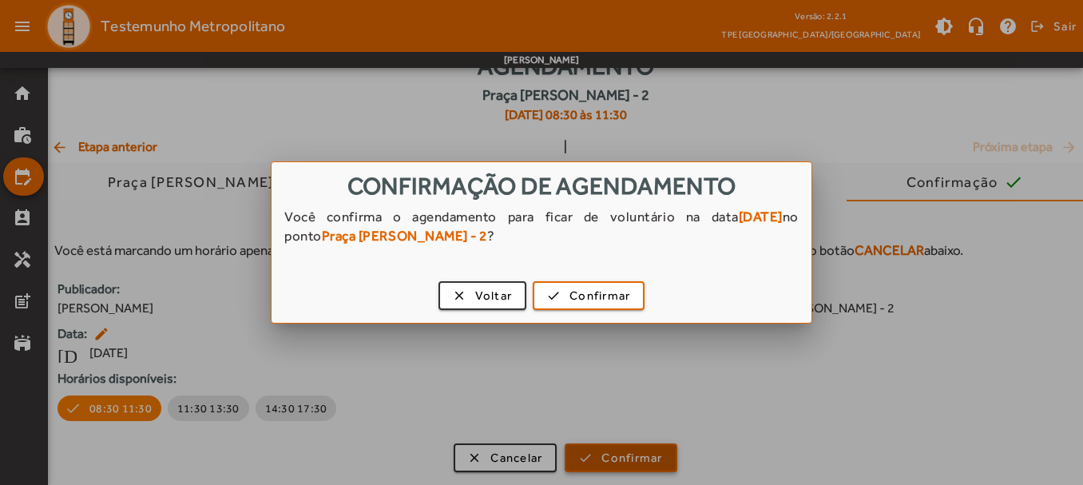
scroll to position [0, 0]
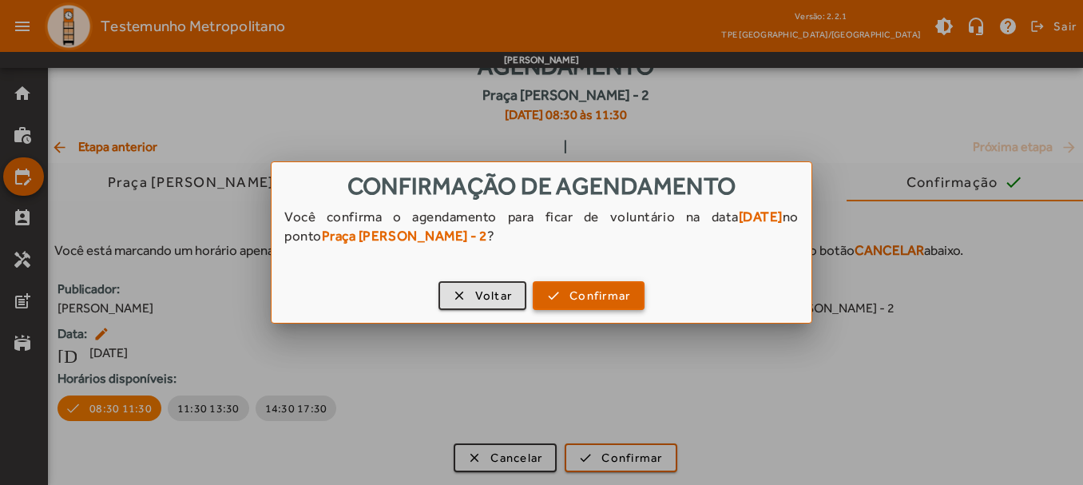
click at [581, 295] on span "Confirmar" at bounding box center [599, 296] width 61 height 18
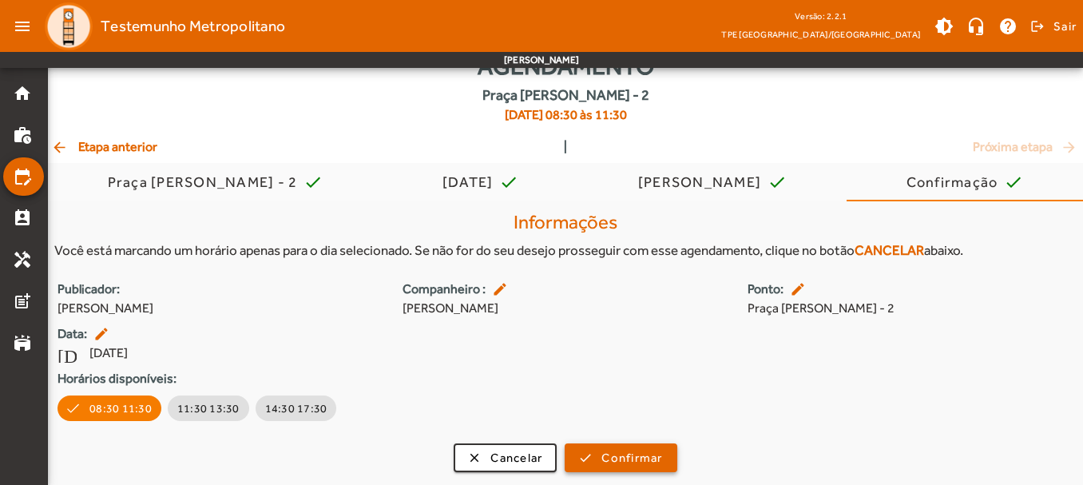
scroll to position [50, 0]
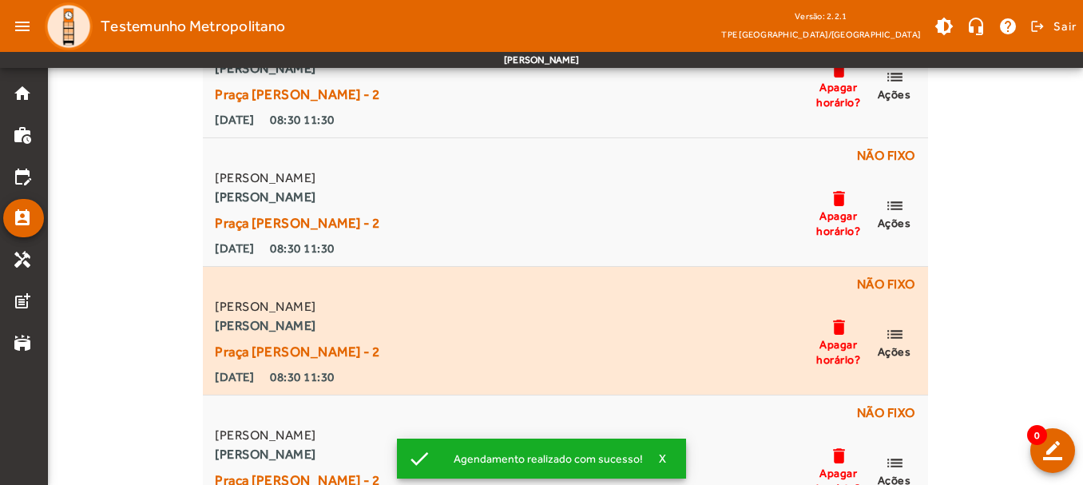
scroll to position [482, 0]
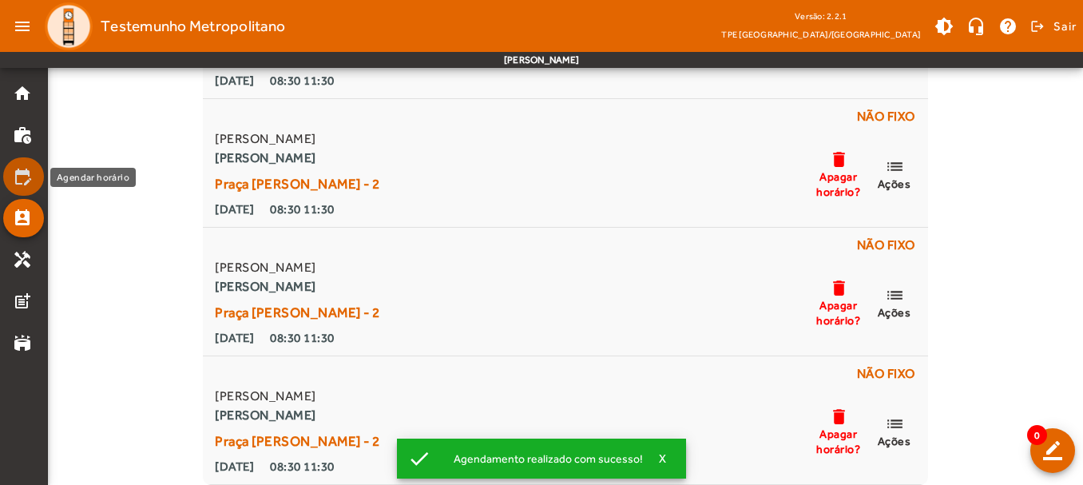
click at [26, 187] on mat-list-item "edit_calendar" at bounding box center [23, 176] width 41 height 38
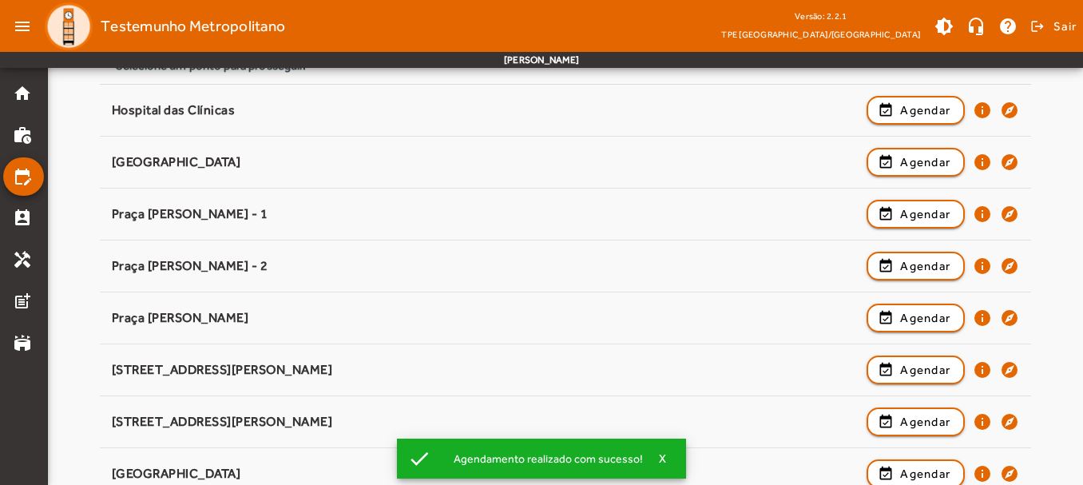
scroll to position [240, 0]
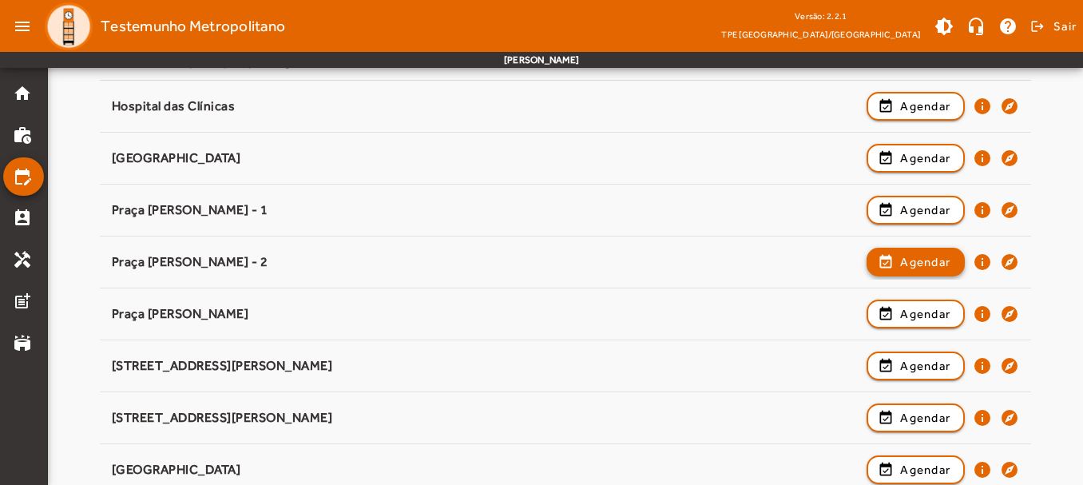
click at [887, 259] on span "button" at bounding box center [915, 262] width 95 height 38
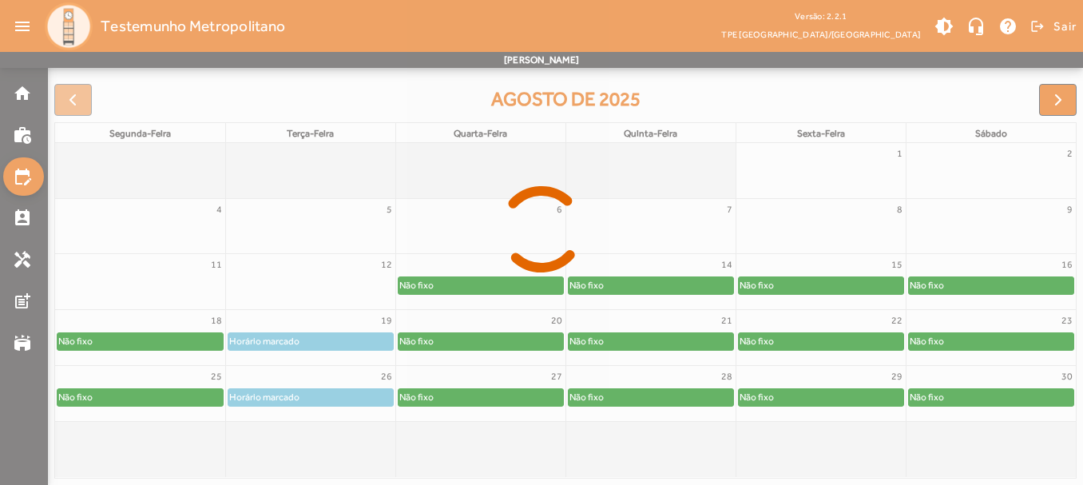
scroll to position [223, 0]
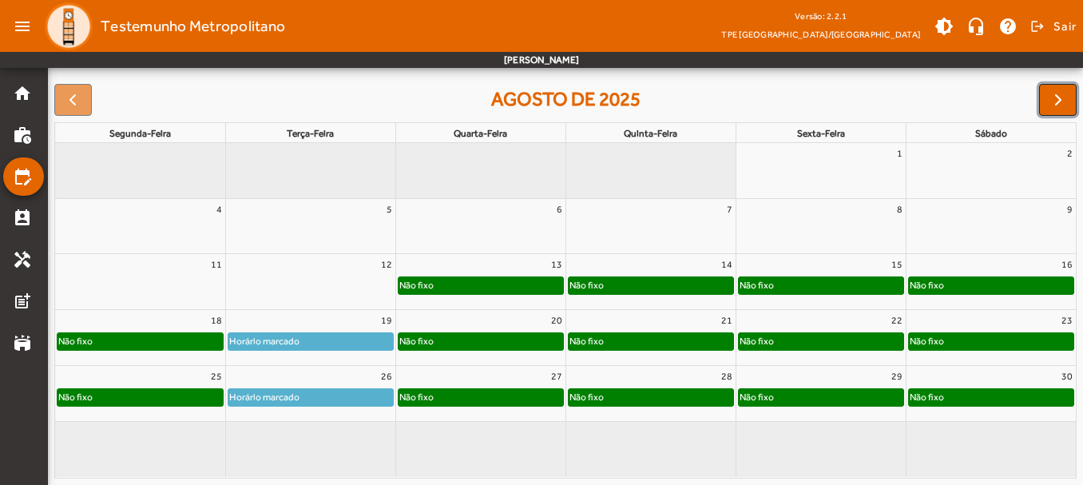
click at [1047, 107] on button "button" at bounding box center [1058, 100] width 38 height 32
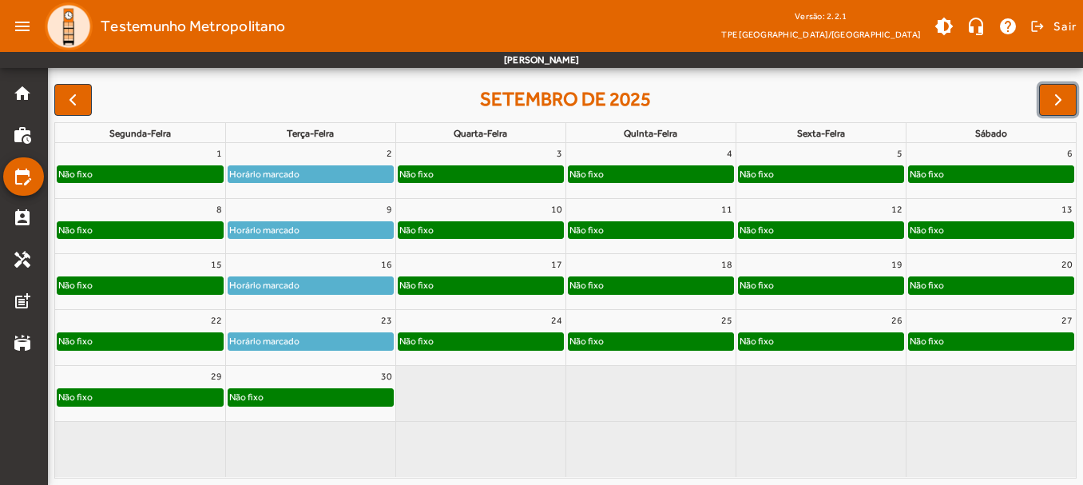
click at [321, 396] on div "Não fixo" at bounding box center [310, 397] width 165 height 16
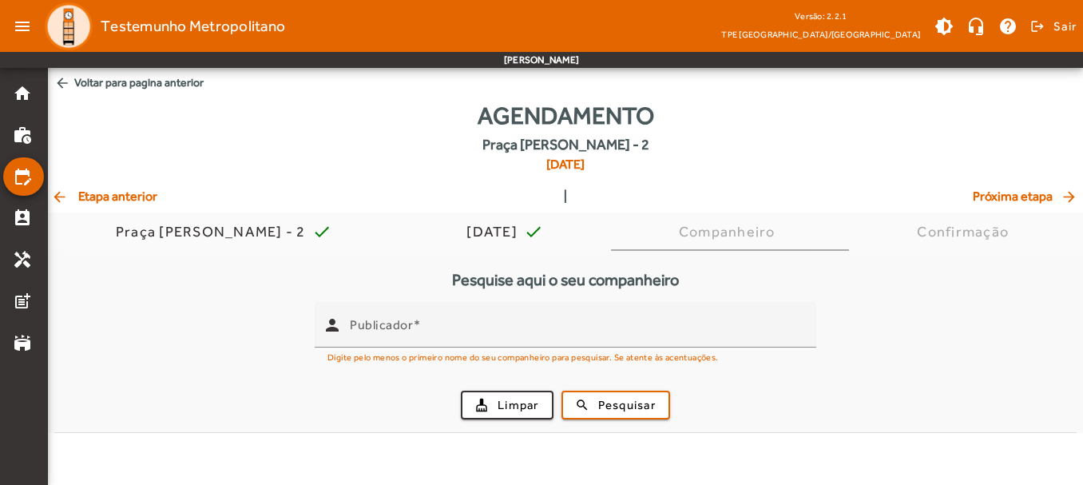
scroll to position [0, 0]
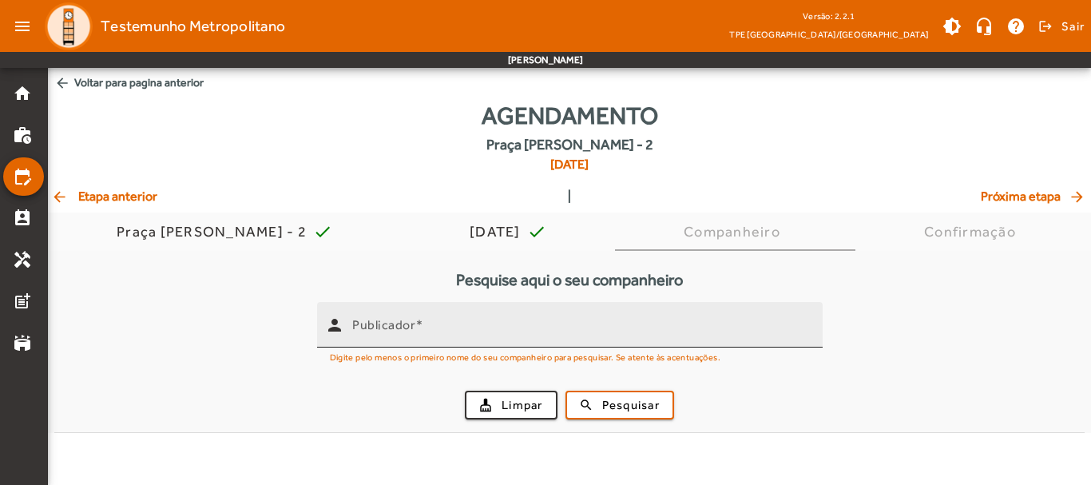
click at [426, 328] on input "Publicador" at bounding box center [581, 331] width 458 height 19
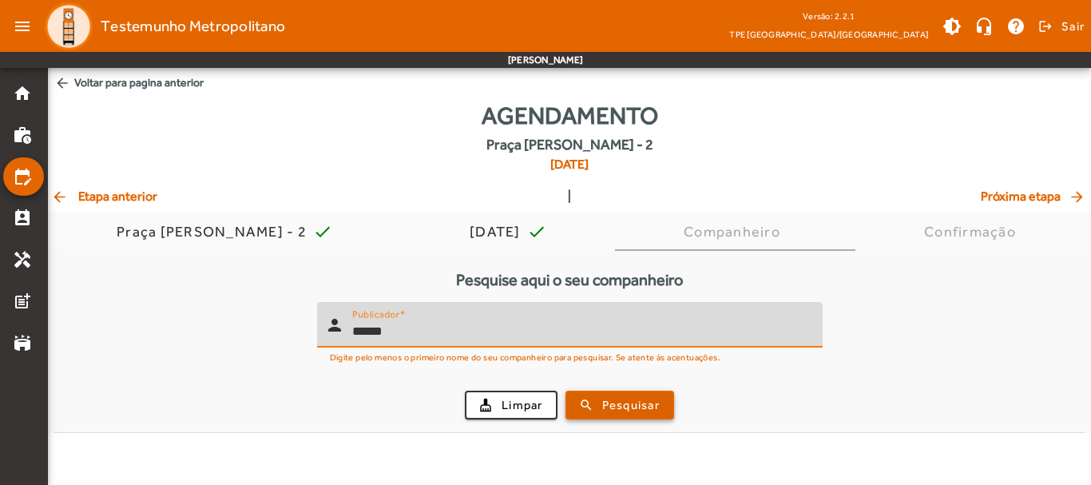
type input "******"
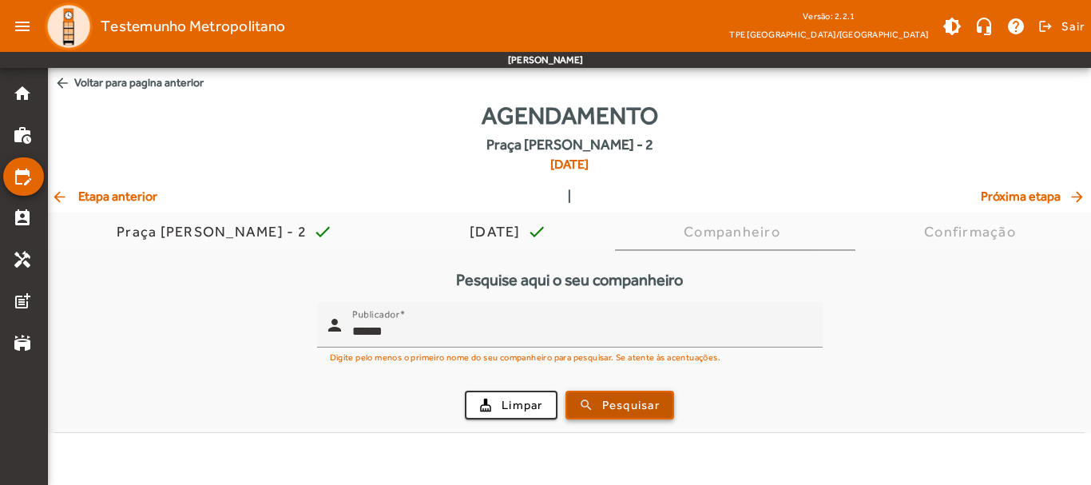
click at [625, 396] on span "Pesquisar" at bounding box center [631, 405] width 58 height 18
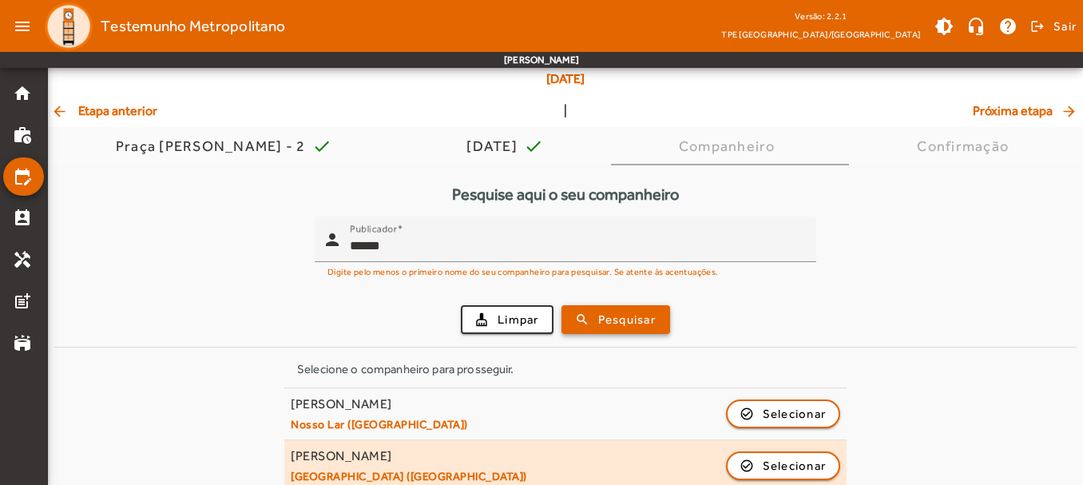
scroll to position [157, 0]
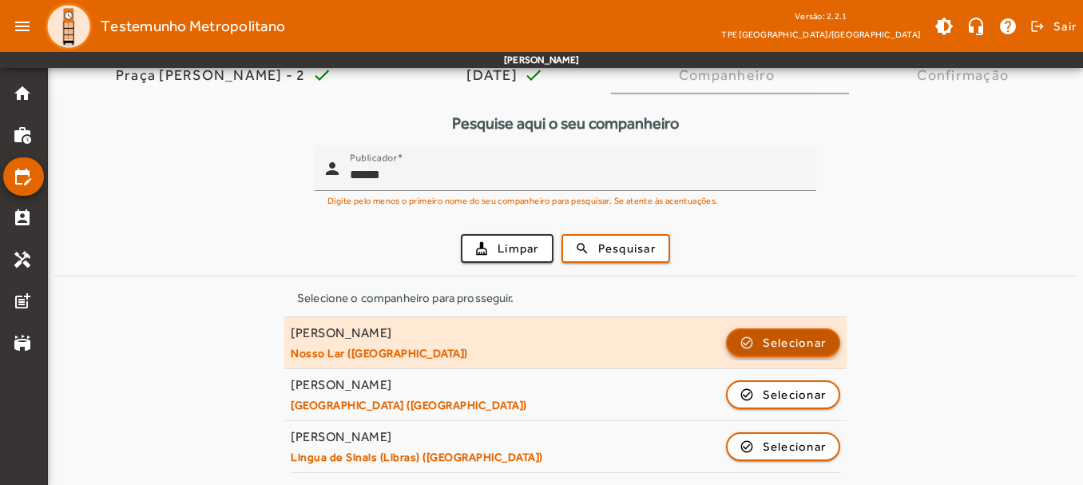
click at [811, 344] on span "Selecionar" at bounding box center [795, 342] width 64 height 19
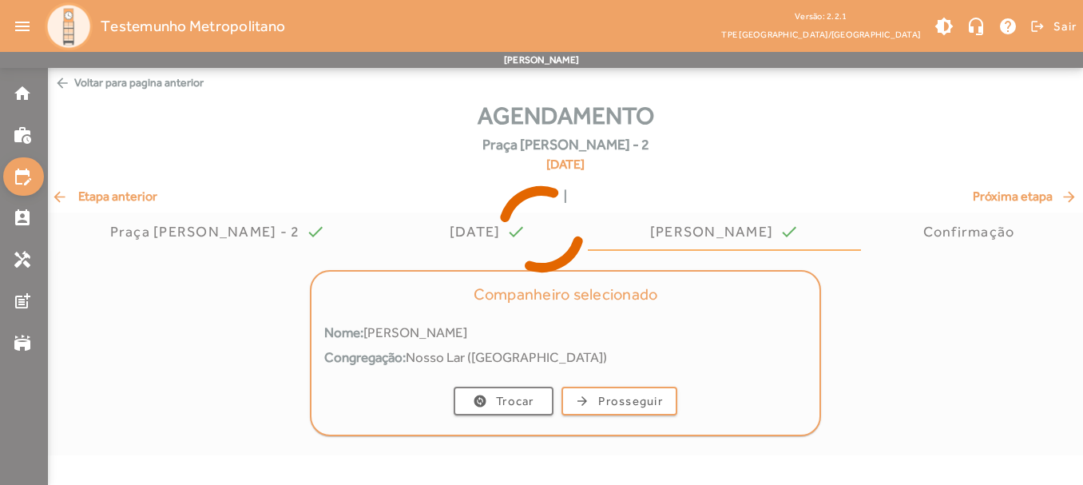
scroll to position [0, 0]
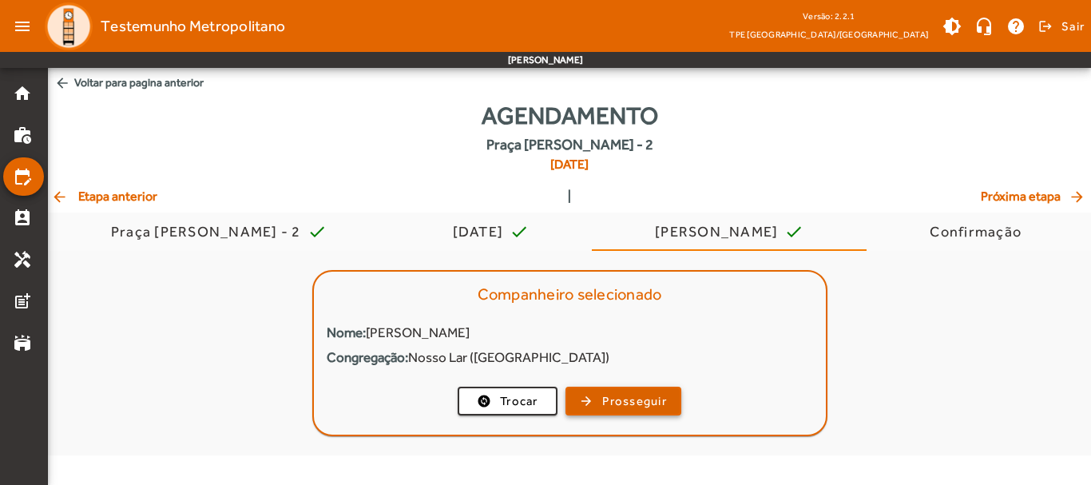
click at [645, 410] on span "Prosseguir" at bounding box center [634, 401] width 65 height 18
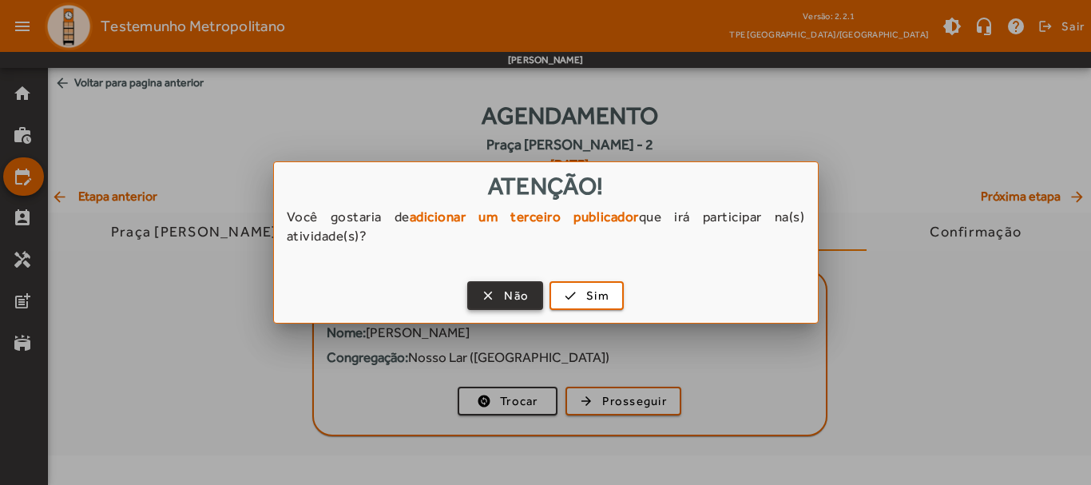
click at [494, 300] on span "button" at bounding box center [505, 295] width 73 height 38
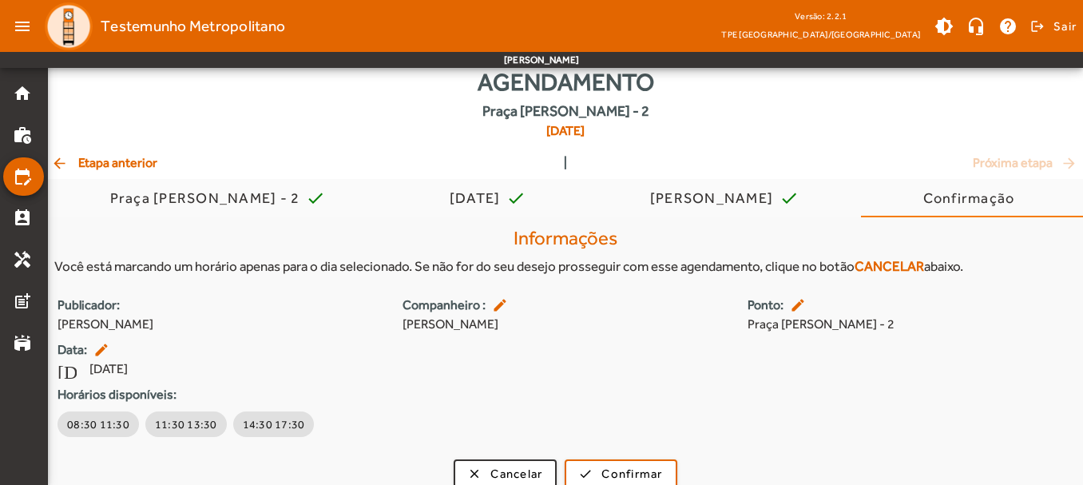
scroll to position [50, 0]
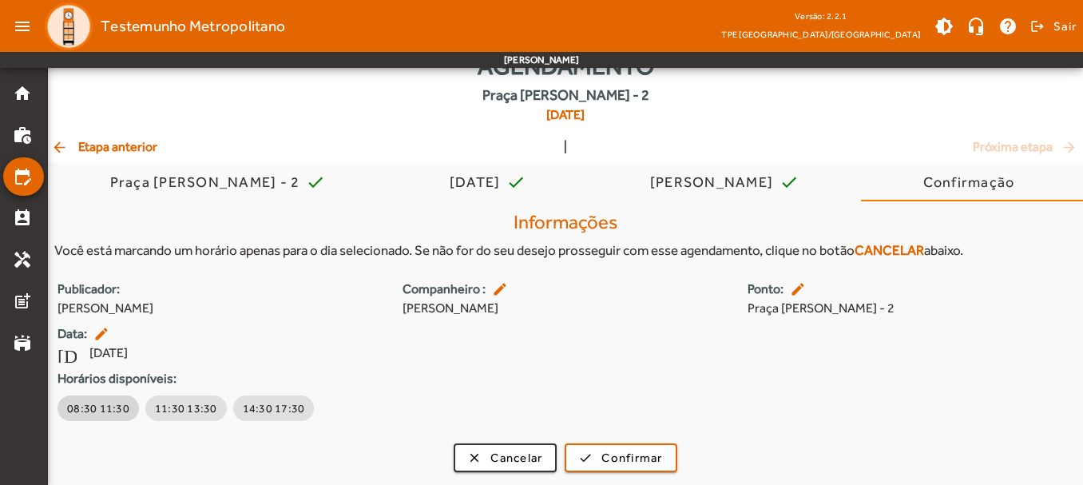
click at [98, 411] on span "08:30 11:30" at bounding box center [98, 408] width 62 height 16
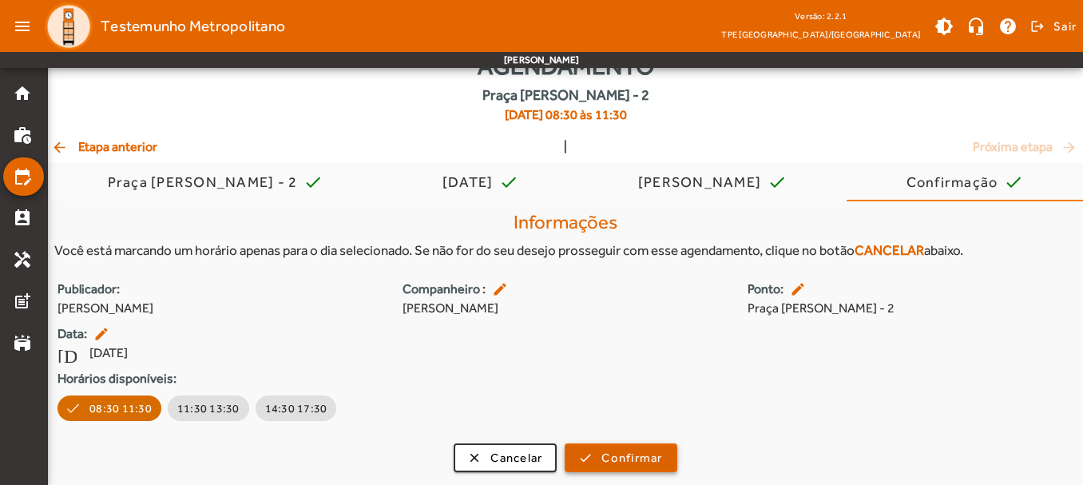
click at [608, 445] on span "submit" at bounding box center [620, 457] width 109 height 38
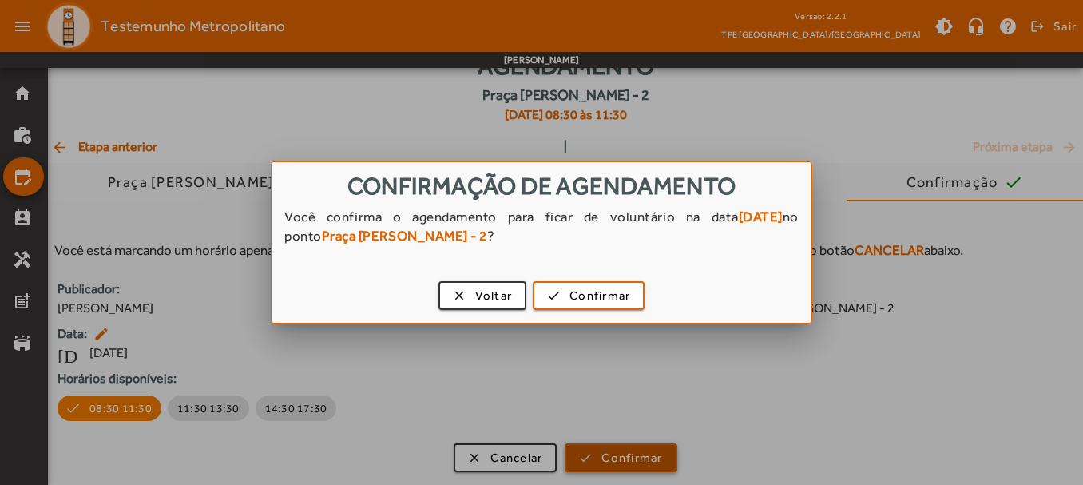
scroll to position [0, 0]
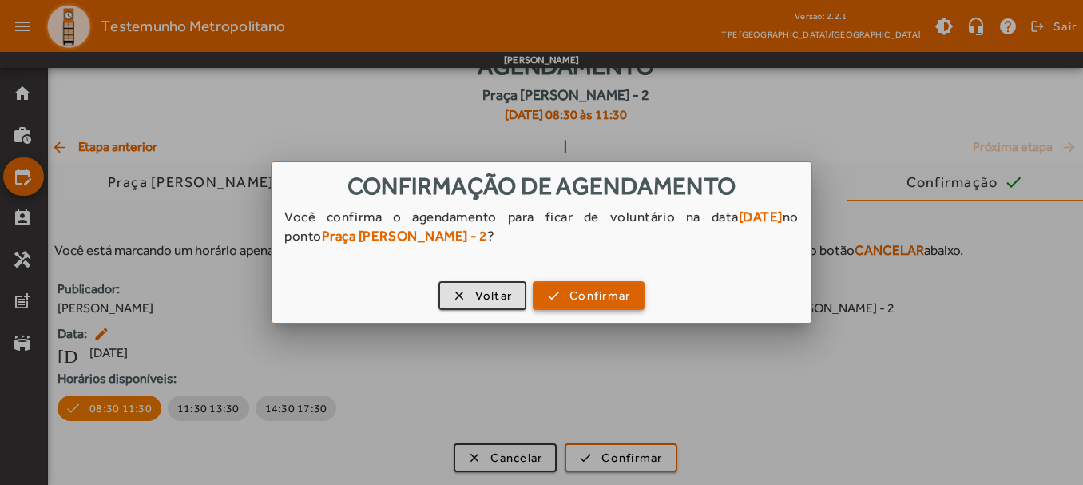
click at [579, 299] on span "Confirmar" at bounding box center [599, 296] width 61 height 18
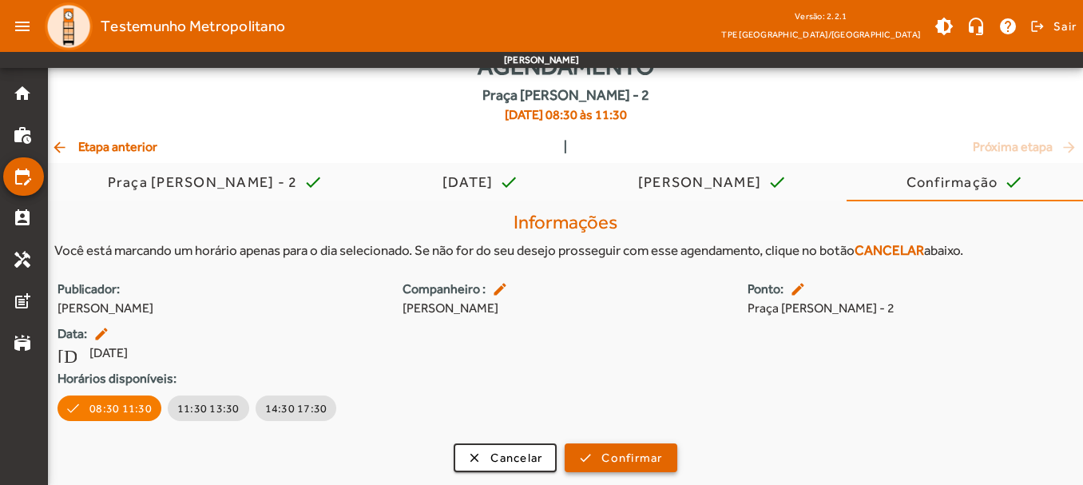
scroll to position [50, 0]
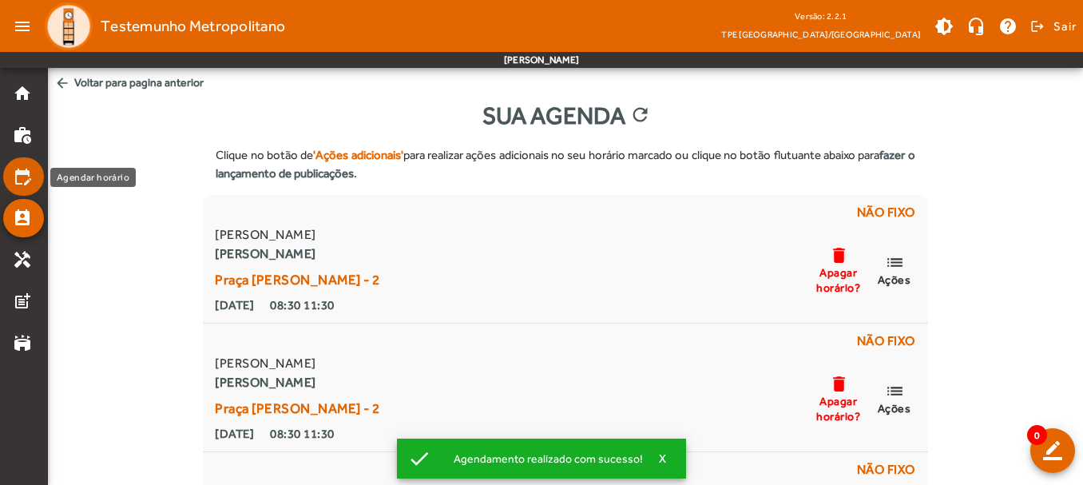
click at [19, 177] on mat-icon "edit_calendar" at bounding box center [22, 176] width 19 height 19
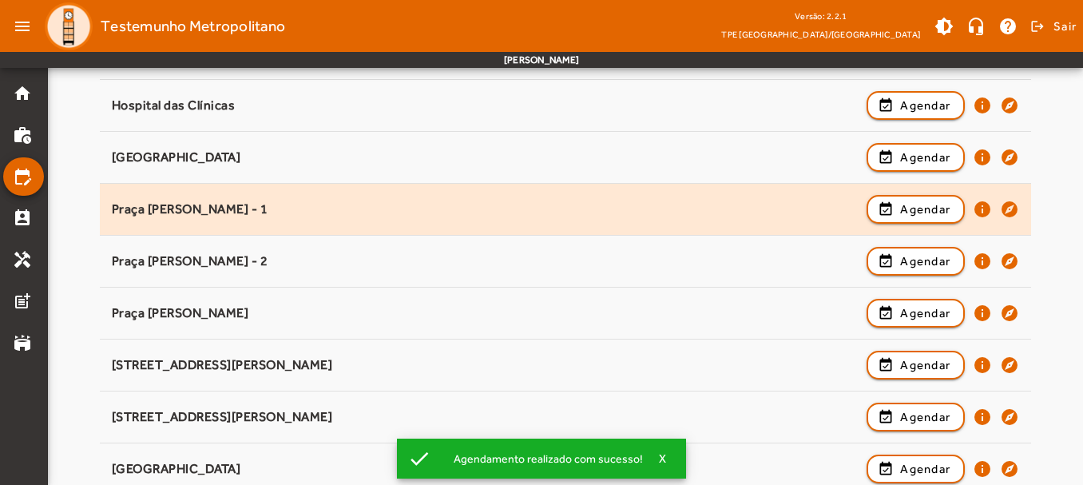
scroll to position [240, 0]
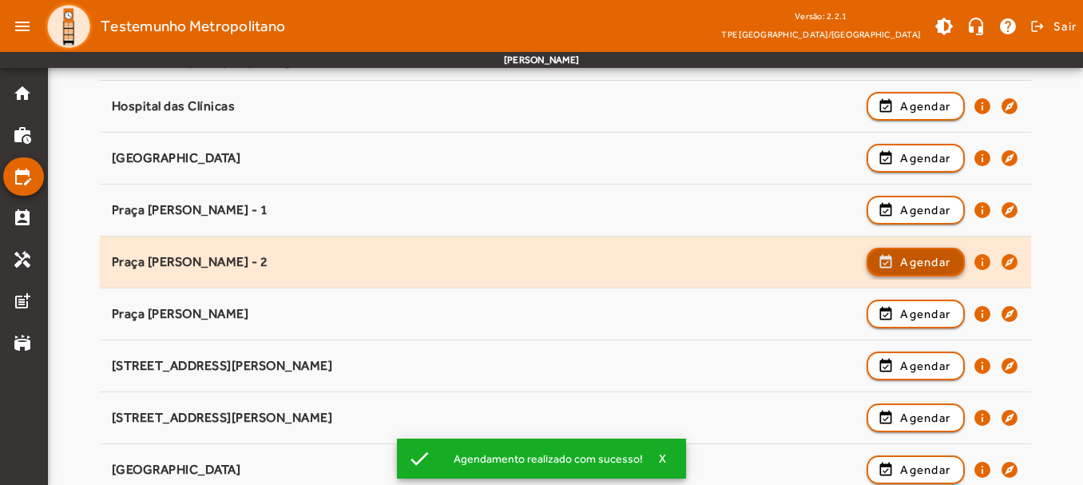
click at [904, 261] on span "Agendar" at bounding box center [925, 261] width 50 height 19
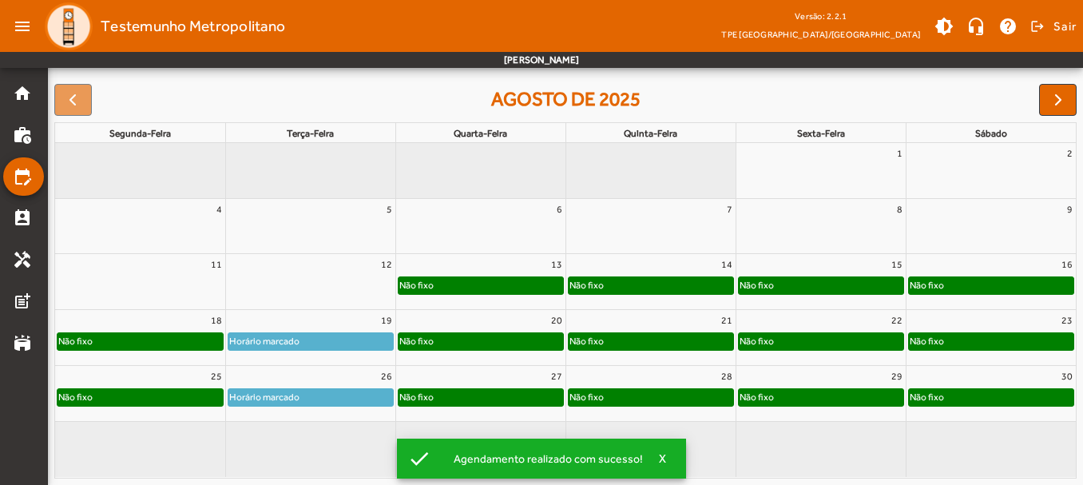
scroll to position [0, 0]
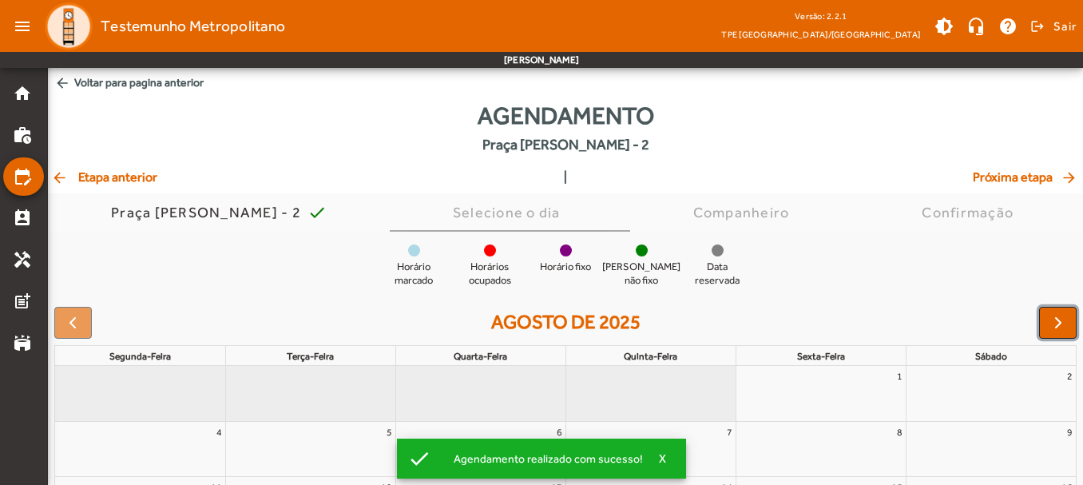
click at [1064, 321] on span "button" at bounding box center [1058, 322] width 19 height 19
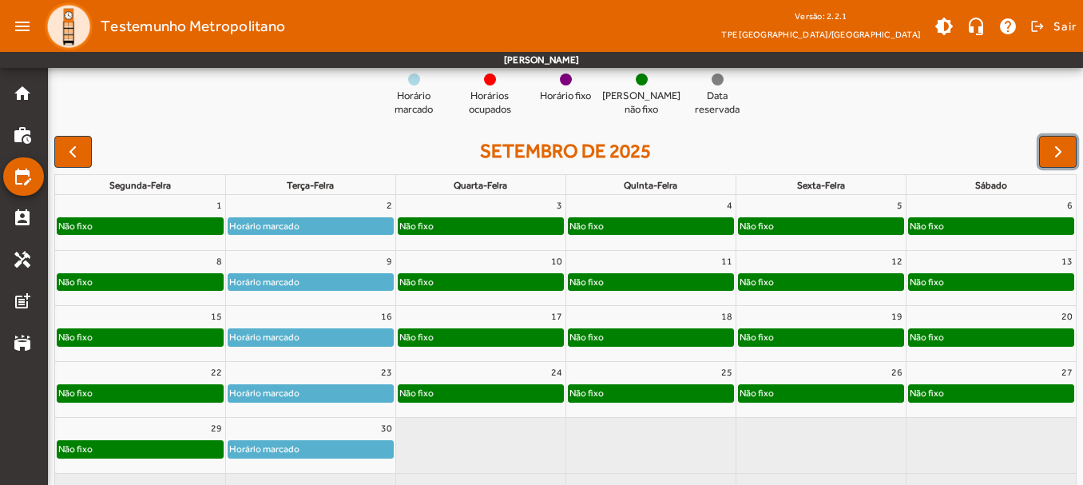
scroll to position [143, 0]
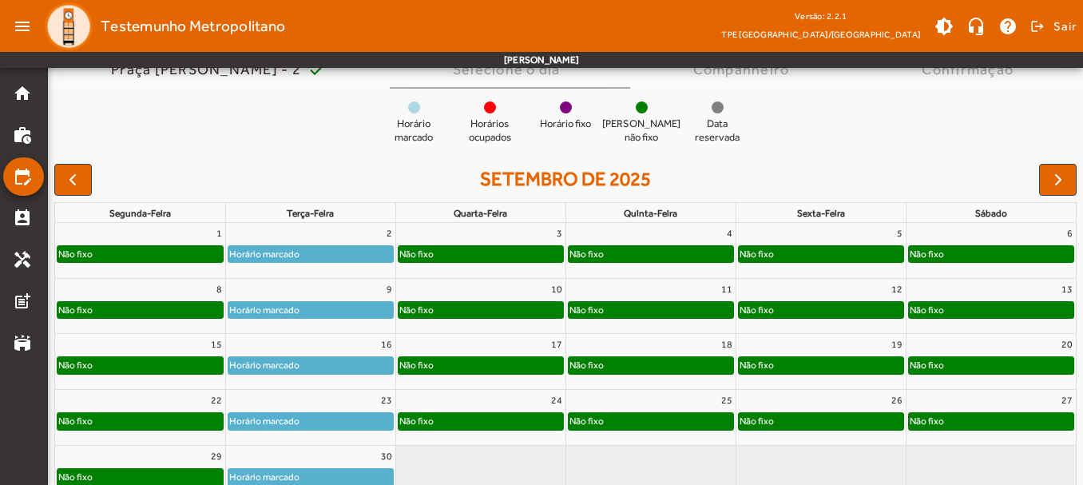
click at [1033, 181] on div "setembro de 2025" at bounding box center [565, 180] width 1022 height 32
click at [1061, 181] on span "button" at bounding box center [1058, 179] width 19 height 19
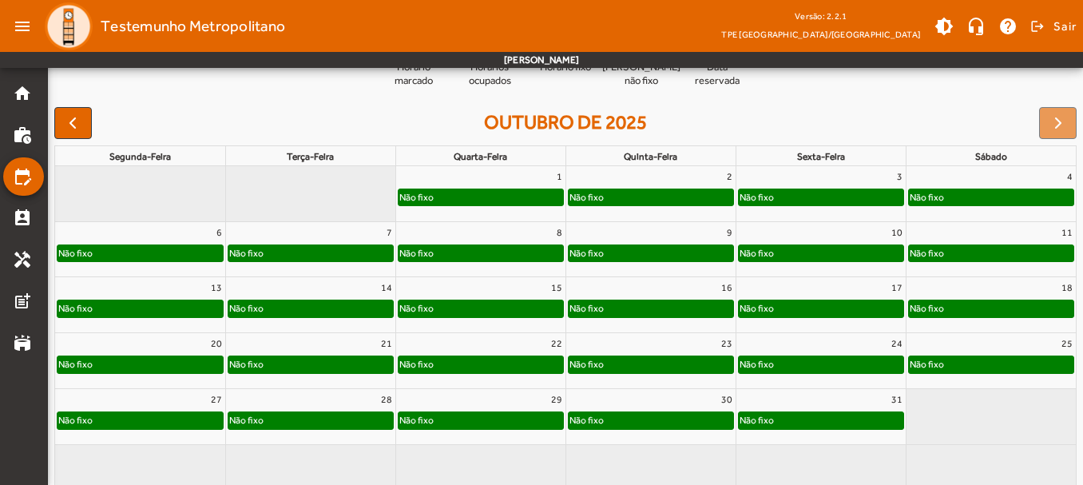
scroll to position [223, 0]
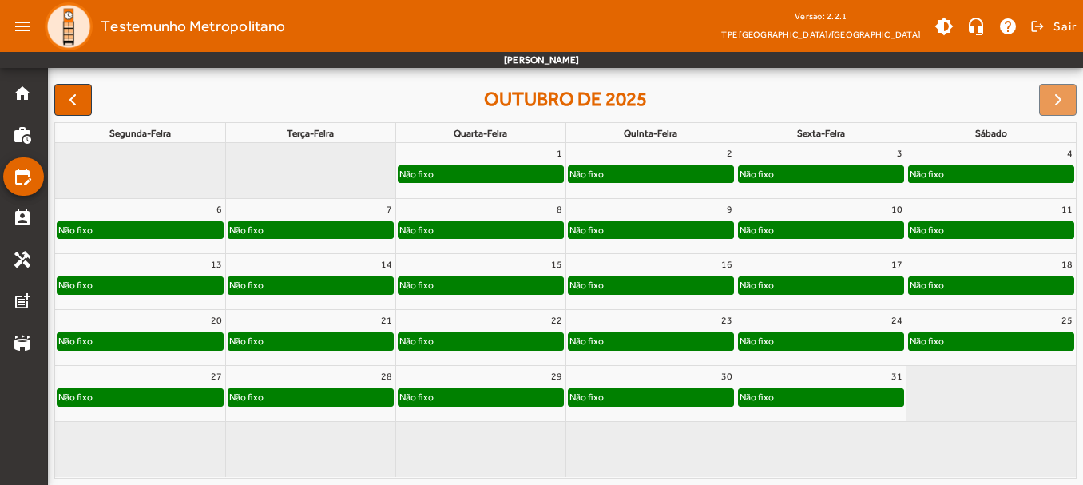
click at [279, 228] on div "Não fixo" at bounding box center [310, 230] width 165 height 16
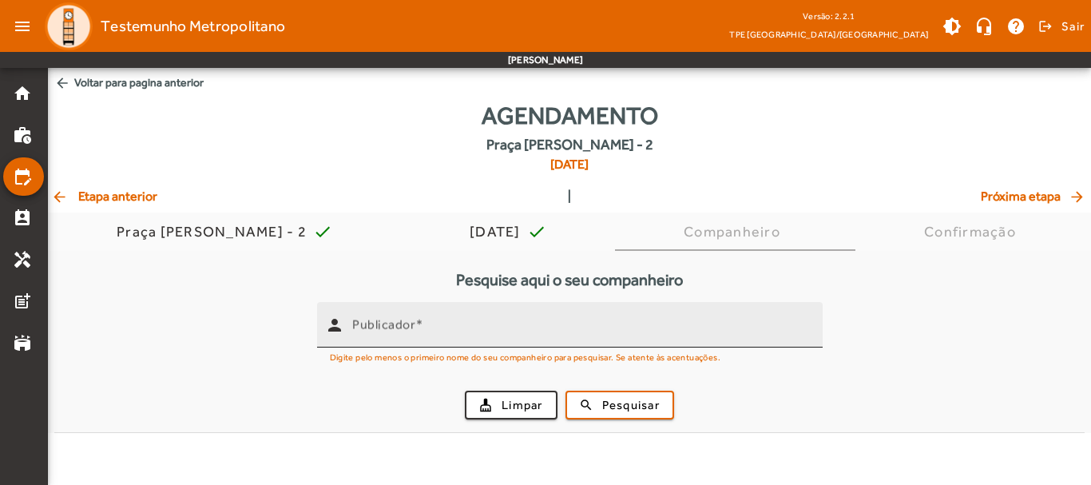
drag, startPoint x: 469, startPoint y: 294, endPoint x: 457, endPoint y: 324, distance: 32.6
click at [458, 321] on div "Pesquise aqui o seu companheiro person Publicador Digite pelo menos o primeiro …" at bounding box center [569, 351] width 1030 height 163
click at [457, 324] on input "Publicador" at bounding box center [581, 331] width 458 height 19
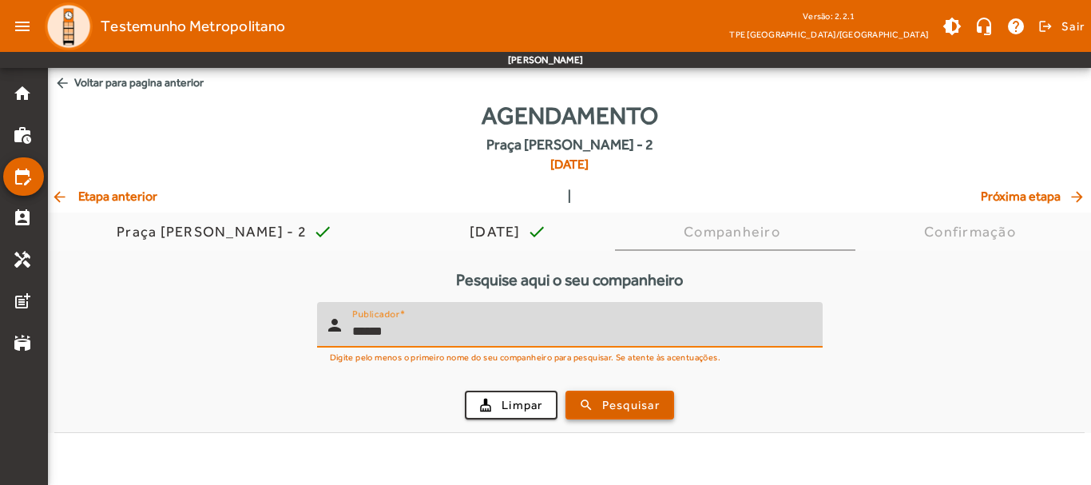
type input "******"
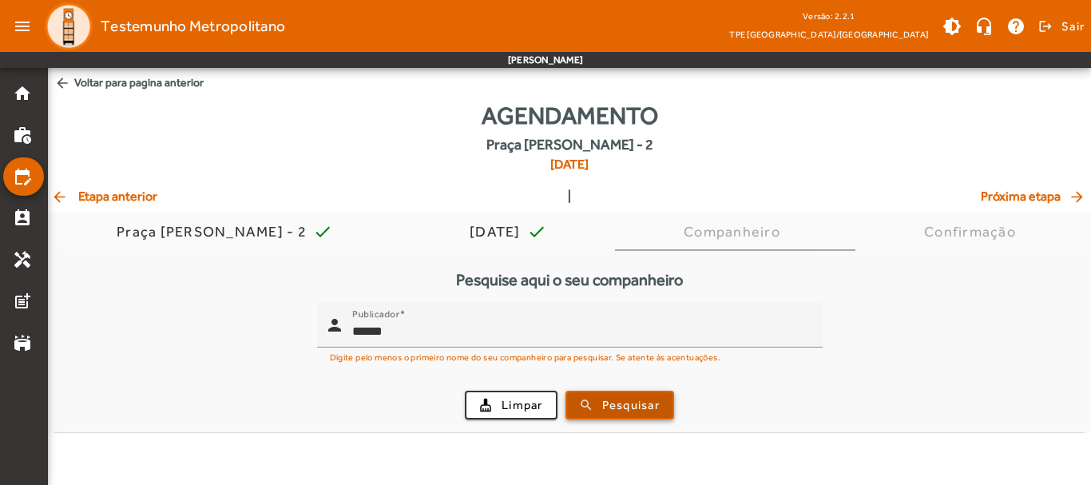
click at [615, 396] on span "Pesquisar" at bounding box center [631, 405] width 58 height 18
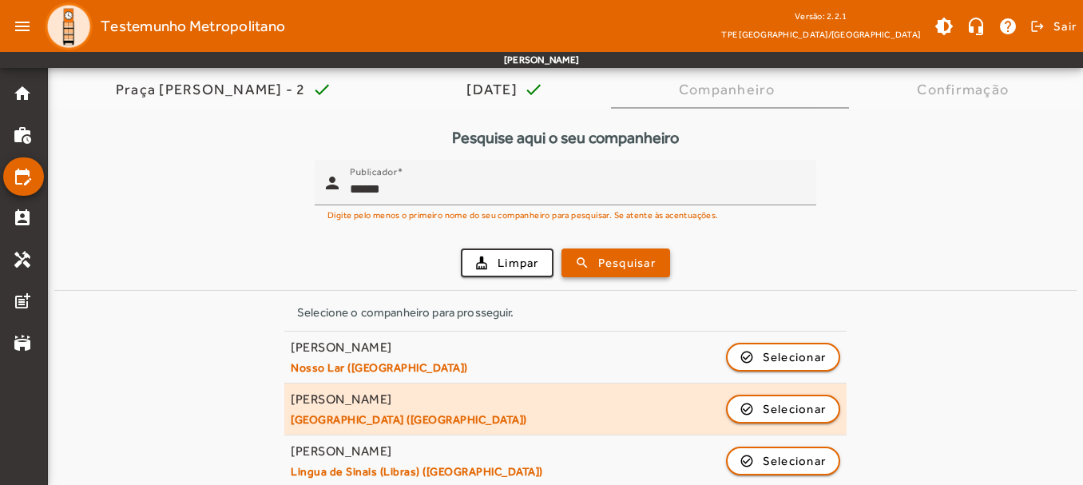
scroll to position [157, 0]
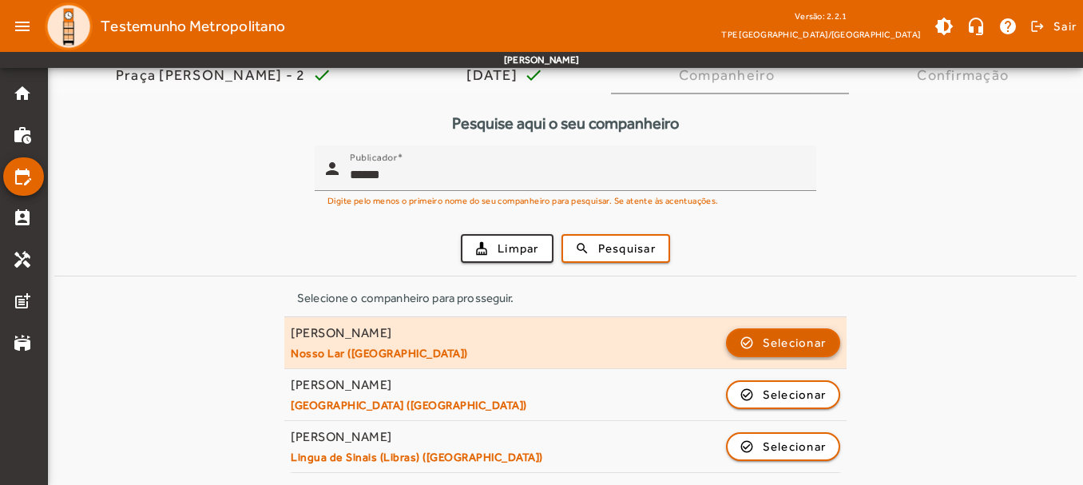
click at [764, 339] on span "Selecionar" at bounding box center [795, 342] width 64 height 19
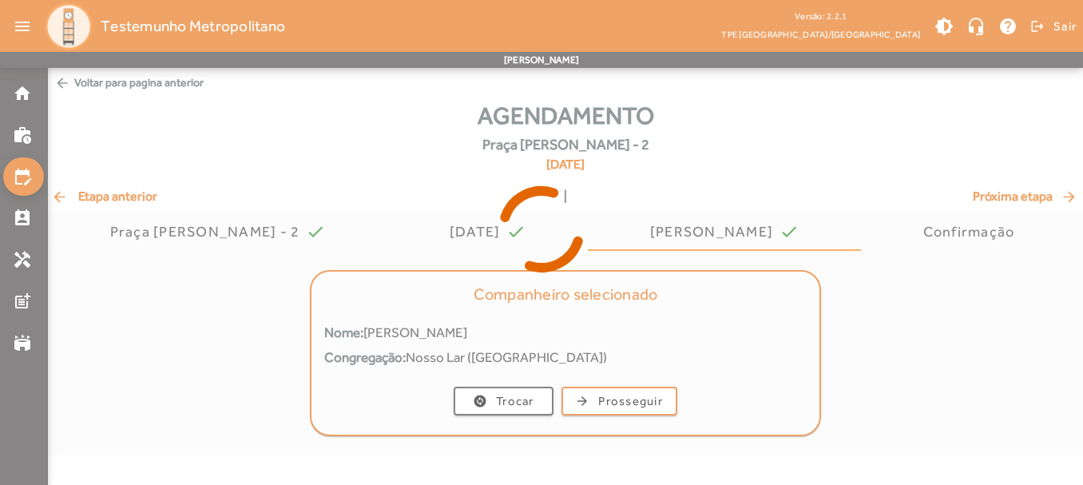
scroll to position [0, 0]
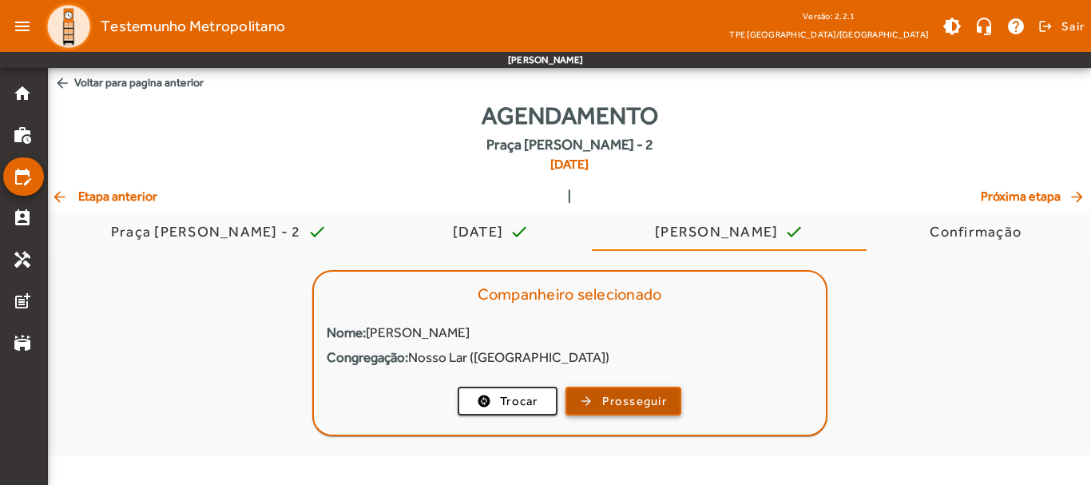
click at [625, 403] on span "Prosseguir" at bounding box center [634, 401] width 65 height 18
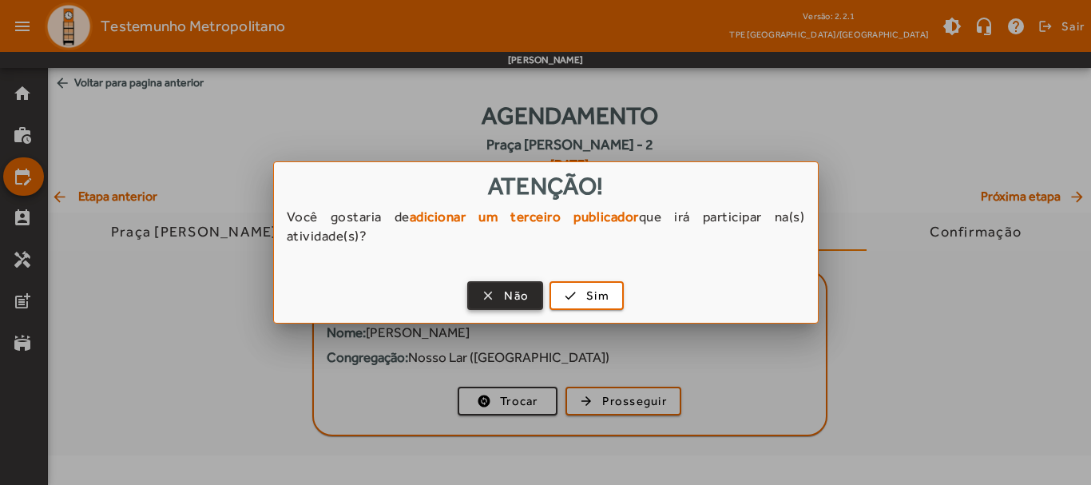
click at [527, 292] on span "Não" at bounding box center [516, 296] width 25 height 18
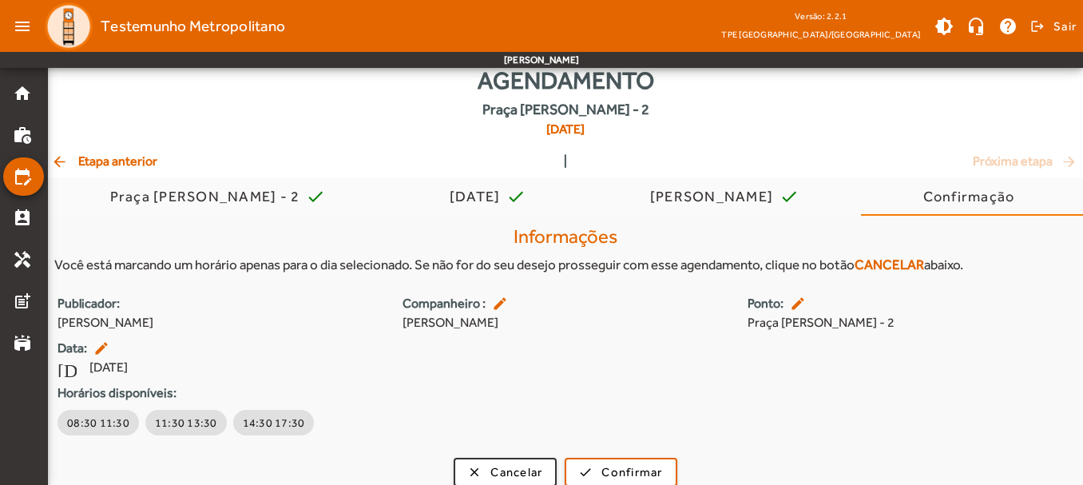
scroll to position [50, 0]
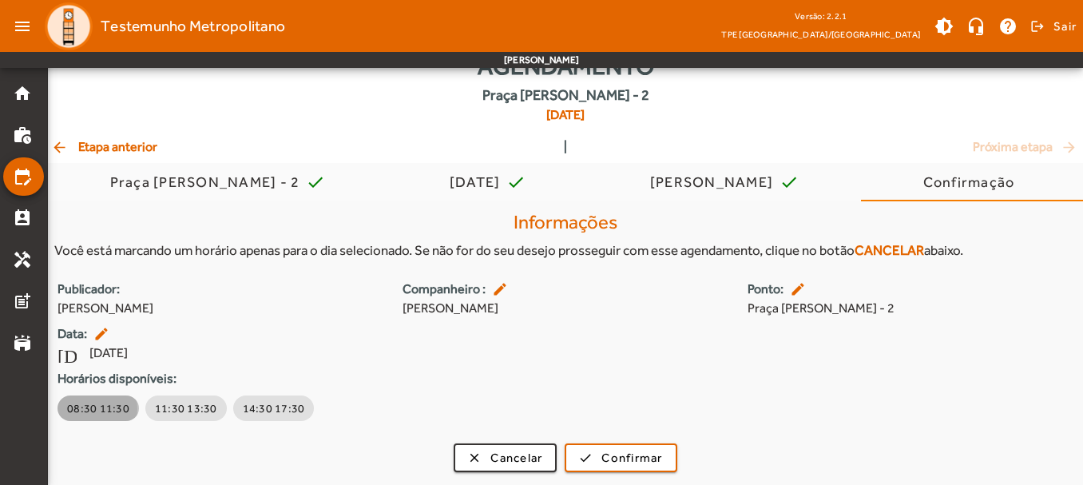
click at [84, 408] on span "08:30 11:30" at bounding box center [98, 408] width 62 height 16
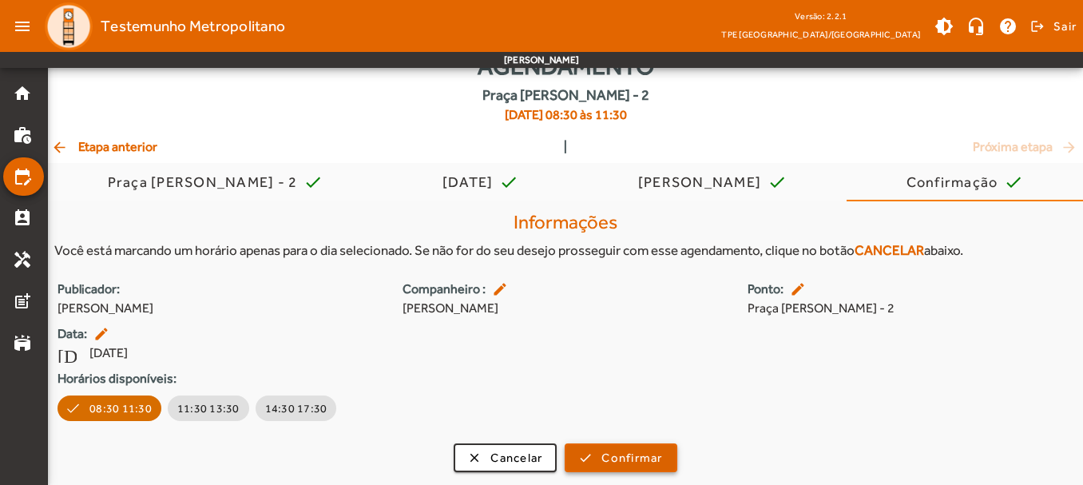
click at [646, 453] on span "Confirmar" at bounding box center [631, 458] width 61 height 18
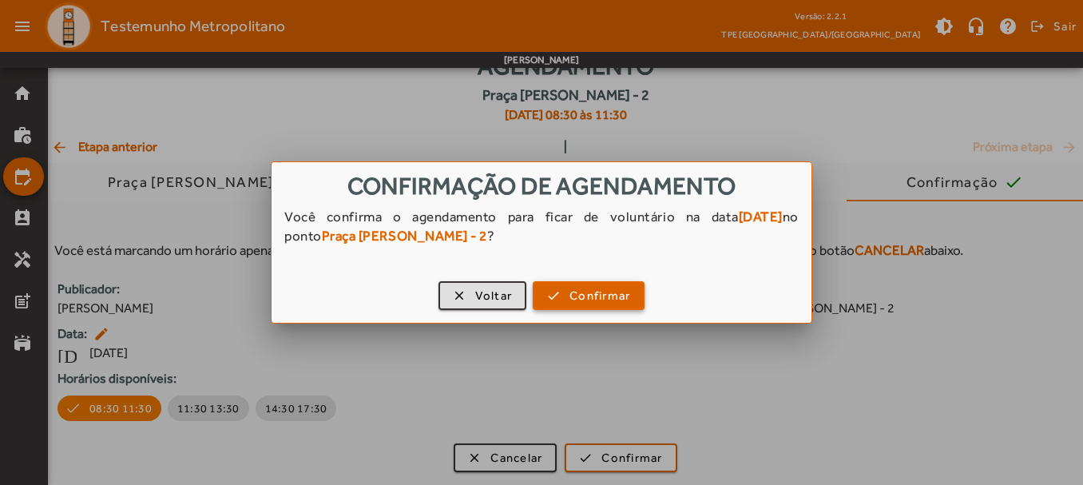
click at [618, 293] on span "Confirmar" at bounding box center [599, 296] width 61 height 18
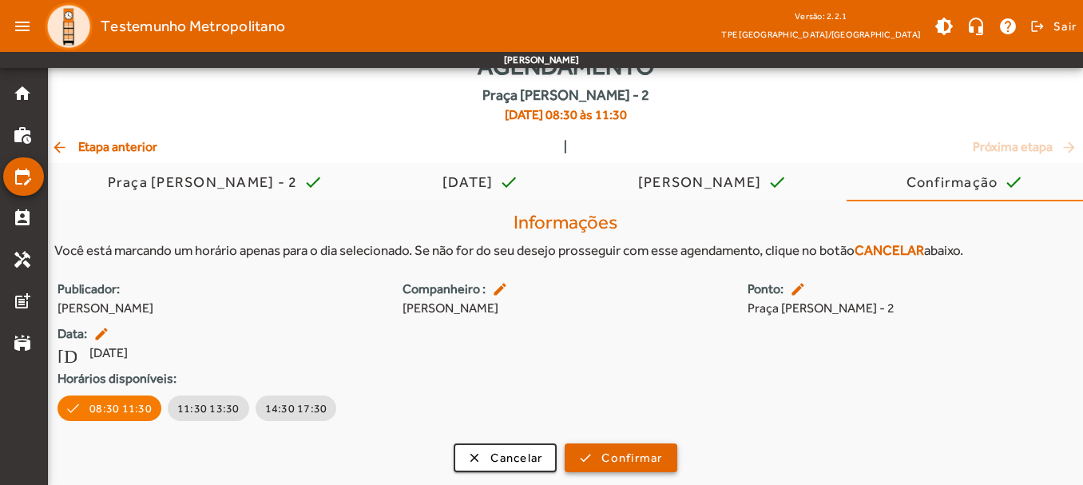
scroll to position [50, 0]
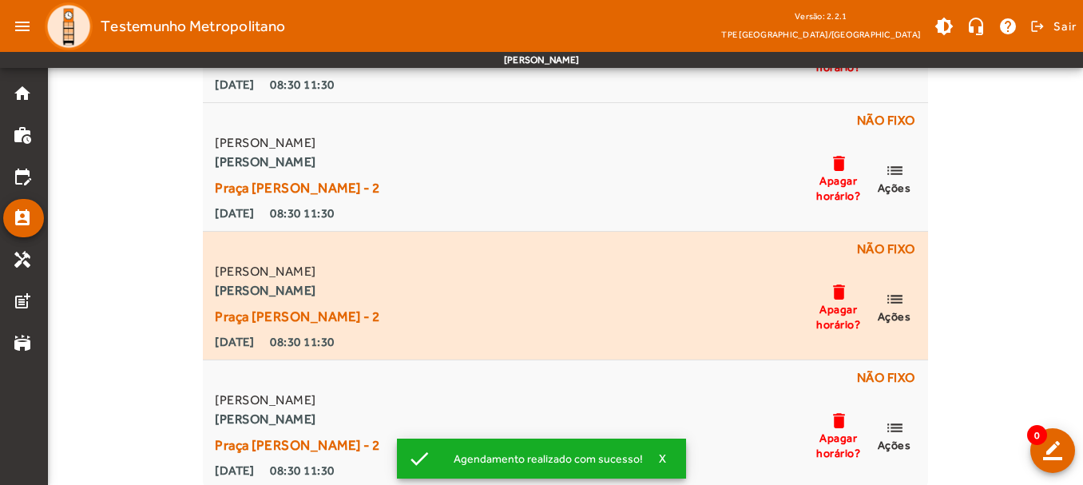
scroll to position [739, 0]
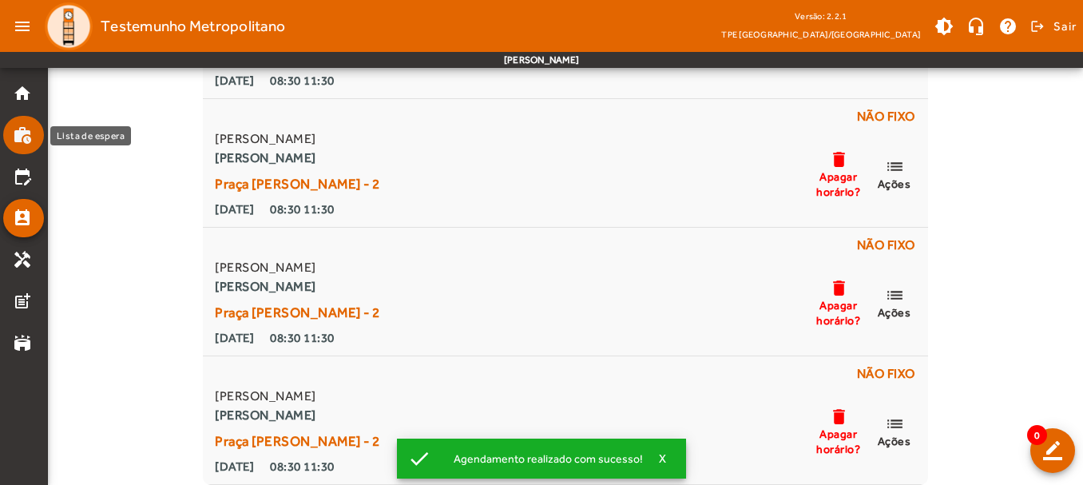
click at [25, 127] on mat-icon "work_history" at bounding box center [22, 134] width 19 height 19
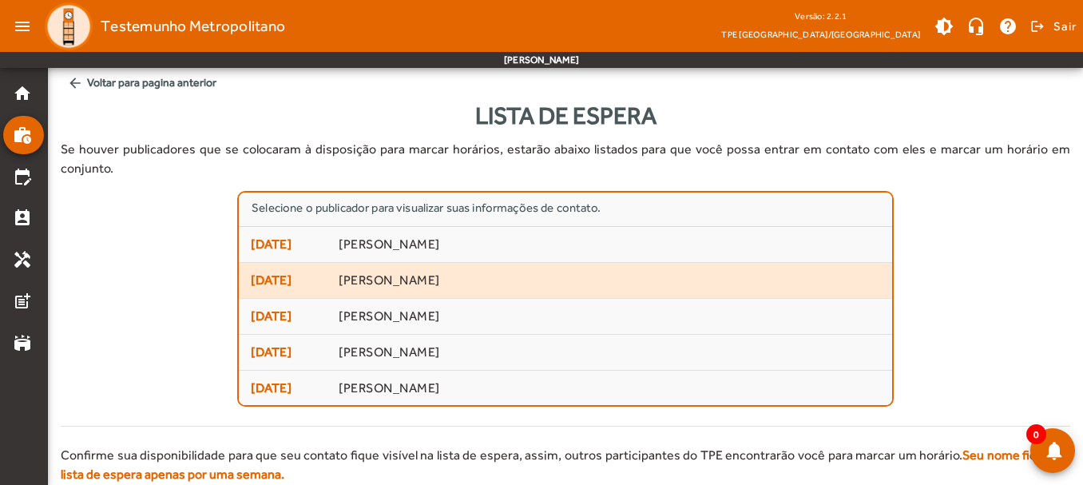
click at [359, 272] on span "[PERSON_NAME]" at bounding box center [609, 280] width 541 height 17
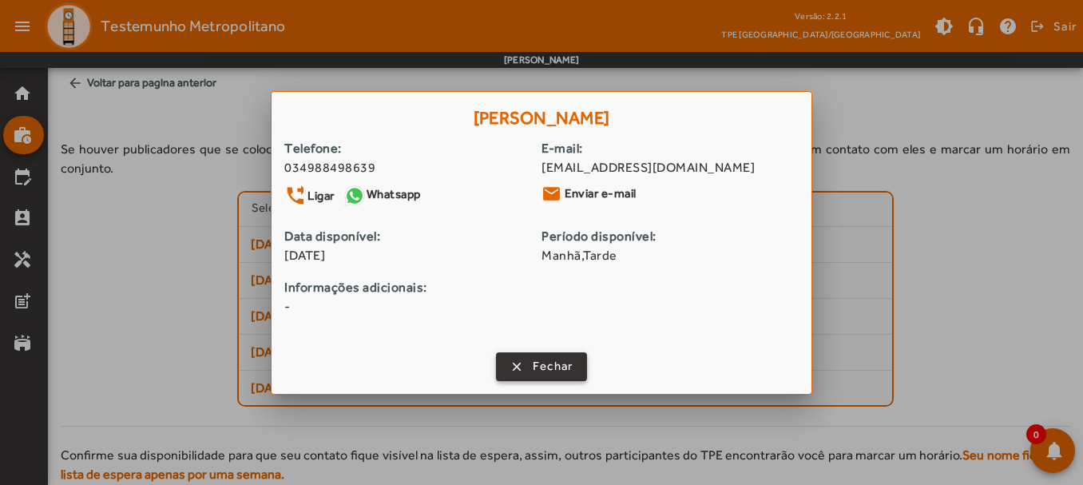
click at [565, 363] on span "Fechar" at bounding box center [553, 366] width 41 height 18
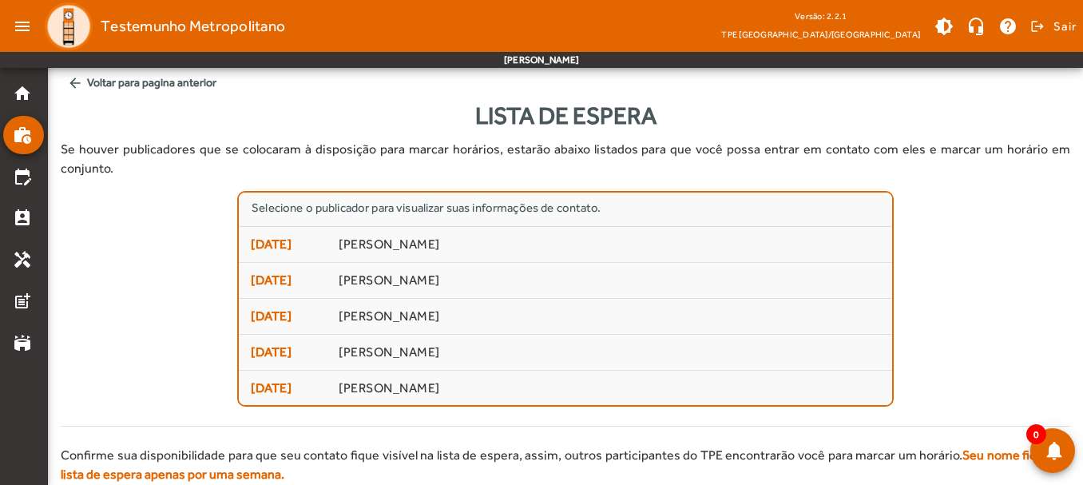
click at [364, 120] on div "Lista de espera" at bounding box center [566, 115] width 1010 height 36
click at [35, 181] on link "edit_calendar" at bounding box center [28, 176] width 31 height 19
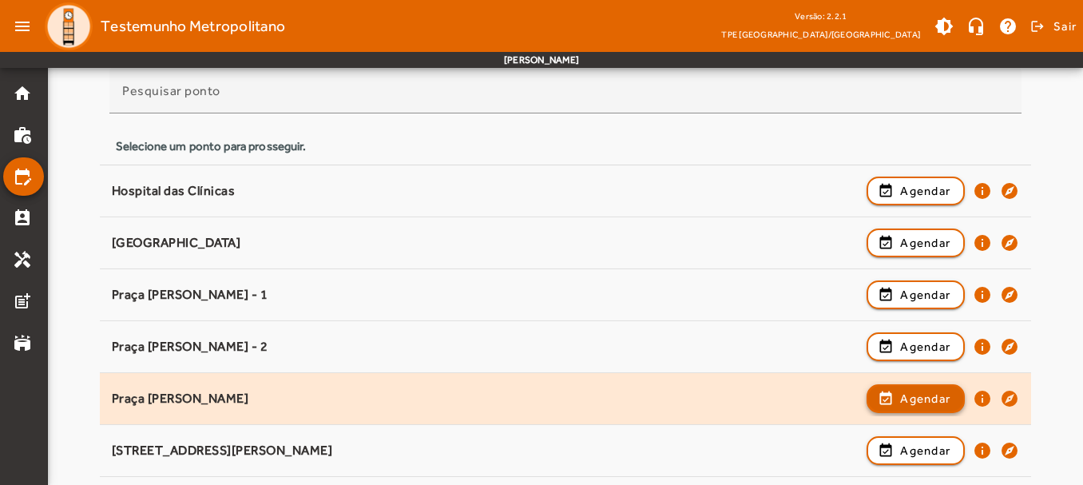
scroll to position [160, 0]
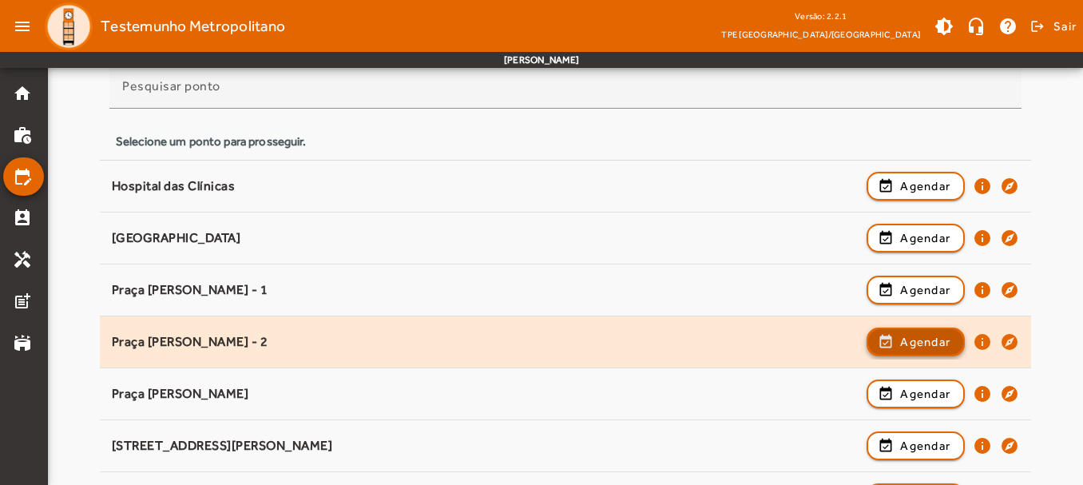
click at [902, 339] on span "Agendar" at bounding box center [925, 341] width 50 height 19
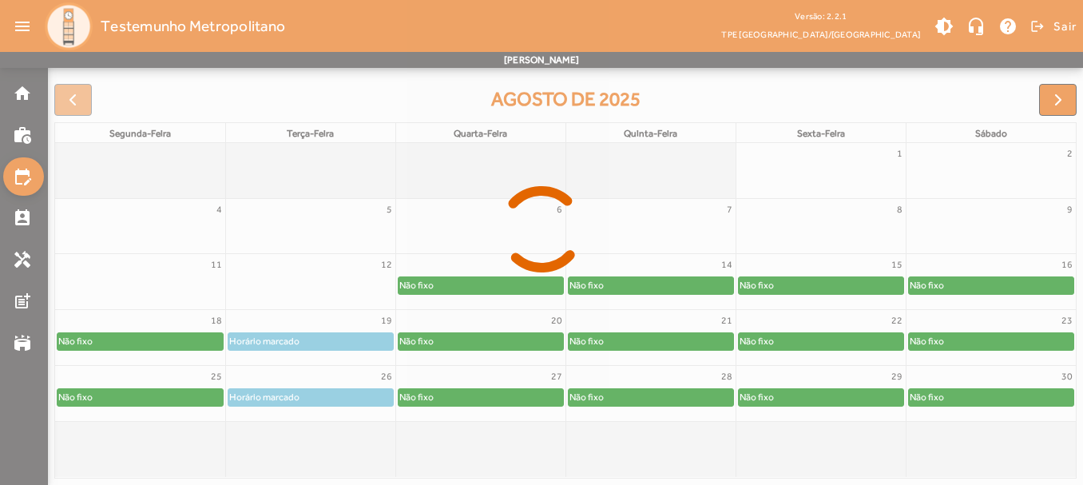
scroll to position [223, 0]
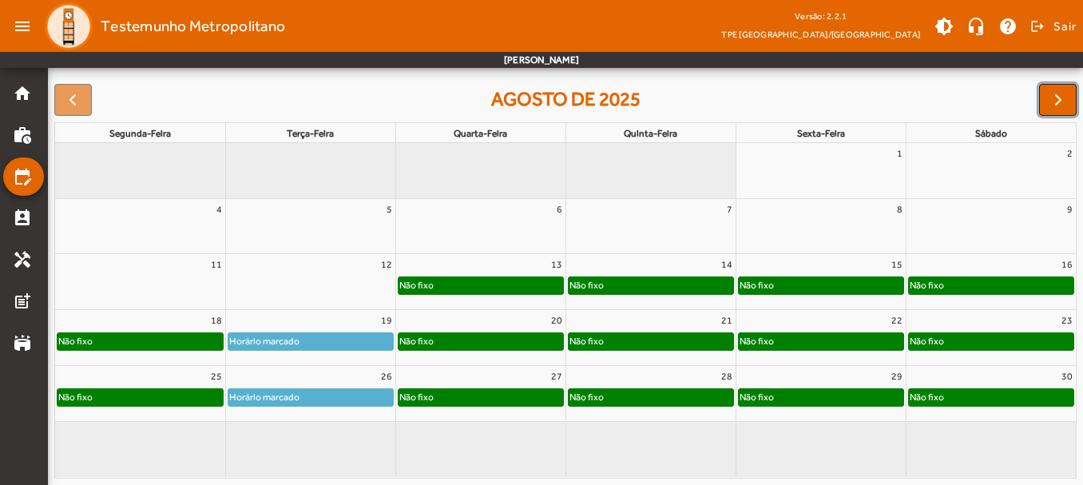
click at [1046, 103] on button "button" at bounding box center [1058, 100] width 38 height 32
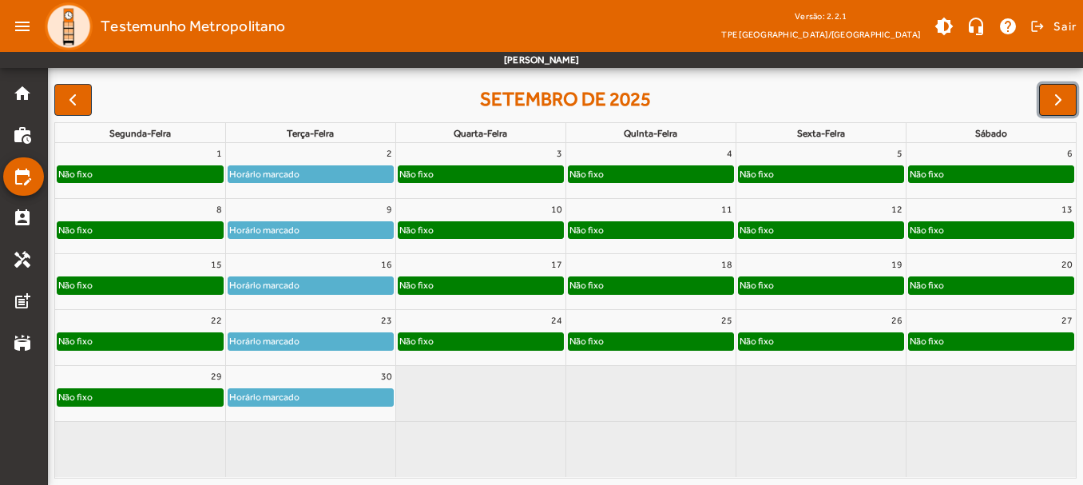
click at [1056, 86] on button "button" at bounding box center [1058, 100] width 38 height 32
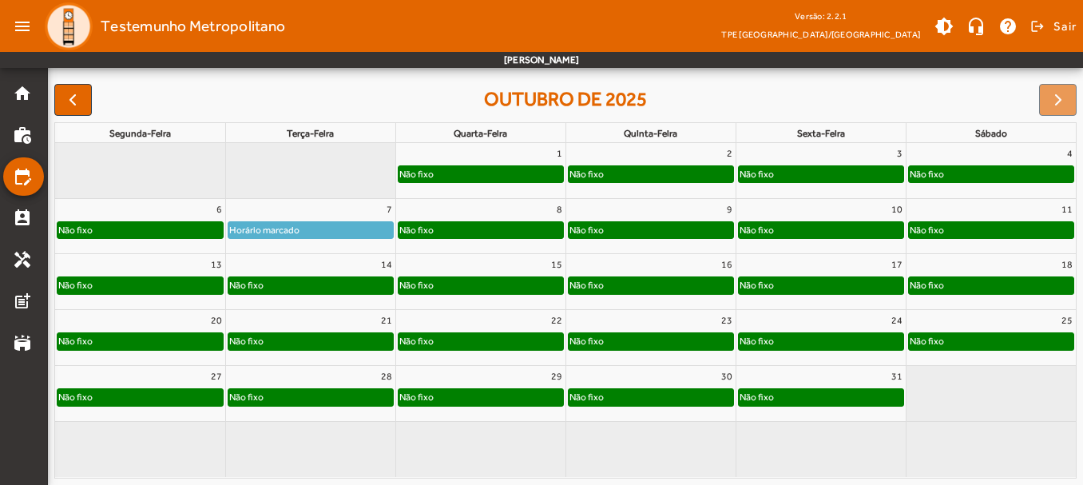
click at [290, 283] on div "Não fixo" at bounding box center [310, 285] width 165 height 16
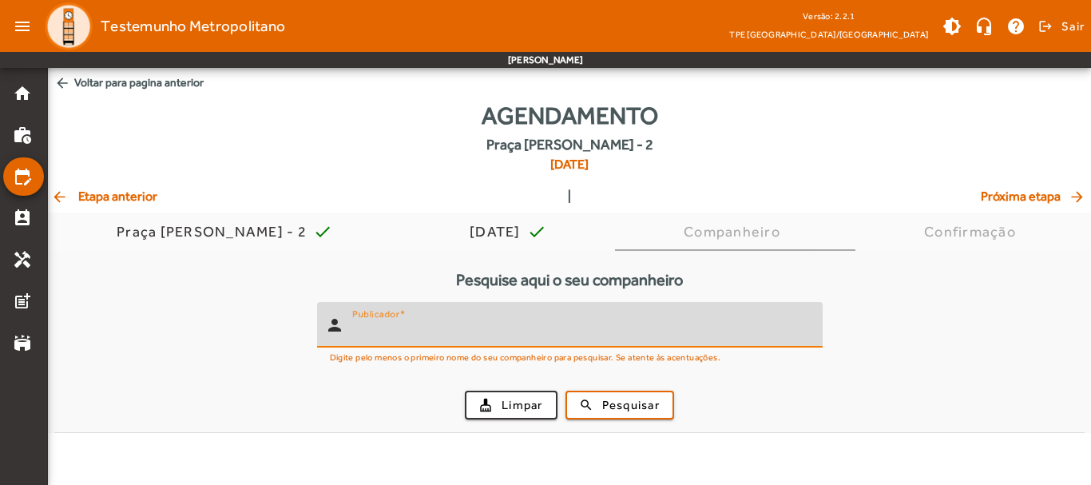
click at [484, 335] on input "Publicador" at bounding box center [581, 331] width 458 height 19
type input "******"
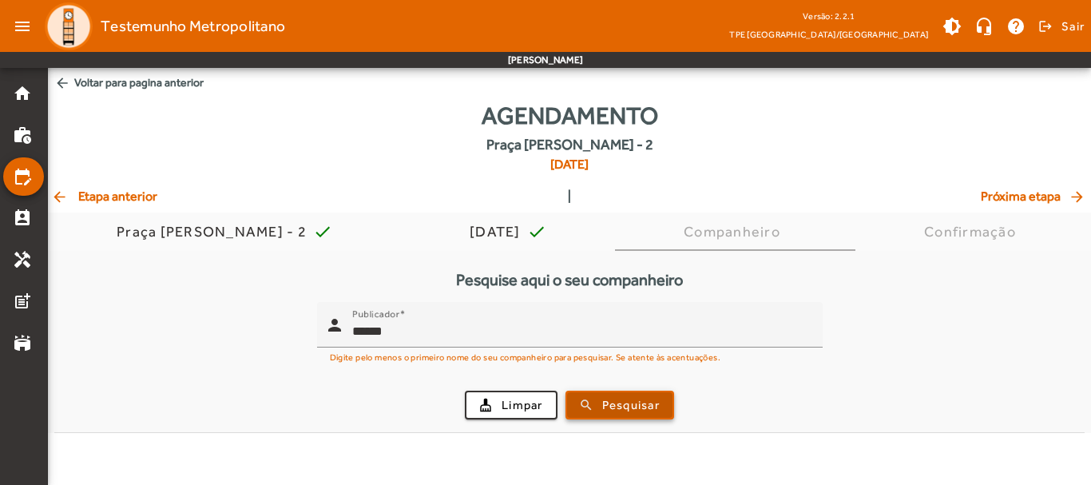
click at [631, 410] on span "Pesquisar" at bounding box center [631, 405] width 58 height 18
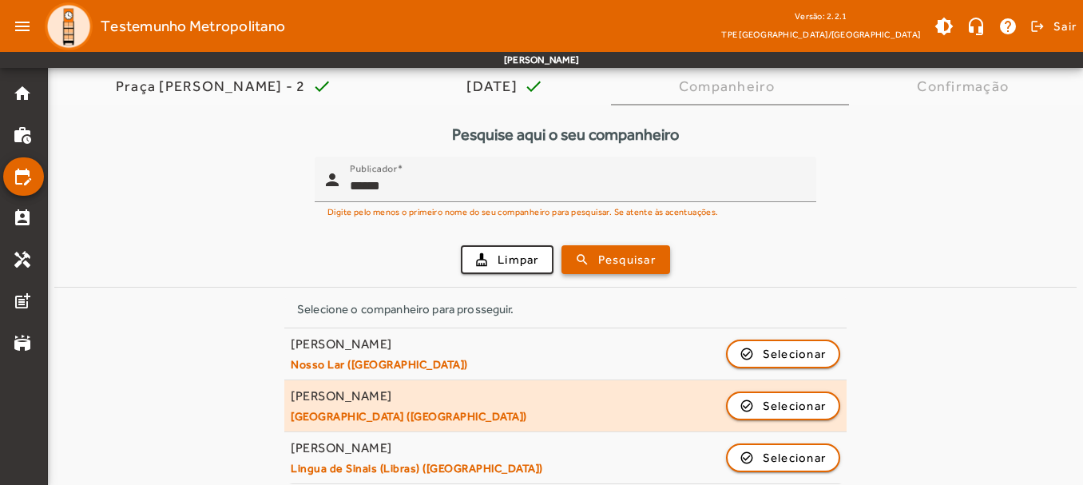
scroll to position [157, 0]
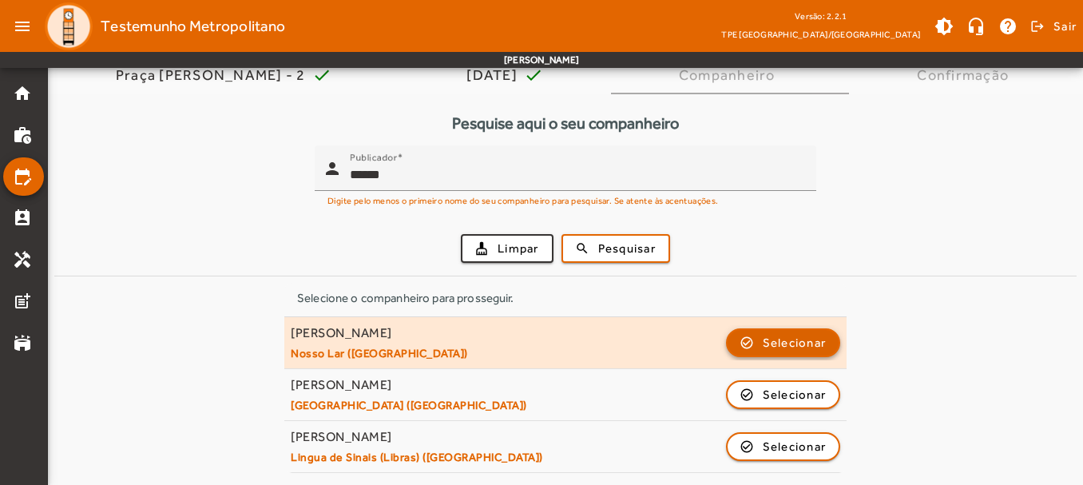
click at [813, 347] on span "Selecionar" at bounding box center [795, 342] width 64 height 19
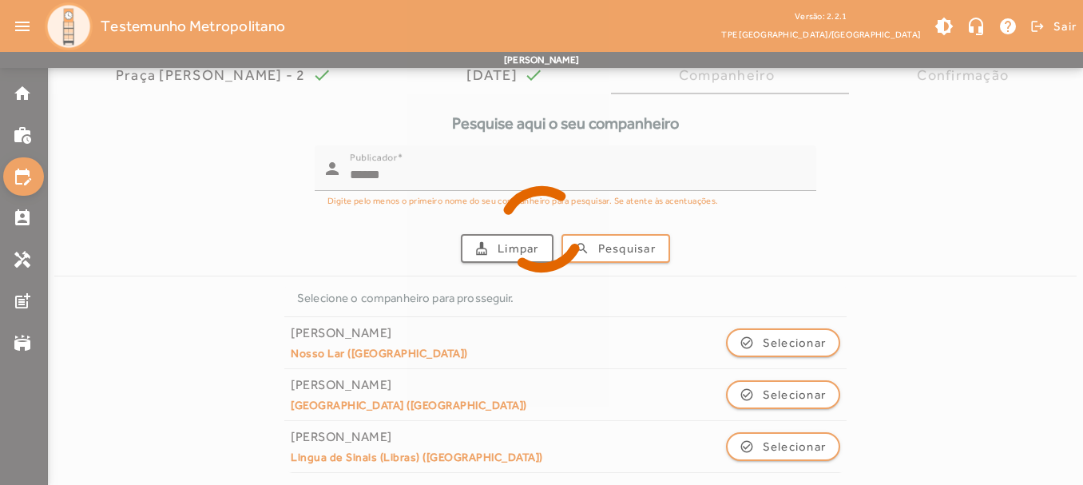
scroll to position [0, 0]
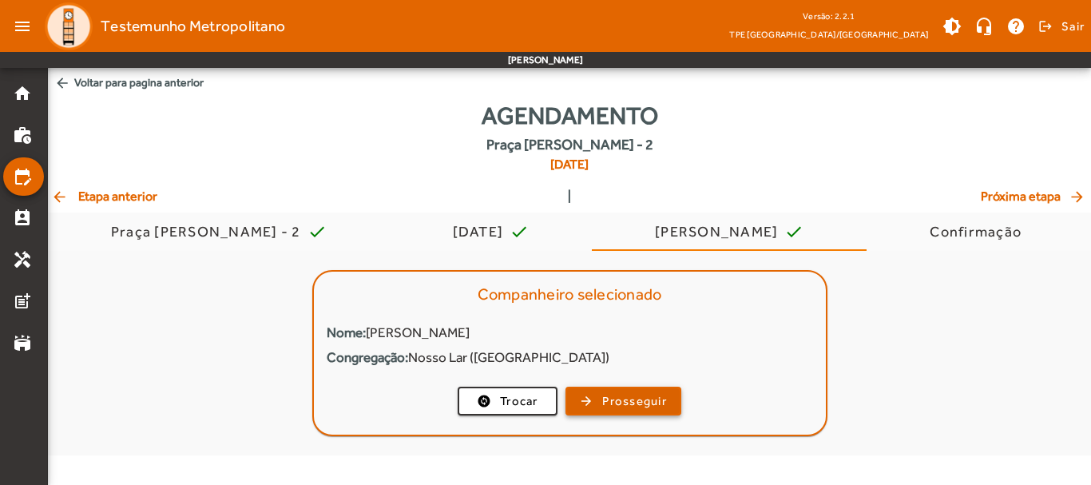
click at [612, 392] on span "Prosseguir" at bounding box center [634, 401] width 65 height 18
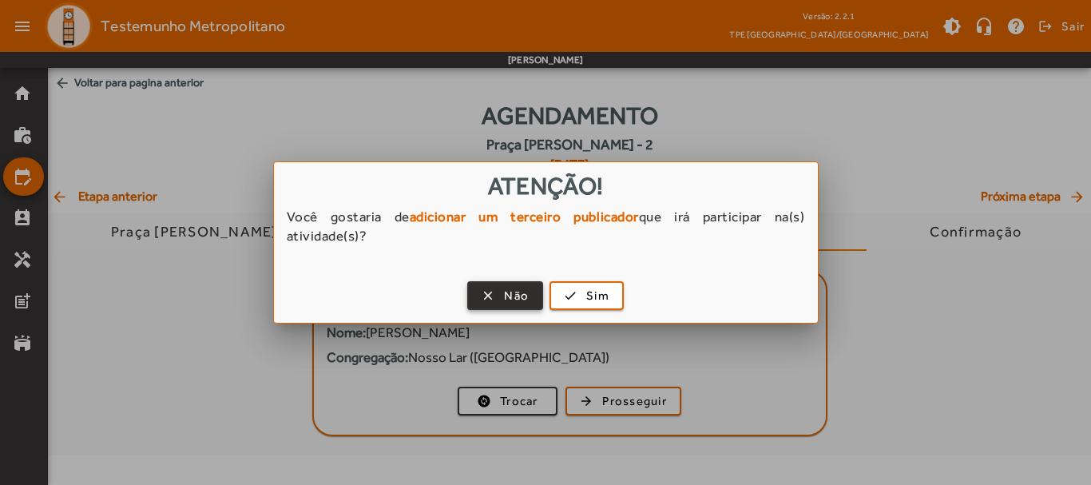
click at [514, 293] on span "Não" at bounding box center [516, 296] width 25 height 18
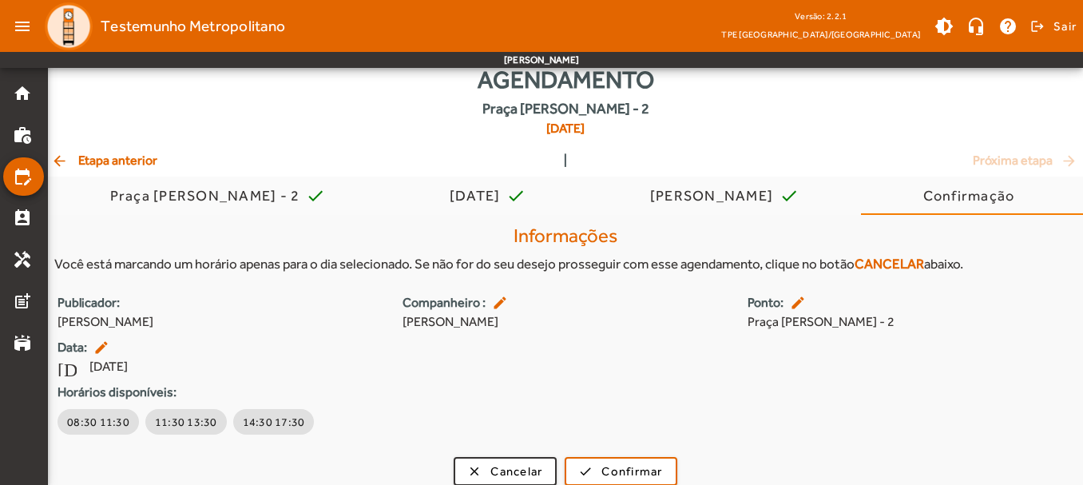
scroll to position [50, 0]
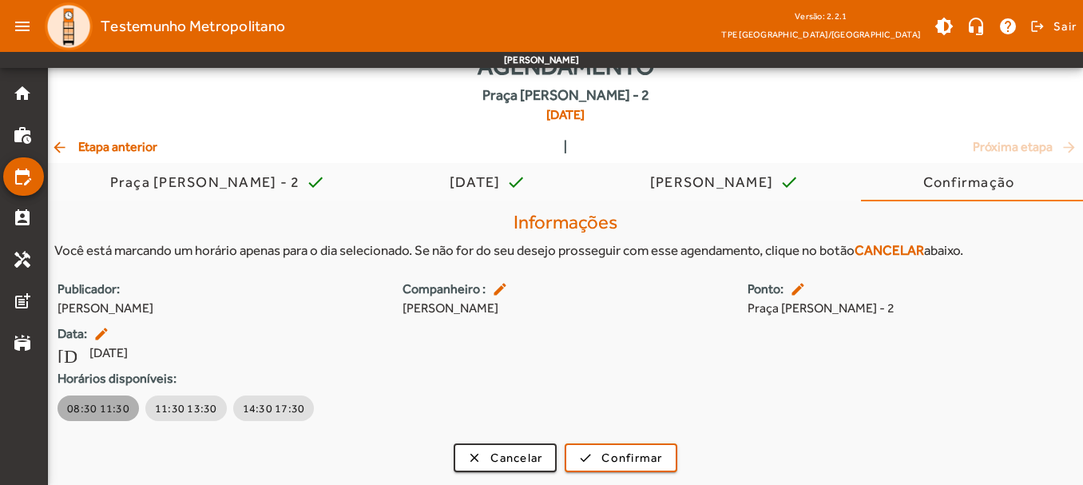
click at [118, 416] on span "08:30 11:30" at bounding box center [98, 408] width 62 height 16
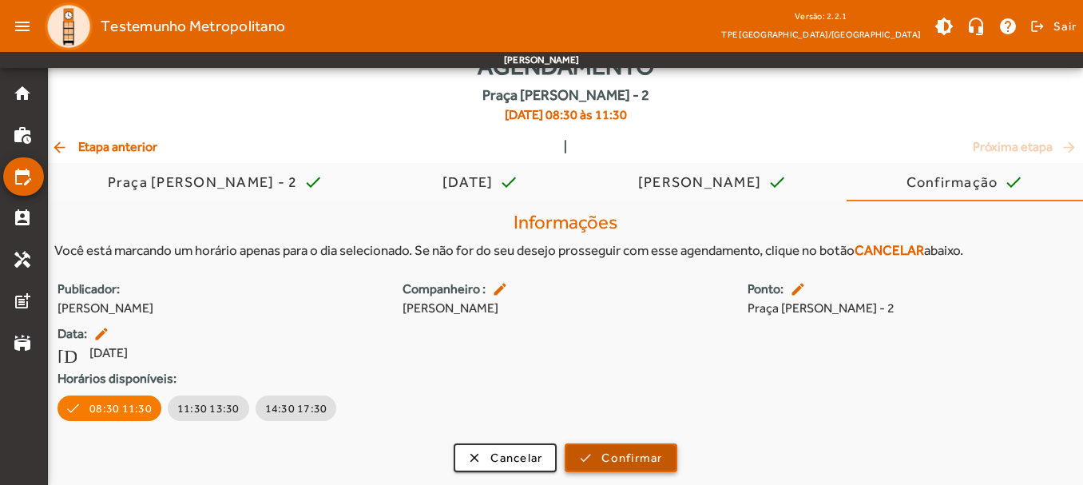
click at [630, 451] on span "Confirmar" at bounding box center [631, 458] width 61 height 18
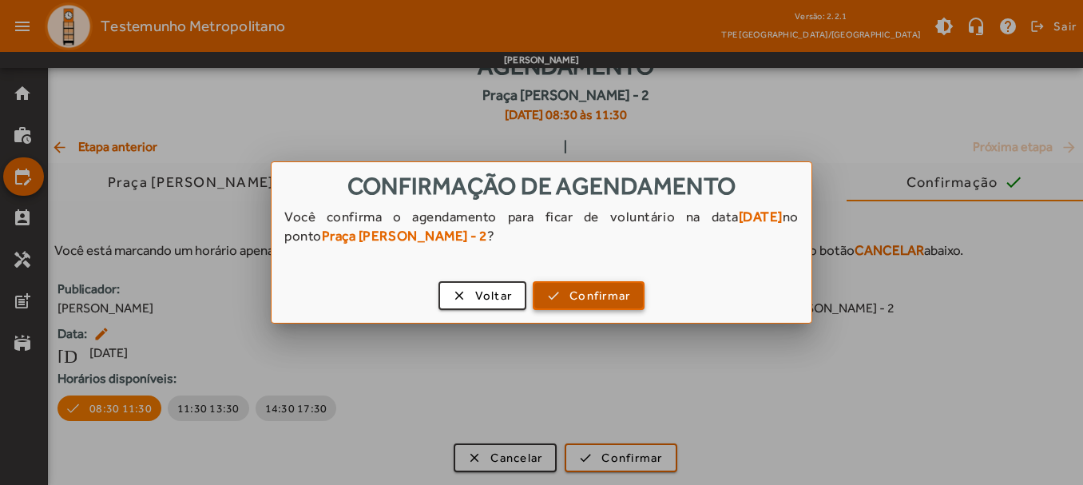
click at [596, 299] on span "Confirmar" at bounding box center [599, 296] width 61 height 18
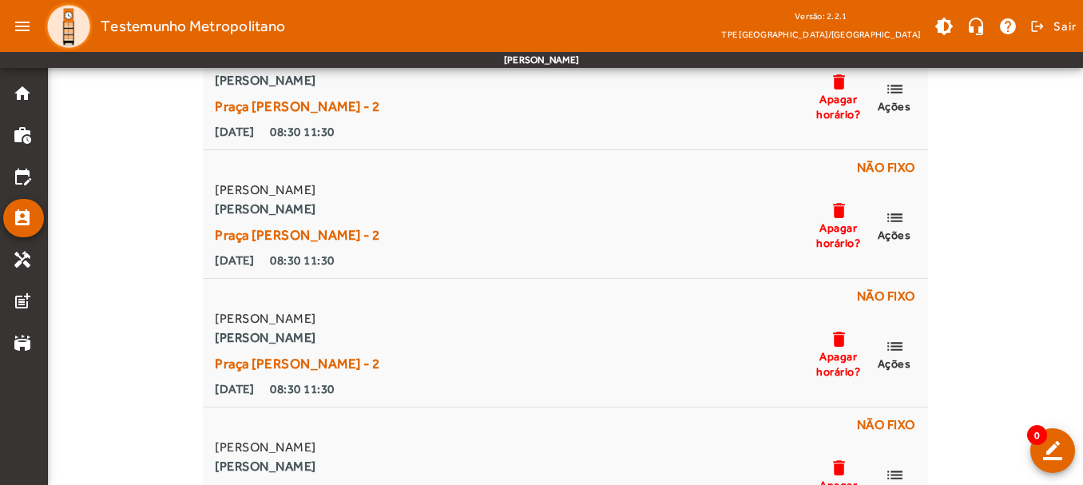
scroll to position [867, 0]
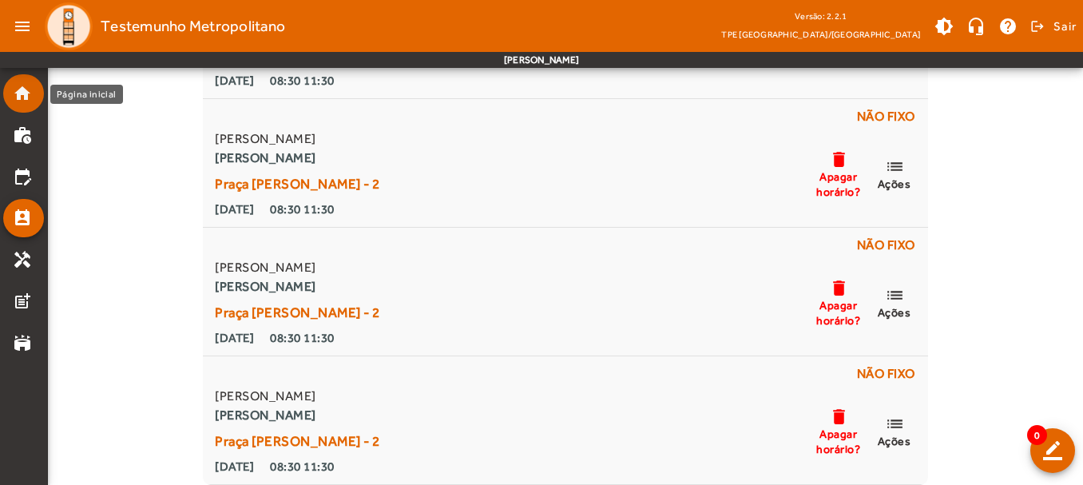
click at [13, 107] on mat-list-item "home" at bounding box center [23, 93] width 41 height 38
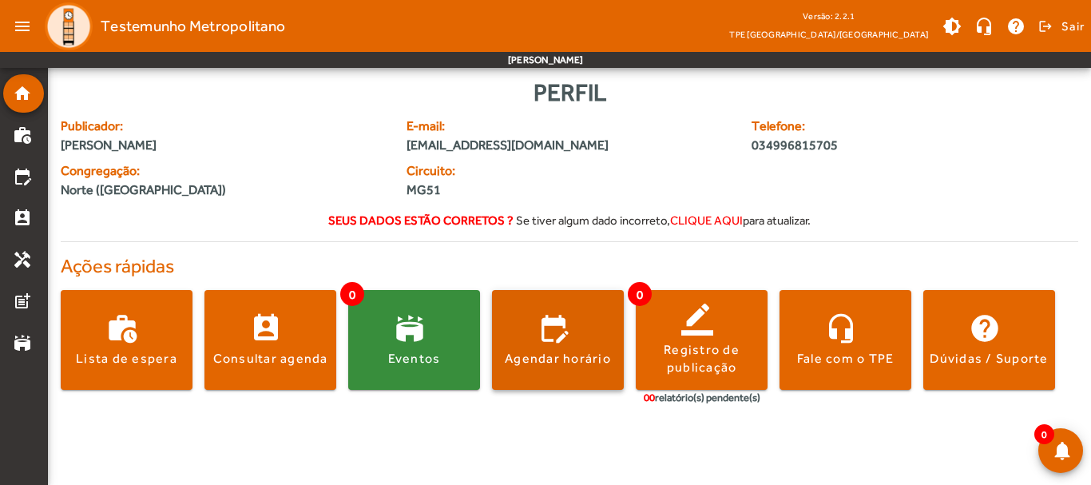
click at [562, 344] on span at bounding box center [558, 340] width 132 height 38
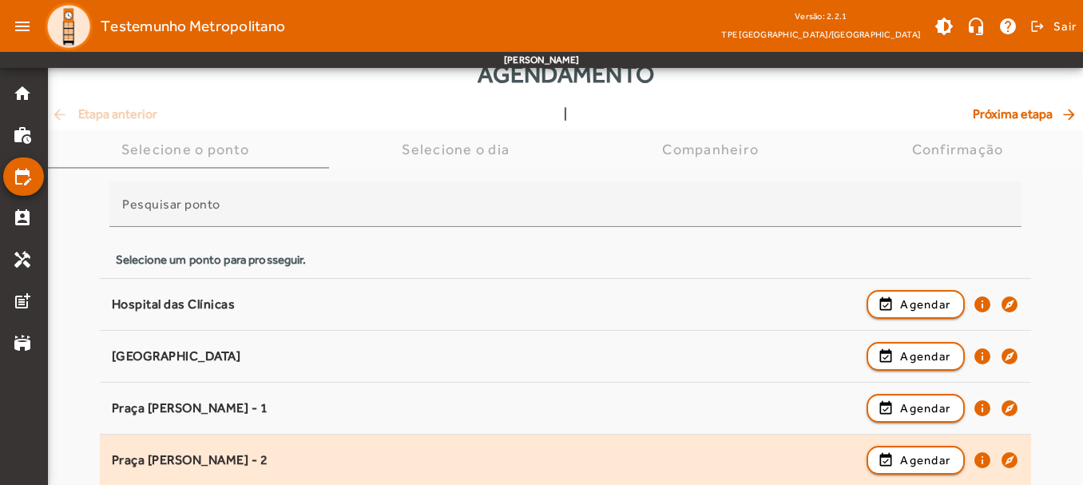
scroll to position [80, 0]
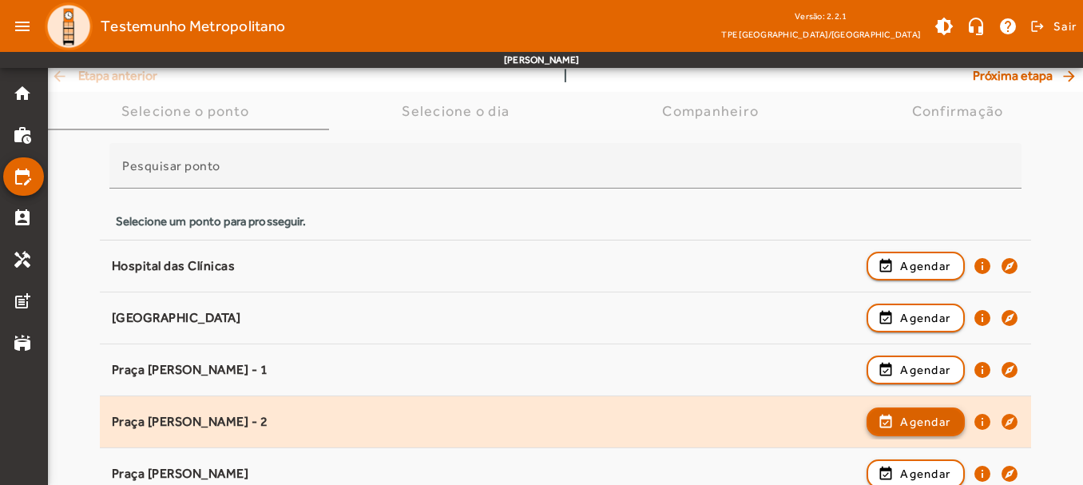
click at [927, 422] on span "Agendar" at bounding box center [925, 421] width 50 height 19
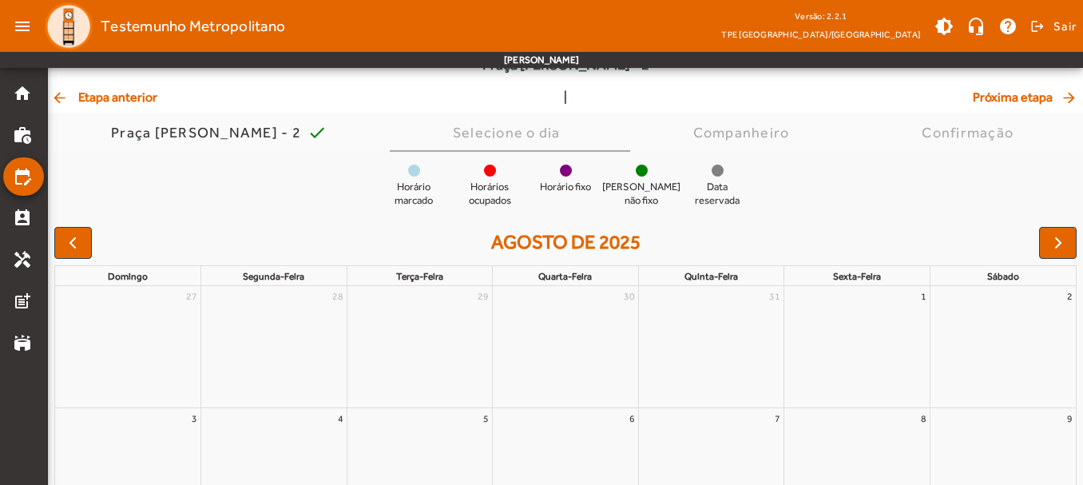
scroll to position [0, 0]
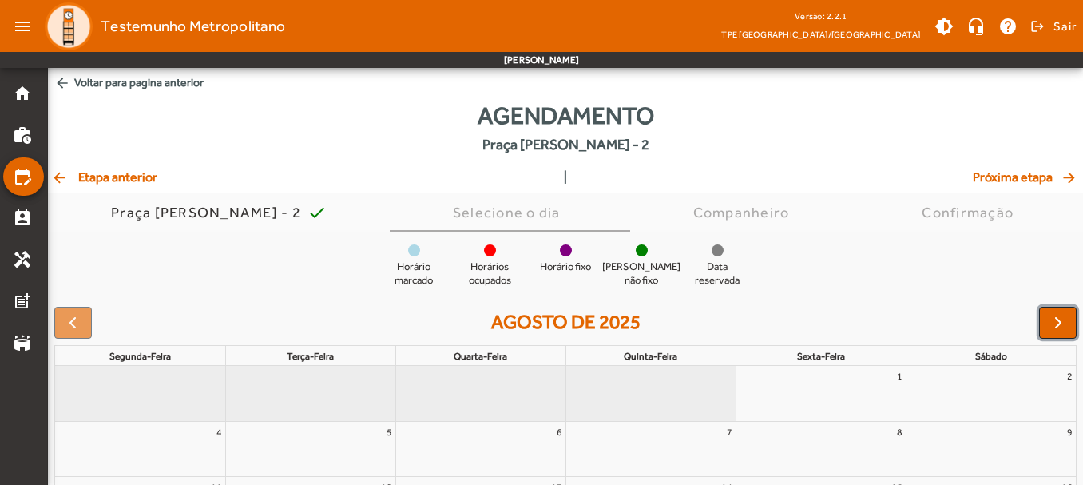
click at [1056, 316] on span "button" at bounding box center [1058, 322] width 19 height 19
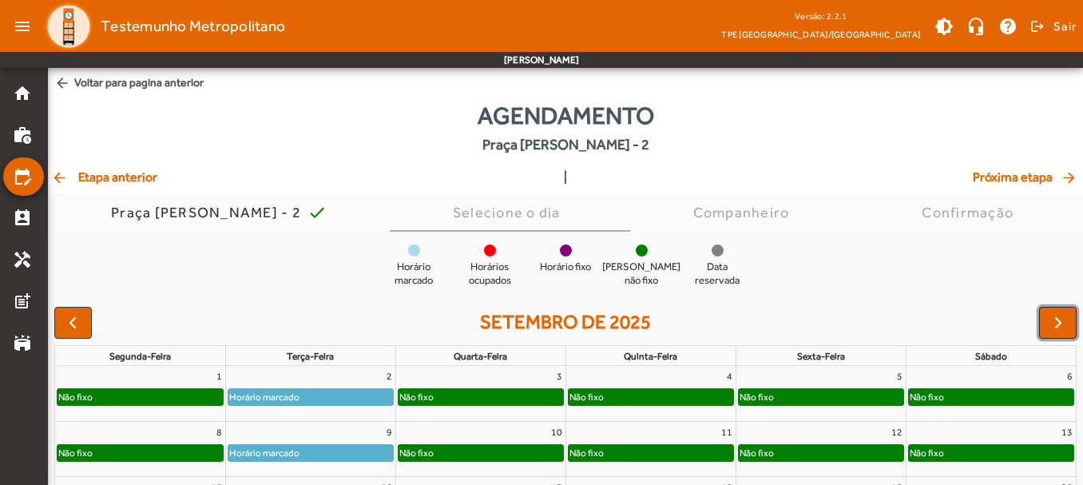
click at [1056, 316] on span "button" at bounding box center [1058, 322] width 19 height 19
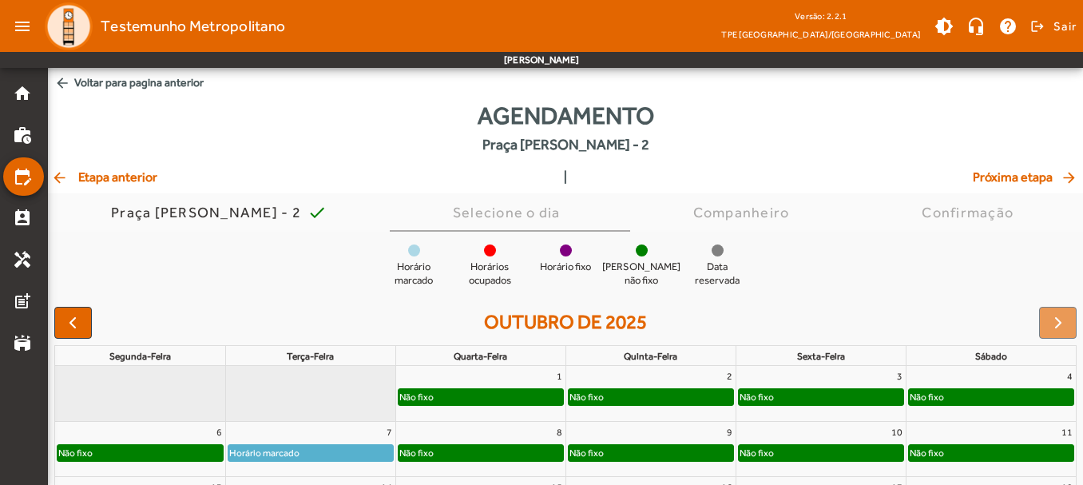
scroll to position [223, 0]
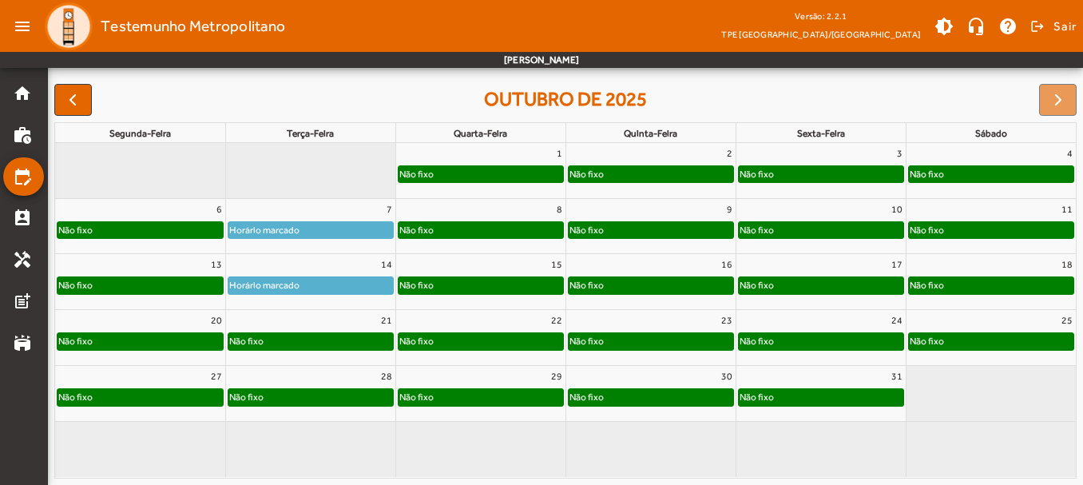
click at [306, 335] on div "Não fixo" at bounding box center [310, 341] width 165 height 16
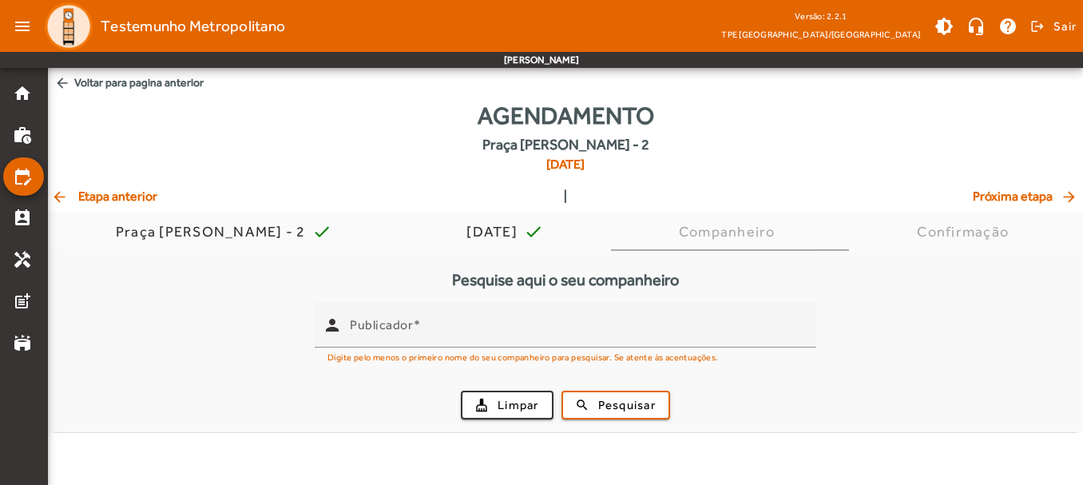
scroll to position [0, 0]
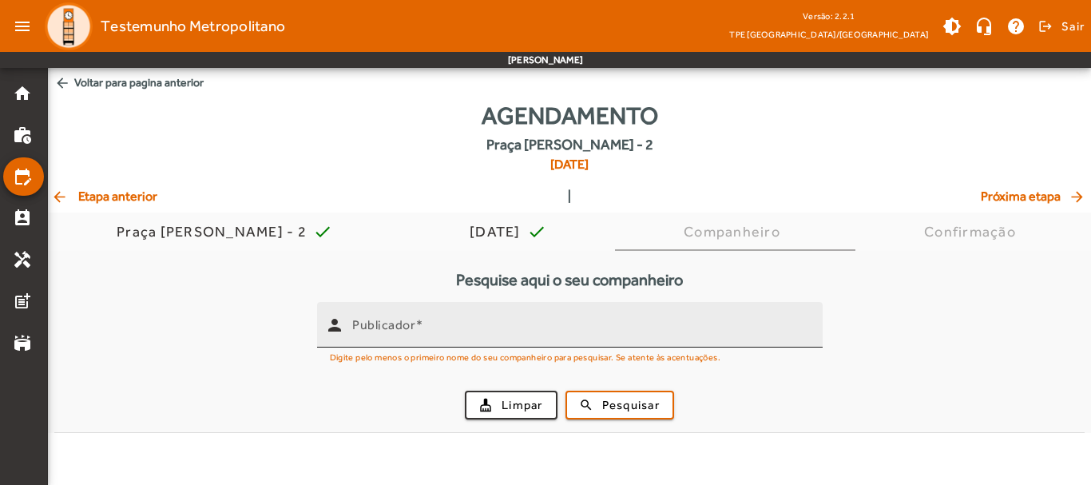
click at [581, 331] on input "Publicador" at bounding box center [581, 331] width 458 height 19
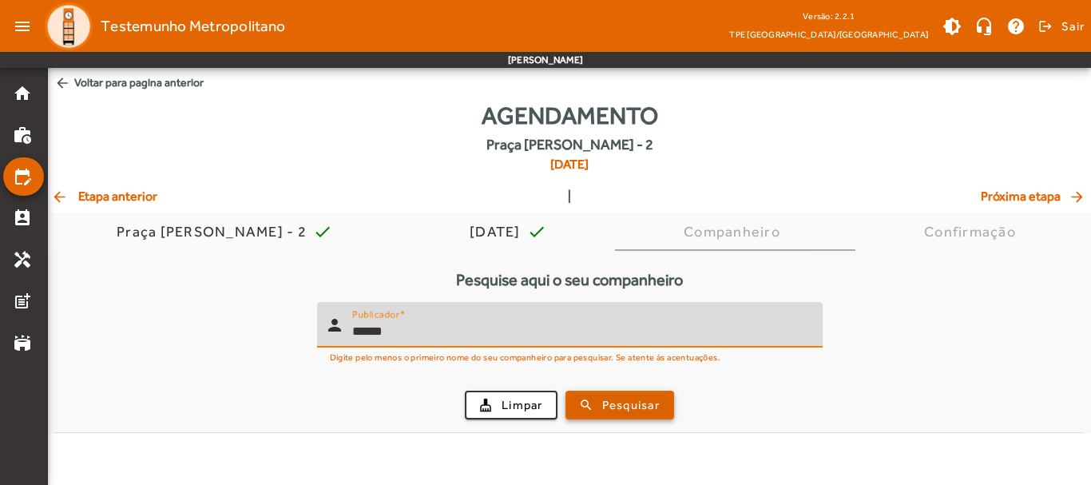
type input "******"
click at [657, 409] on span "Pesquisar" at bounding box center [631, 405] width 58 height 18
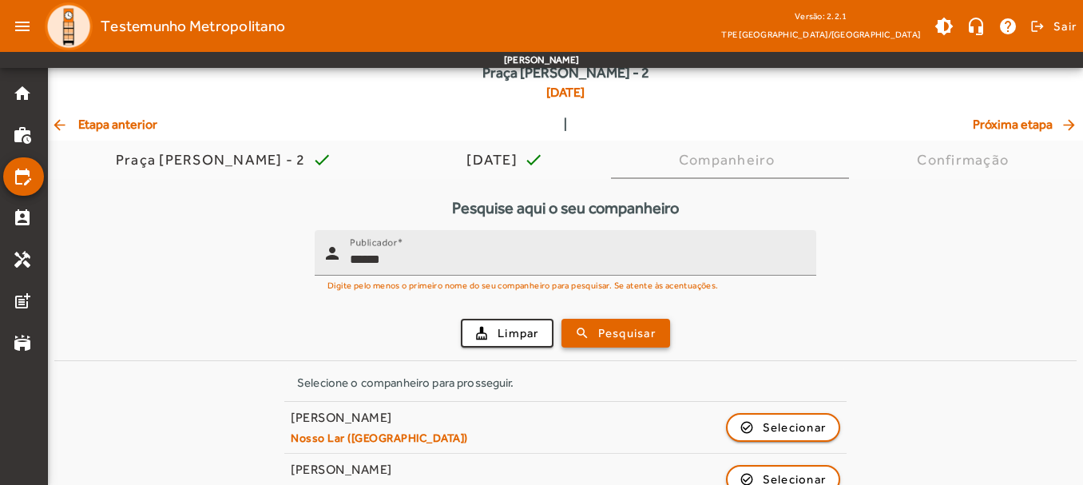
scroll to position [157, 0]
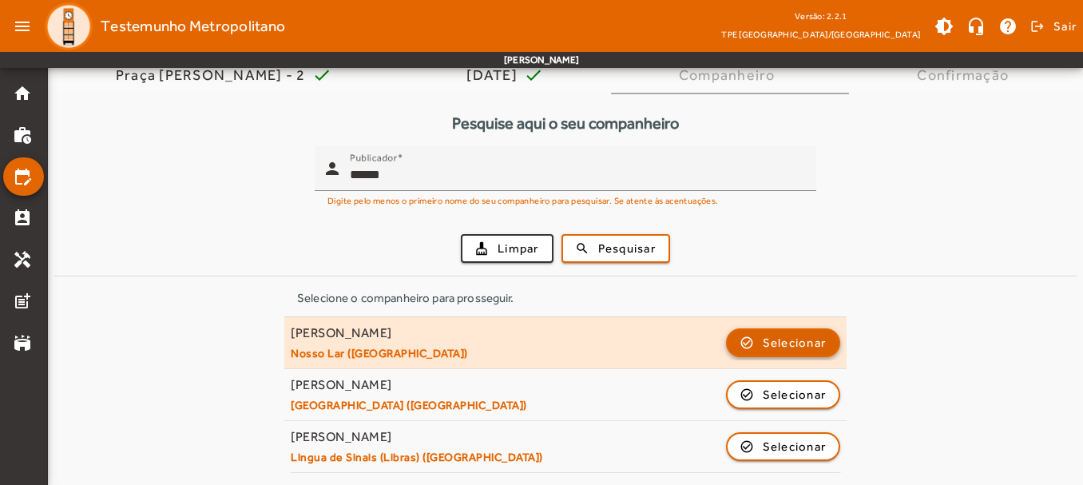
click at [775, 345] on span "Selecionar" at bounding box center [795, 342] width 64 height 19
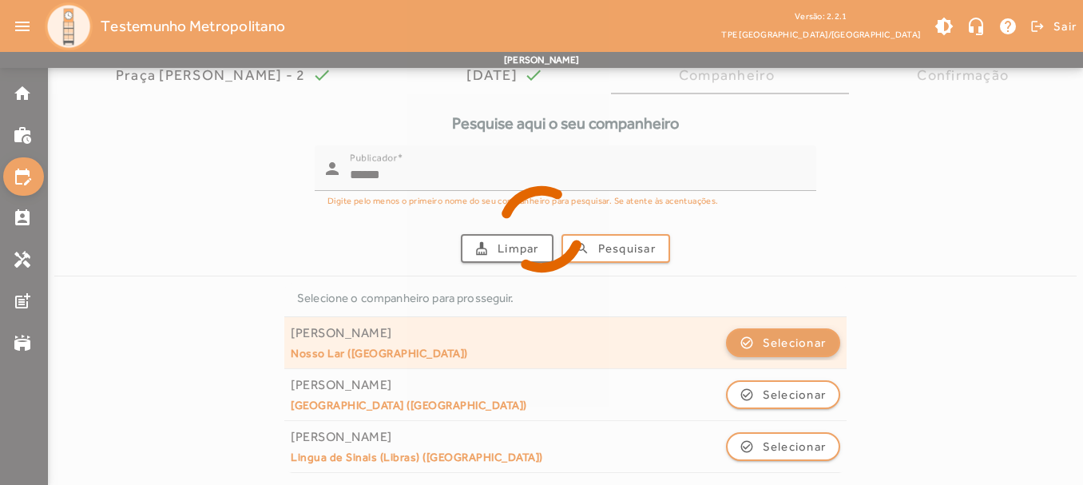
scroll to position [0, 0]
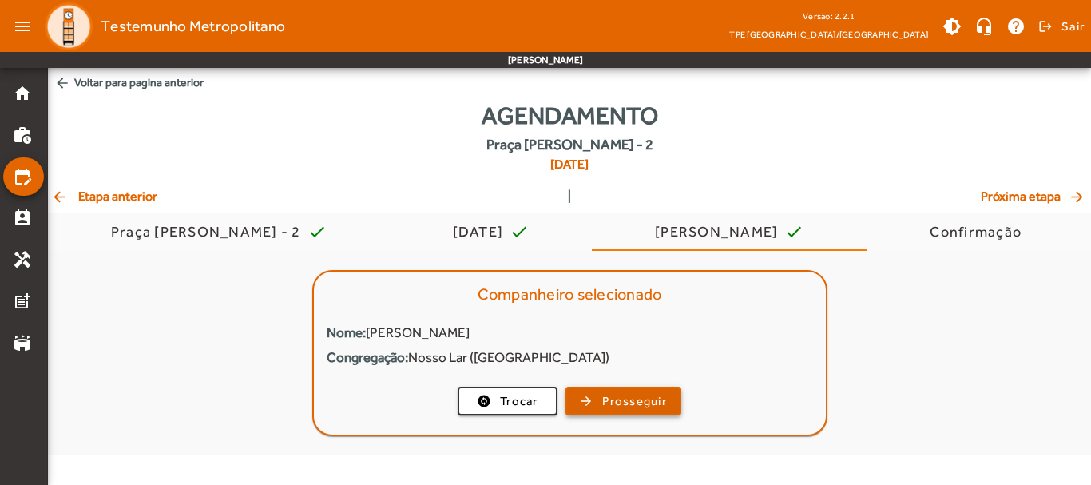
click at [629, 405] on span "Prosseguir" at bounding box center [634, 401] width 65 height 18
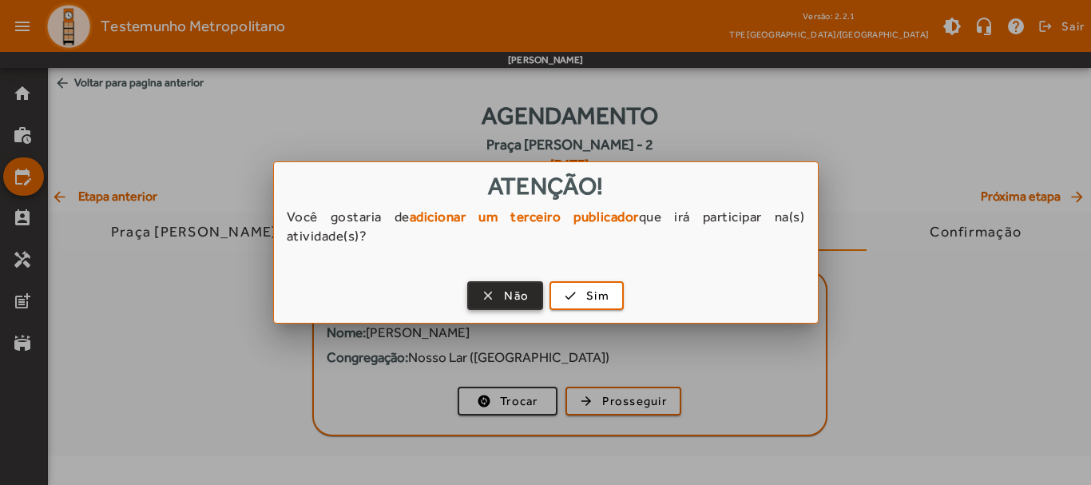
click at [511, 299] on span "Não" at bounding box center [516, 296] width 25 height 18
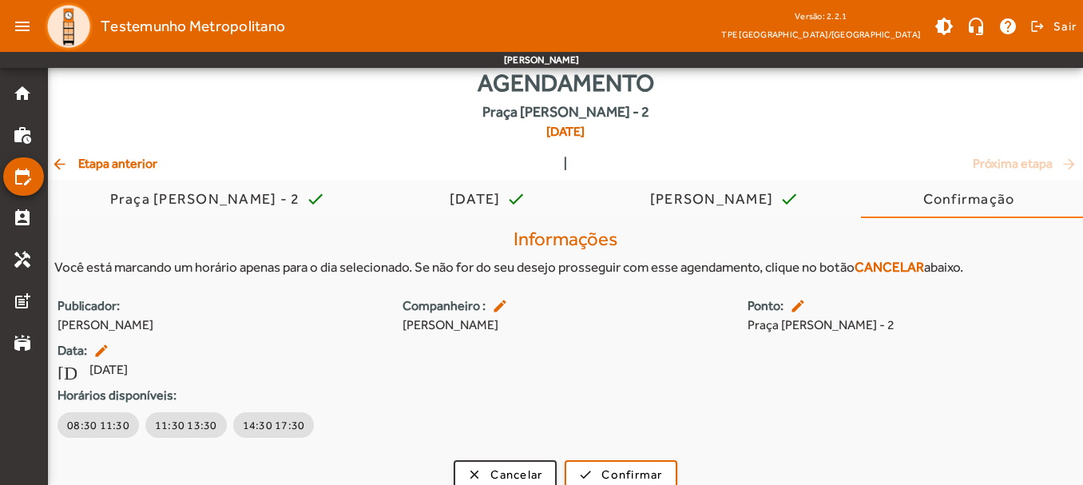
scroll to position [50, 0]
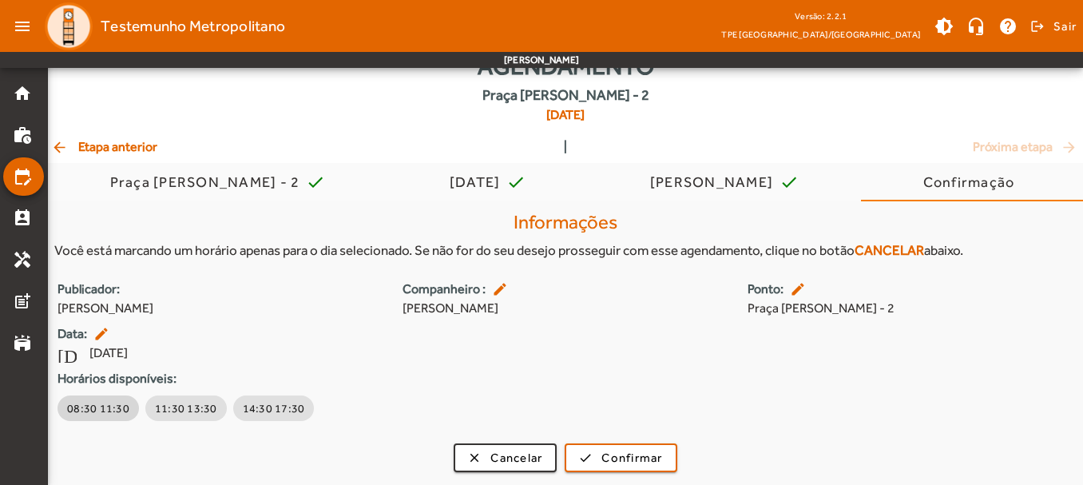
click at [113, 402] on span "08:30 11:30" at bounding box center [98, 408] width 62 height 16
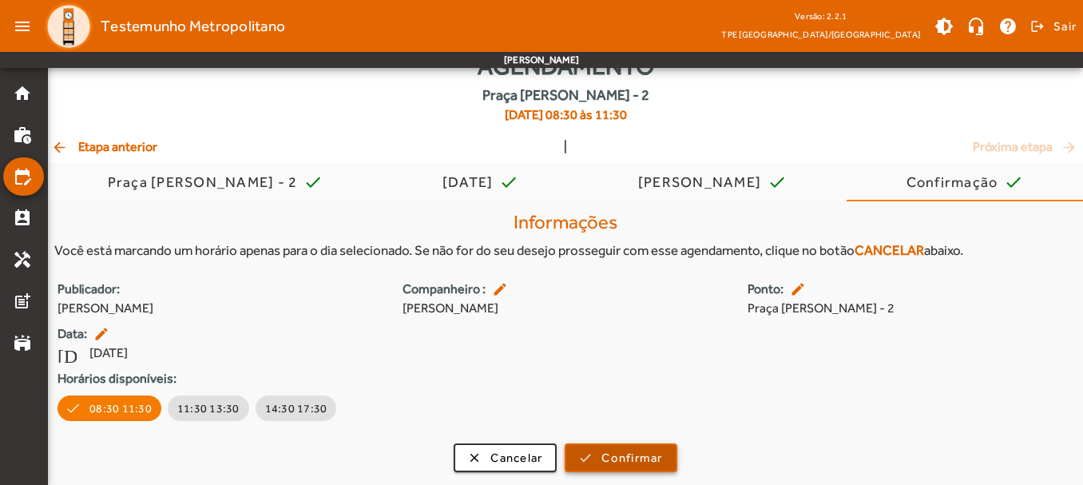
click at [620, 456] on span "Confirmar" at bounding box center [631, 458] width 61 height 18
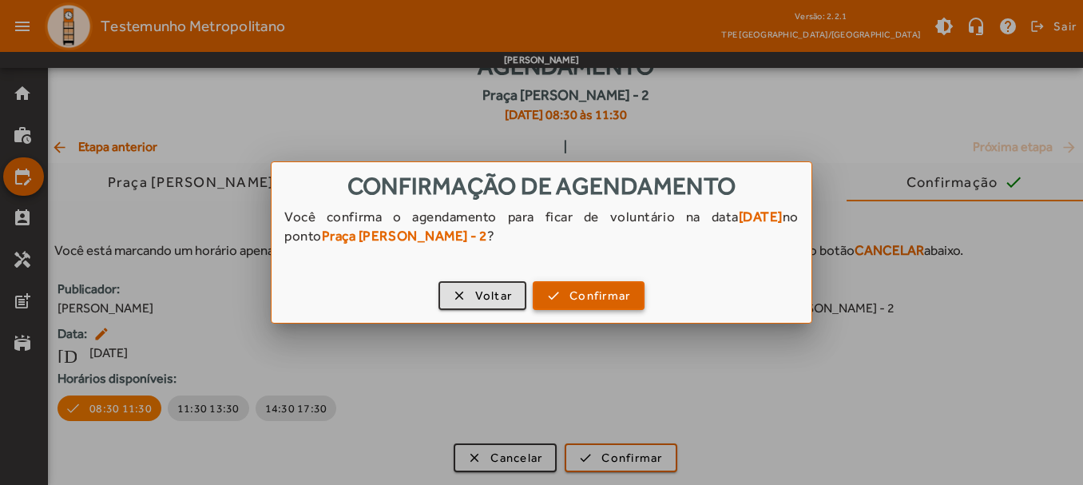
click at [575, 284] on span "button" at bounding box center [588, 295] width 109 height 38
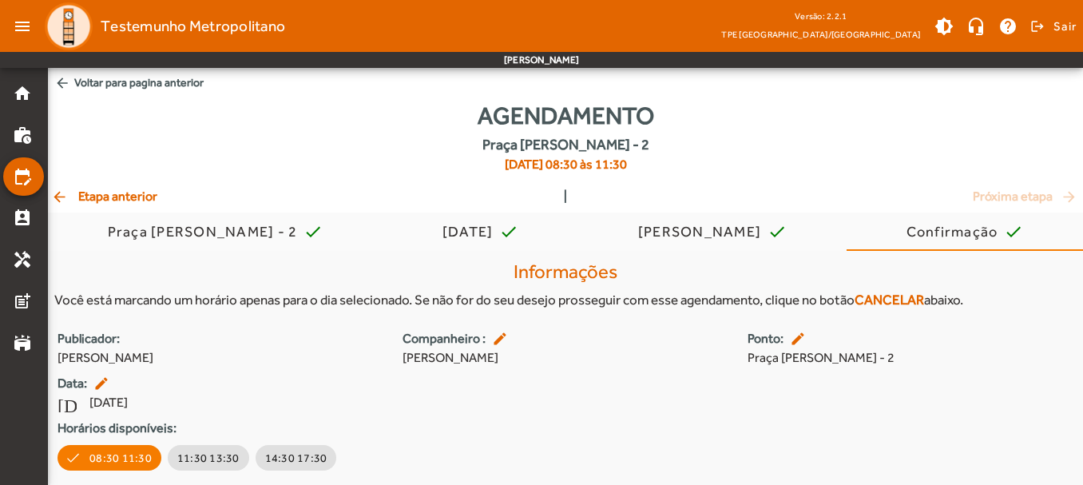
scroll to position [50, 0]
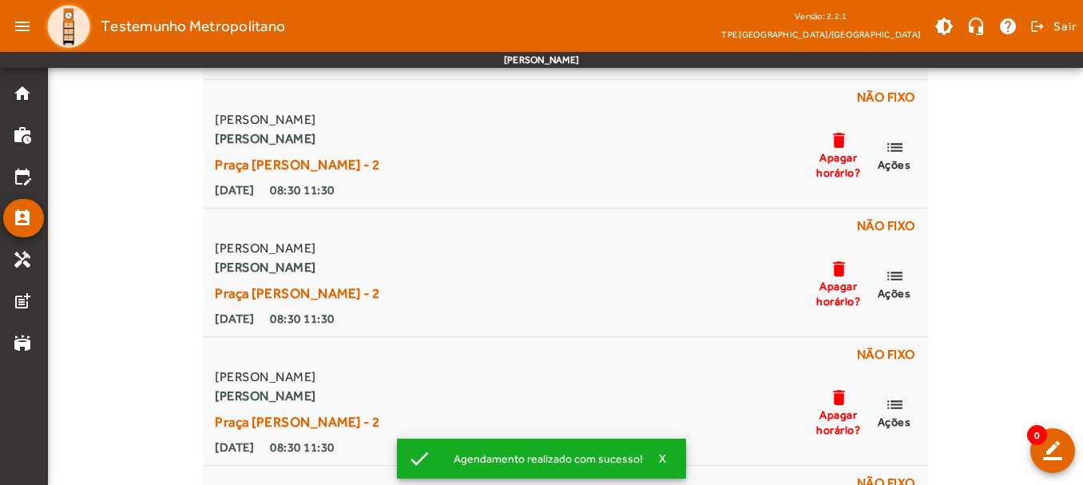
scroll to position [996, 0]
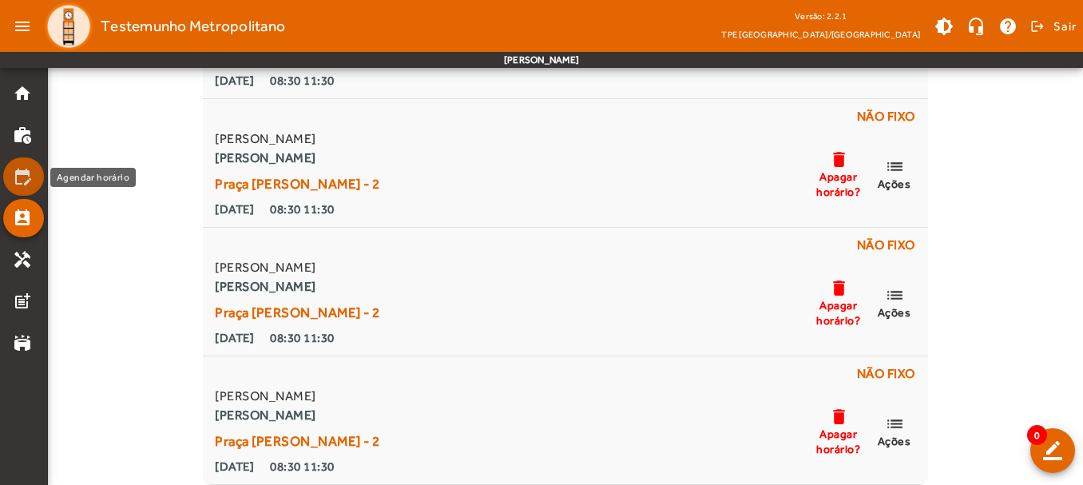
click at [27, 187] on mat-list-item "edit_calendar" at bounding box center [23, 176] width 41 height 38
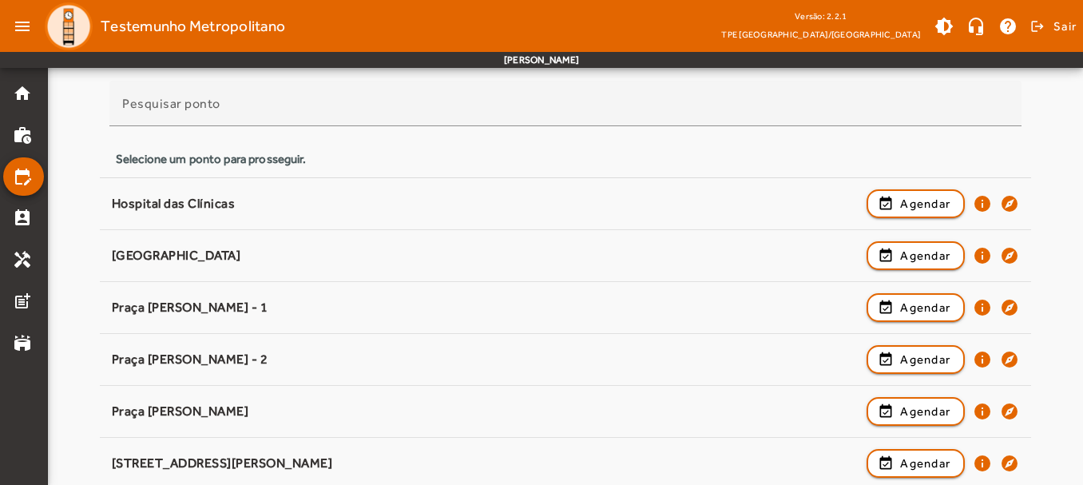
scroll to position [399, 0]
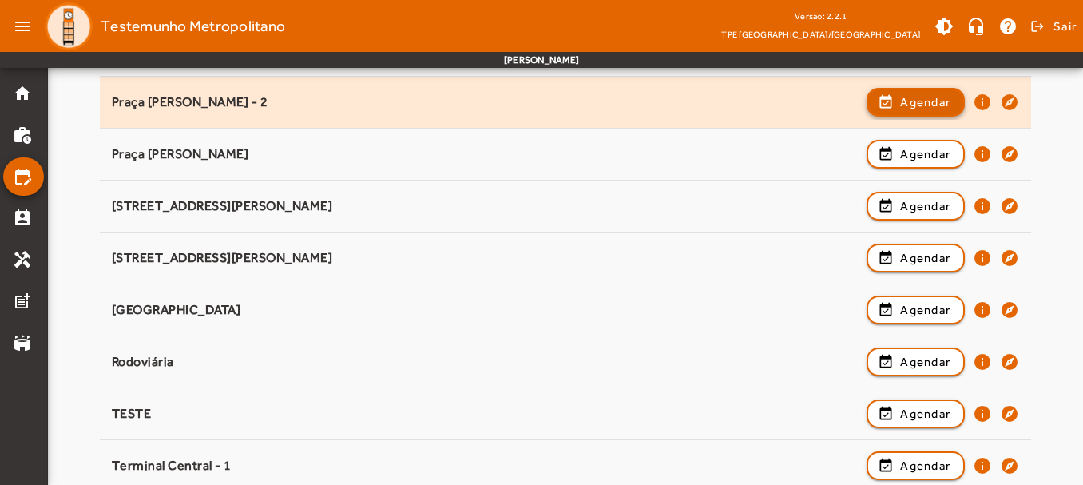
click at [916, 96] on span "Agendar" at bounding box center [925, 102] width 50 height 19
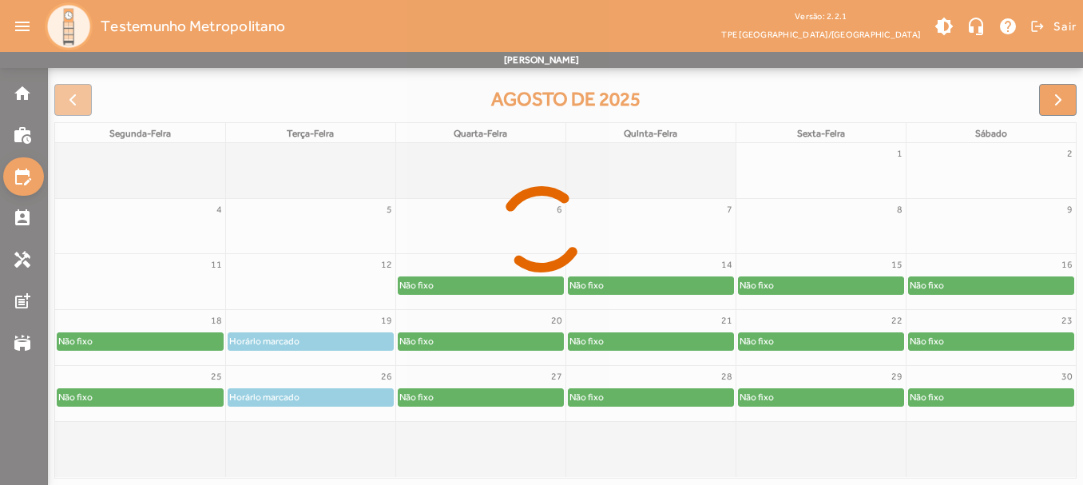
scroll to position [223, 0]
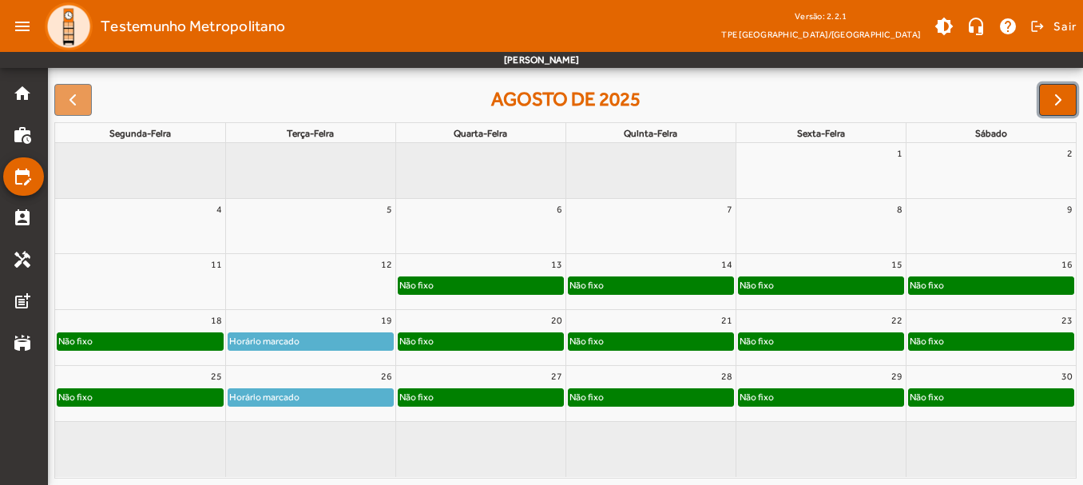
click at [1046, 85] on button "button" at bounding box center [1058, 100] width 38 height 32
click at [1051, 93] on span "button" at bounding box center [1058, 99] width 19 height 19
click at [1051, 93] on div at bounding box center [1058, 100] width 38 height 32
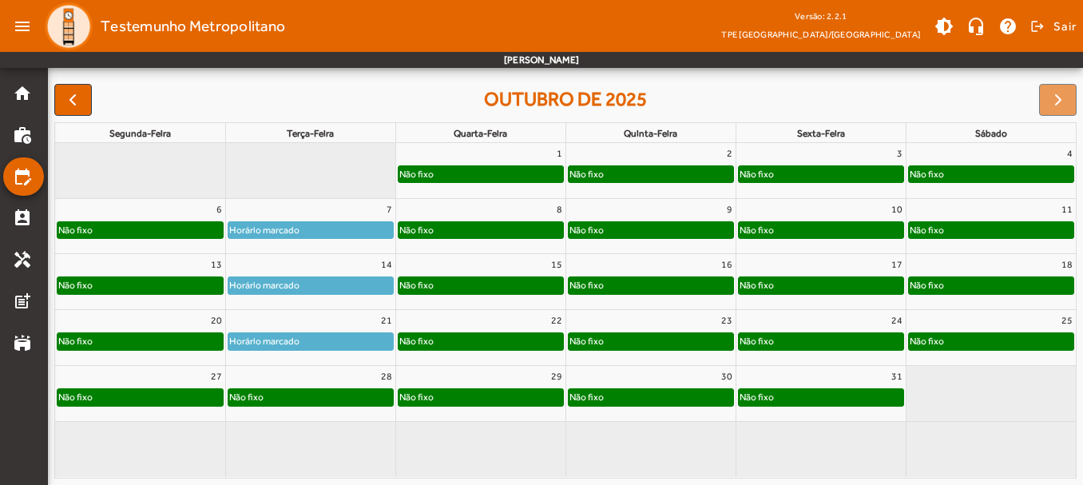
click at [307, 392] on div "Não fixo" at bounding box center [310, 397] width 165 height 16
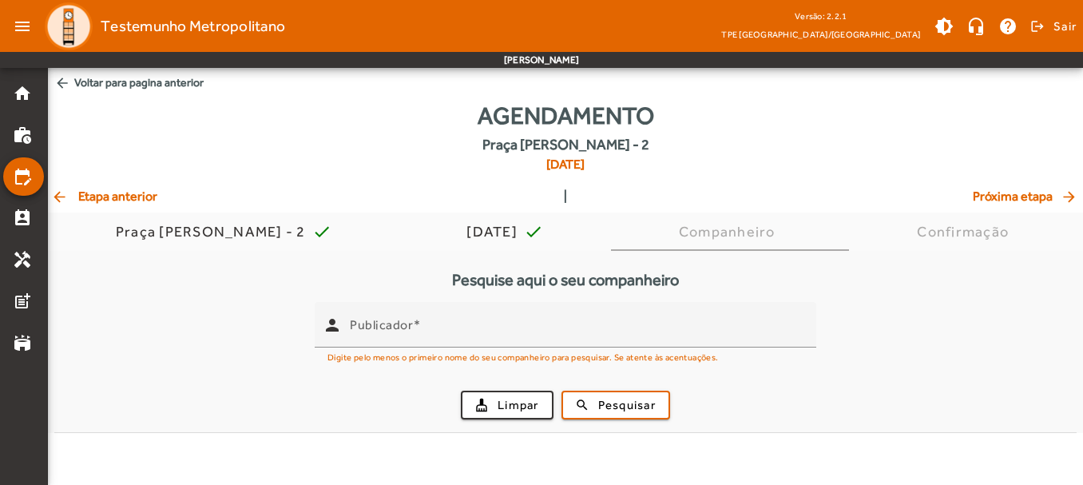
scroll to position [0, 0]
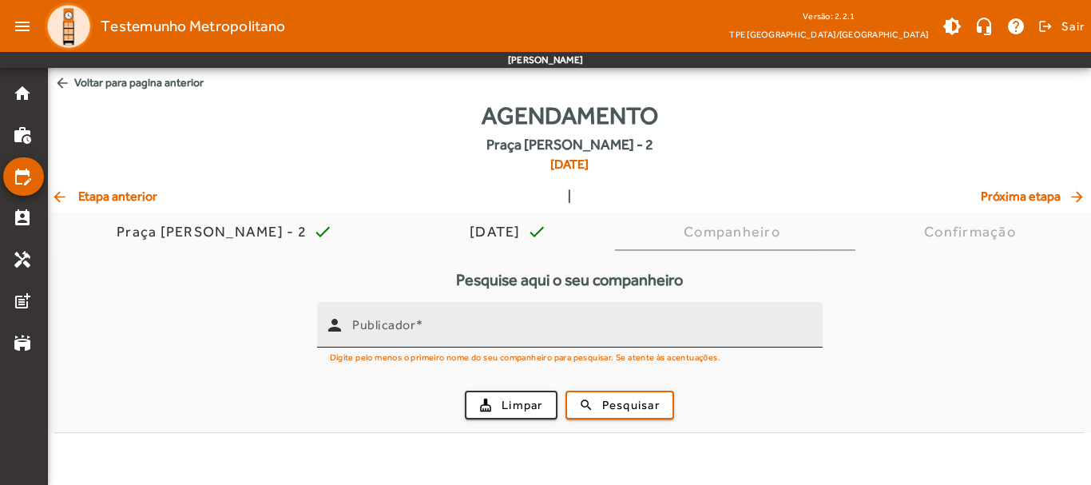
click at [421, 333] on input "Publicador" at bounding box center [581, 331] width 458 height 19
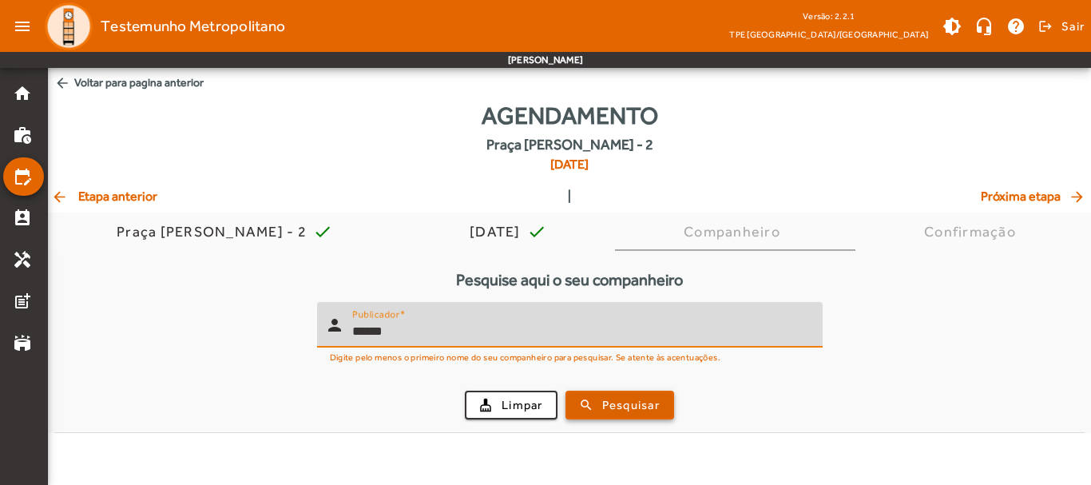
type input "******"
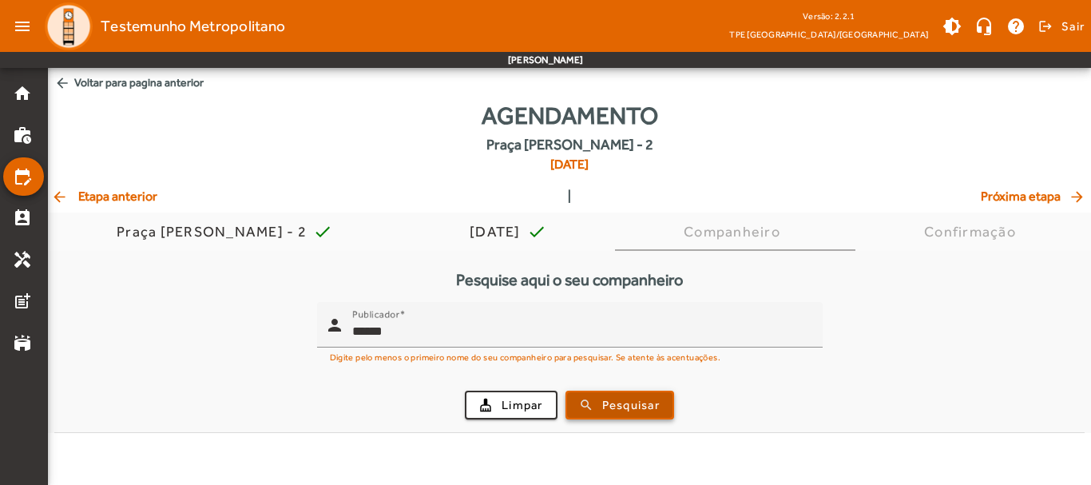
click at [637, 398] on span "Pesquisar" at bounding box center [631, 405] width 58 height 18
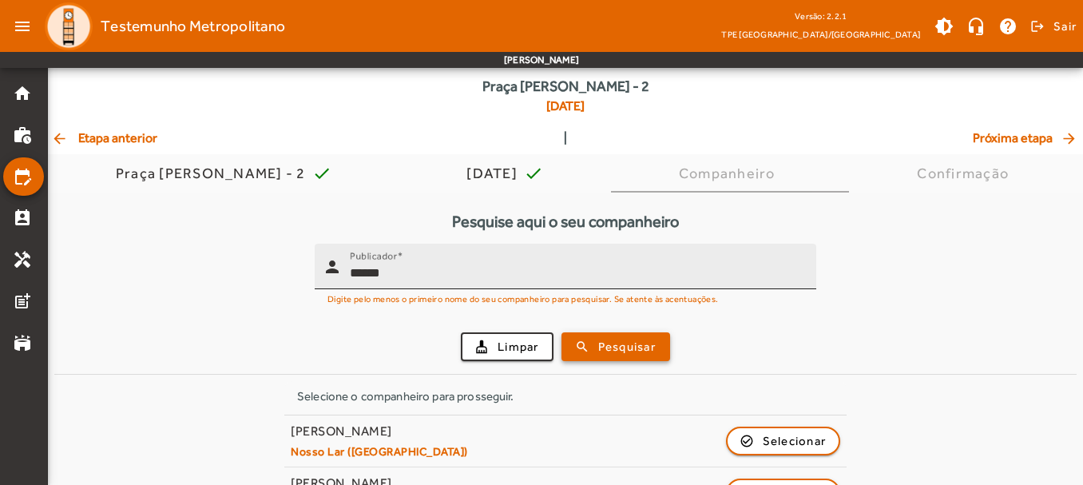
scroll to position [157, 0]
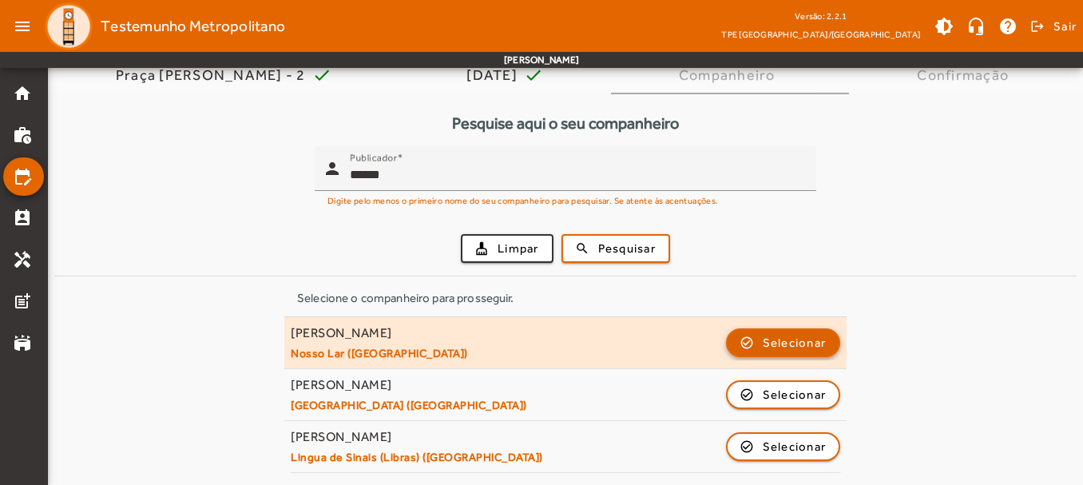
click at [751, 347] on span "button" at bounding box center [784, 342] width 112 height 38
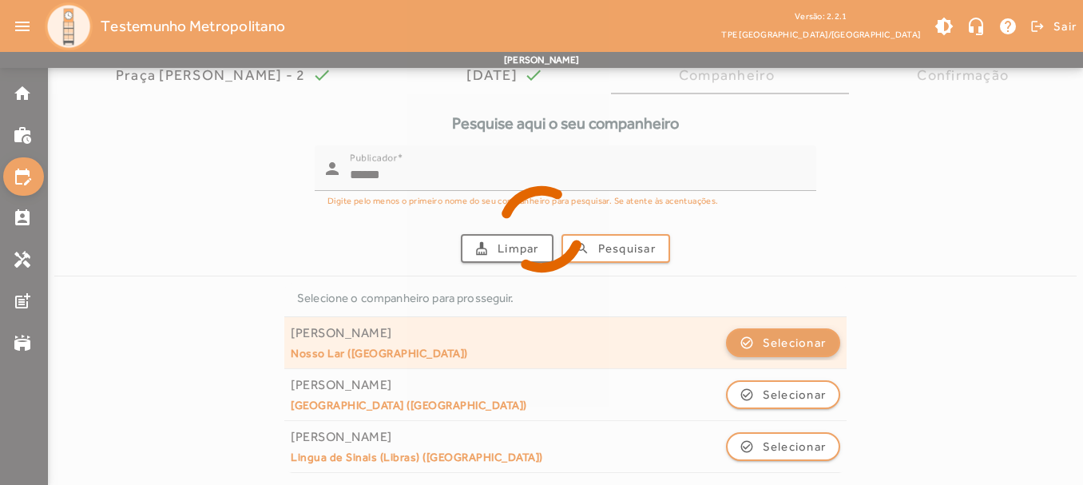
scroll to position [0, 0]
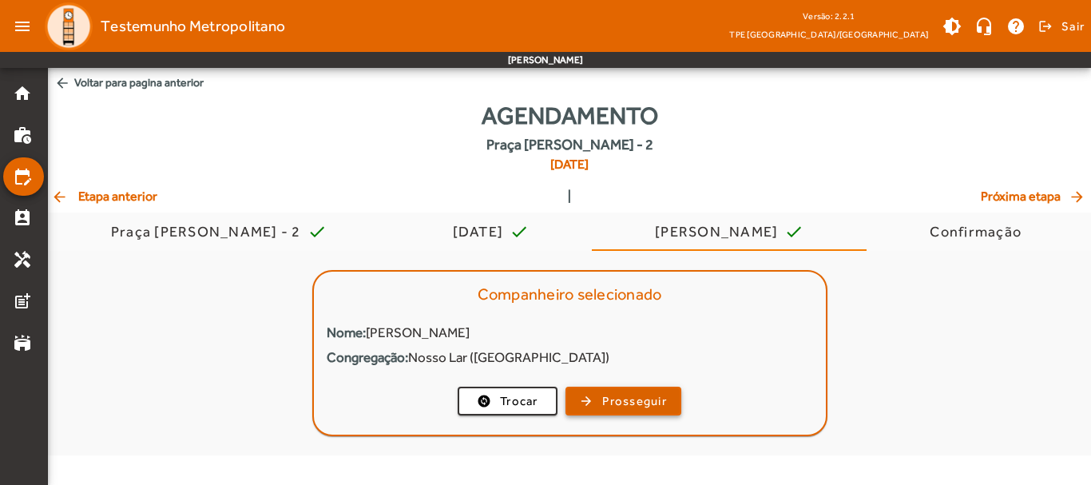
click at [611, 403] on span "Prosseguir" at bounding box center [634, 401] width 65 height 18
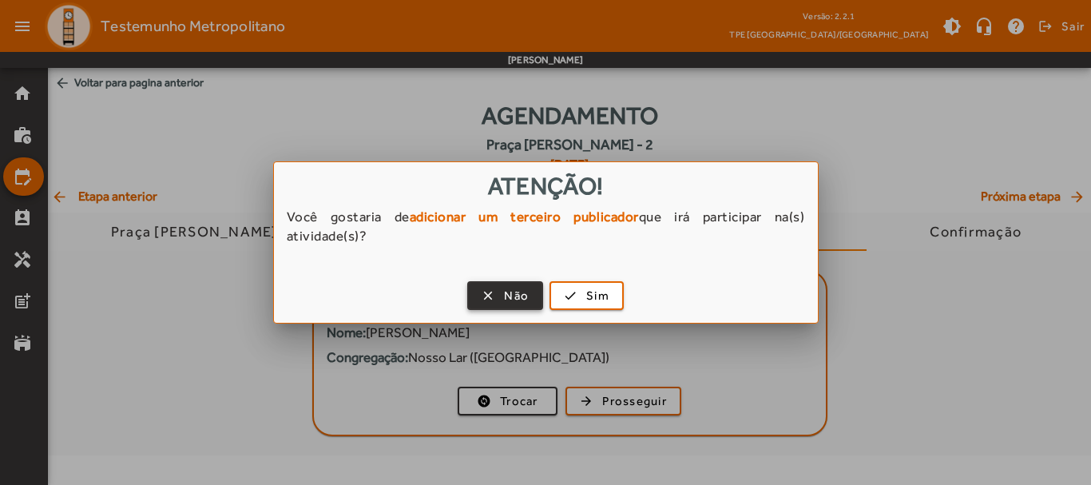
click at [476, 288] on span "button" at bounding box center [505, 295] width 73 height 38
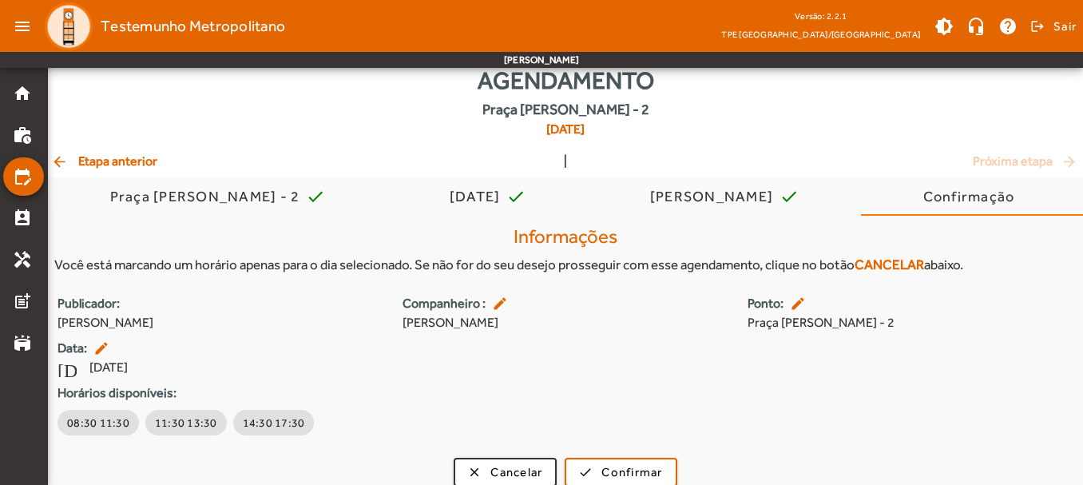
scroll to position [50, 0]
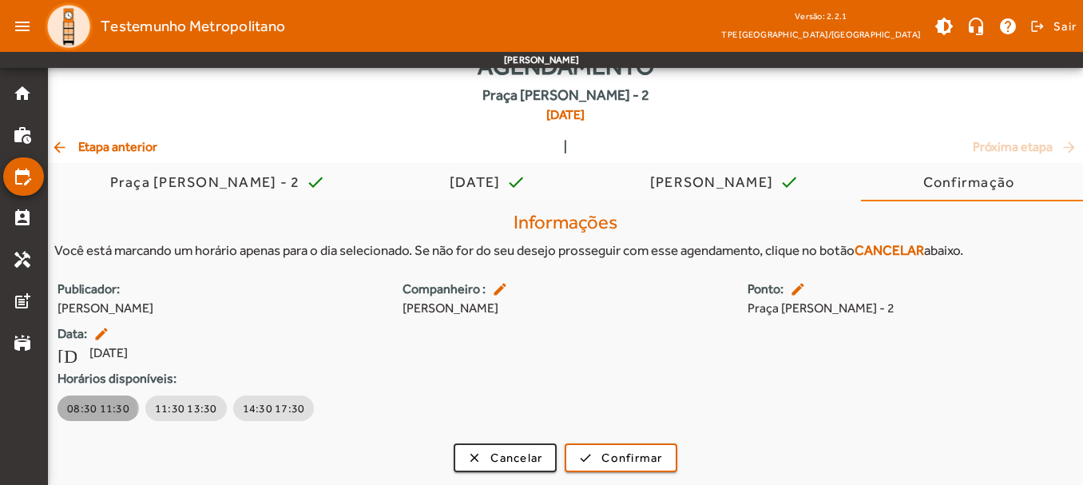
click at [92, 407] on span "08:30 11:30" at bounding box center [98, 408] width 62 height 16
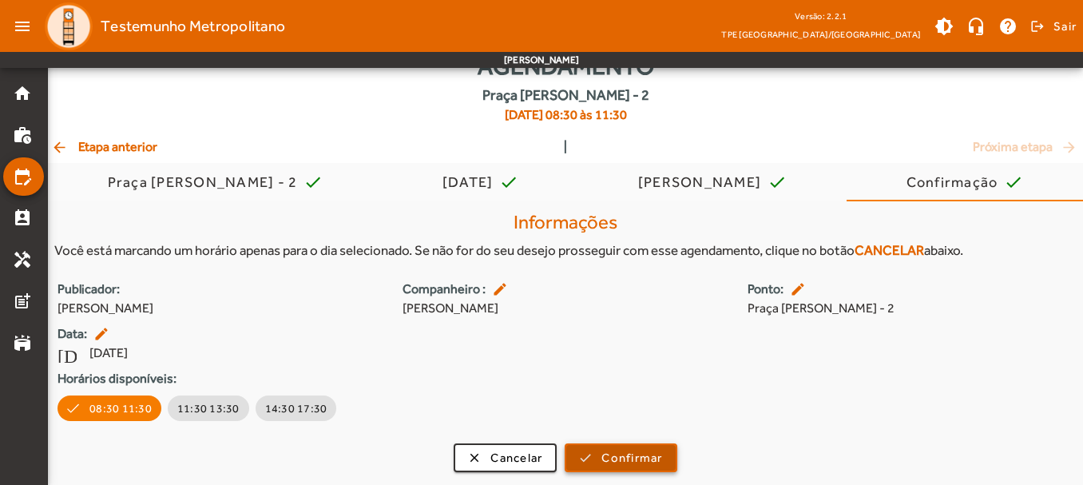
click at [598, 450] on span "submit" at bounding box center [620, 457] width 109 height 38
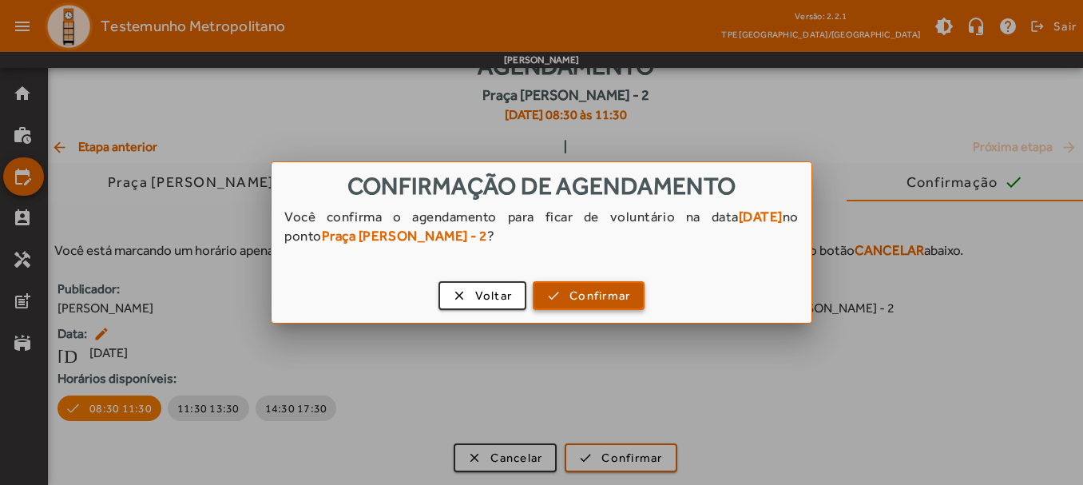
click at [547, 292] on span "button" at bounding box center [588, 295] width 109 height 38
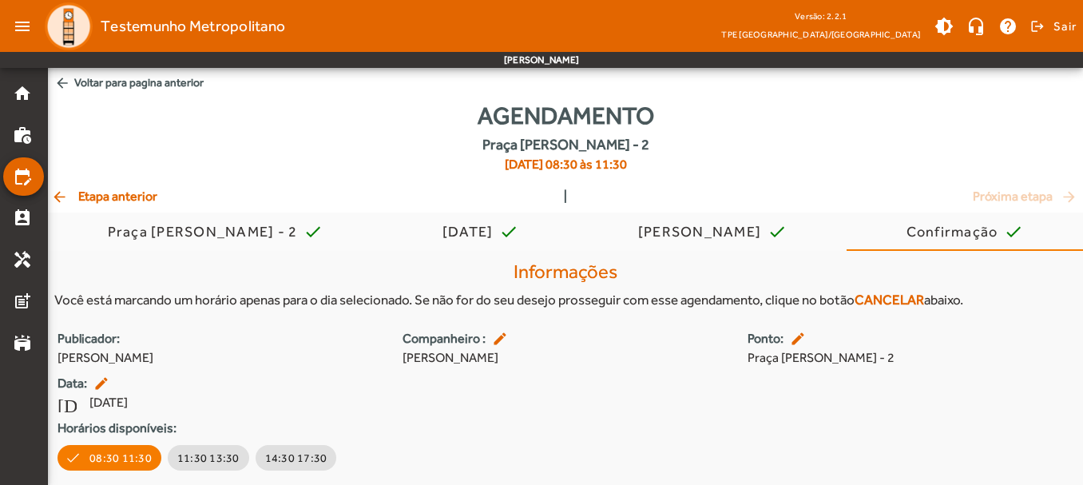
scroll to position [50, 0]
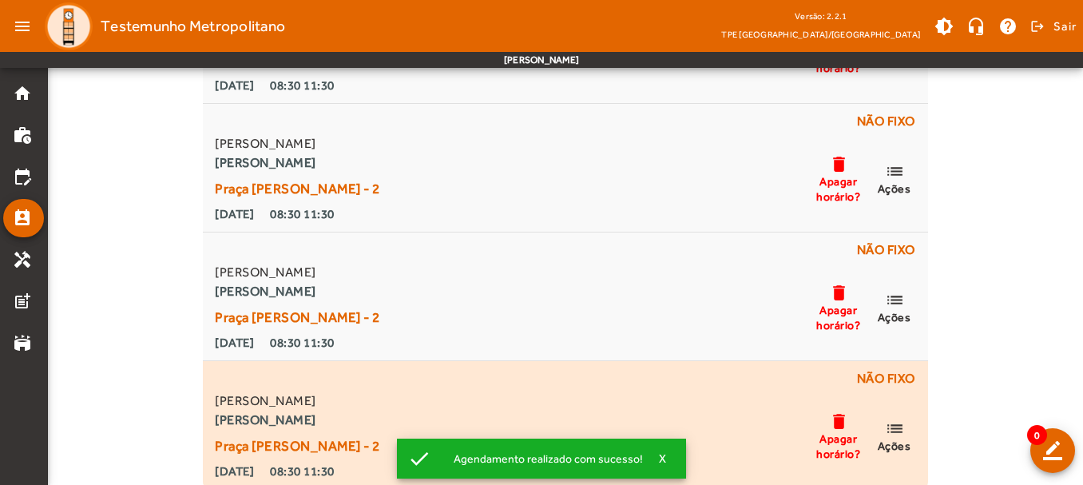
scroll to position [1125, 0]
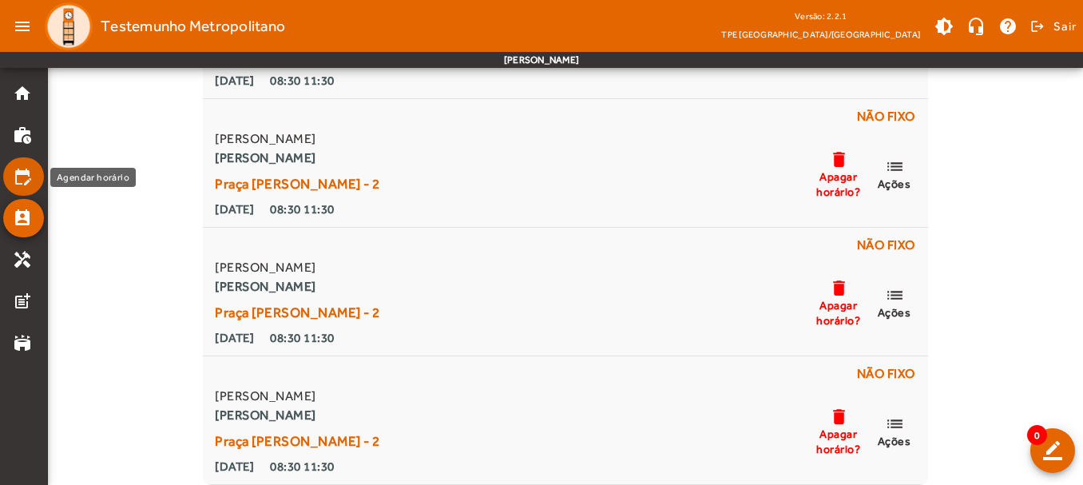
click at [22, 179] on mat-icon "edit_calendar" at bounding box center [22, 176] width 19 height 19
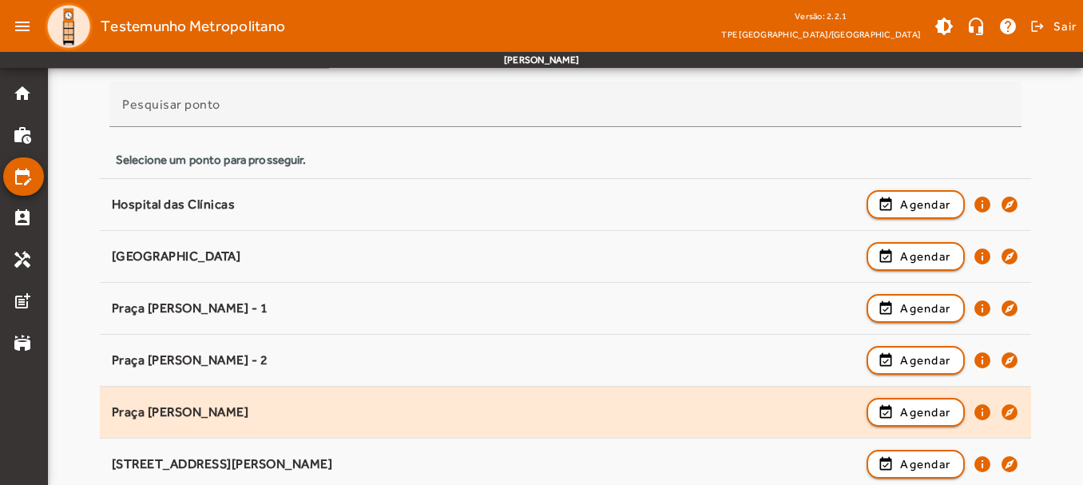
scroll to position [160, 0]
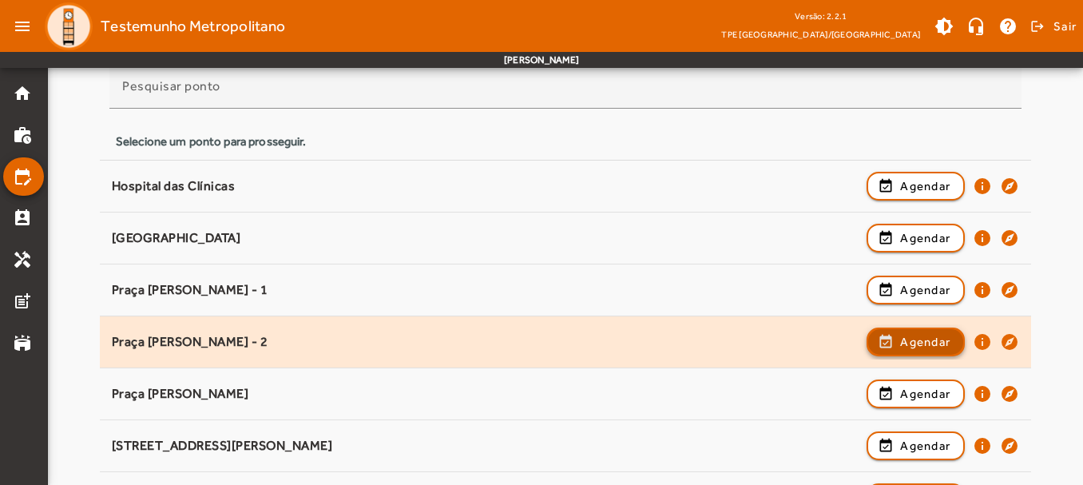
click at [906, 339] on span "Agendar" at bounding box center [925, 341] width 50 height 19
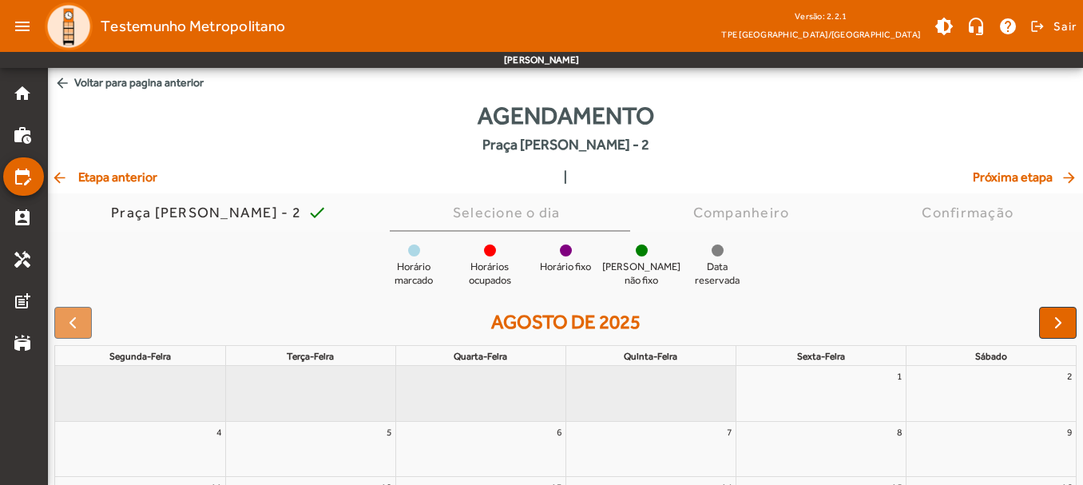
scroll to position [223, 0]
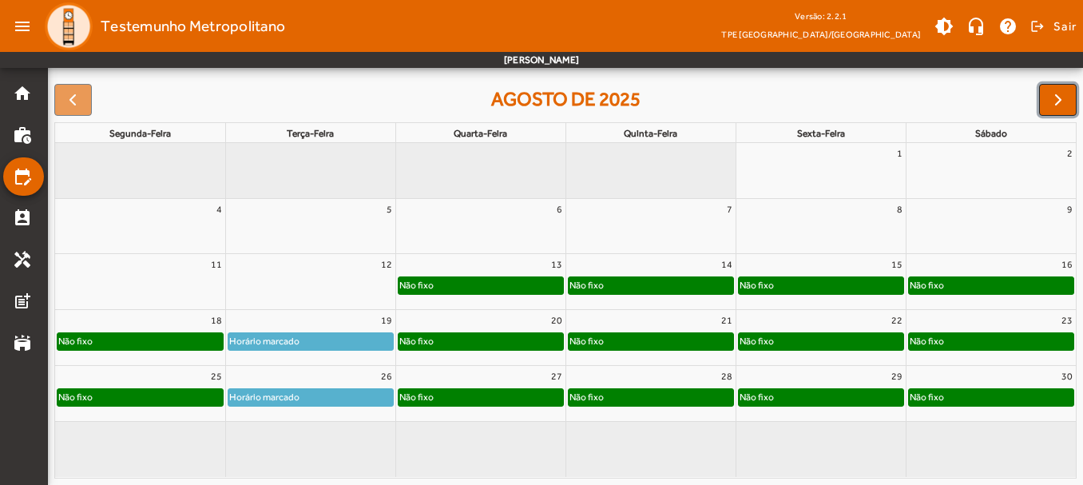
click at [1057, 105] on span "button" at bounding box center [1058, 99] width 19 height 19
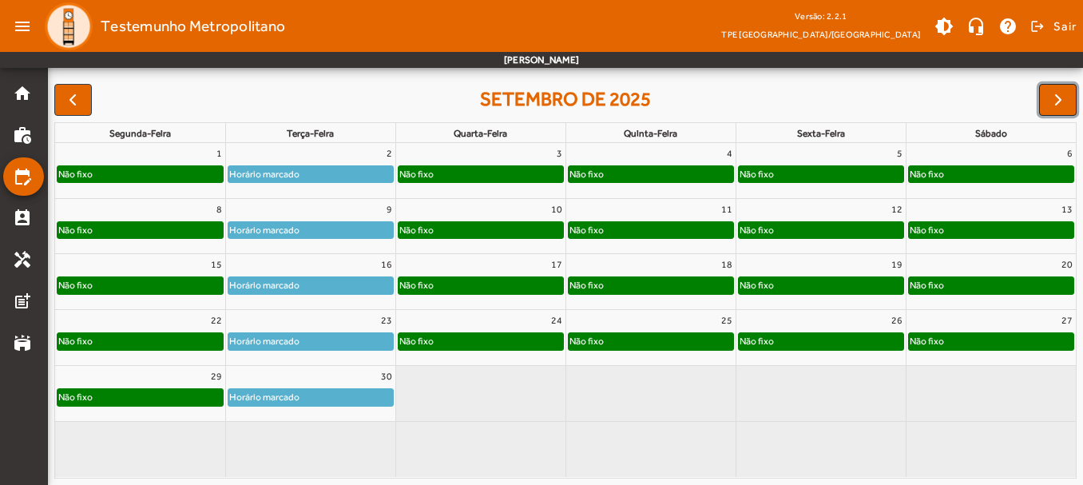
click at [1057, 100] on span "button" at bounding box center [1058, 99] width 19 height 19
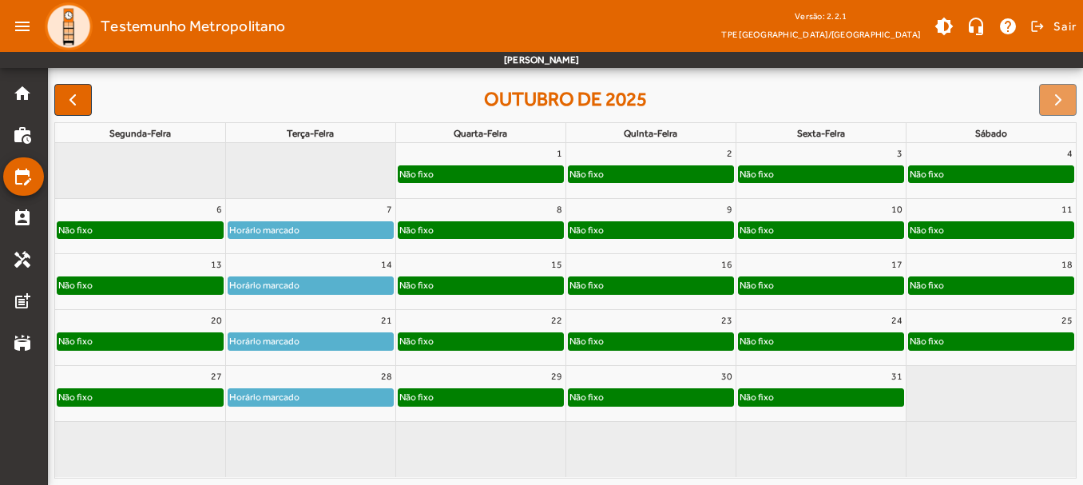
click at [1048, 104] on div at bounding box center [1058, 100] width 38 height 32
click at [18, 219] on mat-icon "perm_contact_calendar" at bounding box center [22, 217] width 19 height 19
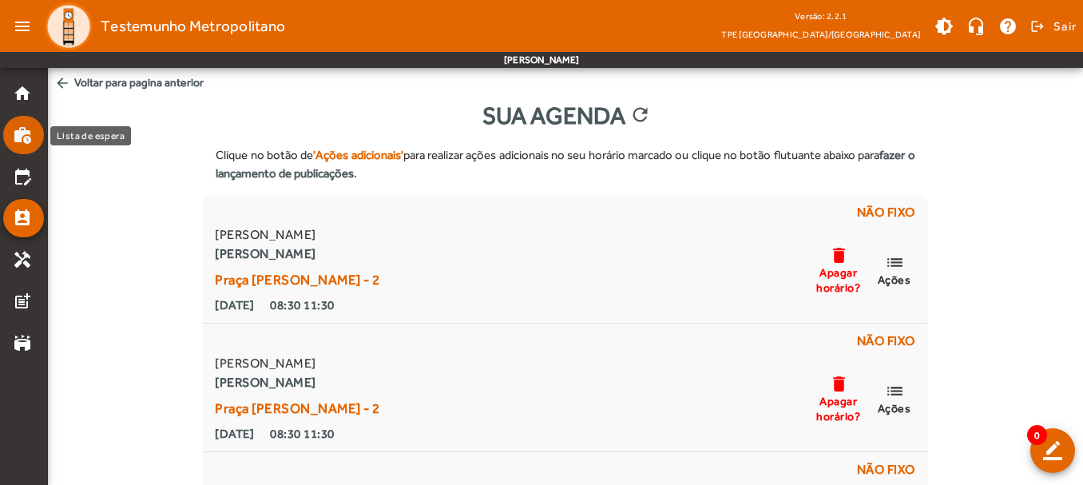
click at [22, 133] on mat-icon "work_history" at bounding box center [22, 134] width 19 height 19
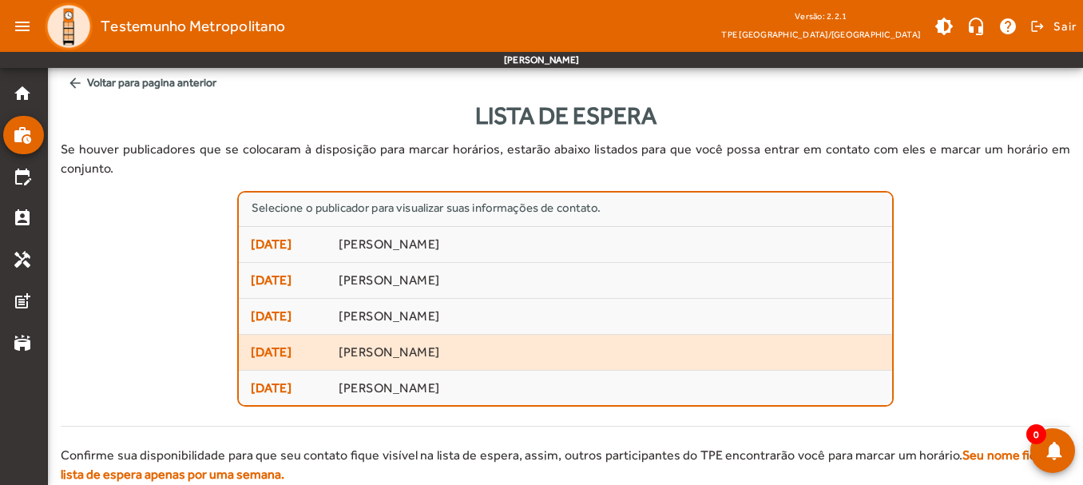
click at [379, 344] on span "[PERSON_NAME]" at bounding box center [609, 352] width 541 height 17
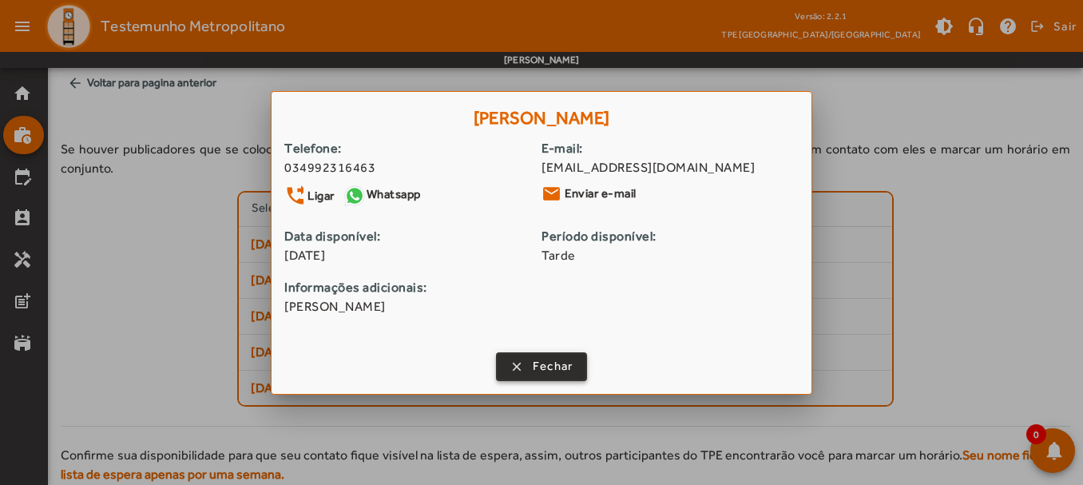
click at [538, 362] on span "Fechar" at bounding box center [553, 366] width 41 height 18
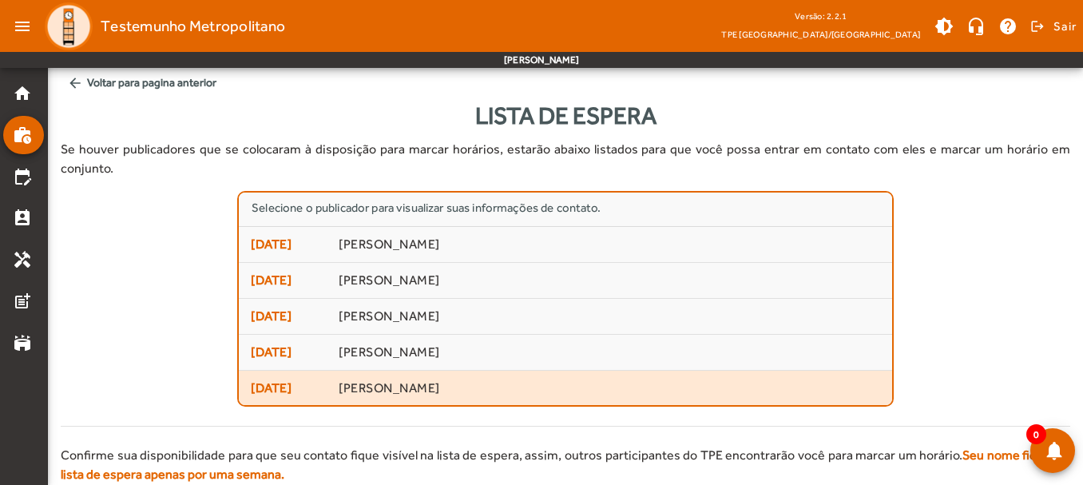
click at [398, 380] on span "[PERSON_NAME]" at bounding box center [609, 388] width 541 height 17
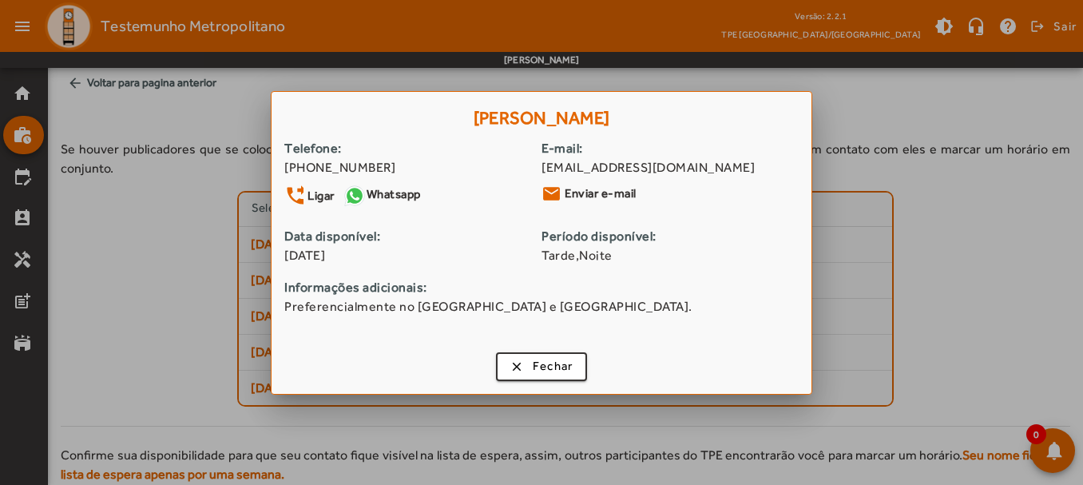
click at [893, 267] on div at bounding box center [541, 242] width 1083 height 485
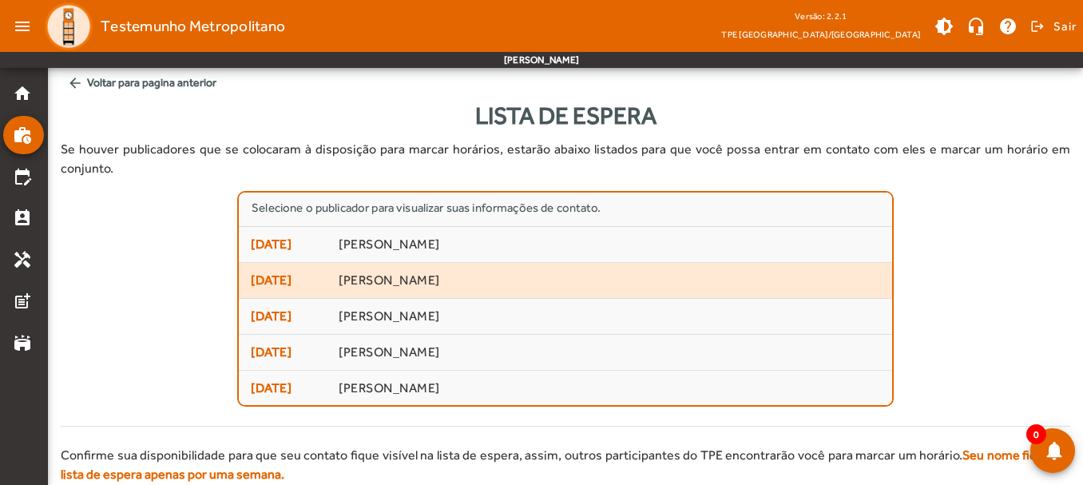
click at [347, 263] on mat-list-item "[DATE] [PERSON_NAME]" at bounding box center [565, 281] width 653 height 36
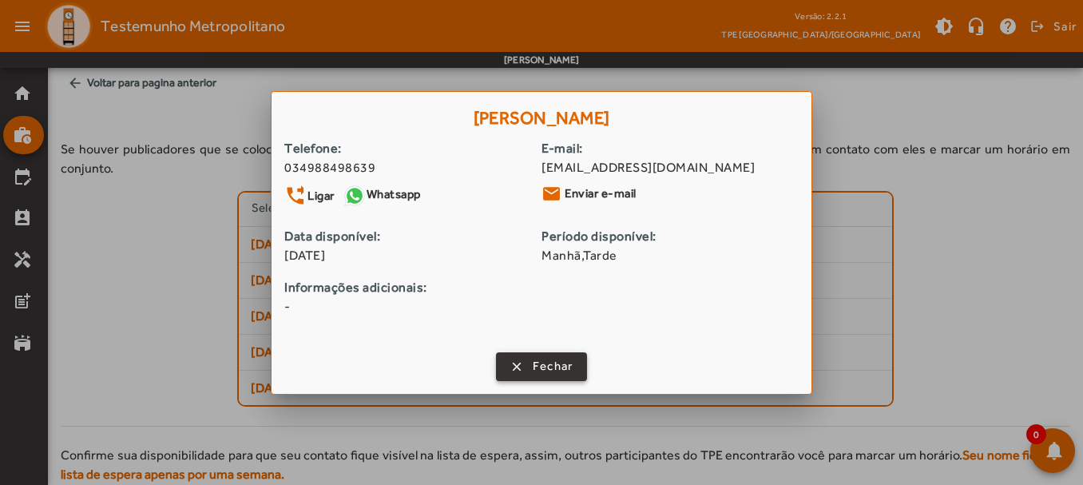
click at [529, 372] on span "button" at bounding box center [542, 366] width 89 height 38
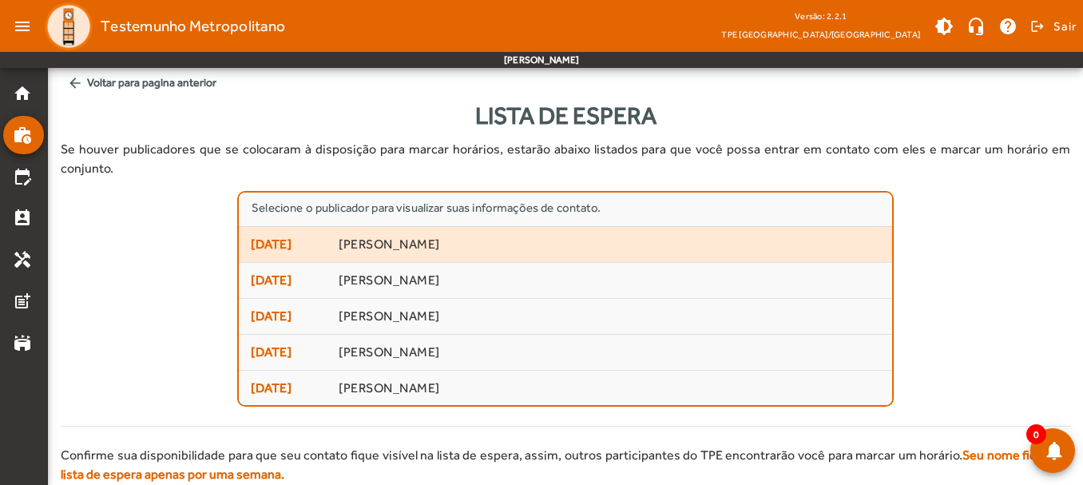
click at [320, 235] on mat-list-item "[DATE] [PERSON_NAME]" at bounding box center [565, 245] width 653 height 36
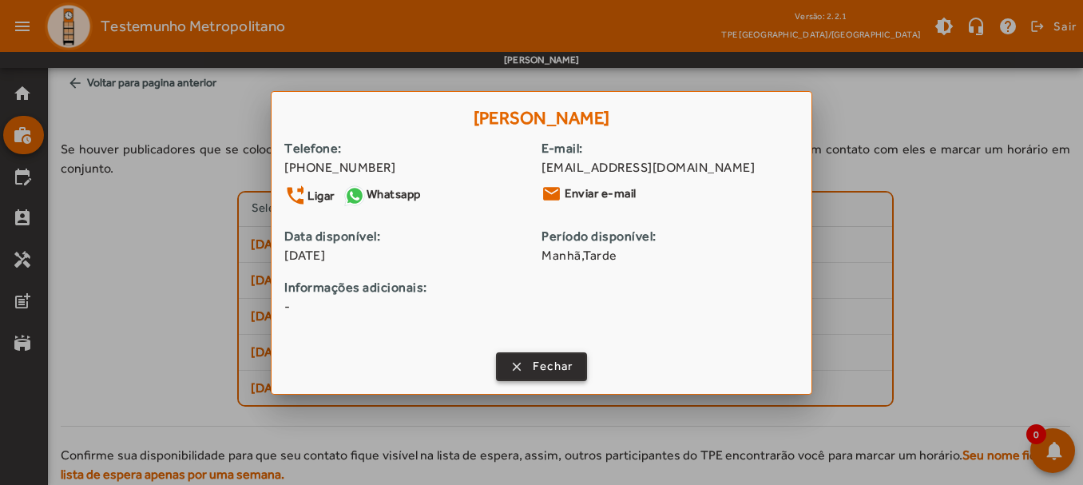
click at [513, 361] on span "button" at bounding box center [542, 366] width 89 height 38
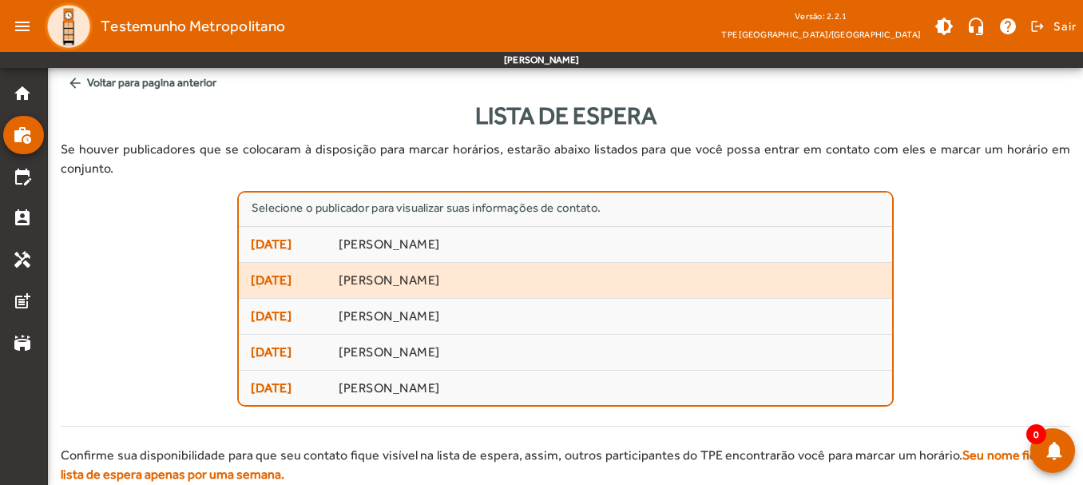
click at [391, 272] on span "[PERSON_NAME]" at bounding box center [609, 280] width 541 height 17
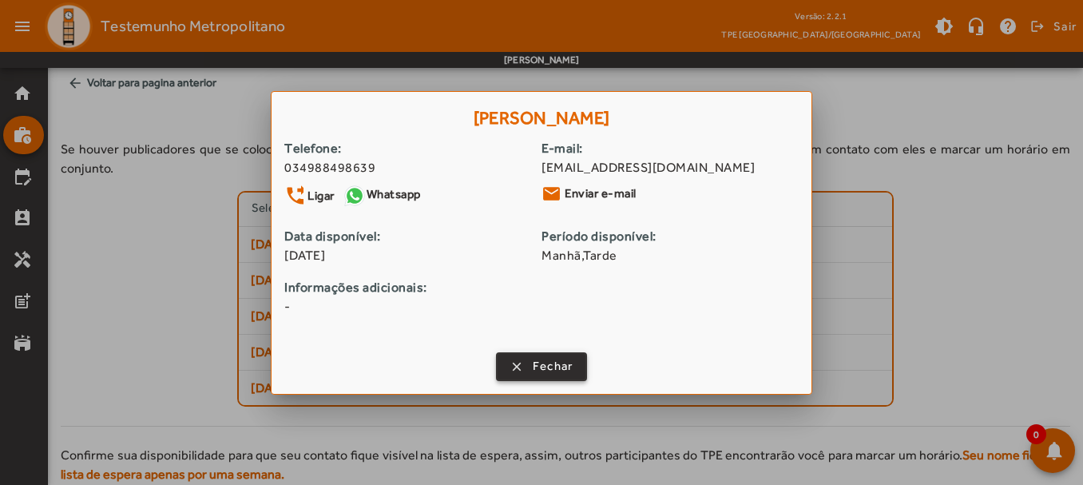
click at [507, 359] on span "button" at bounding box center [542, 366] width 89 height 38
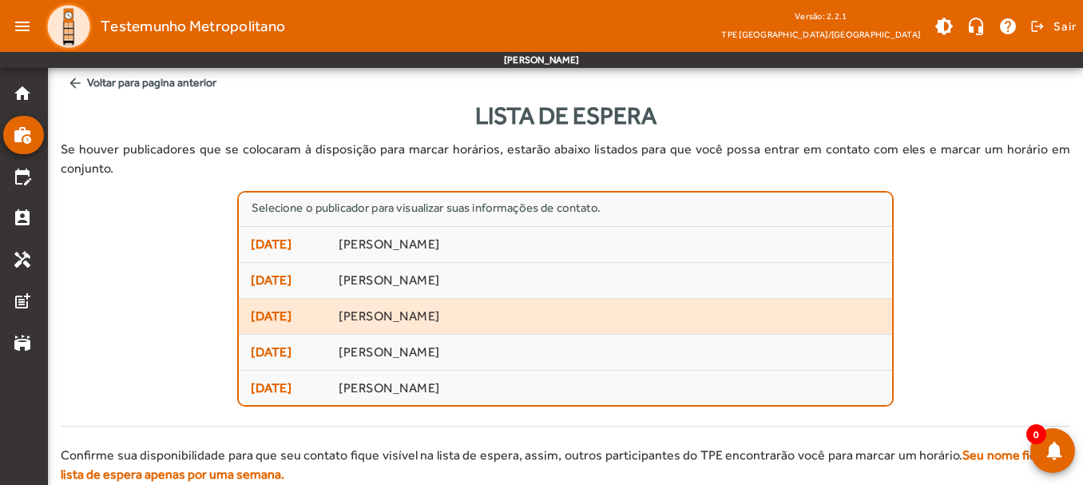
click at [379, 308] on span "[PERSON_NAME]" at bounding box center [609, 316] width 541 height 17
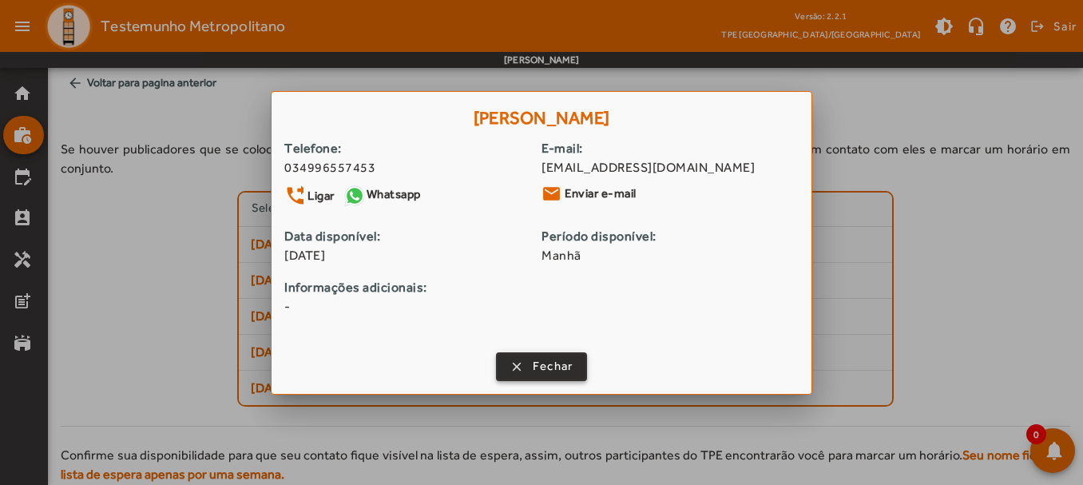
click at [564, 364] on span "Fechar" at bounding box center [553, 366] width 41 height 18
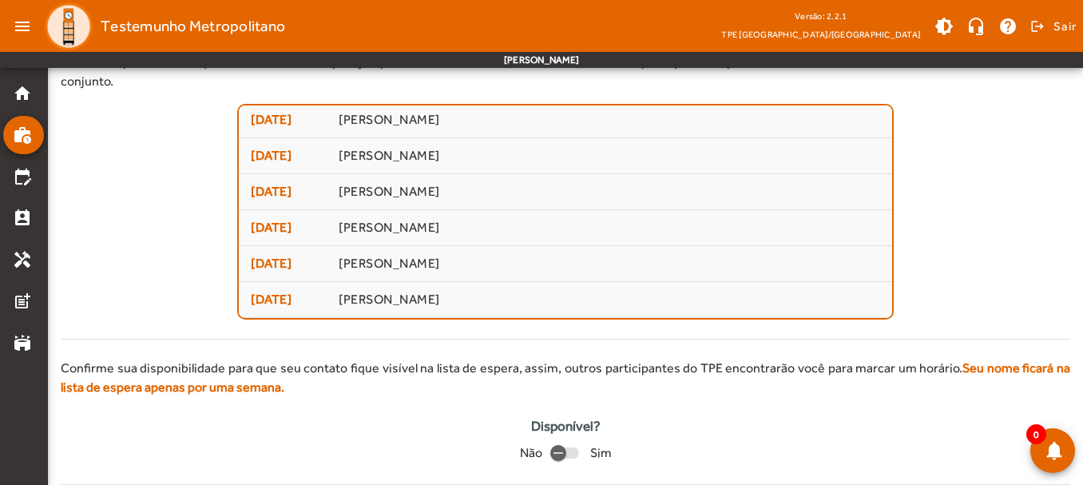
scroll to position [7, 0]
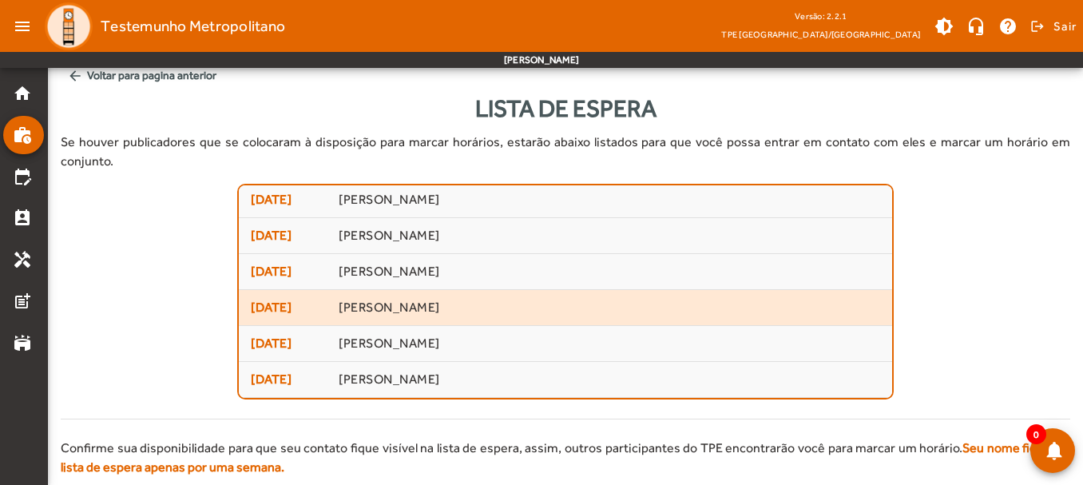
click at [374, 300] on span "[PERSON_NAME]" at bounding box center [609, 308] width 541 height 17
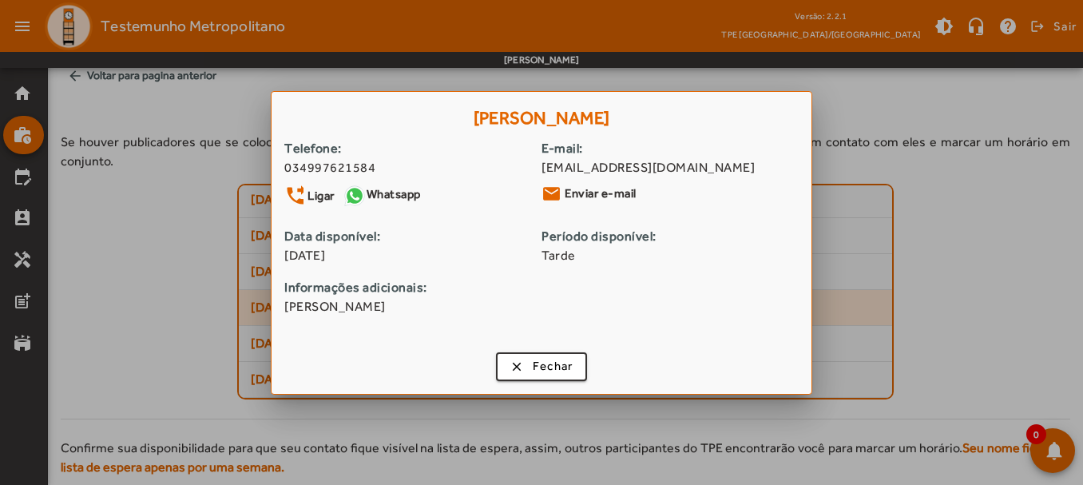
scroll to position [0, 0]
click at [555, 361] on span "Fechar" at bounding box center [553, 366] width 41 height 18
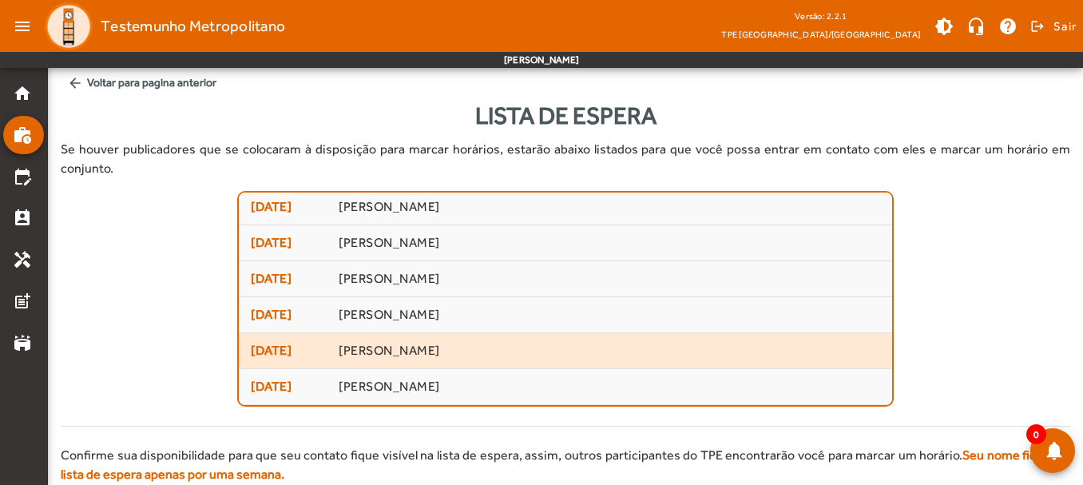
scroll to position [7, 0]
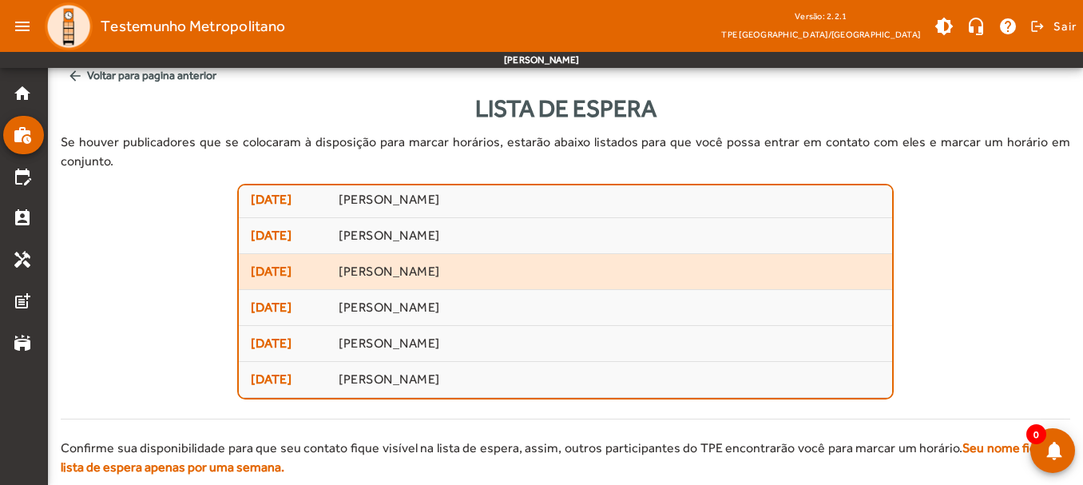
click at [426, 264] on span "[PERSON_NAME]" at bounding box center [609, 272] width 541 height 17
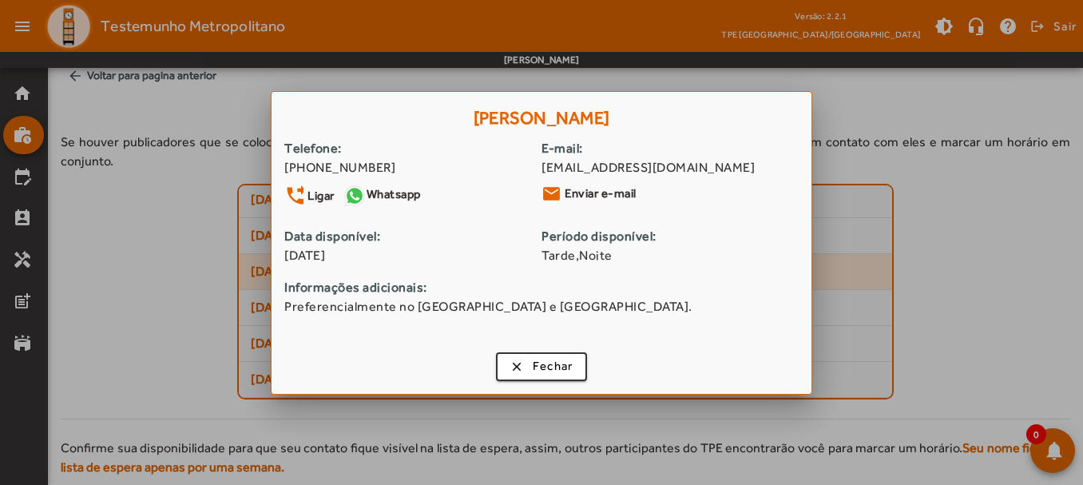
scroll to position [0, 0]
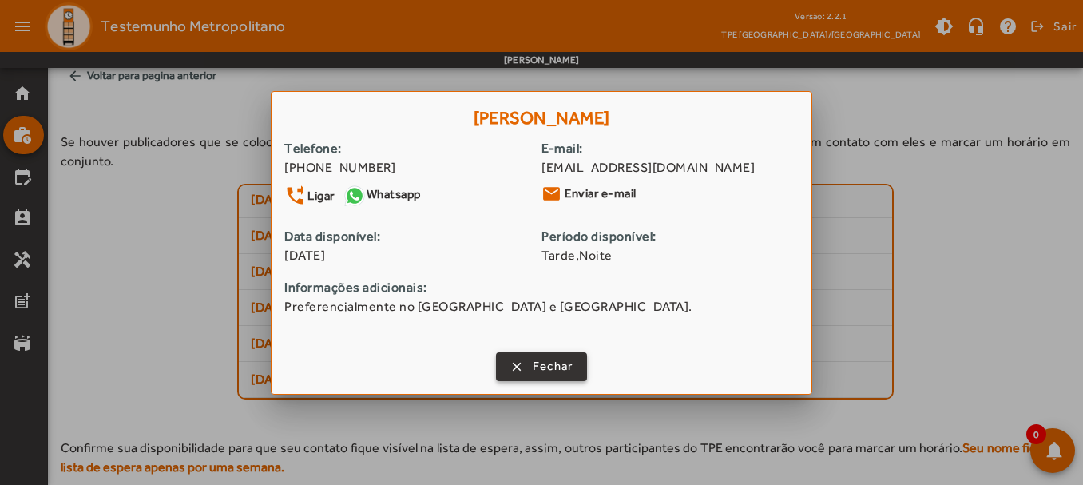
click at [527, 368] on span "button" at bounding box center [542, 366] width 89 height 38
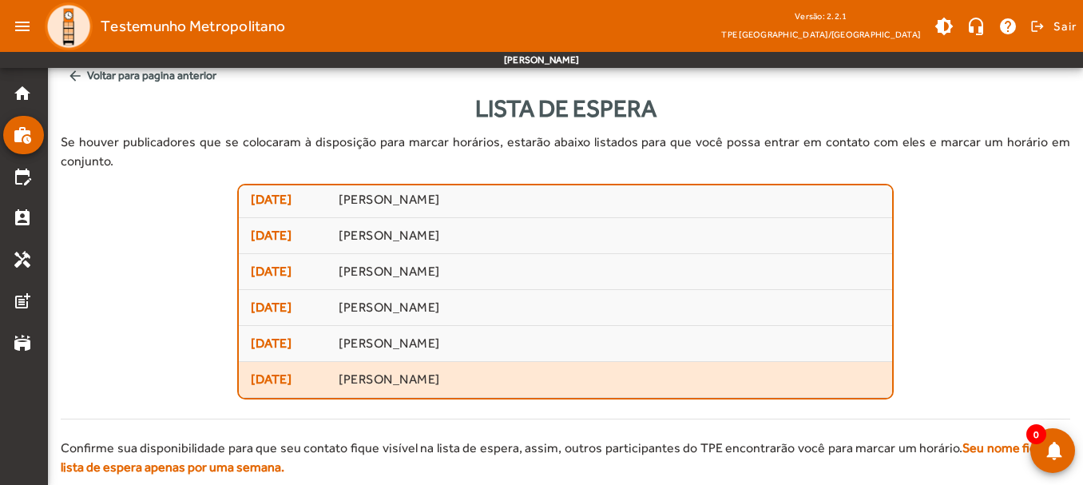
scroll to position [7, 0]
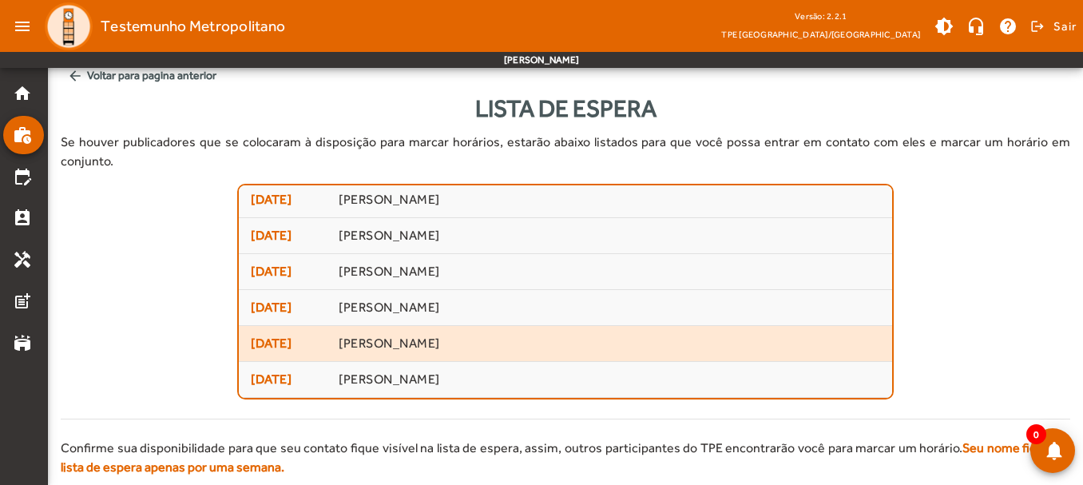
click at [374, 335] on span "[PERSON_NAME]" at bounding box center [609, 343] width 541 height 17
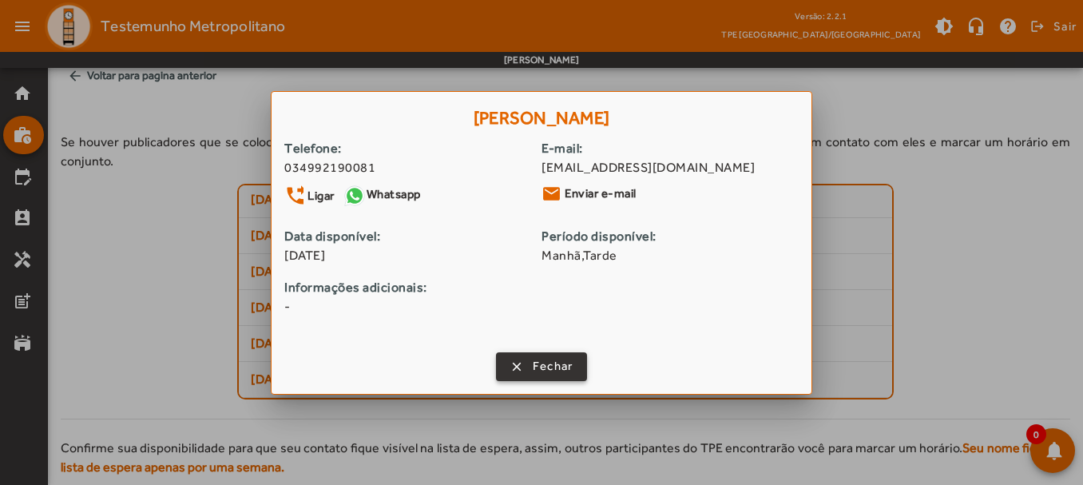
click at [518, 359] on span "button" at bounding box center [542, 366] width 89 height 38
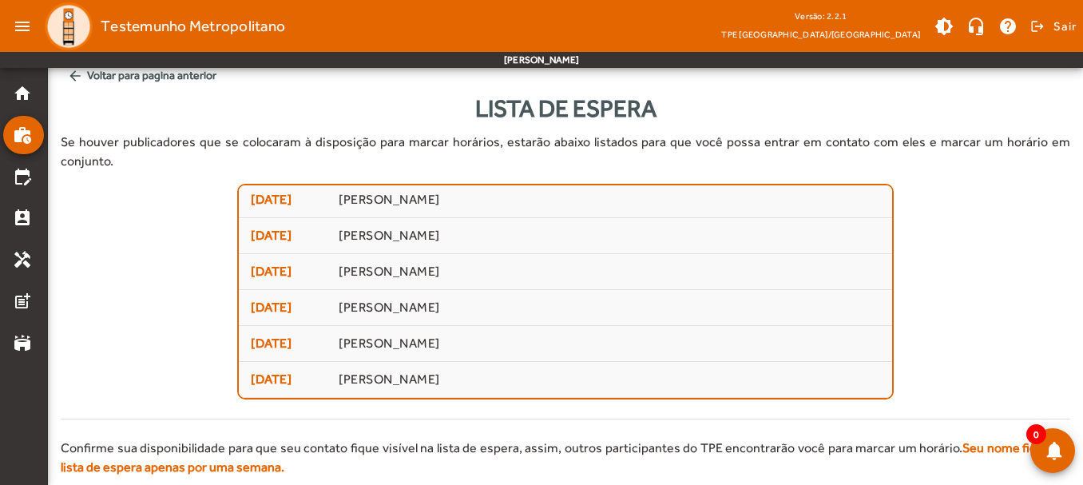
scroll to position [7, 0]
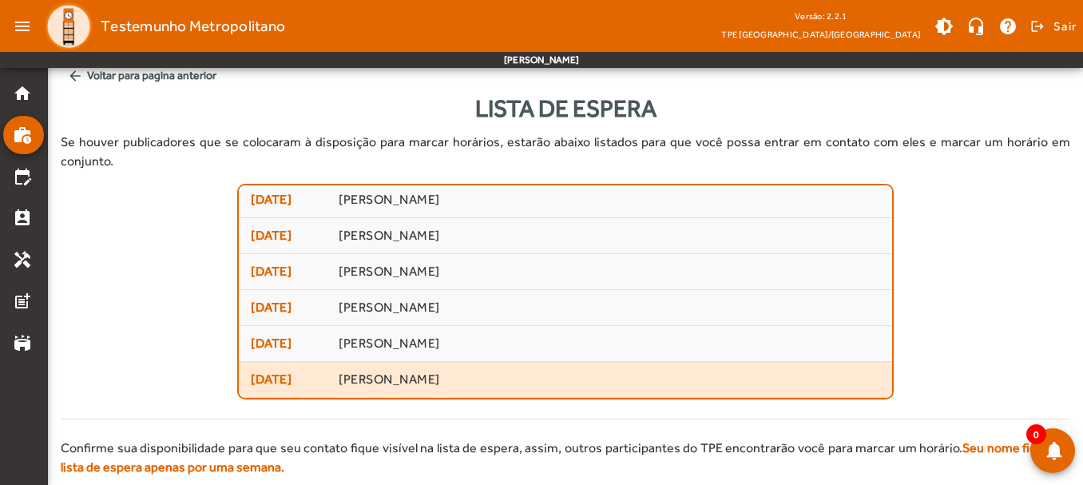
click at [393, 362] on mat-list-item "[DATE] [PERSON_NAME]" at bounding box center [565, 380] width 653 height 36
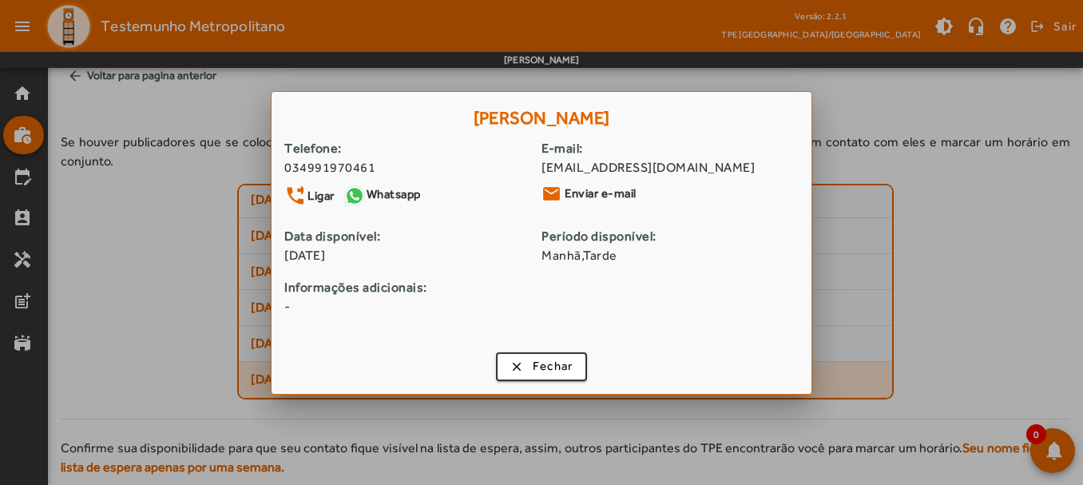
scroll to position [0, 0]
click at [534, 358] on span "Fechar" at bounding box center [553, 366] width 41 height 18
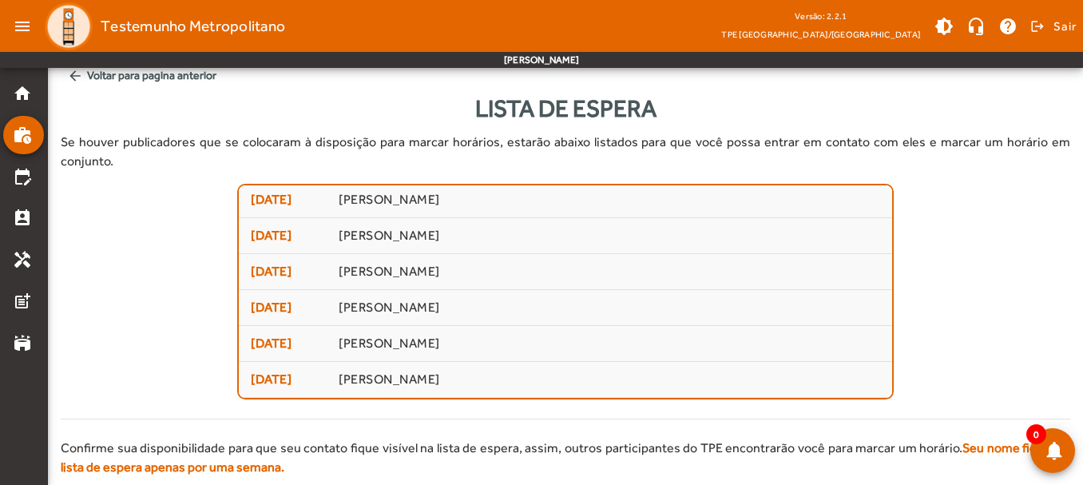
scroll to position [7, 0]
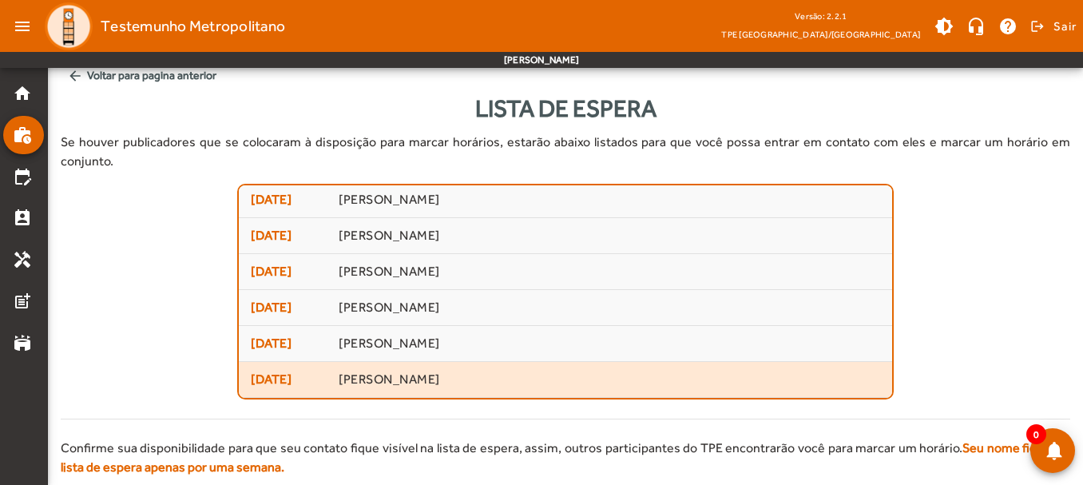
click at [368, 362] on mat-list-item "[DATE] [PERSON_NAME]" at bounding box center [565, 380] width 653 height 36
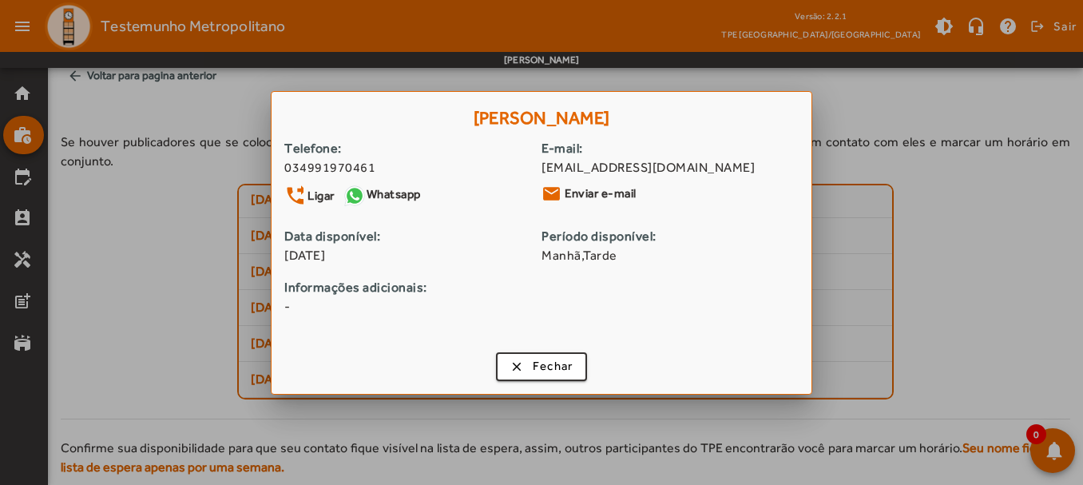
scroll to position [0, 0]
click at [557, 375] on span "button" at bounding box center [542, 366] width 89 height 38
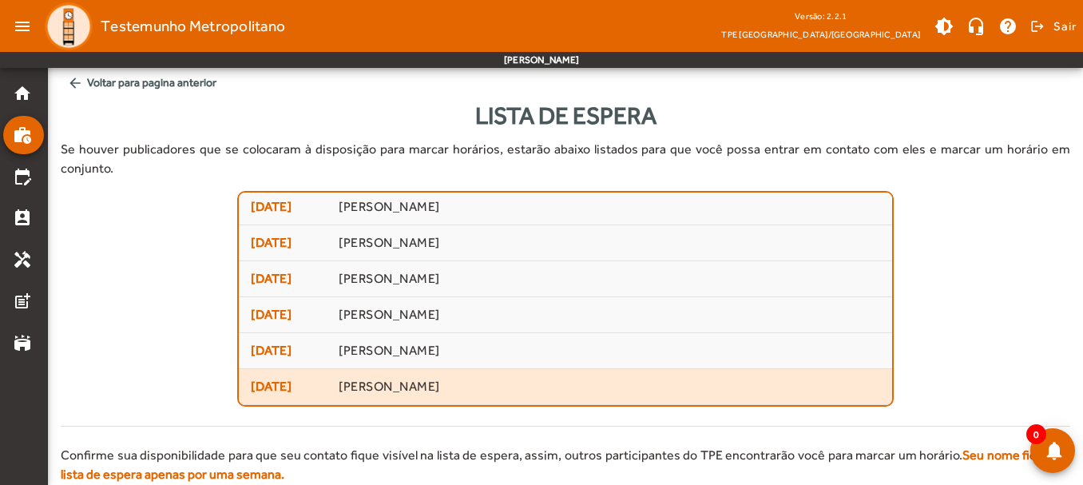
scroll to position [7, 0]
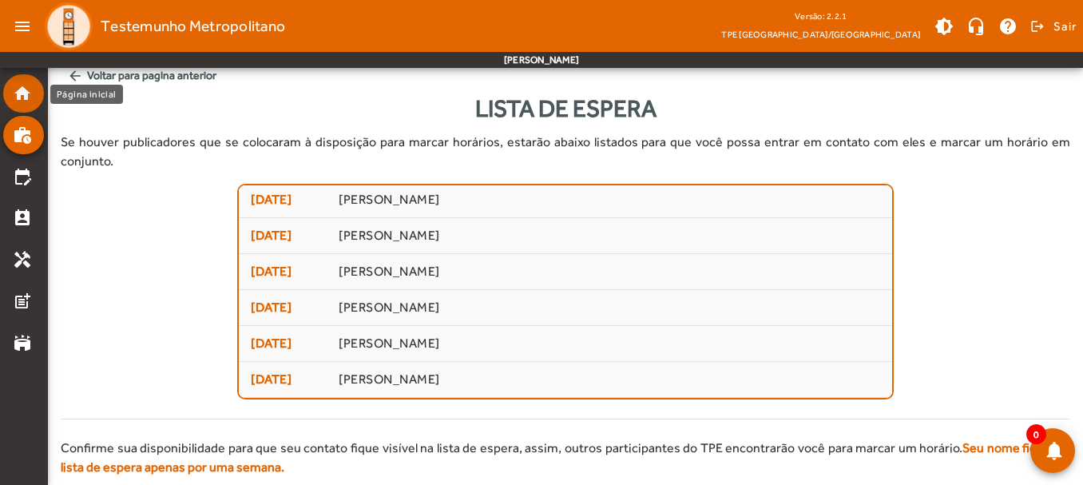
click at [27, 109] on mat-list-item "home" at bounding box center [23, 93] width 41 height 38
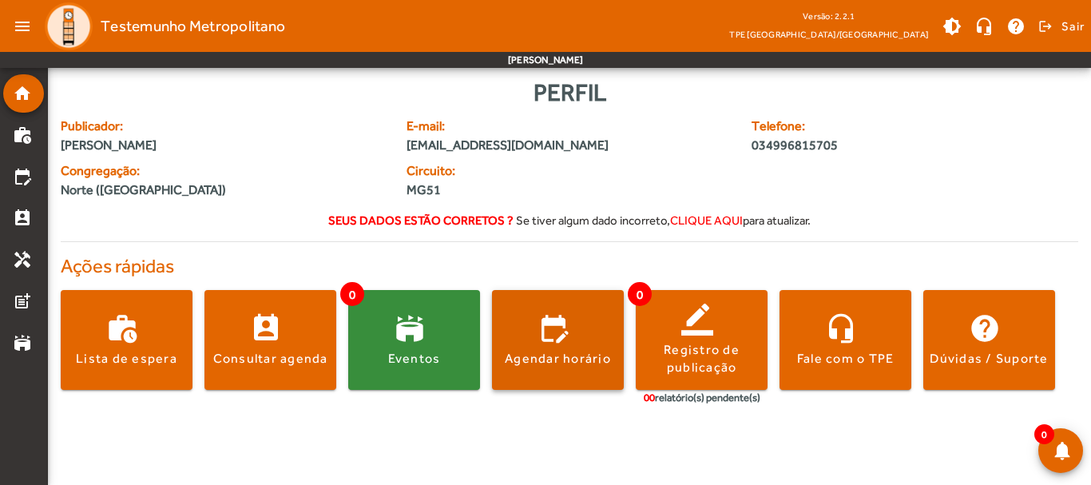
click at [597, 324] on span at bounding box center [558, 340] width 132 height 38
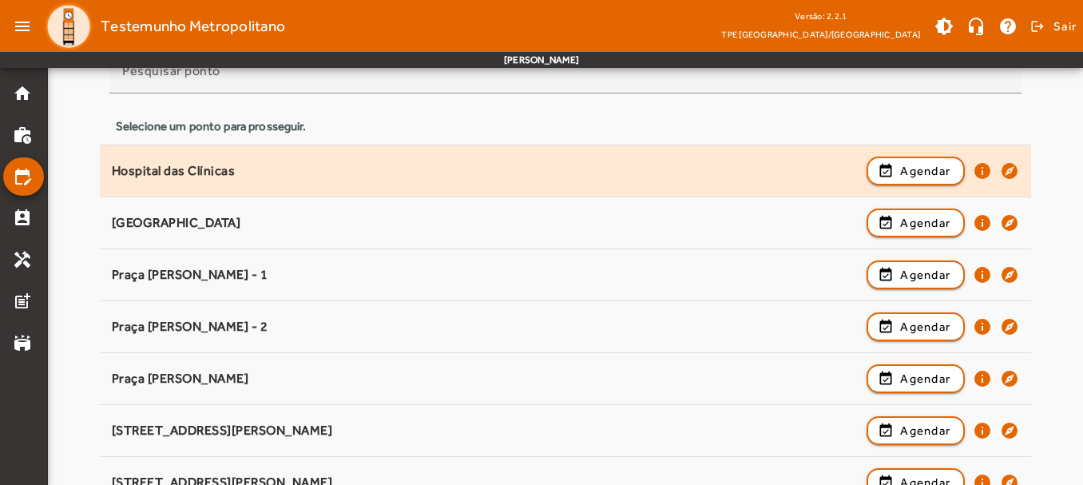
scroll to position [160, 0]
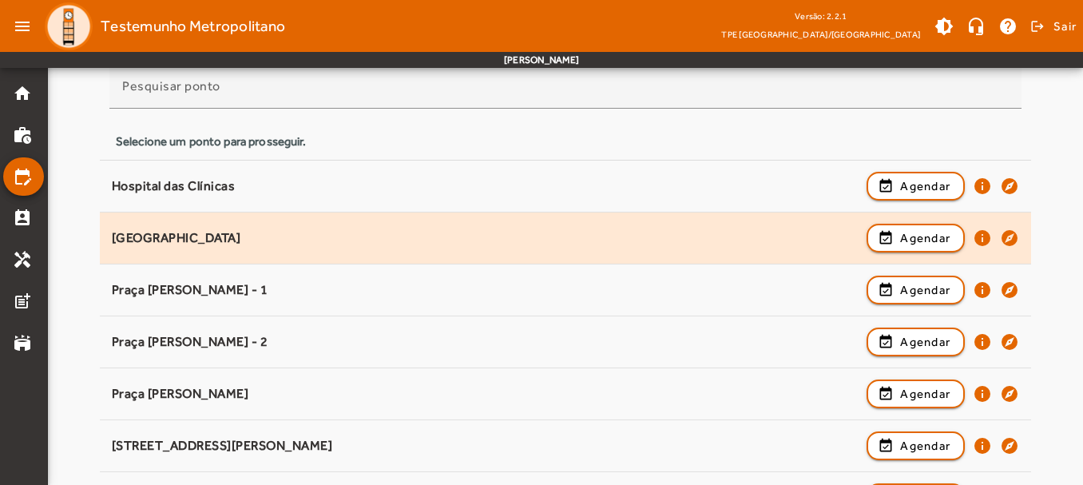
click at [171, 242] on div "[GEOGRAPHIC_DATA]" at bounding box center [486, 238] width 748 height 17
click at [902, 231] on span "Agendar" at bounding box center [925, 237] width 50 height 19
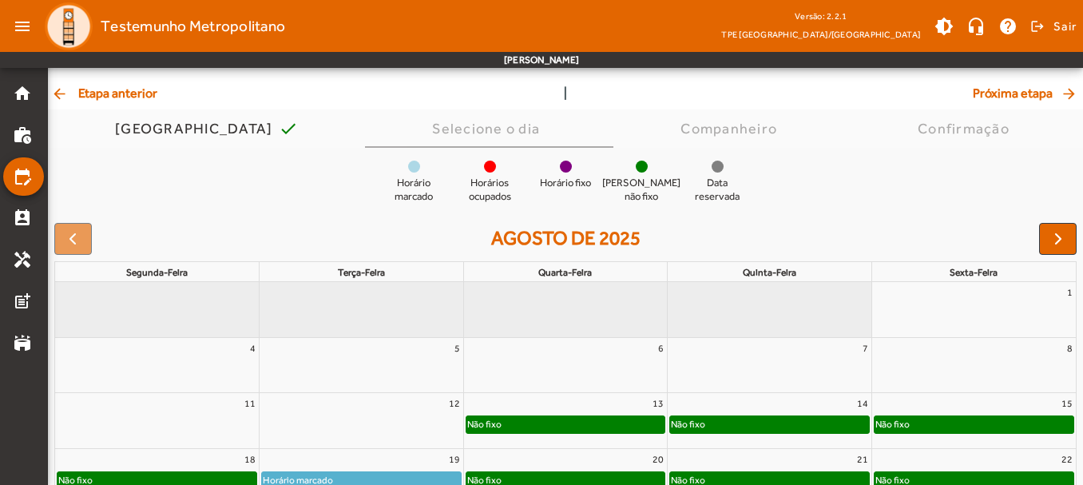
scroll to position [0, 0]
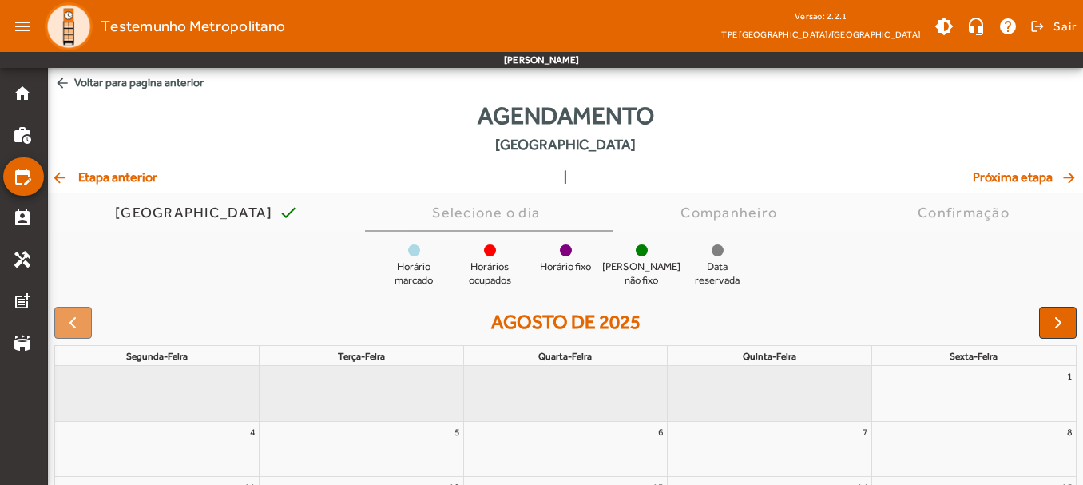
click at [67, 175] on mat-icon "arrow_back" at bounding box center [60, 177] width 19 height 16
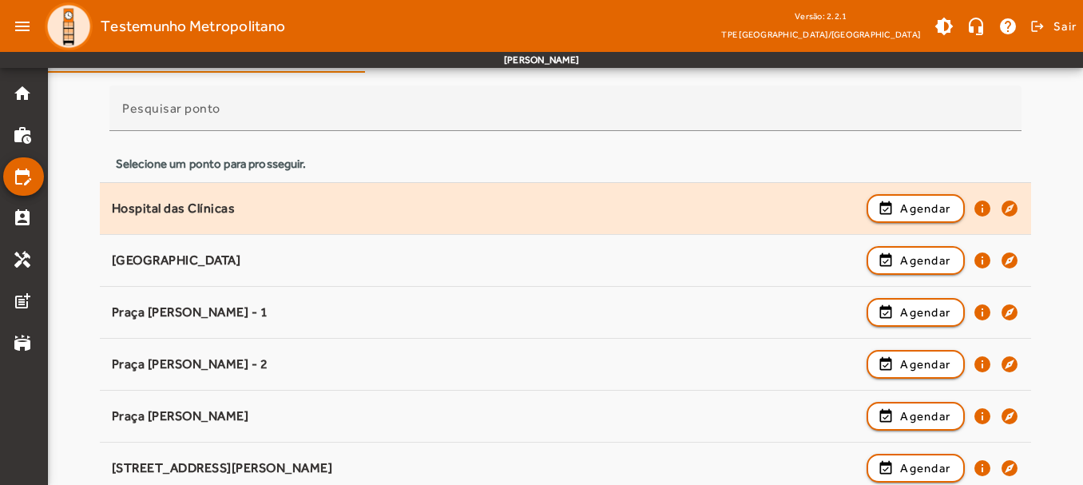
scroll to position [160, 0]
click at [884, 205] on span "button" at bounding box center [915, 207] width 95 height 38
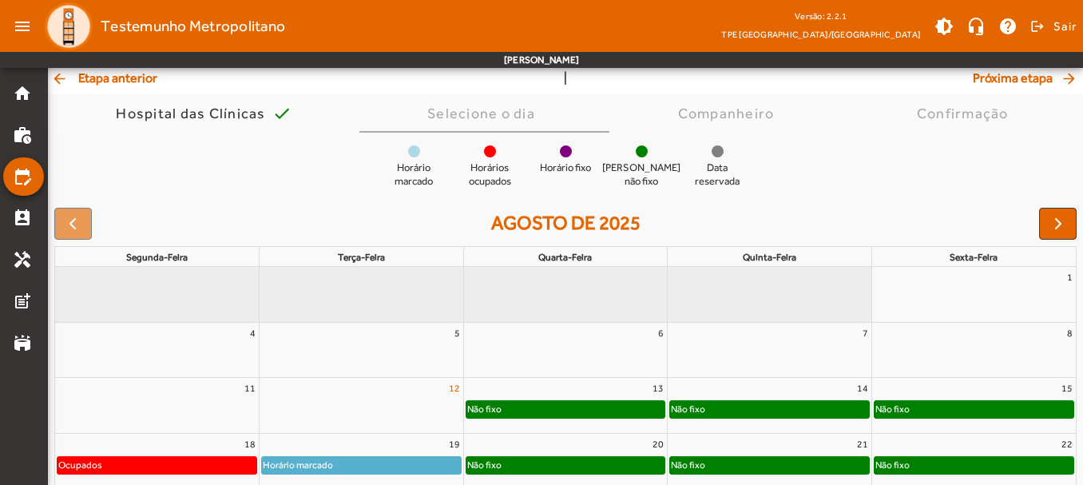
scroll to position [0, 0]
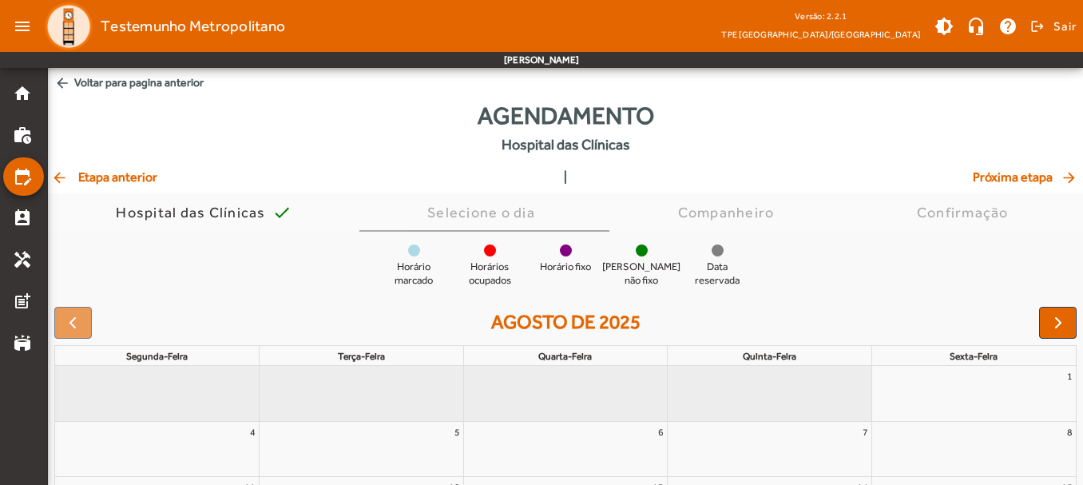
click at [85, 180] on span "arrow_back Etapa anterior" at bounding box center [104, 177] width 106 height 19
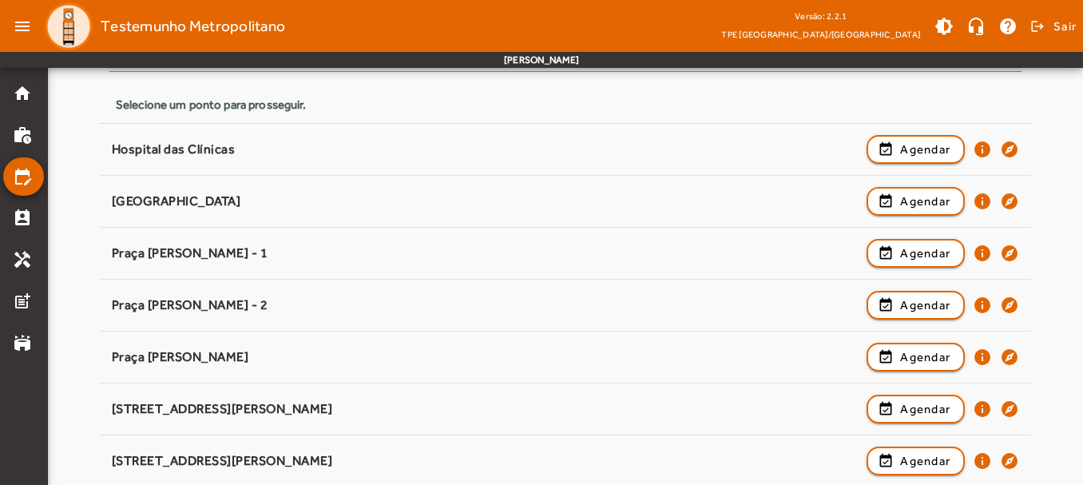
scroll to position [319, 0]
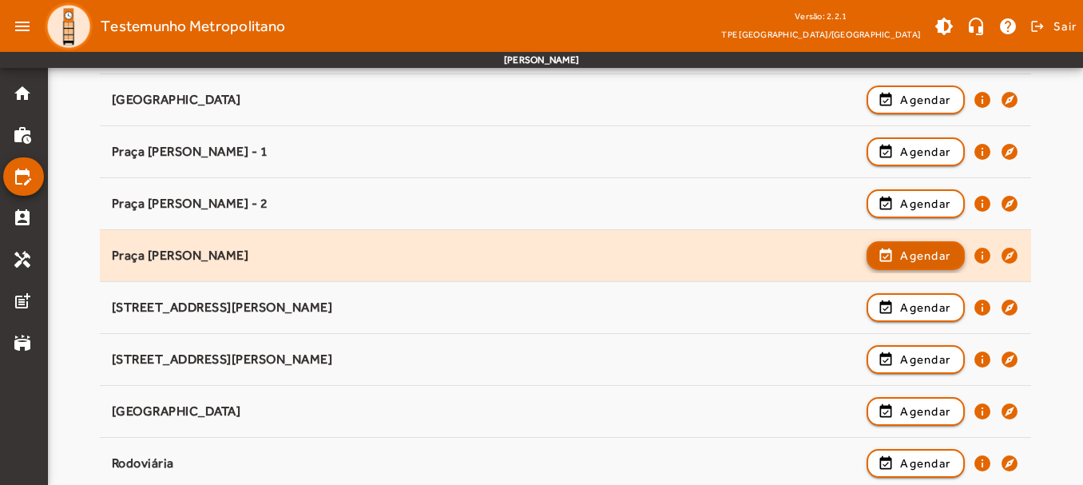
click at [888, 247] on span "button" at bounding box center [915, 255] width 95 height 38
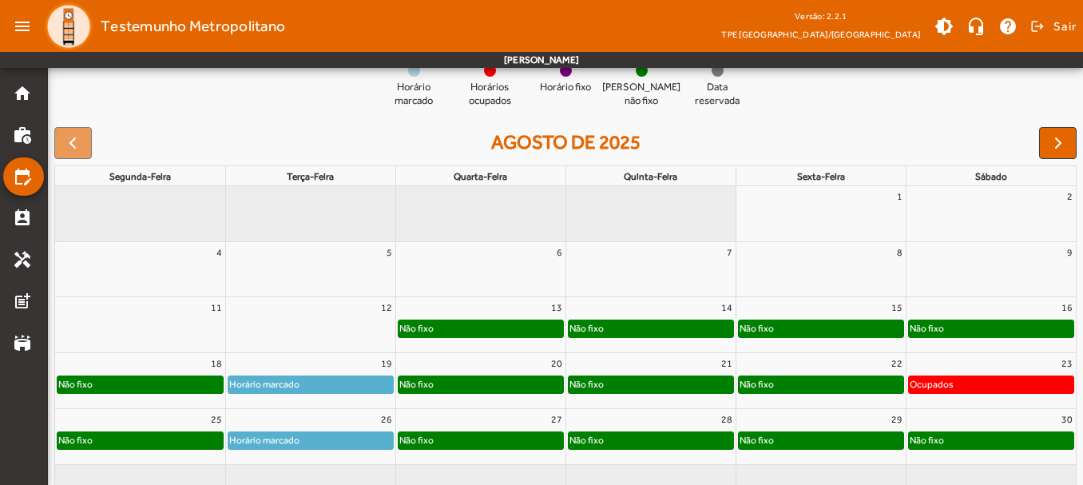
scroll to position [223, 0]
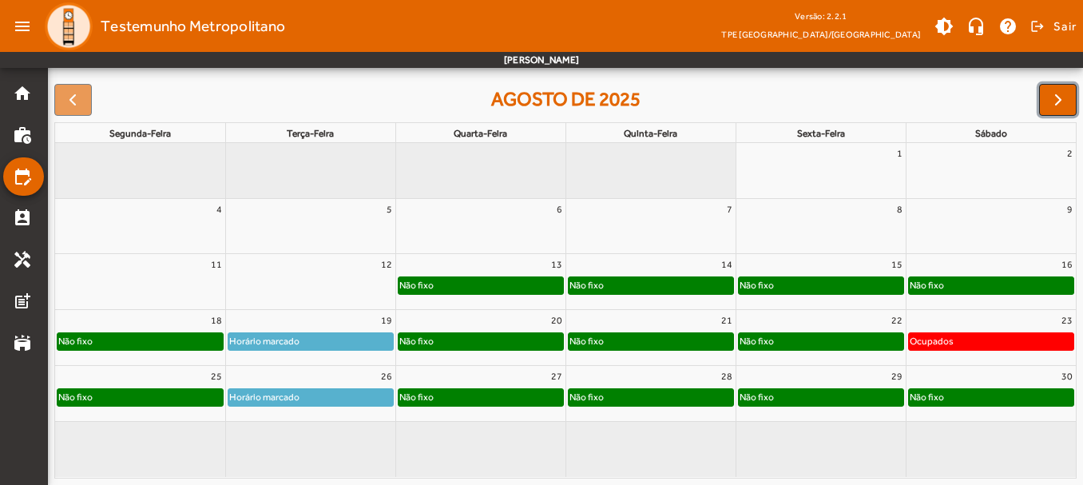
click at [1050, 102] on span "button" at bounding box center [1058, 99] width 19 height 19
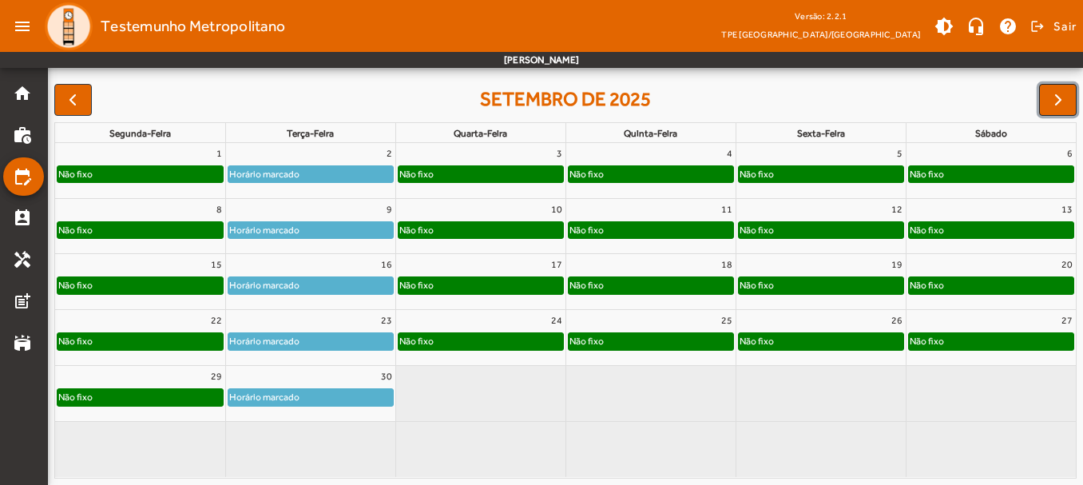
click at [1049, 107] on span "button" at bounding box center [1058, 99] width 19 height 19
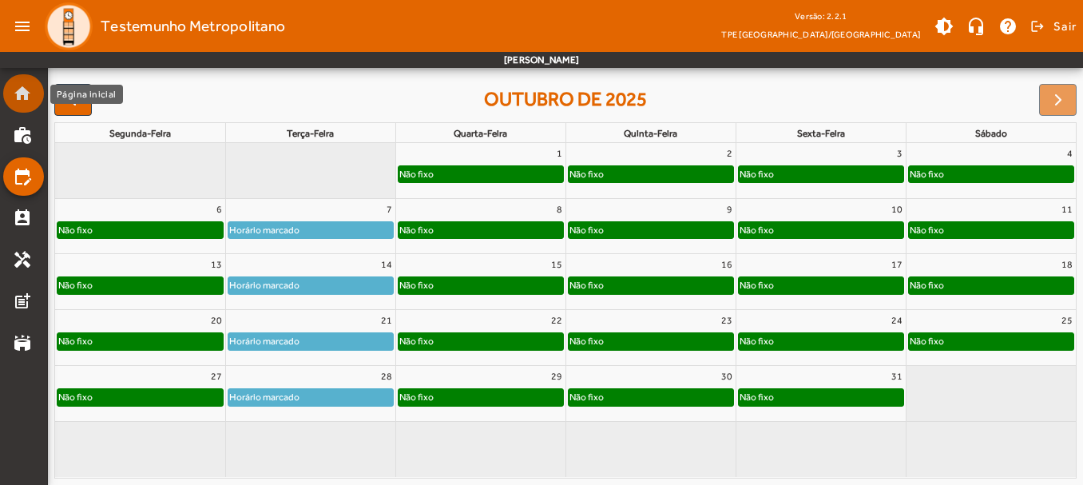
click at [34, 98] on link "home" at bounding box center [28, 93] width 31 height 19
